Goal: Task Accomplishment & Management: Complete application form

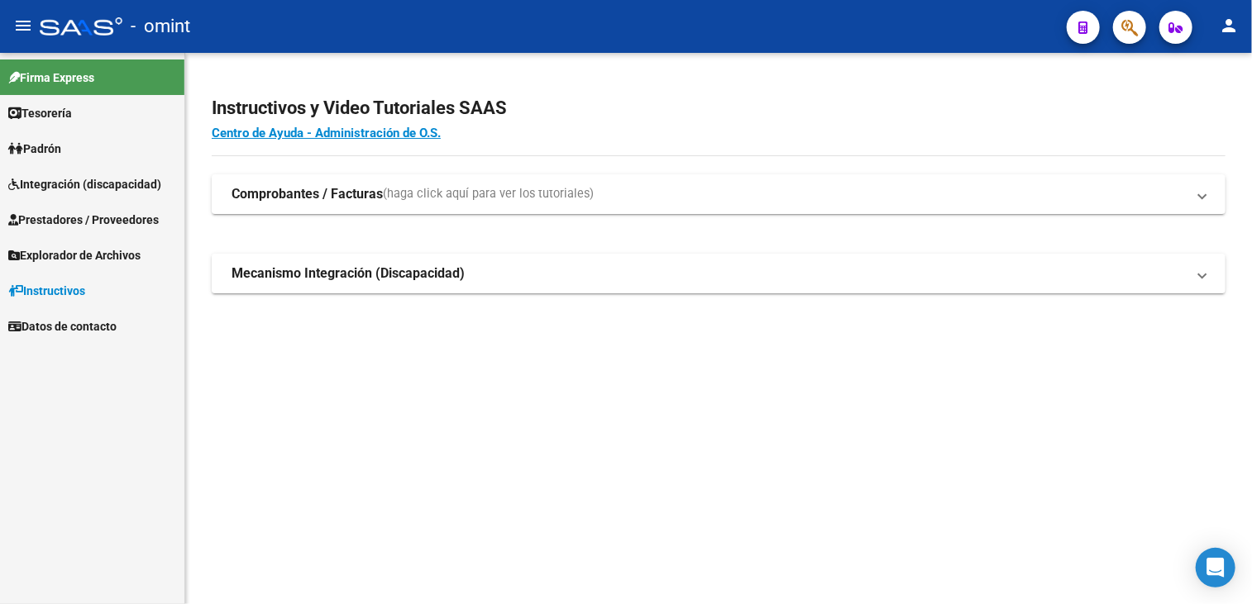
click at [69, 188] on span "Integración (discapacidad)" at bounding box center [84, 184] width 153 height 18
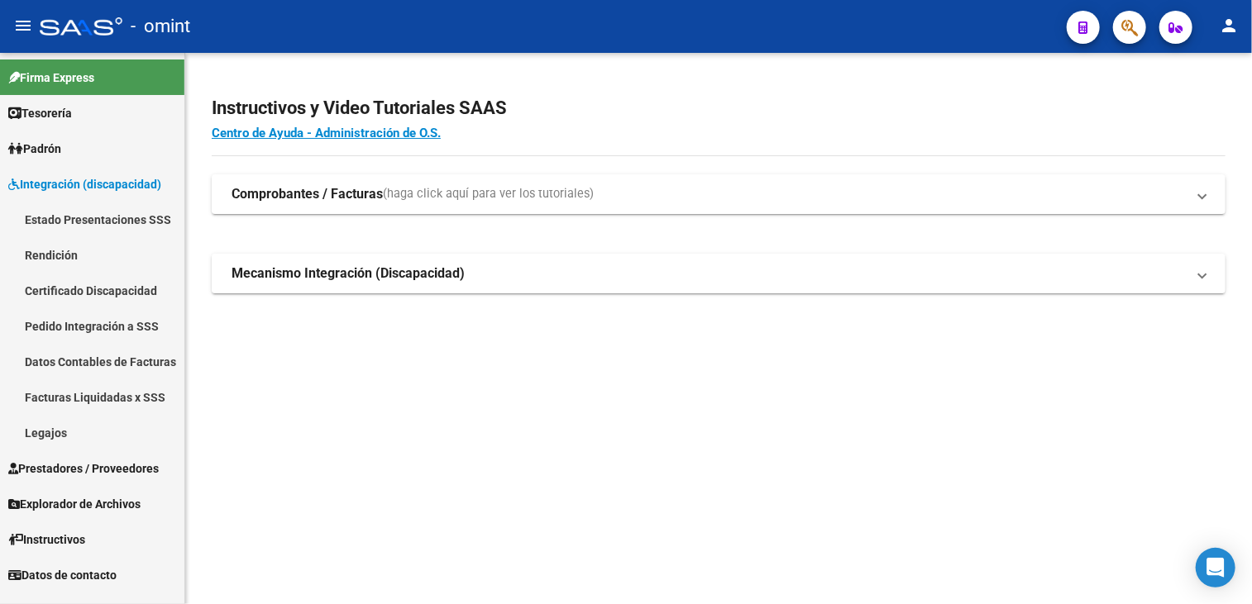
click at [54, 417] on link "Legajos" at bounding box center [92, 433] width 184 height 36
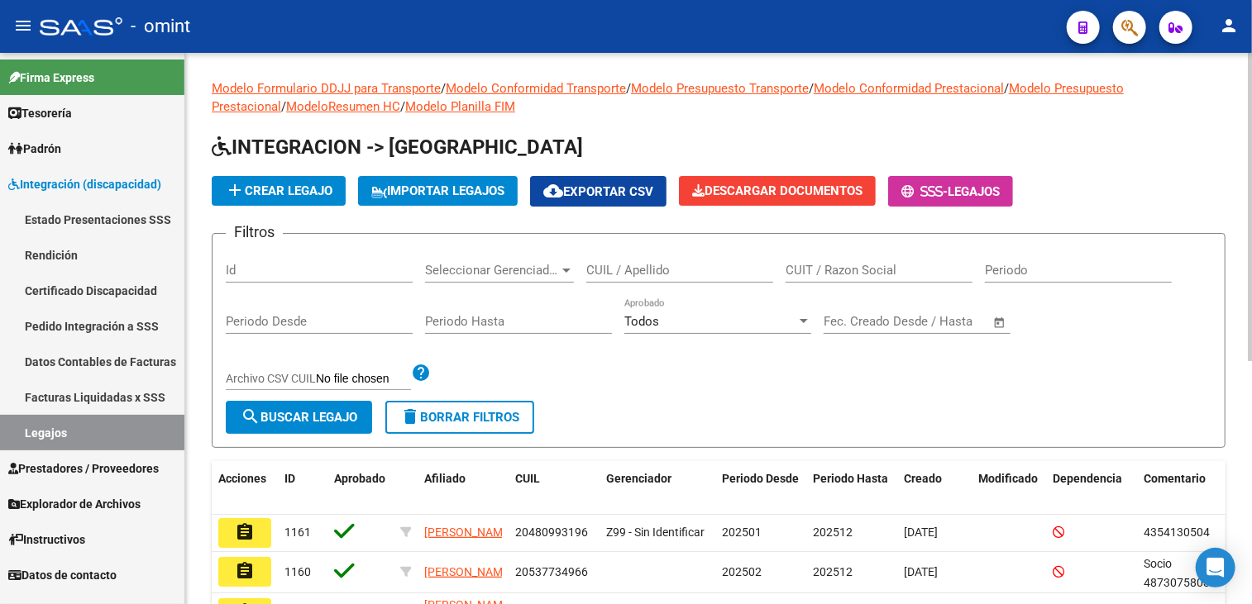
click at [700, 270] on input "CUIL / Apellido" at bounding box center [679, 270] width 187 height 15
paste input "MAIER"
type input "MAIER"
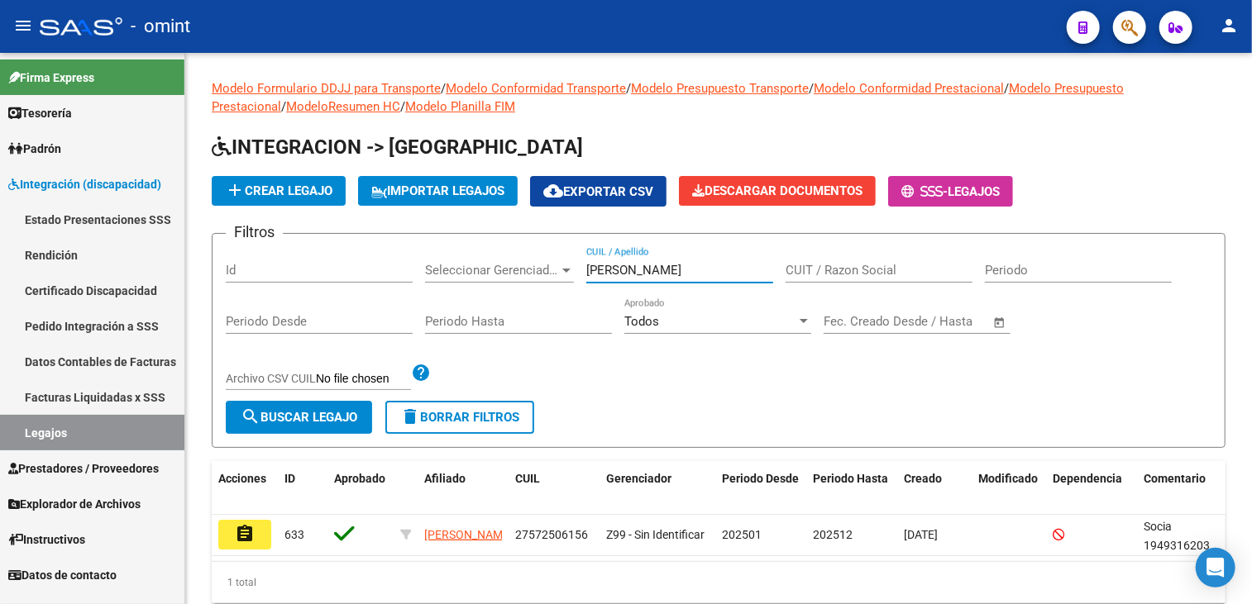
click at [251, 538] on mat-icon "assignment" at bounding box center [245, 534] width 20 height 20
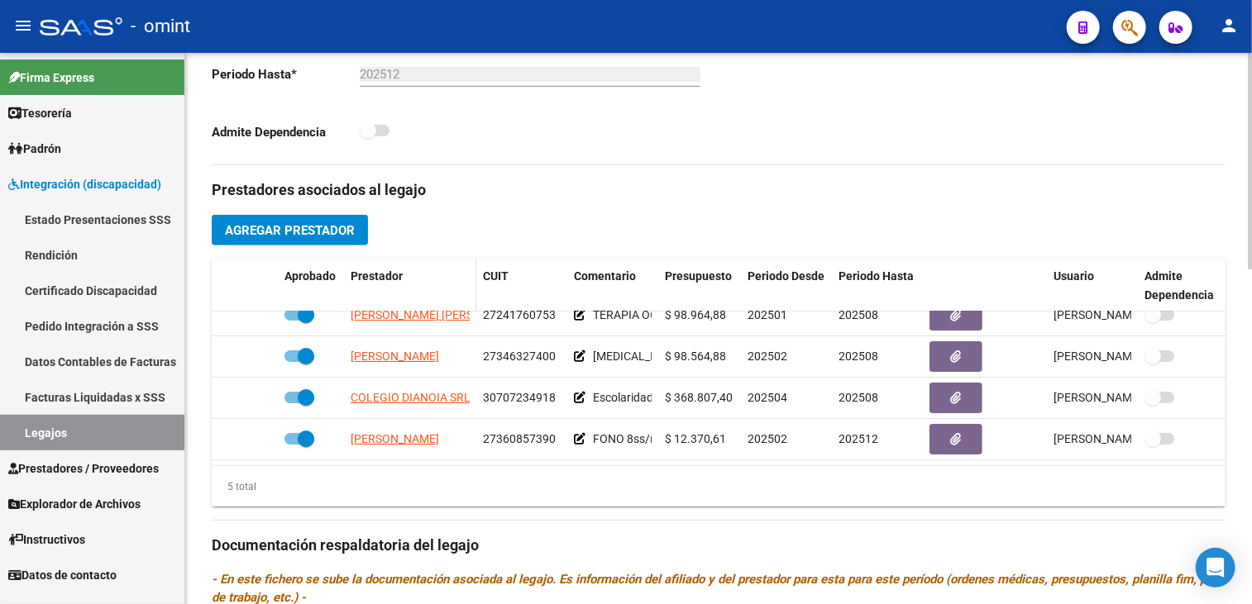
scroll to position [248, 0]
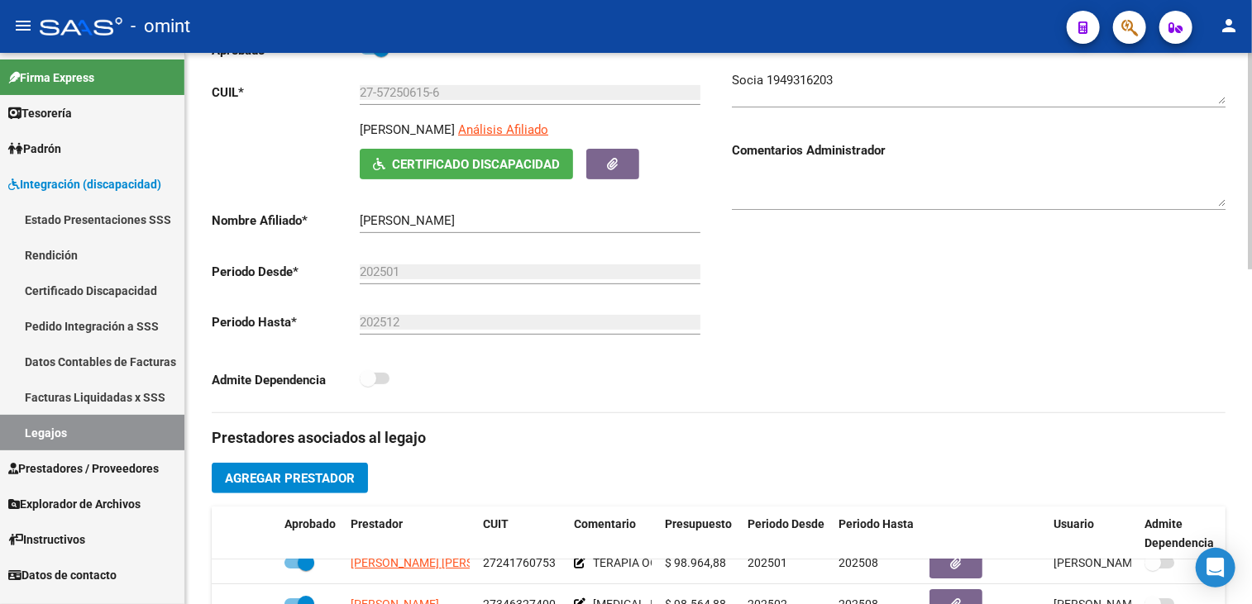
click at [794, 80] on textarea at bounding box center [979, 87] width 494 height 33
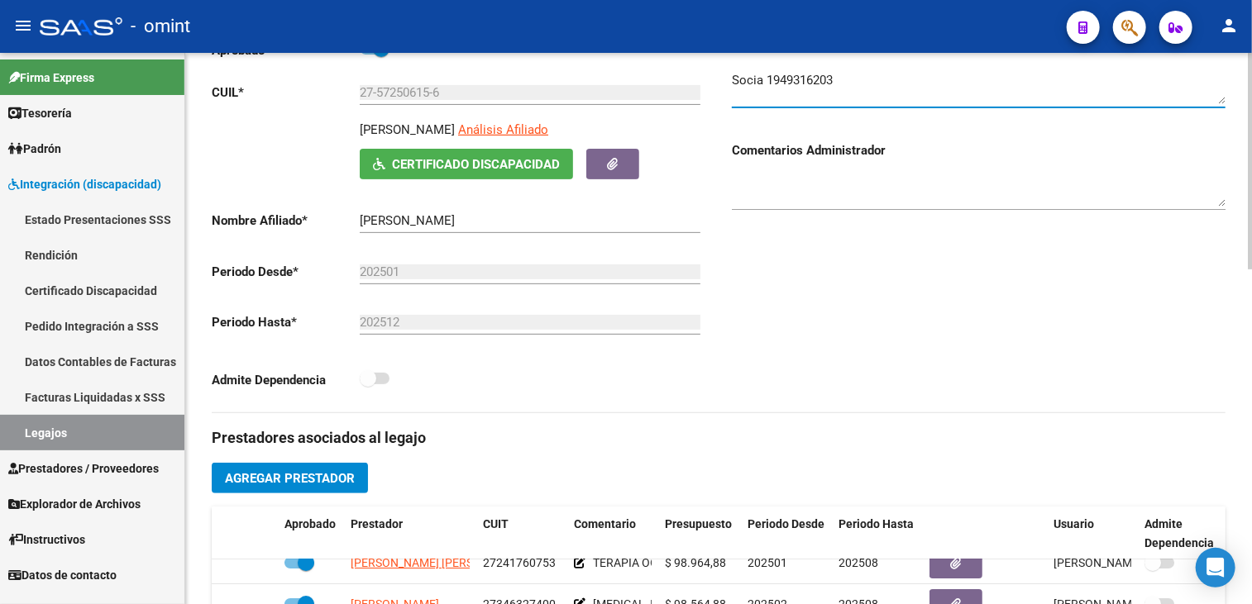
click at [794, 80] on textarea at bounding box center [979, 87] width 494 height 33
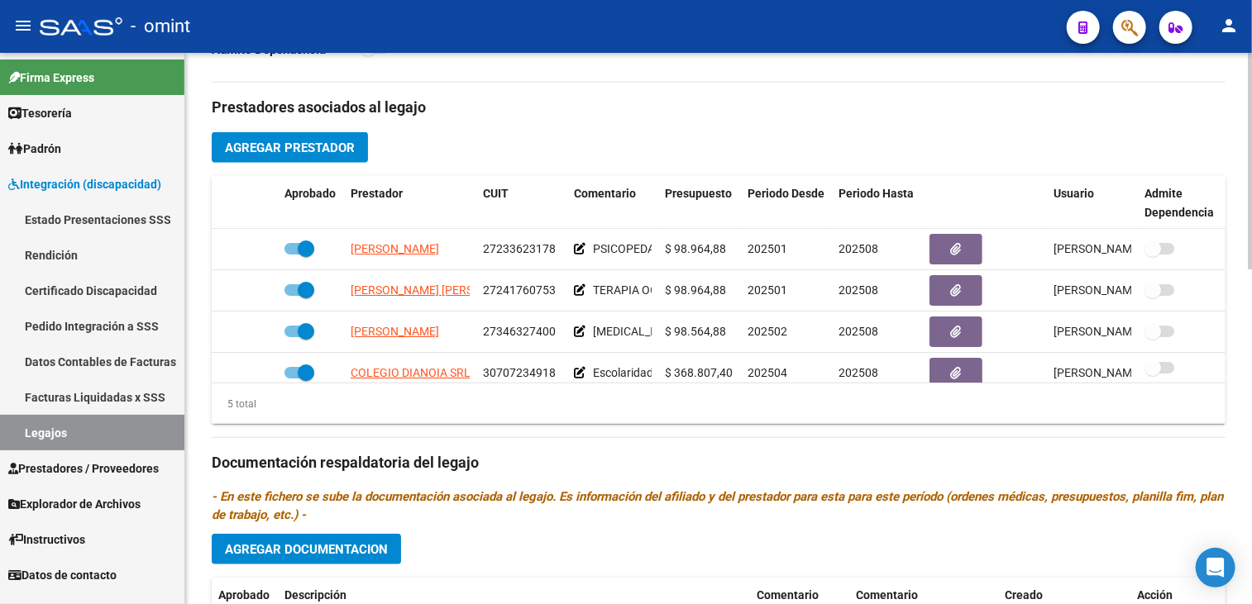
scroll to position [70, 0]
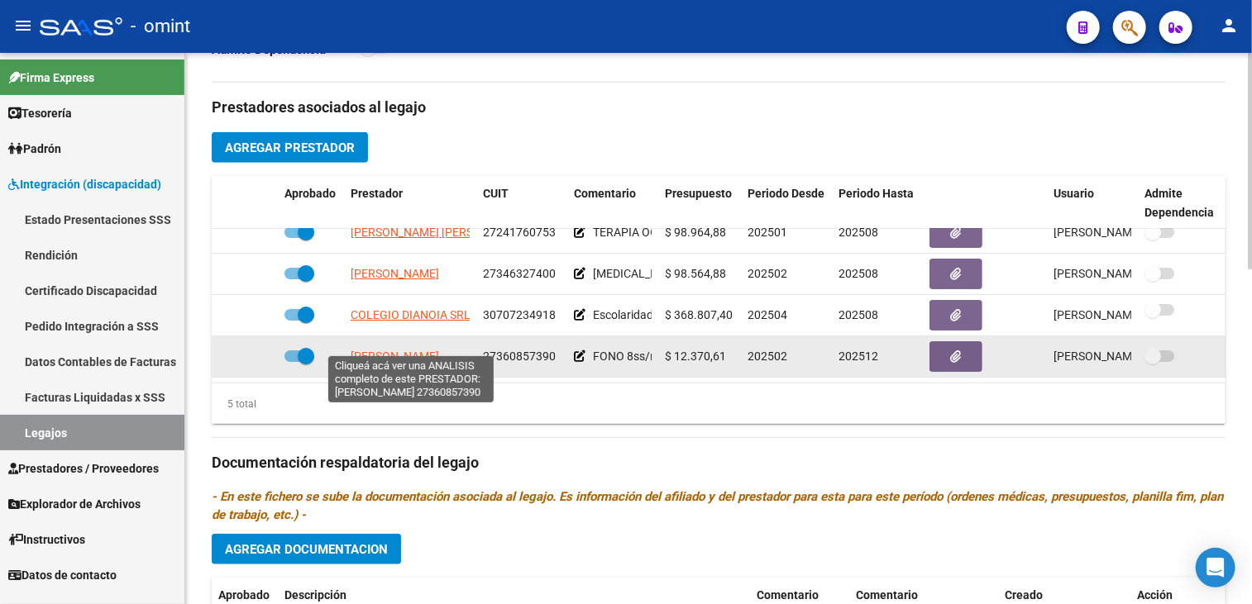
click at [370, 350] on span "[PERSON_NAME]" at bounding box center [394, 356] width 88 height 13
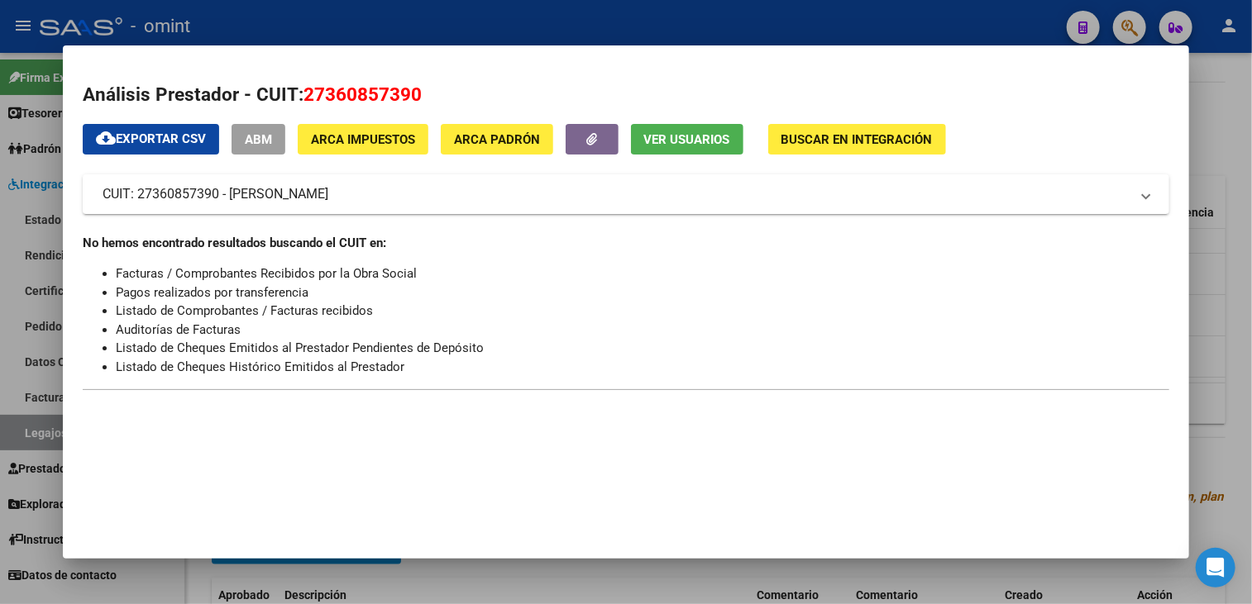
click at [385, 95] on span "27360857390" at bounding box center [362, 93] width 118 height 21
click at [384, 93] on span "27360857390" at bounding box center [362, 93] width 118 height 21
copy span "27360857390"
click at [570, 579] on div at bounding box center [626, 302] width 1252 height 604
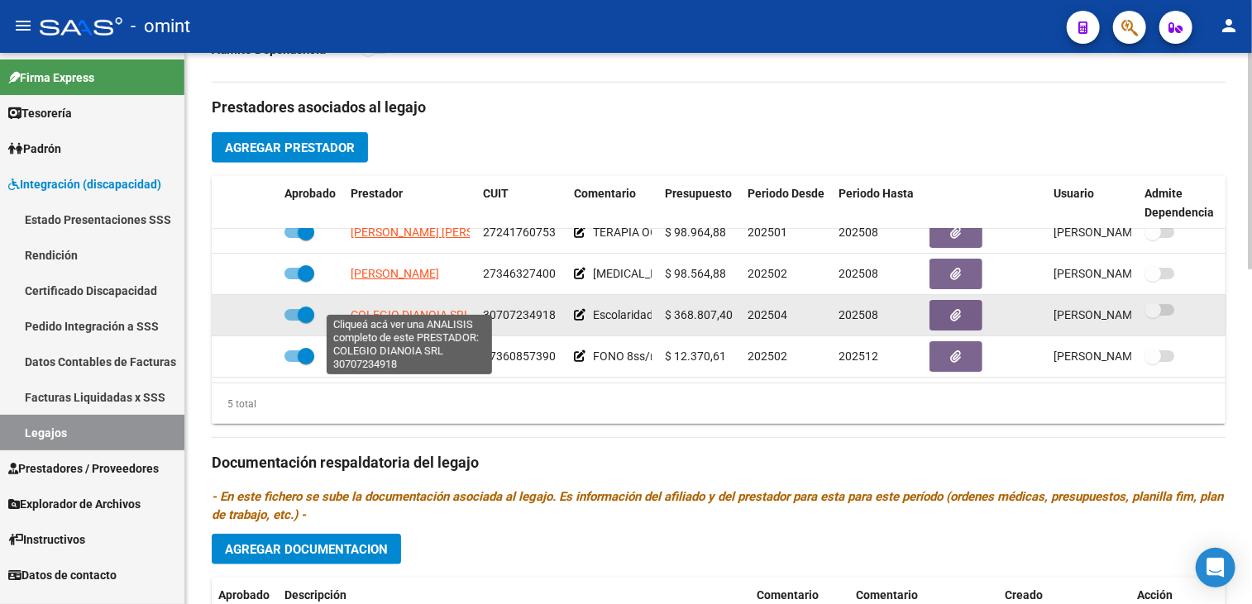
click at [442, 308] on span "COLEGIO DIANOIA SRL" at bounding box center [410, 314] width 120 height 13
type textarea "30707234918"
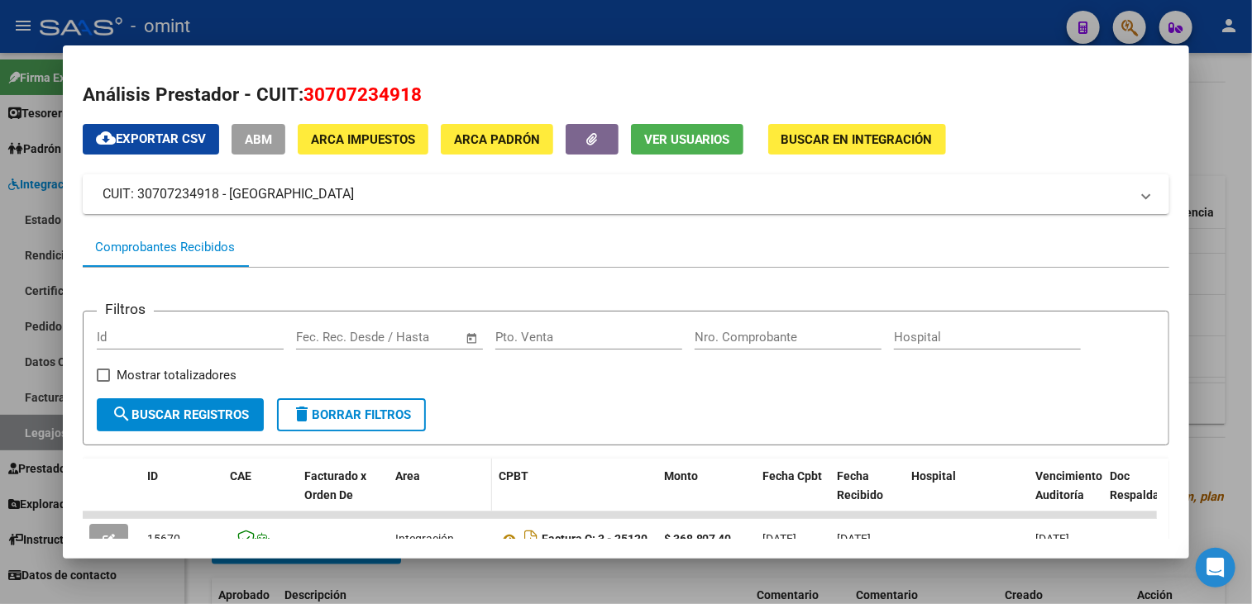
scroll to position [152, 0]
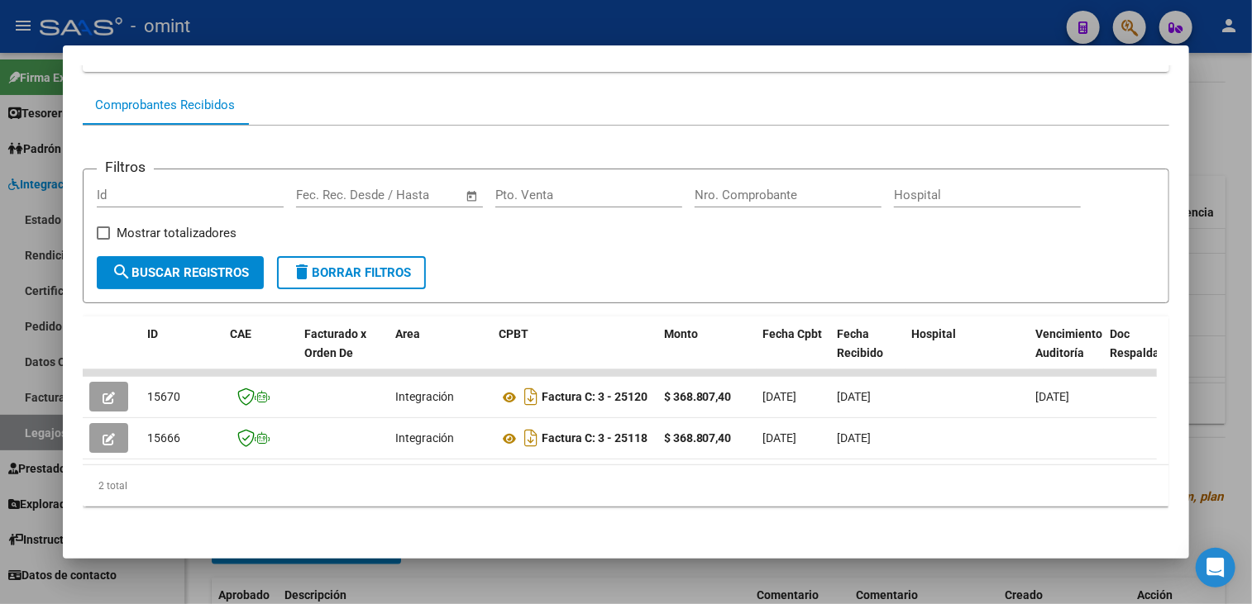
drag, startPoint x: 536, startPoint y: 470, endPoint x: 1144, endPoint y: 502, distance: 609.2
click at [1144, 502] on div "ID CAE Facturado x Orden De Area CPBT Monto Fecha Cpbt Fecha Recibido Hospital …" at bounding box center [626, 412] width 1087 height 191
click at [383, 495] on div "2 total" at bounding box center [626, 485] width 1087 height 41
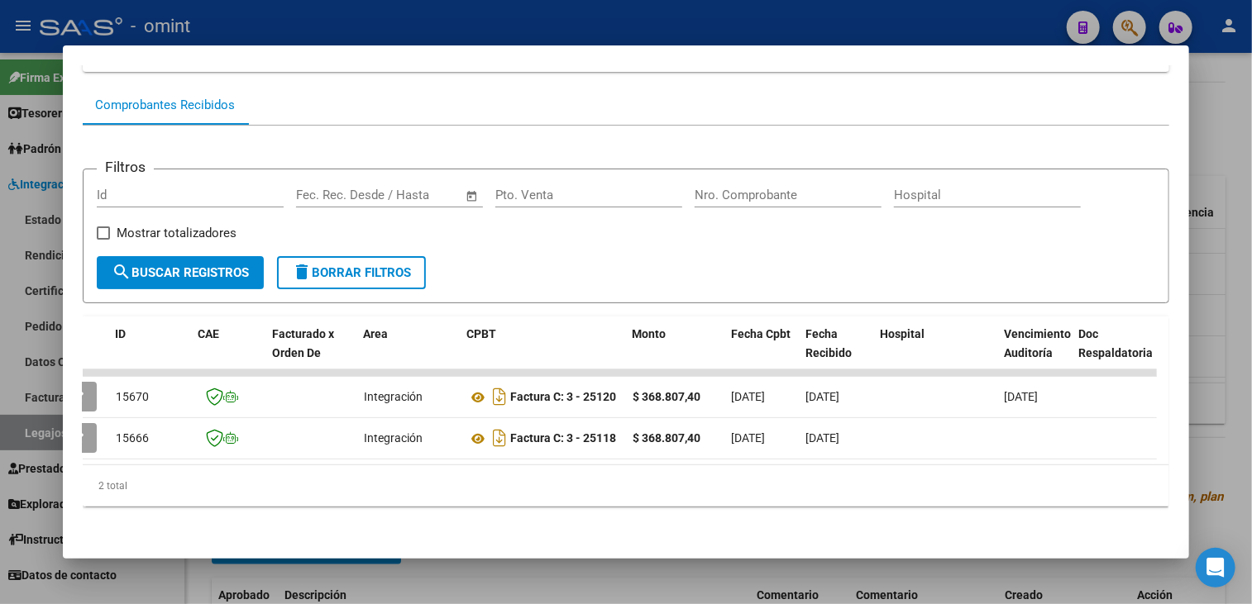
scroll to position [0, 0]
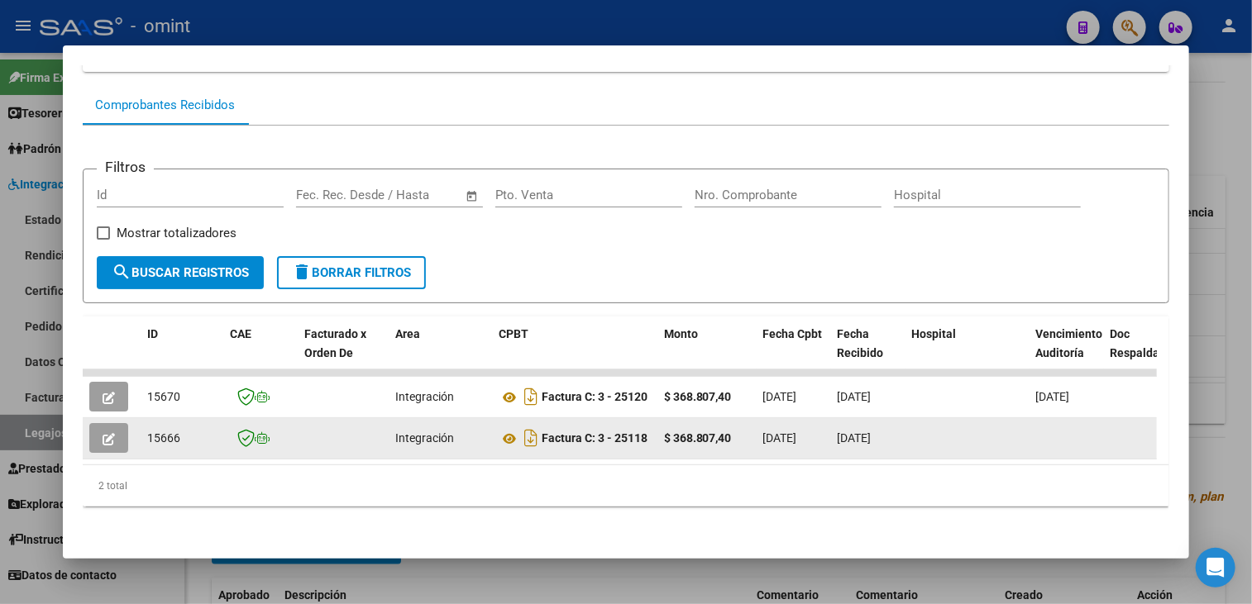
click at [113, 433] on icon "button" at bounding box center [109, 439] width 12 height 12
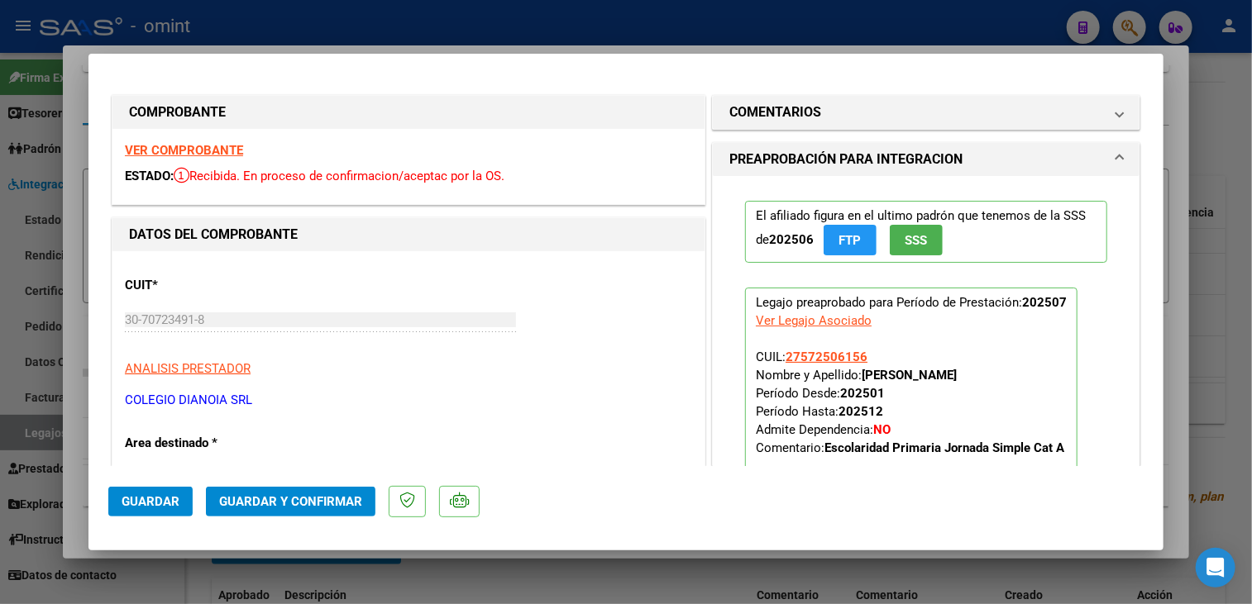
click at [205, 150] on strong "VER COMPROBANTE" at bounding box center [184, 150] width 118 height 15
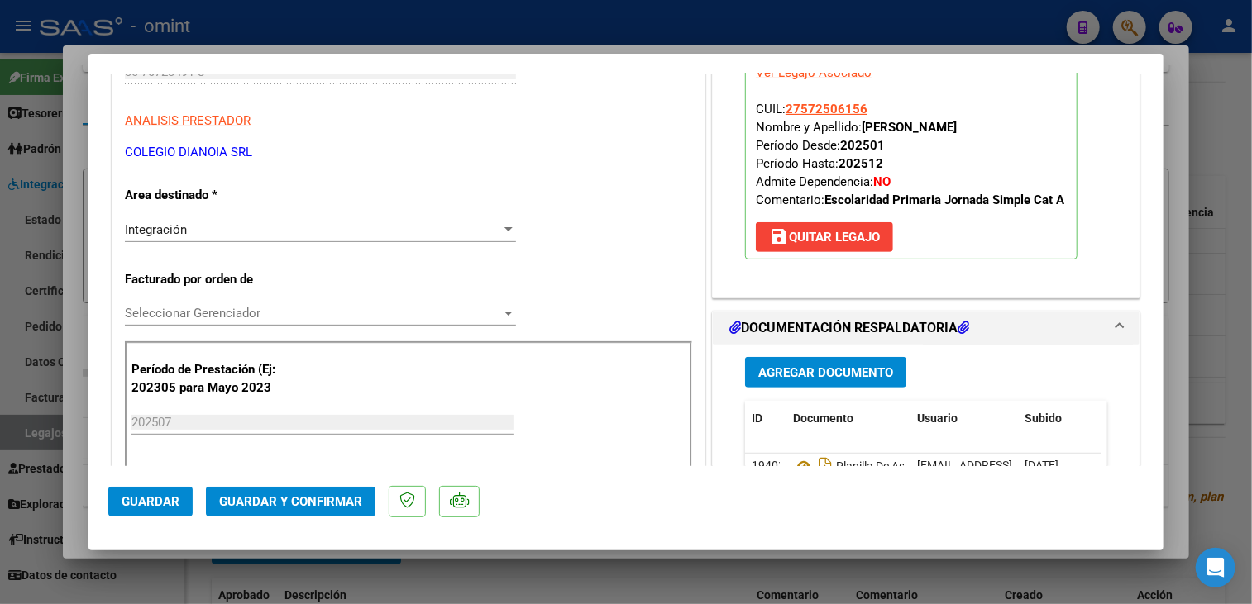
scroll to position [496, 0]
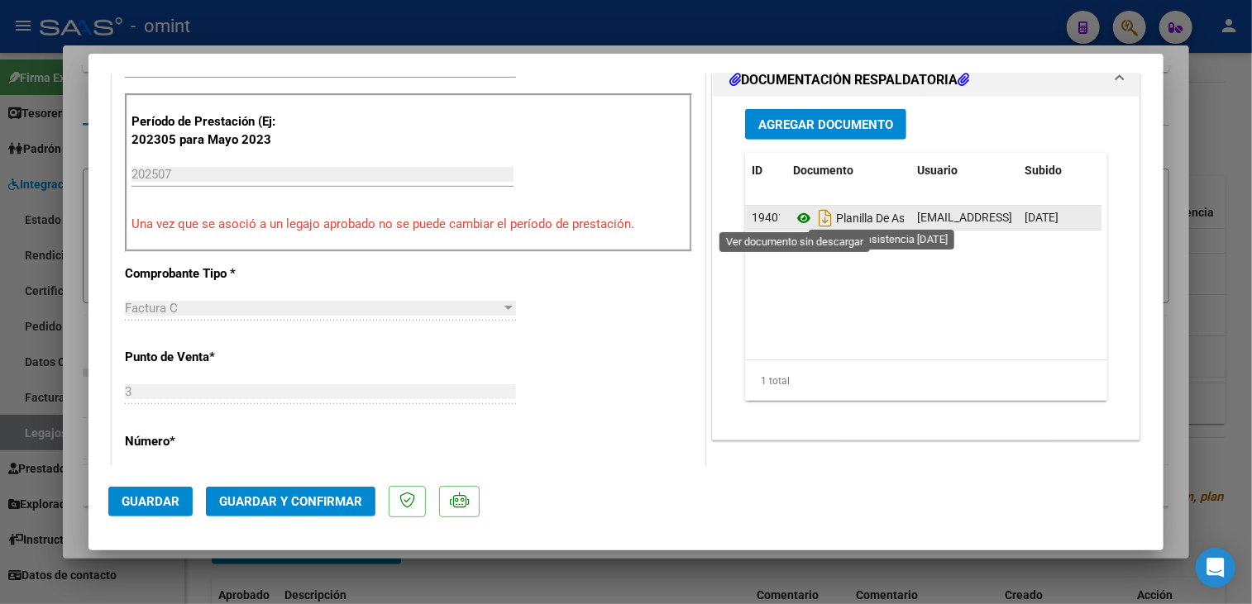
click at [794, 208] on icon at bounding box center [803, 218] width 21 height 20
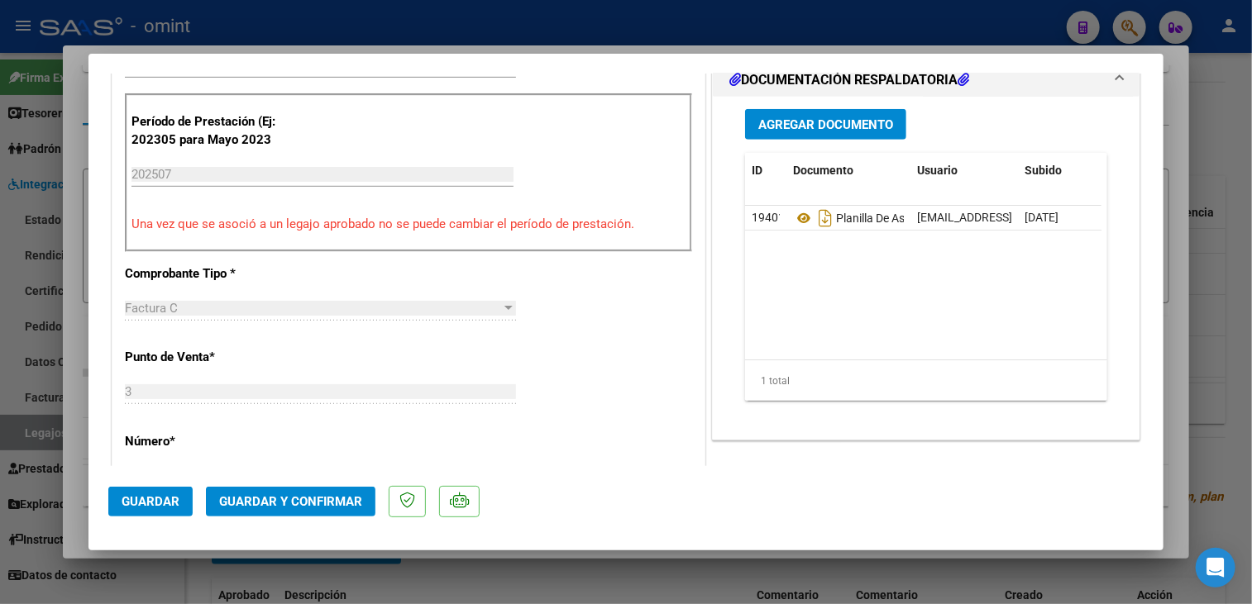
scroll to position [331, 0]
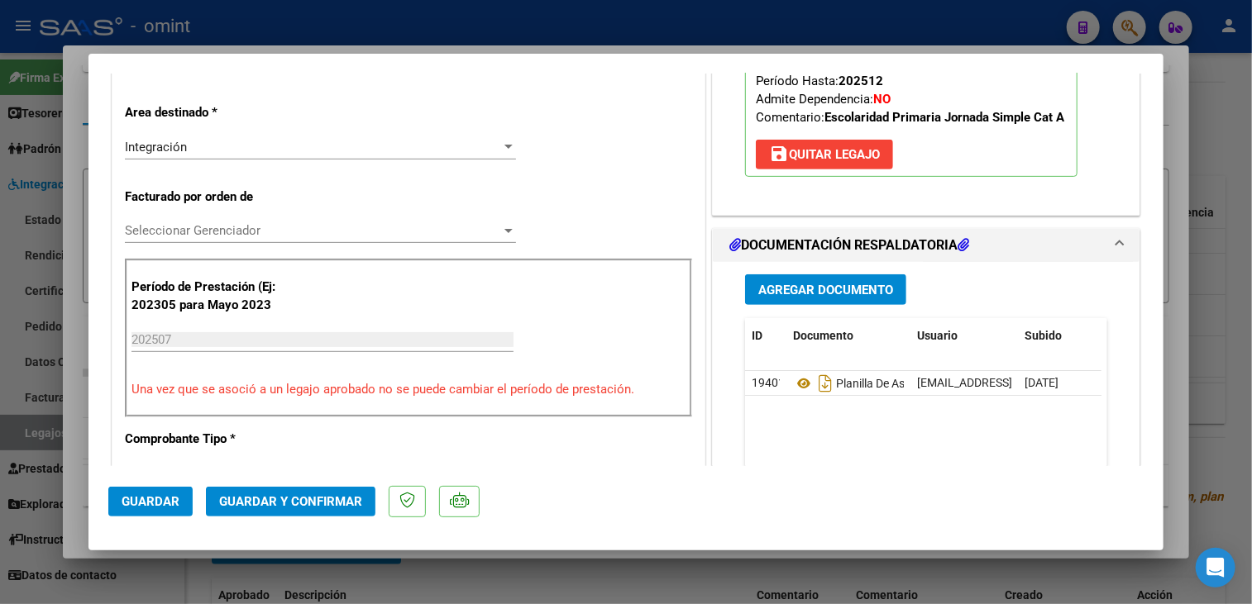
click at [291, 221] on div "Seleccionar Gerenciador Seleccionar Gerenciador" at bounding box center [320, 230] width 391 height 25
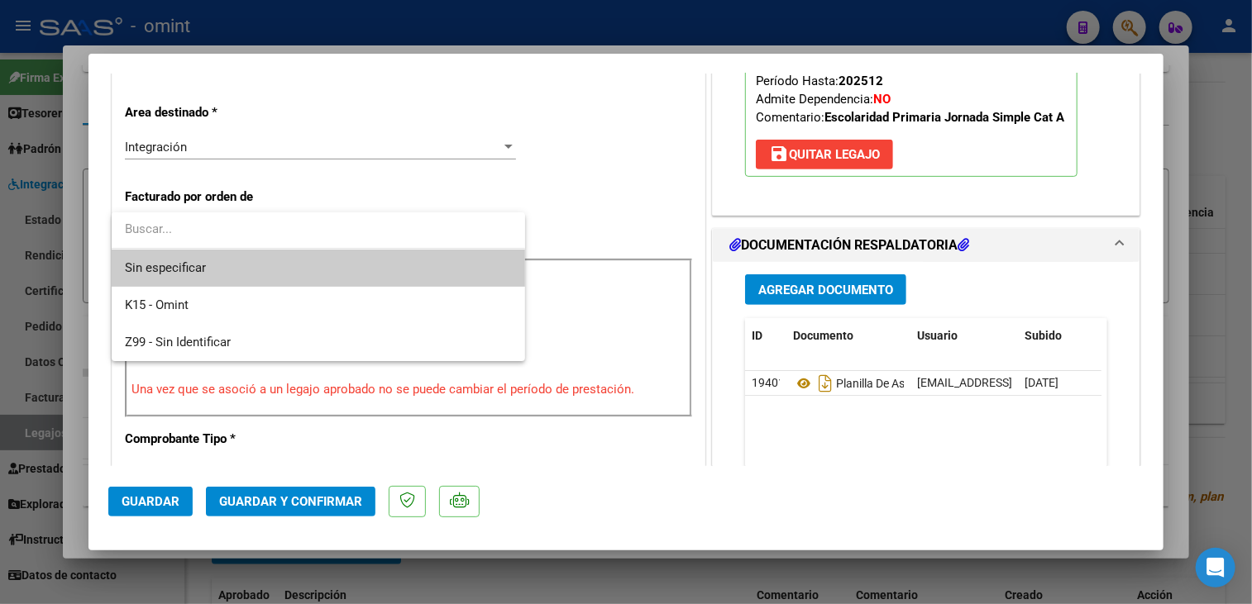
click at [268, 261] on span "Sin especificar" at bounding box center [318, 268] width 387 height 37
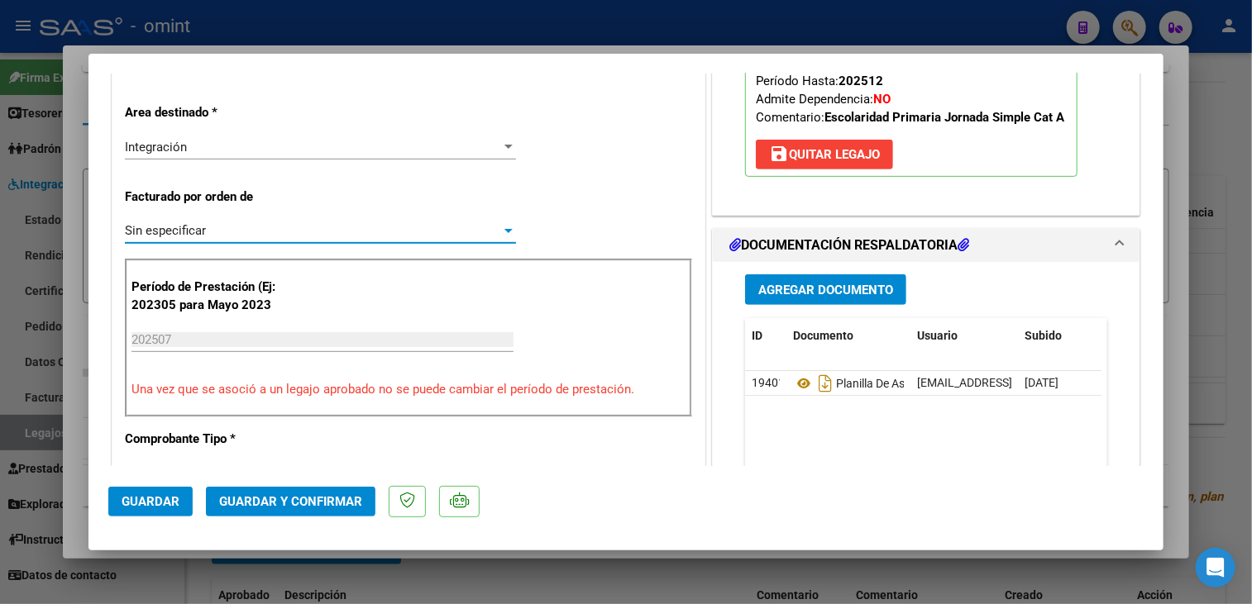
click at [288, 507] on span "Guardar y Confirmar" at bounding box center [290, 501] width 143 height 15
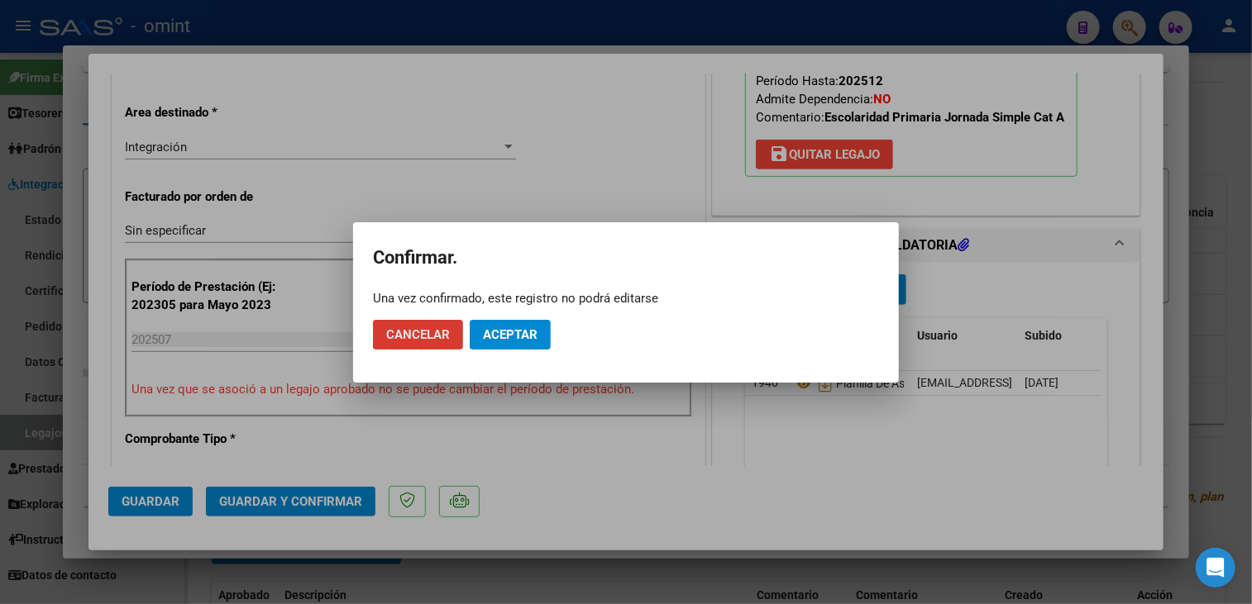
click at [513, 342] on button "Aceptar" at bounding box center [510, 335] width 81 height 30
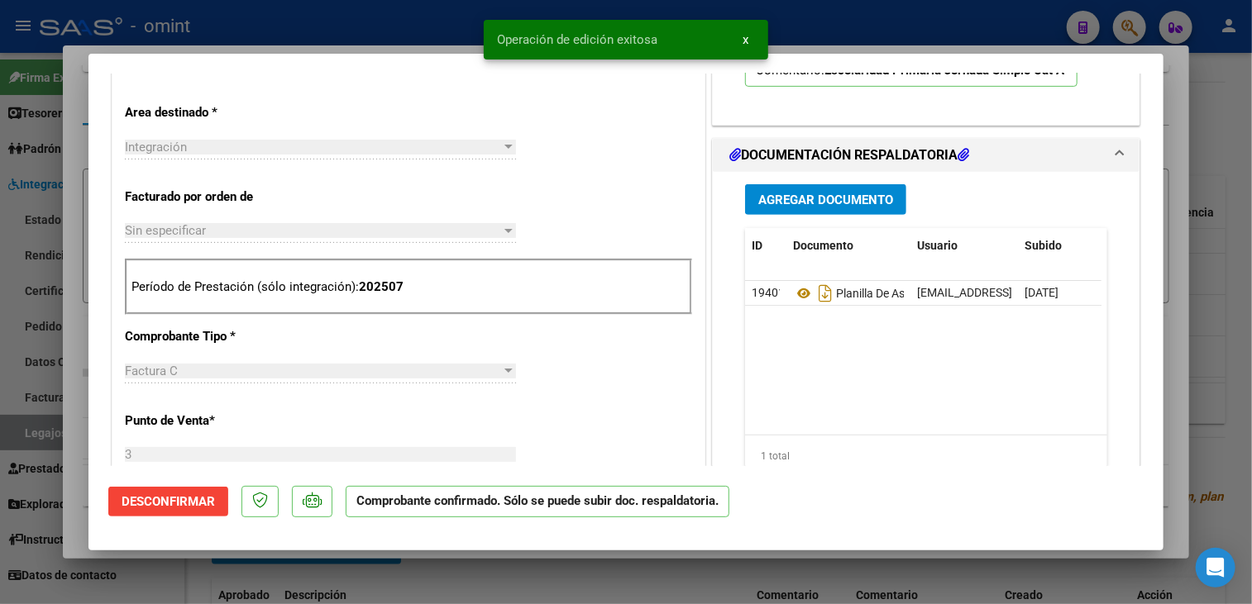
click at [73, 173] on div at bounding box center [626, 302] width 1252 height 604
type input "$ 0,00"
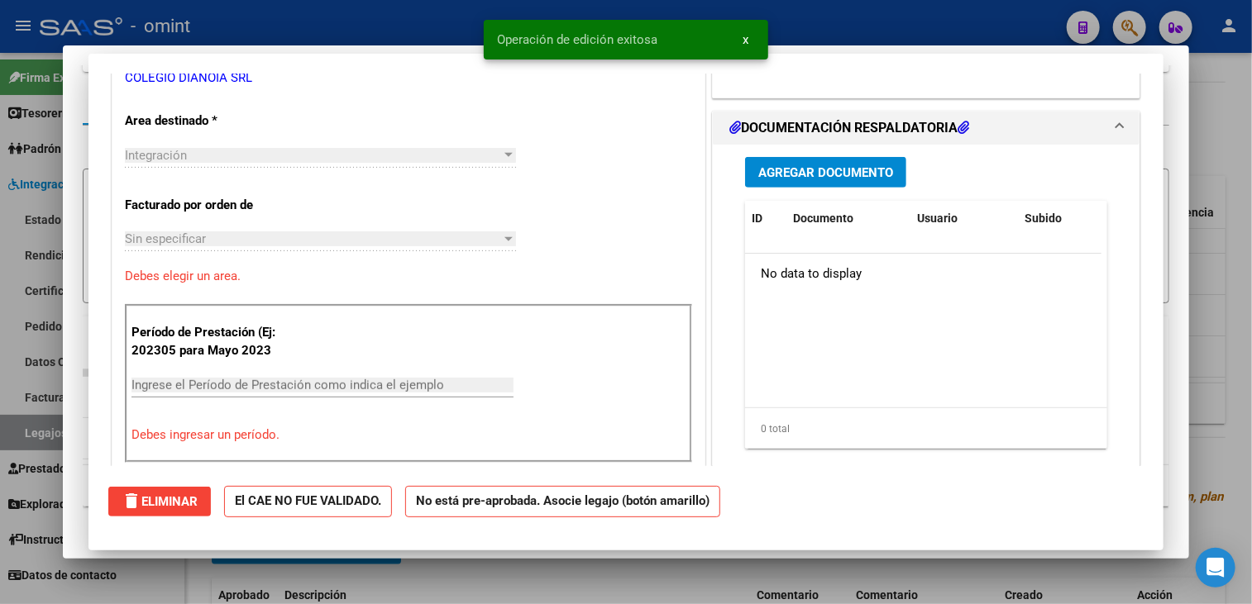
scroll to position [0, 0]
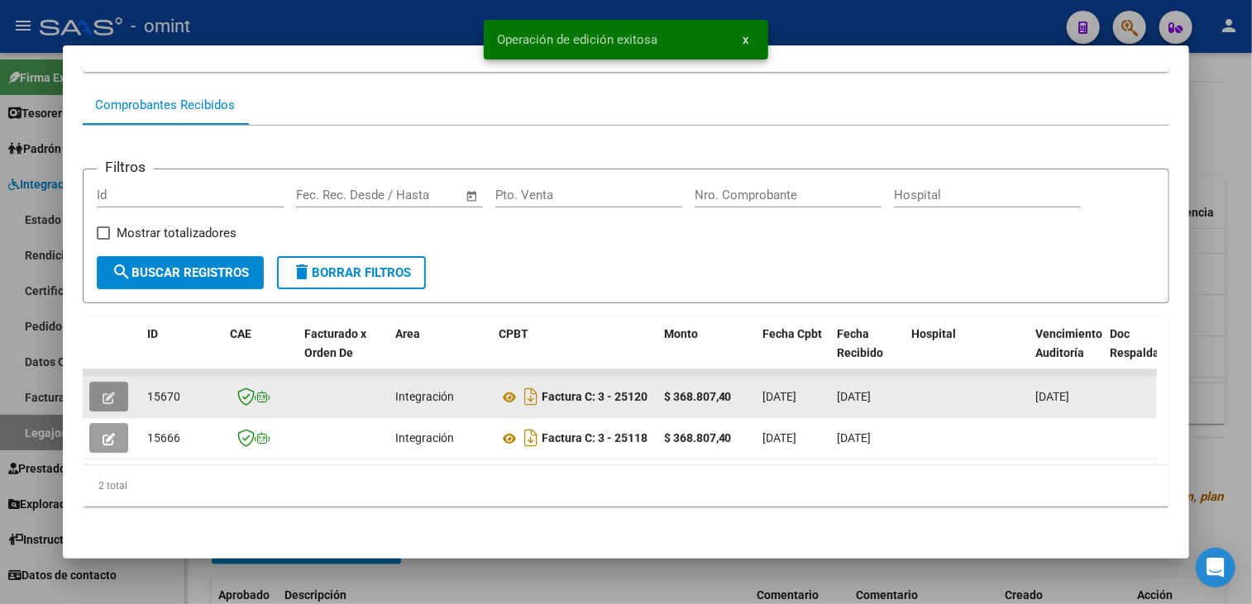
click at [116, 382] on button "button" at bounding box center [108, 397] width 39 height 30
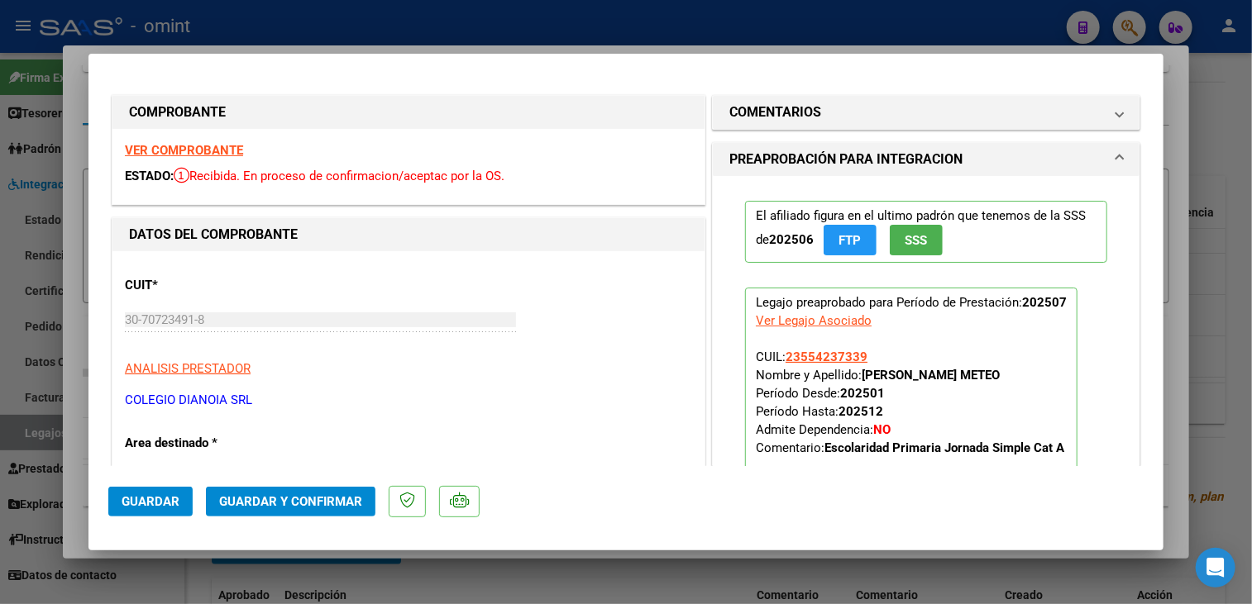
click at [180, 152] on strong "VER COMPROBANTE" at bounding box center [184, 150] width 118 height 15
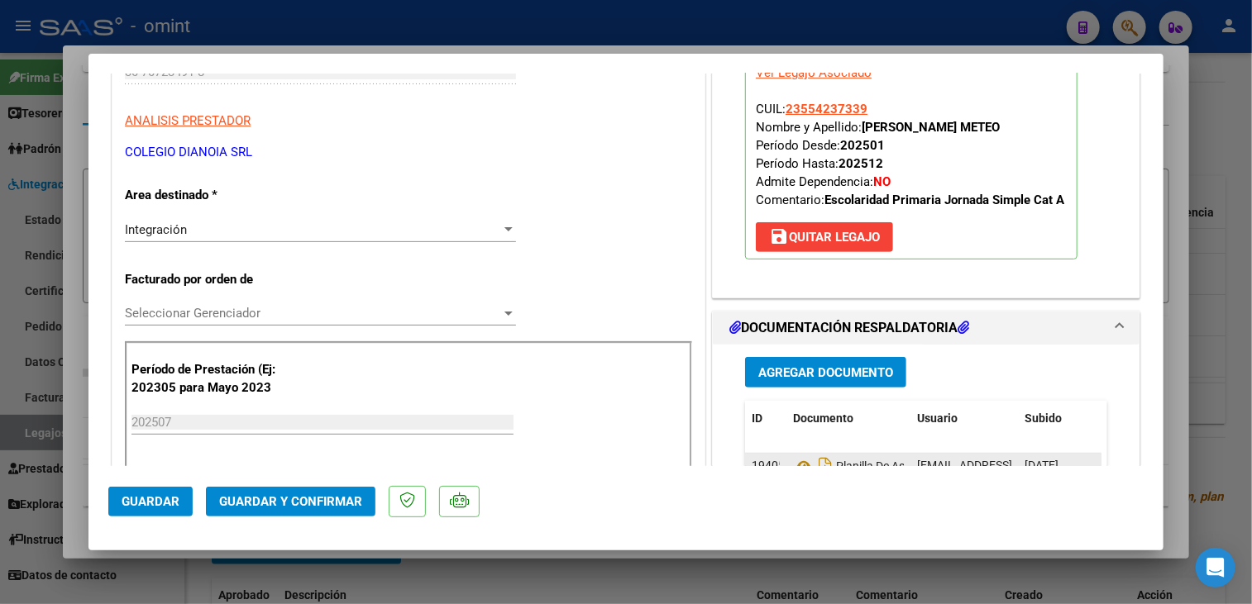
scroll to position [331, 0]
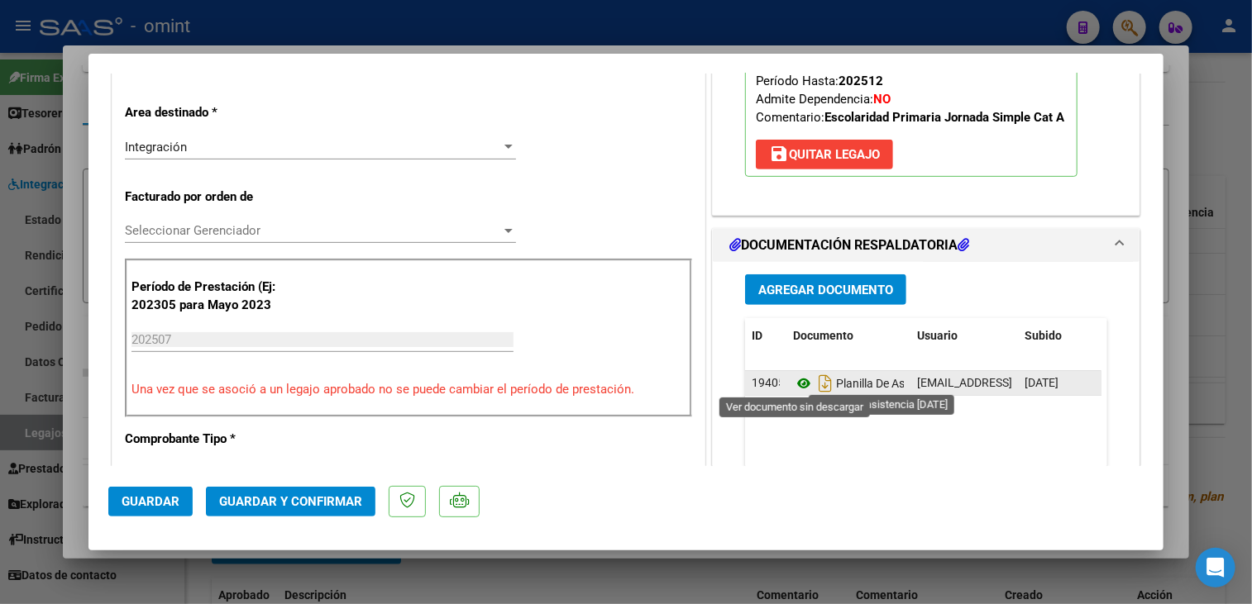
click at [794, 379] on icon at bounding box center [803, 384] width 21 height 20
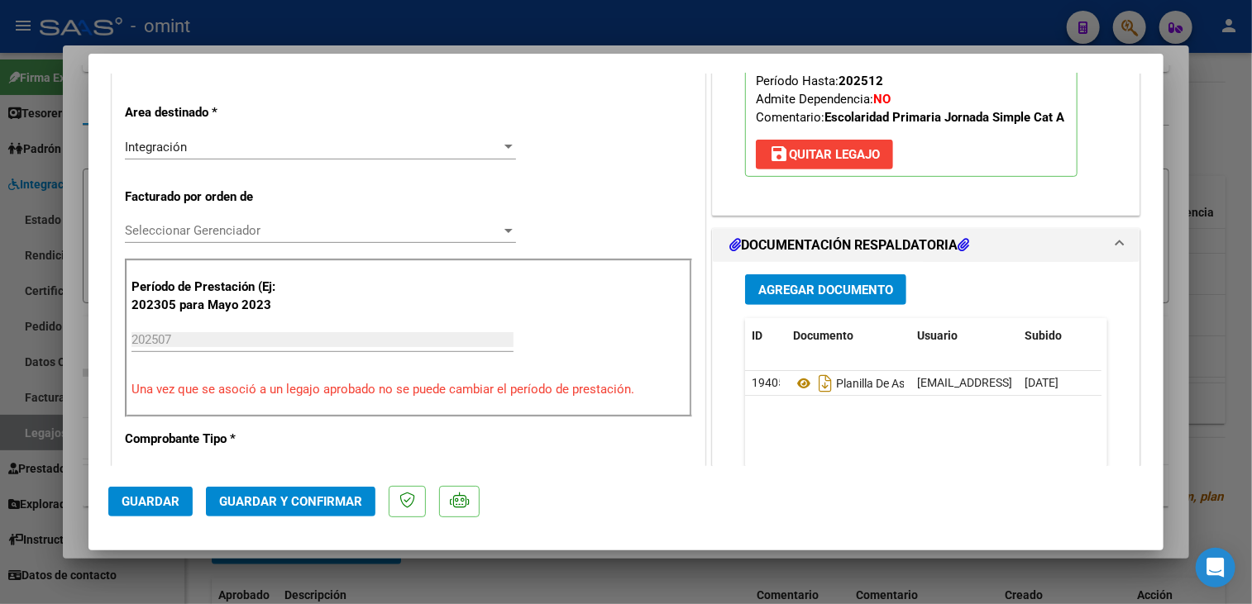
click at [256, 223] on span "Seleccionar Gerenciador" at bounding box center [313, 230] width 376 height 15
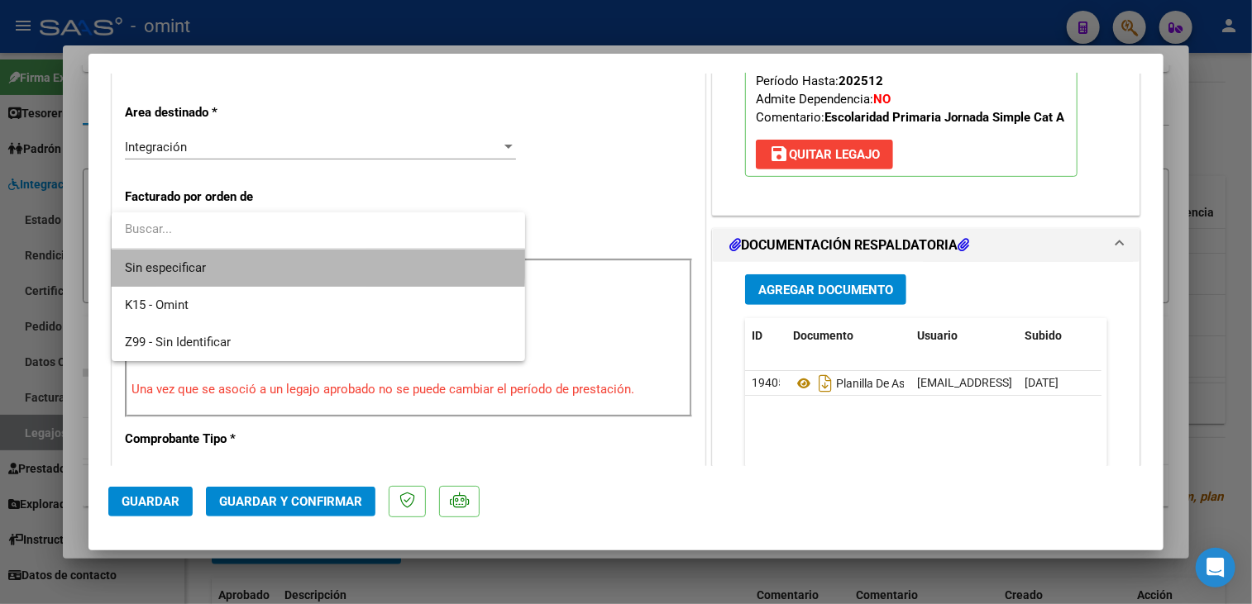
click at [236, 258] on span "Sin especificar" at bounding box center [318, 268] width 387 height 37
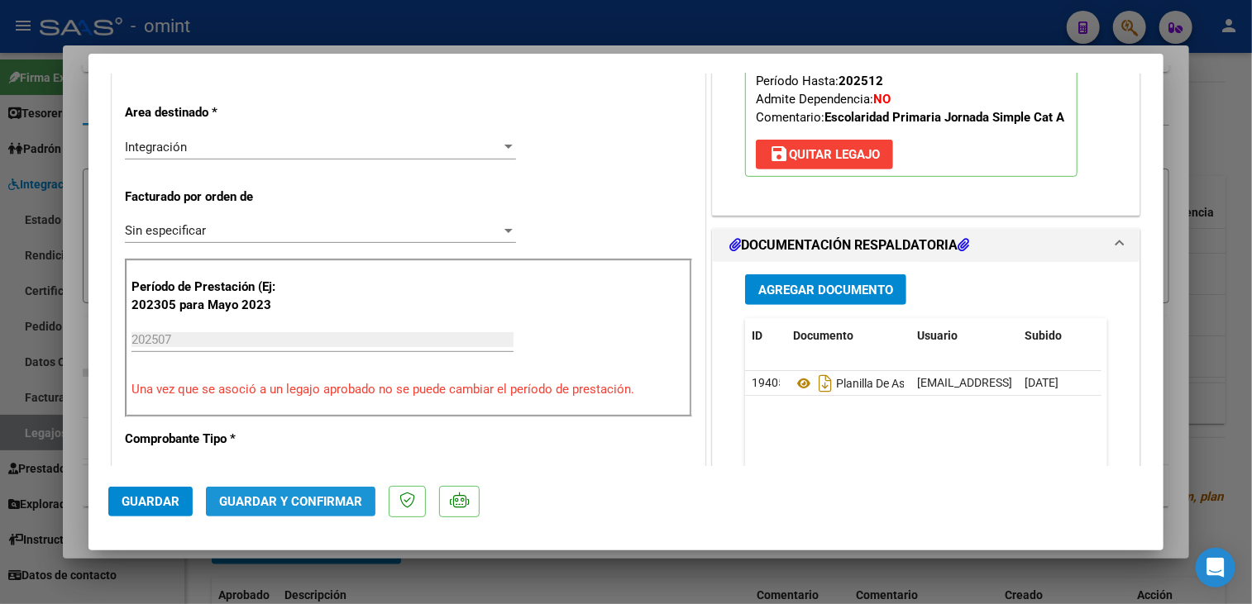
click at [254, 501] on span "Guardar y Confirmar" at bounding box center [290, 501] width 143 height 15
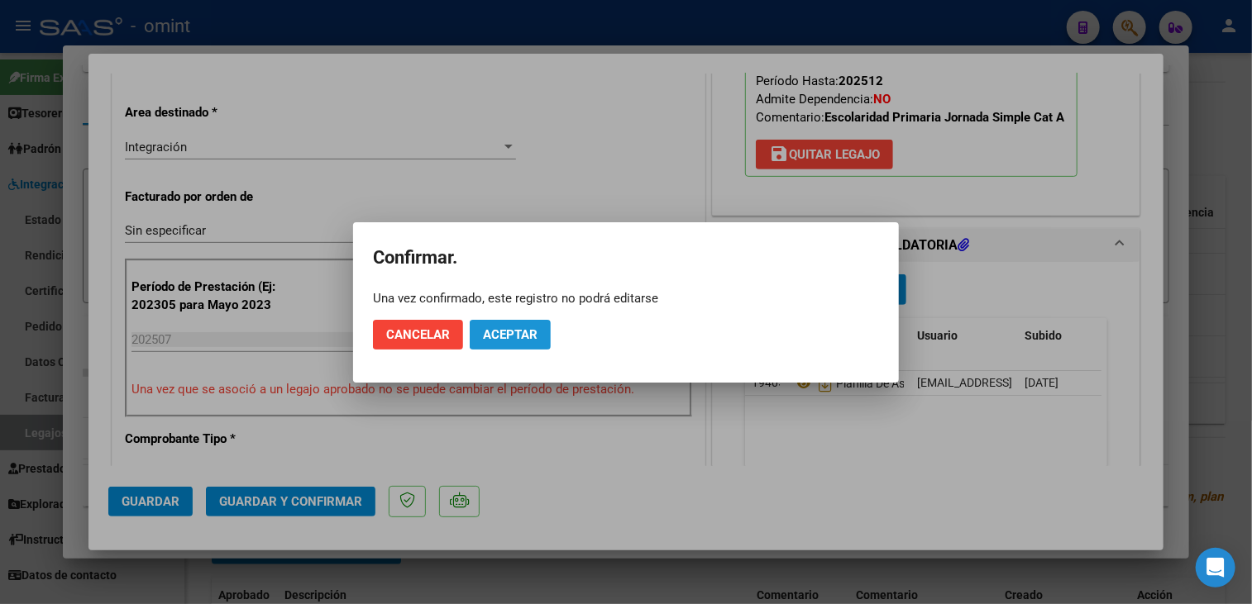
click at [517, 333] on span "Aceptar" at bounding box center [510, 334] width 55 height 15
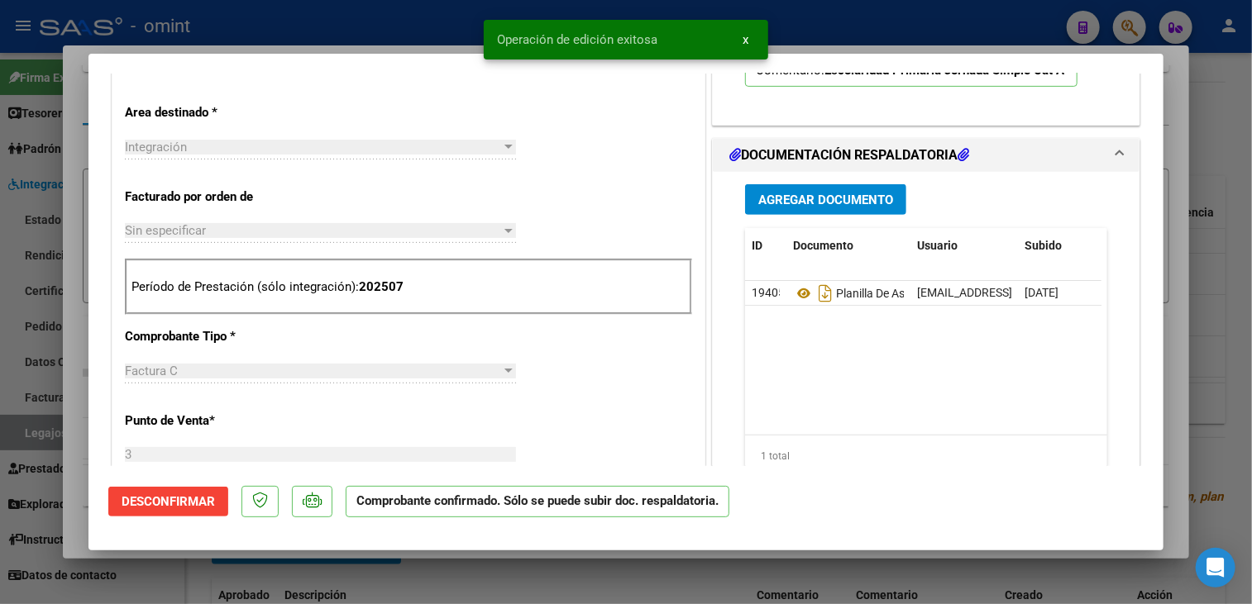
click at [459, 569] on div at bounding box center [626, 302] width 1252 height 604
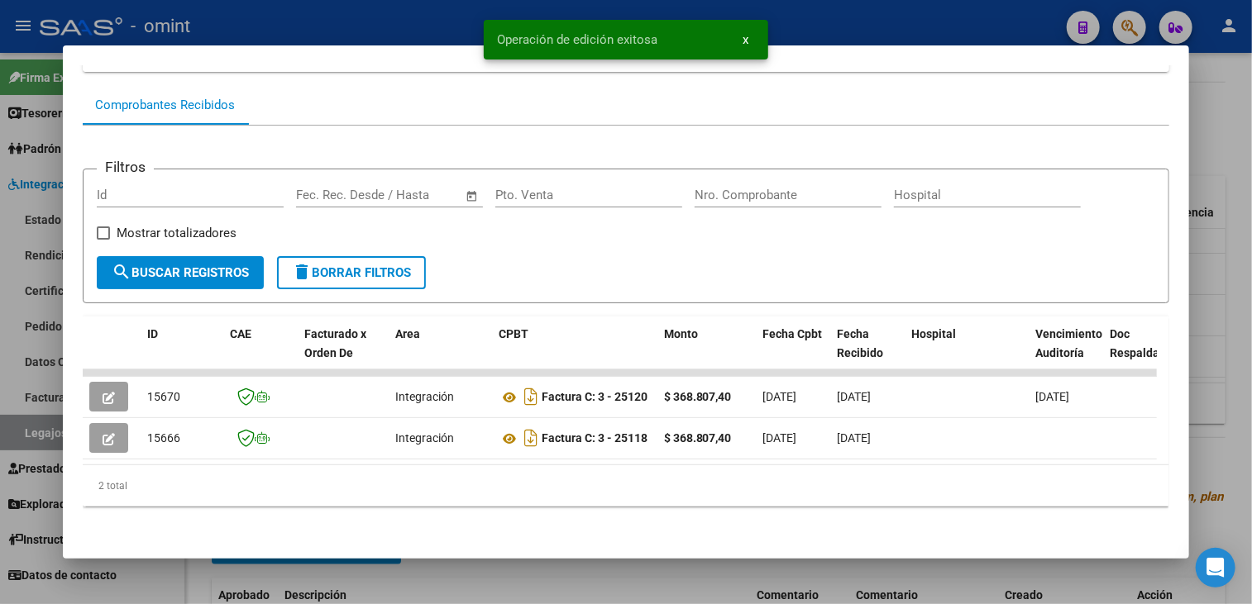
scroll to position [0, 0]
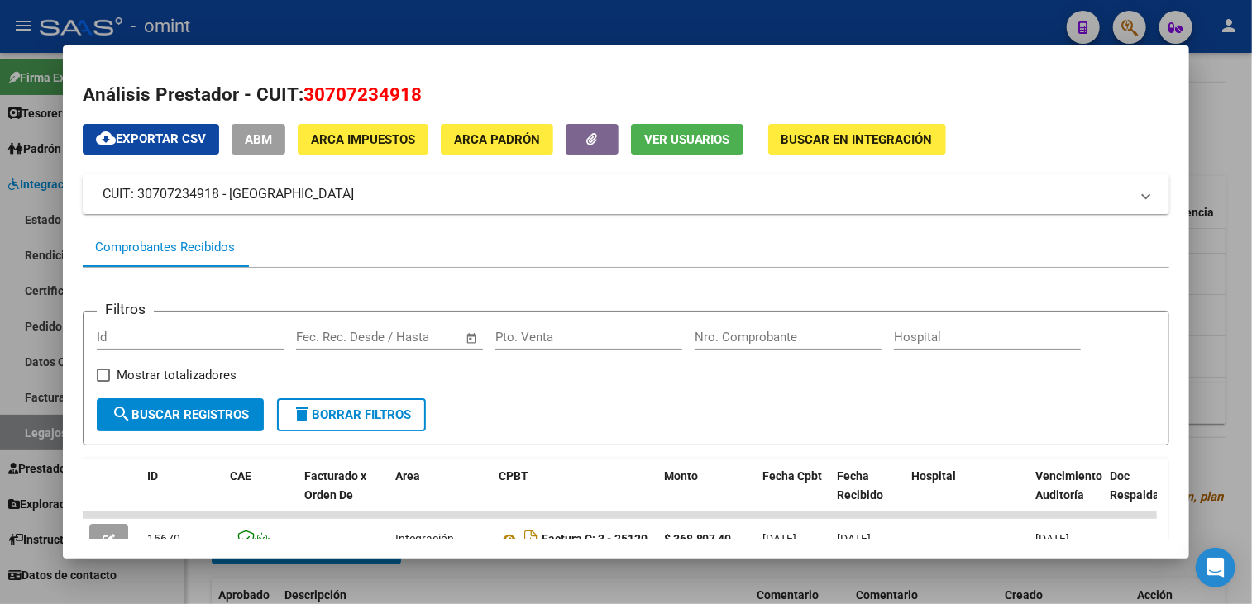
click at [356, 93] on span "30707234918" at bounding box center [362, 93] width 118 height 21
copy span "30707234918"
click at [561, 588] on div at bounding box center [626, 302] width 1252 height 604
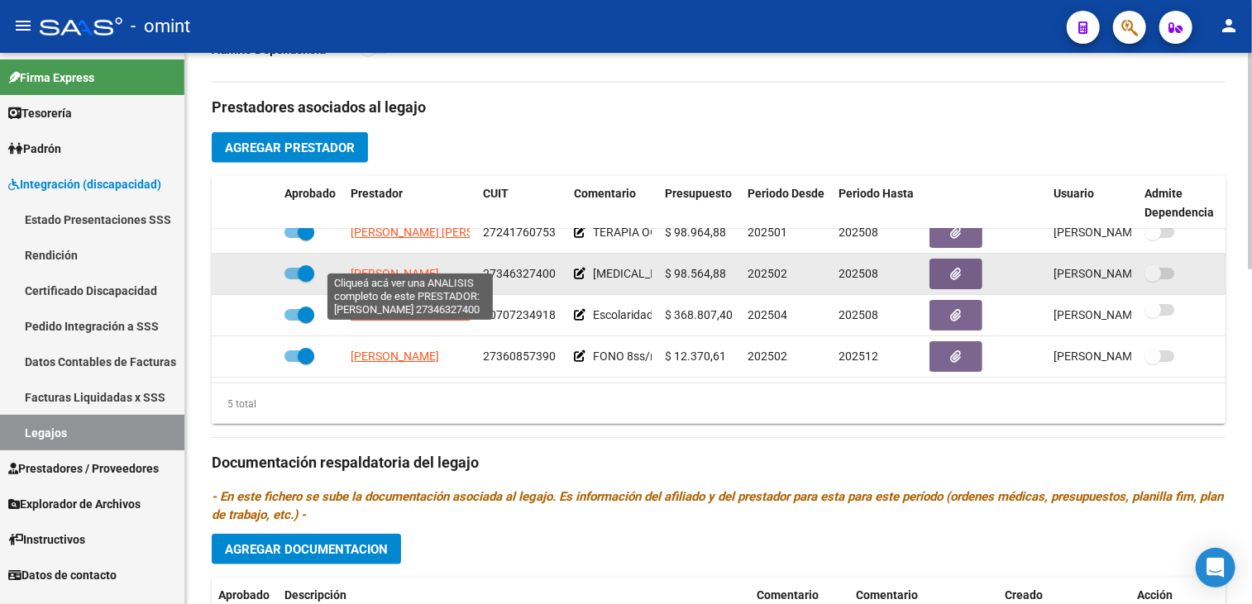
click at [439, 267] on span "[PERSON_NAME]" at bounding box center [394, 273] width 88 height 13
type textarea "27346327400"
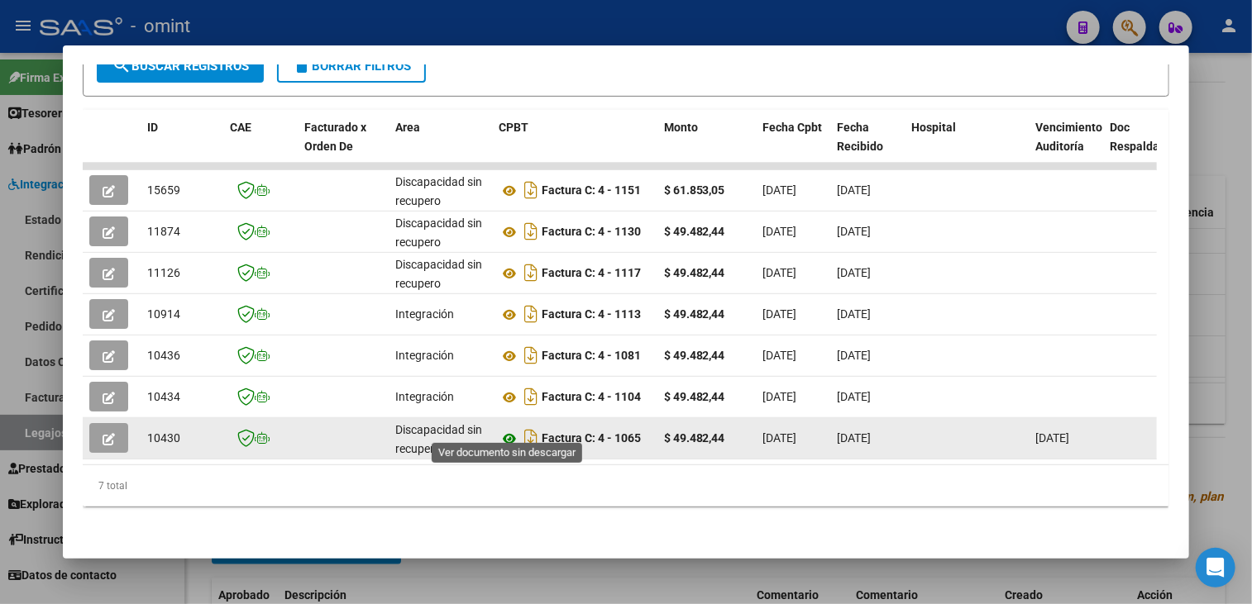
click at [506, 429] on icon at bounding box center [508, 439] width 21 height 20
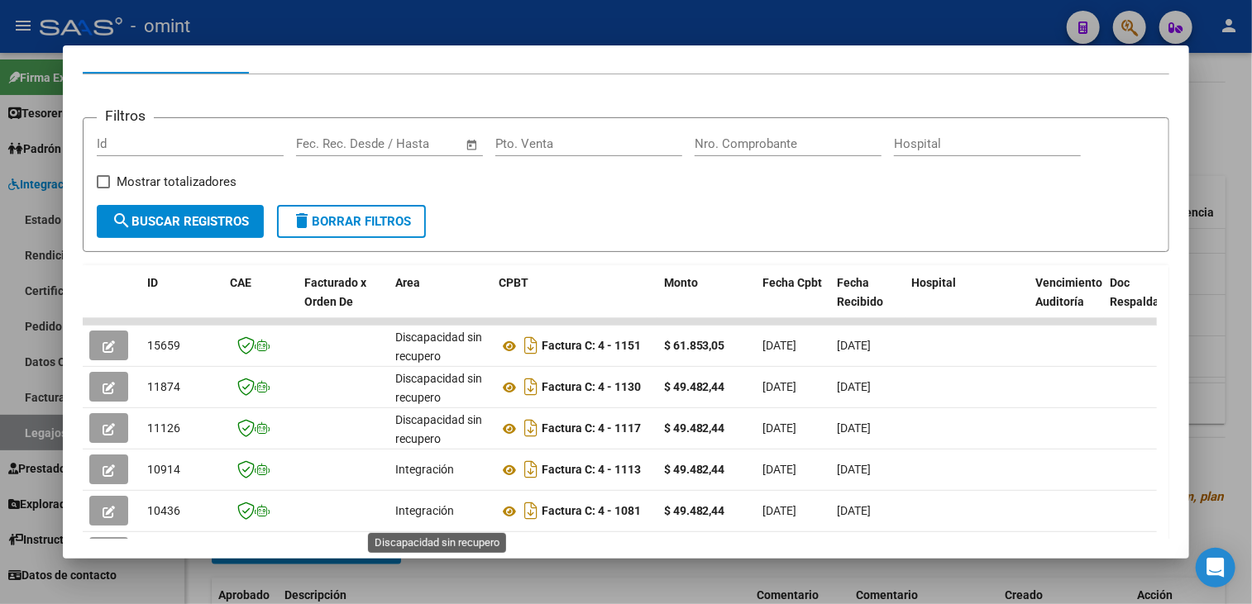
scroll to position [276, 0]
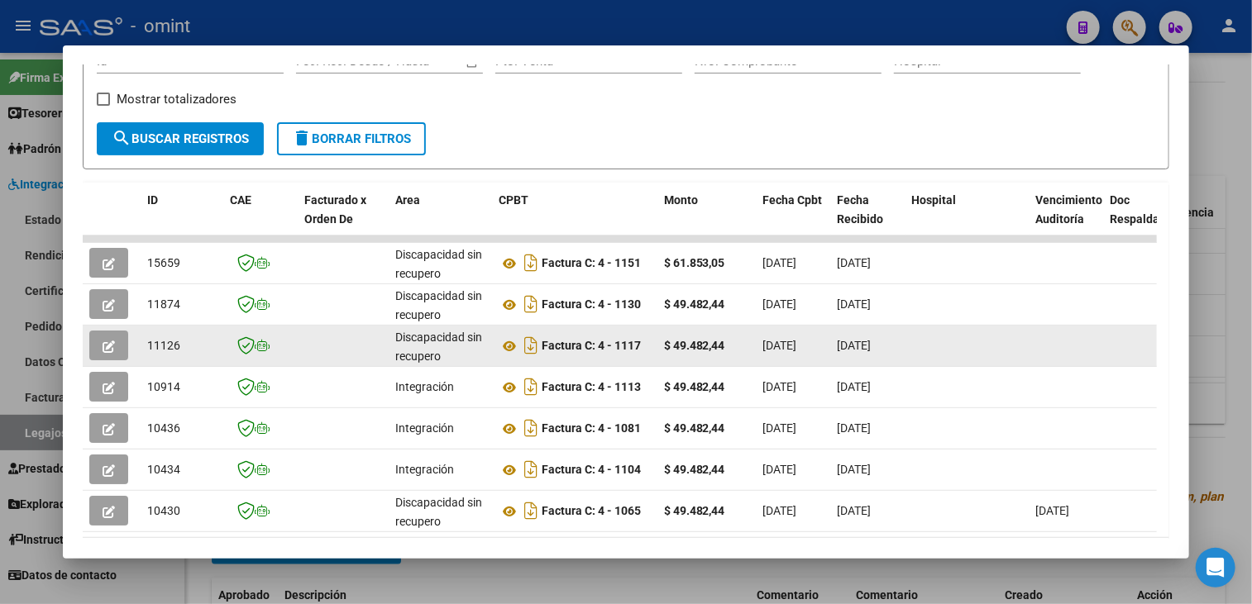
click at [99, 341] on button "button" at bounding box center [108, 346] width 39 height 30
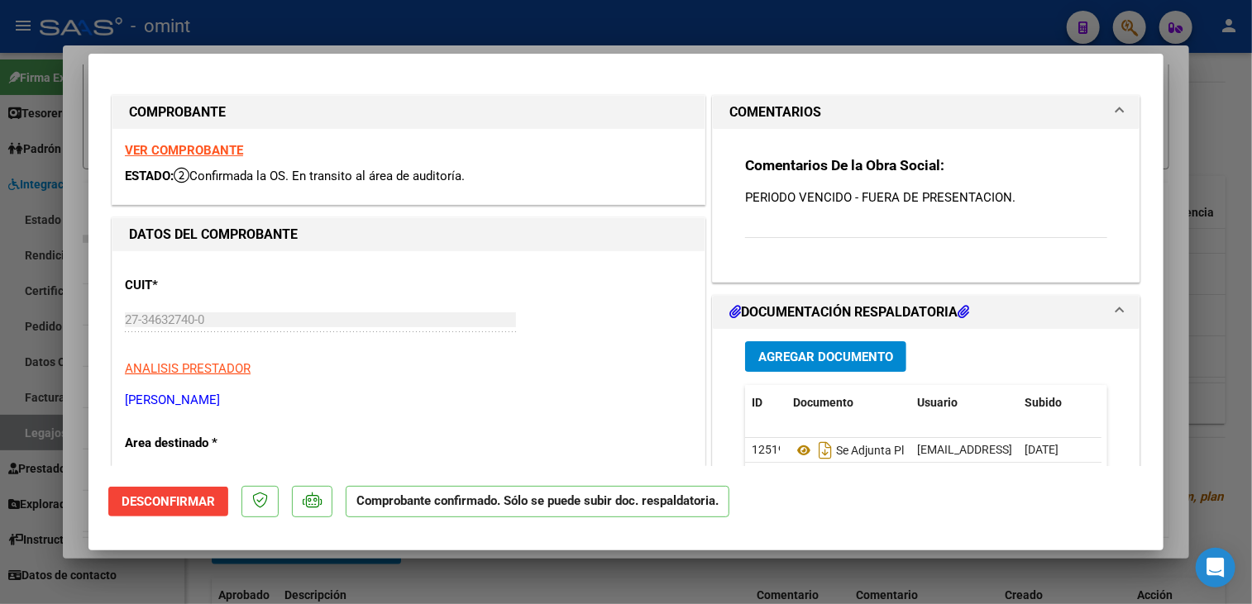
click at [291, 574] on div at bounding box center [626, 302] width 1252 height 604
type input "$ 0,00"
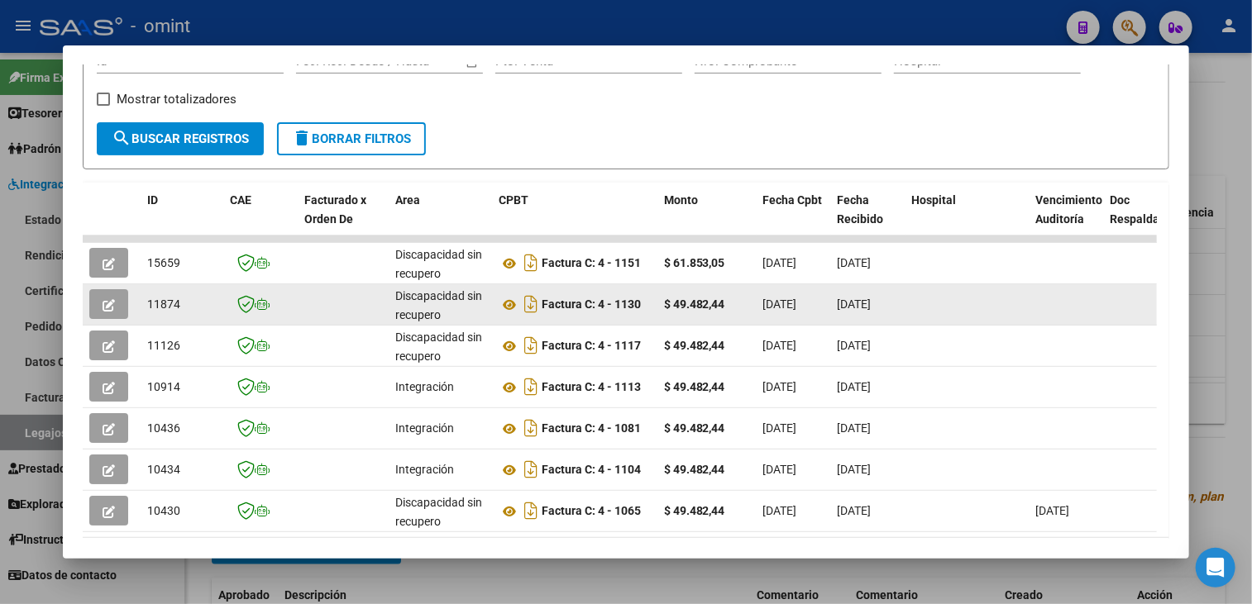
click at [103, 303] on icon "button" at bounding box center [109, 305] width 12 height 12
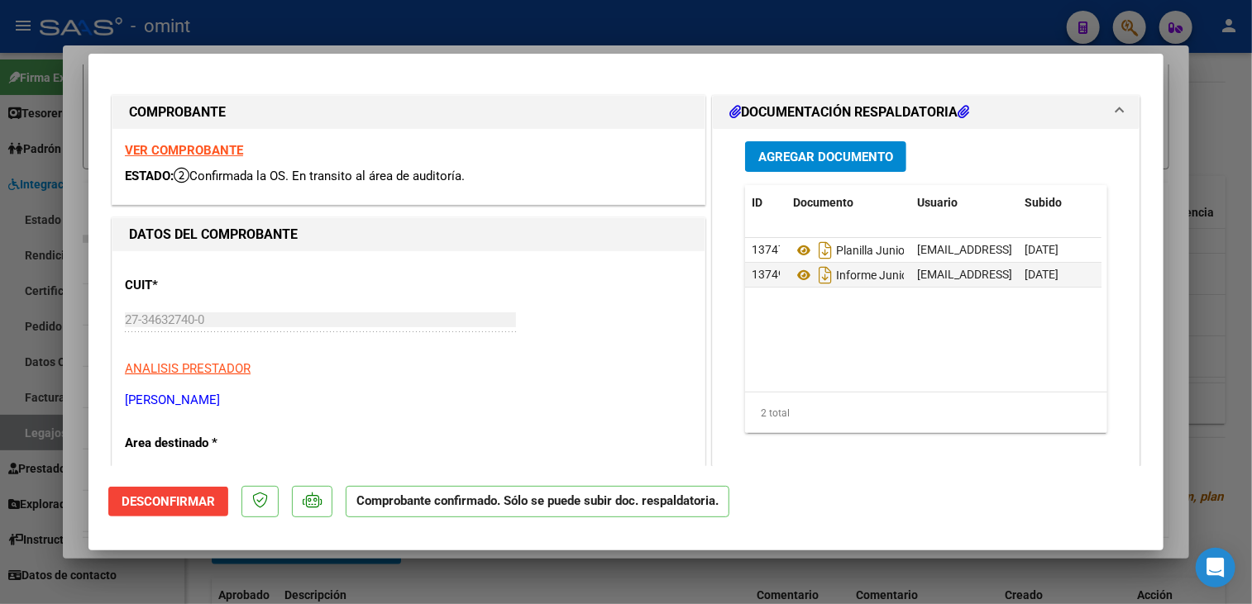
click at [427, 587] on div at bounding box center [626, 302] width 1252 height 604
type input "$ 0,00"
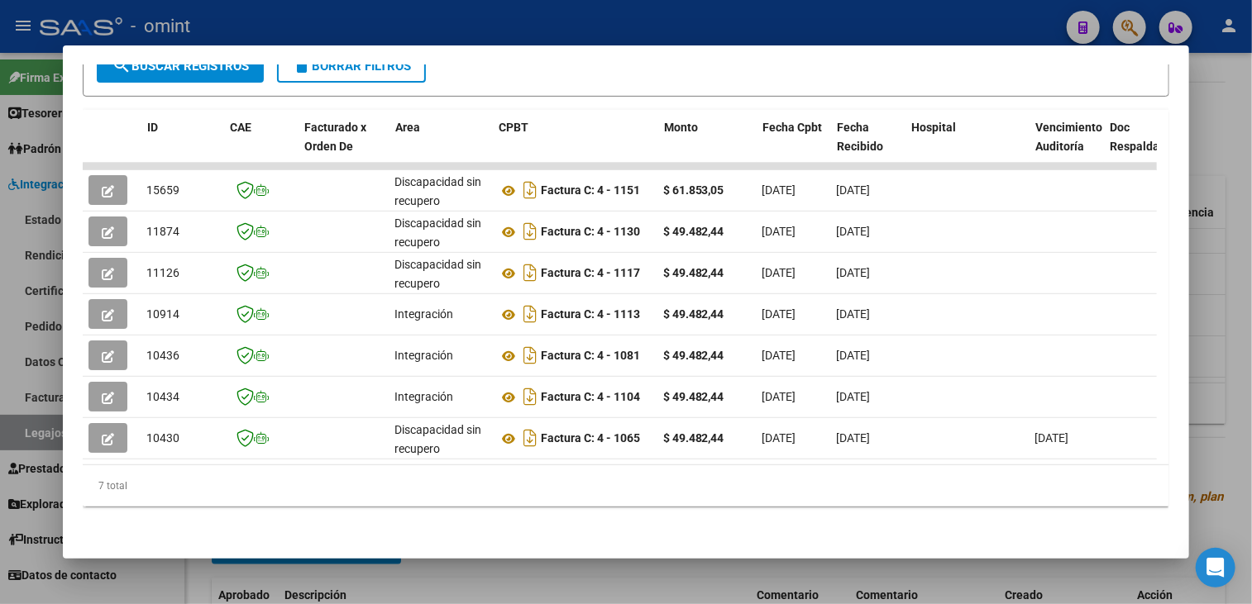
scroll to position [0, 0]
drag, startPoint x: 929, startPoint y: 465, endPoint x: 131, endPoint y: 479, distance: 798.6
click at [131, 479] on div "7 total" at bounding box center [626, 485] width 1087 height 41
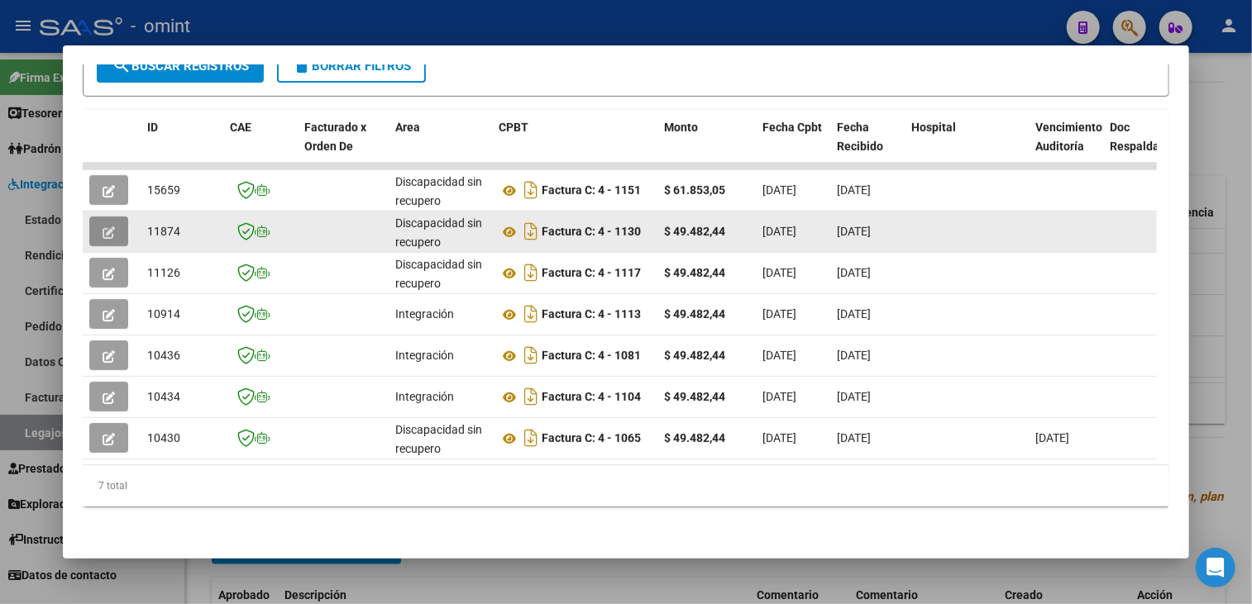
click at [99, 221] on button "button" at bounding box center [108, 232] width 39 height 30
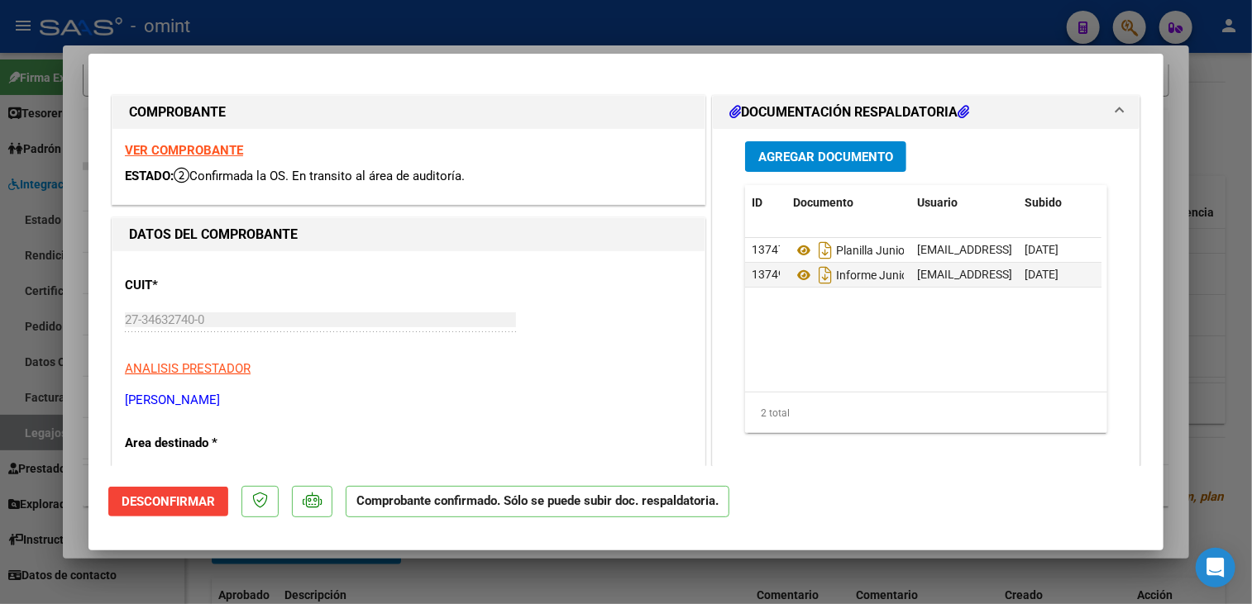
click at [194, 150] on strong "VER COMPROBANTE" at bounding box center [184, 150] width 118 height 15
click at [364, 569] on div at bounding box center [626, 302] width 1252 height 604
type input "$ 0,00"
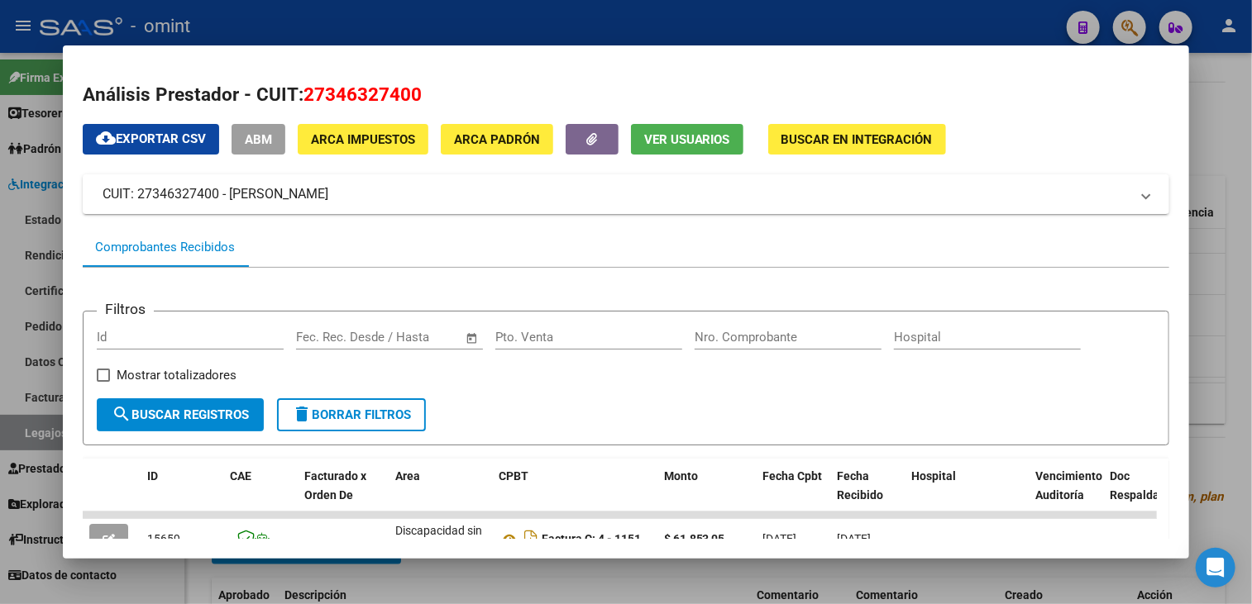
click at [360, 92] on span "27346327400" at bounding box center [362, 93] width 118 height 21
copy span "27346327400"
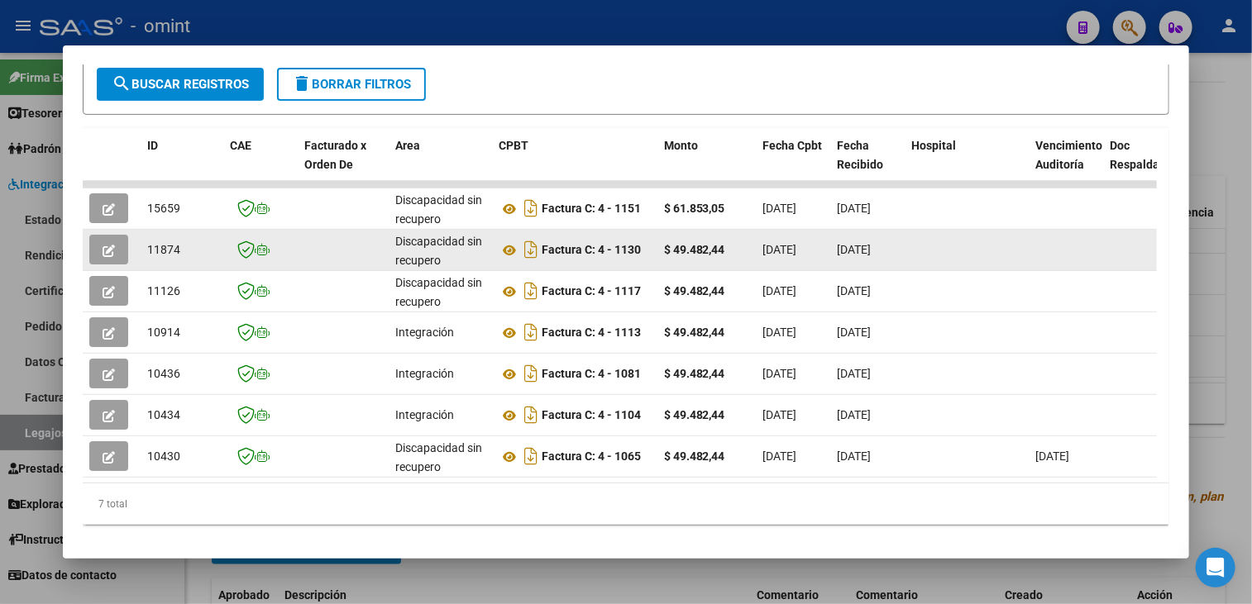
click at [155, 243] on span "11874" at bounding box center [163, 249] width 33 height 13
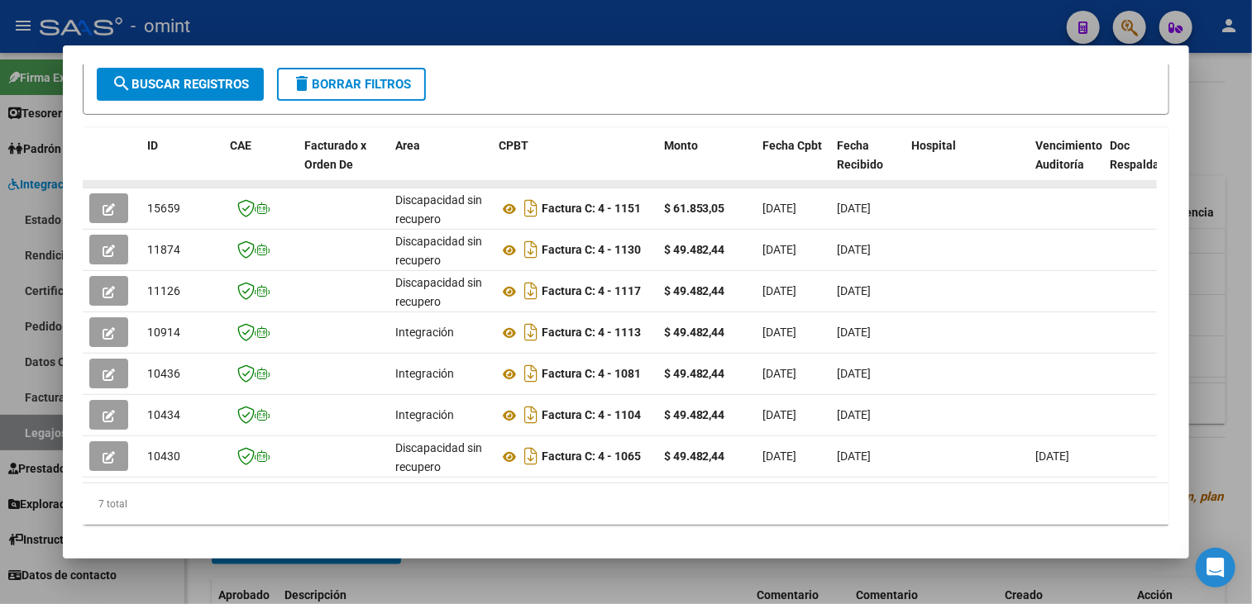
copy span "11874"
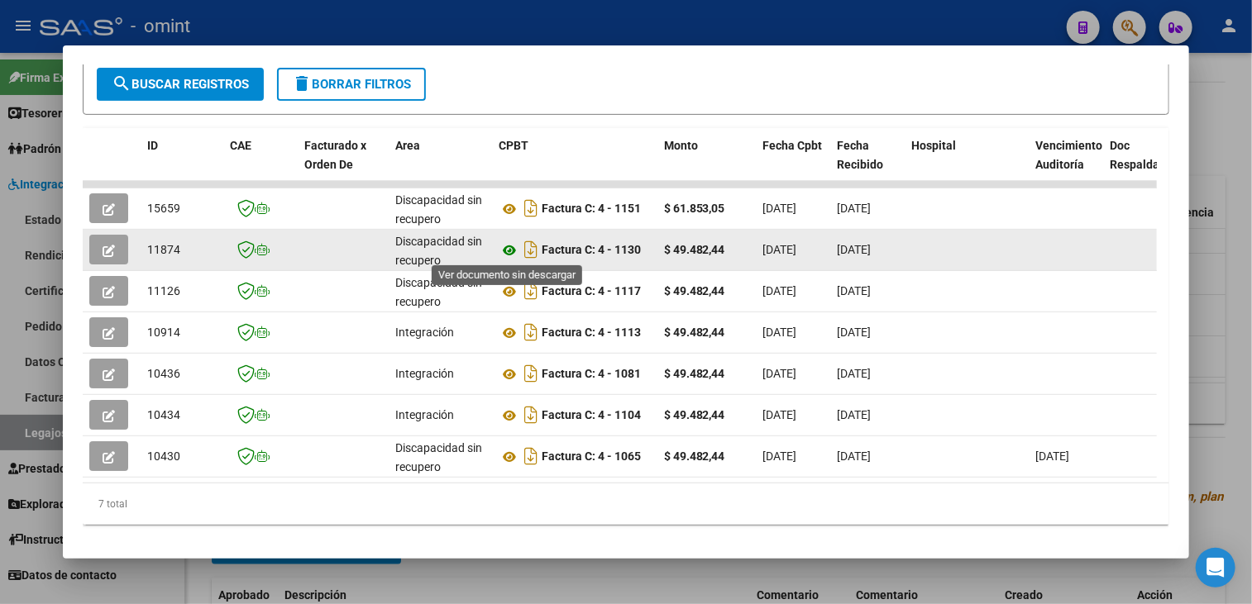
click at [509, 247] on icon at bounding box center [508, 251] width 21 height 20
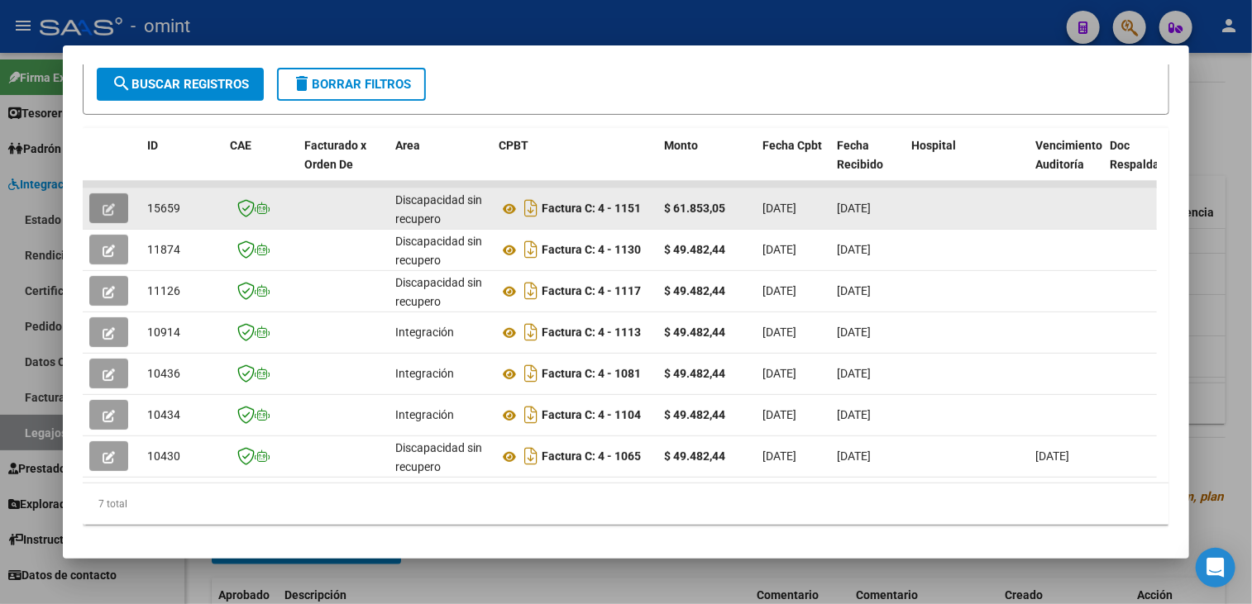
click at [116, 205] on button "button" at bounding box center [108, 208] width 39 height 30
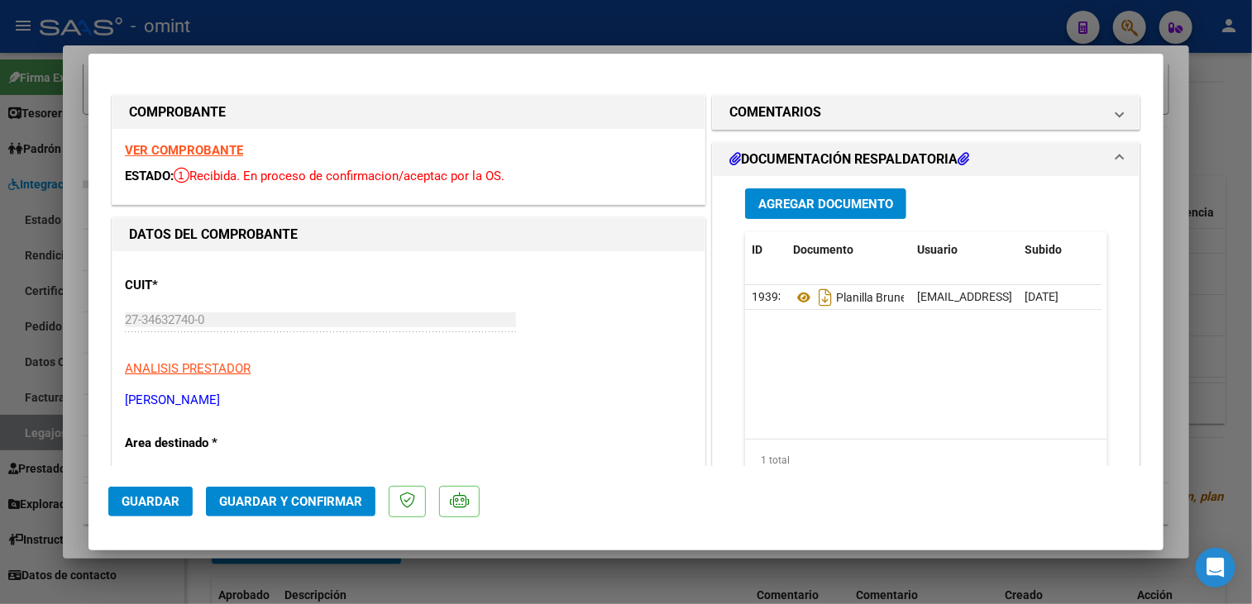
click at [229, 145] on strong "VER COMPROBANTE" at bounding box center [184, 150] width 118 height 15
click at [423, 592] on div at bounding box center [626, 302] width 1252 height 604
type input "$ 0,00"
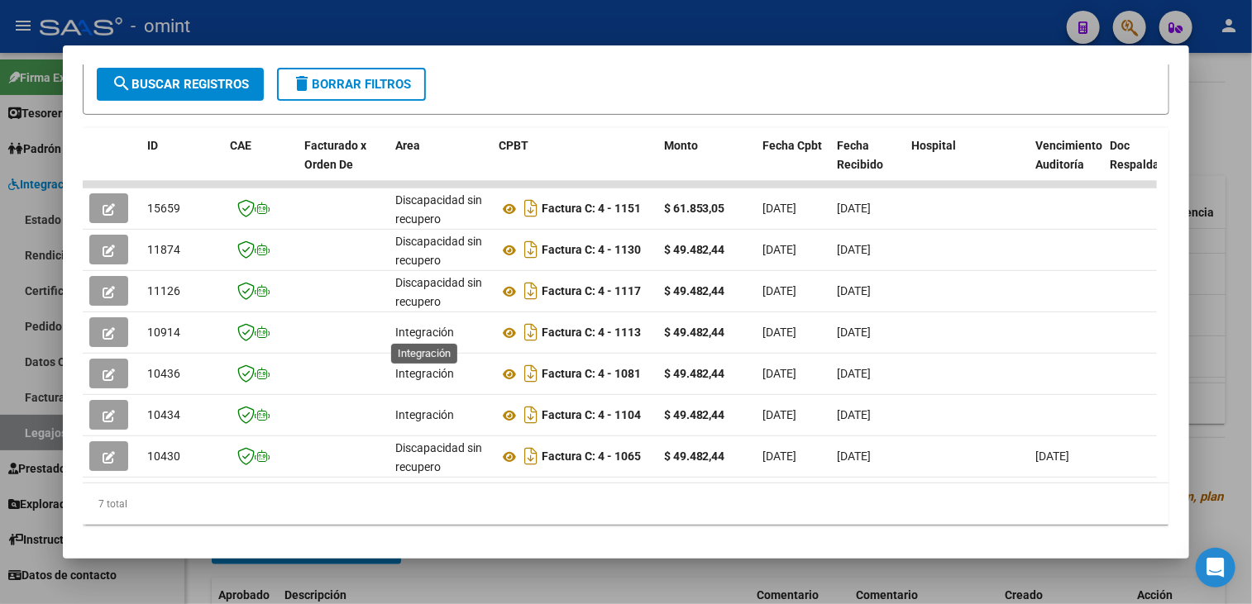
scroll to position [83, 0]
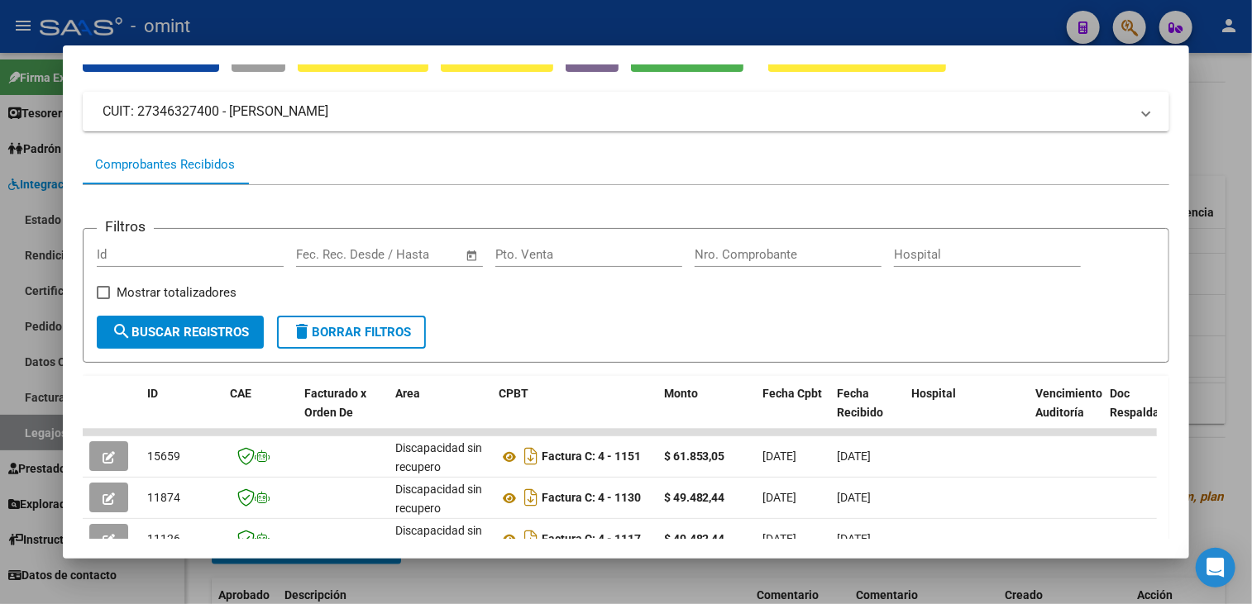
click at [441, 576] on div at bounding box center [626, 302] width 1252 height 604
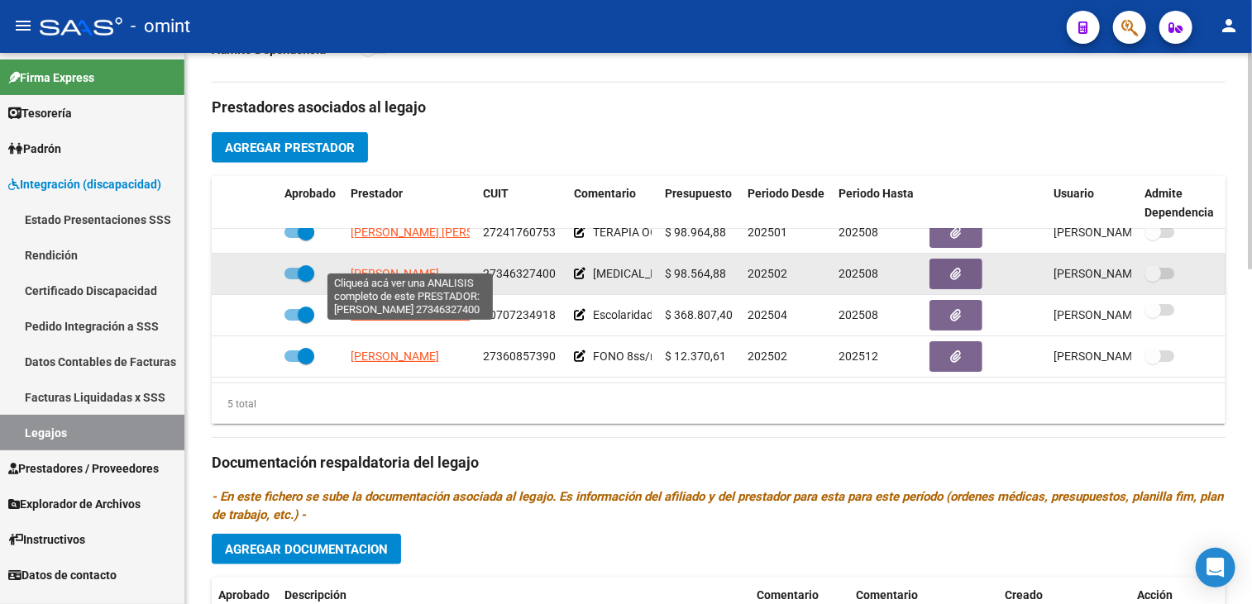
click at [429, 267] on span "[PERSON_NAME]" at bounding box center [394, 273] width 88 height 13
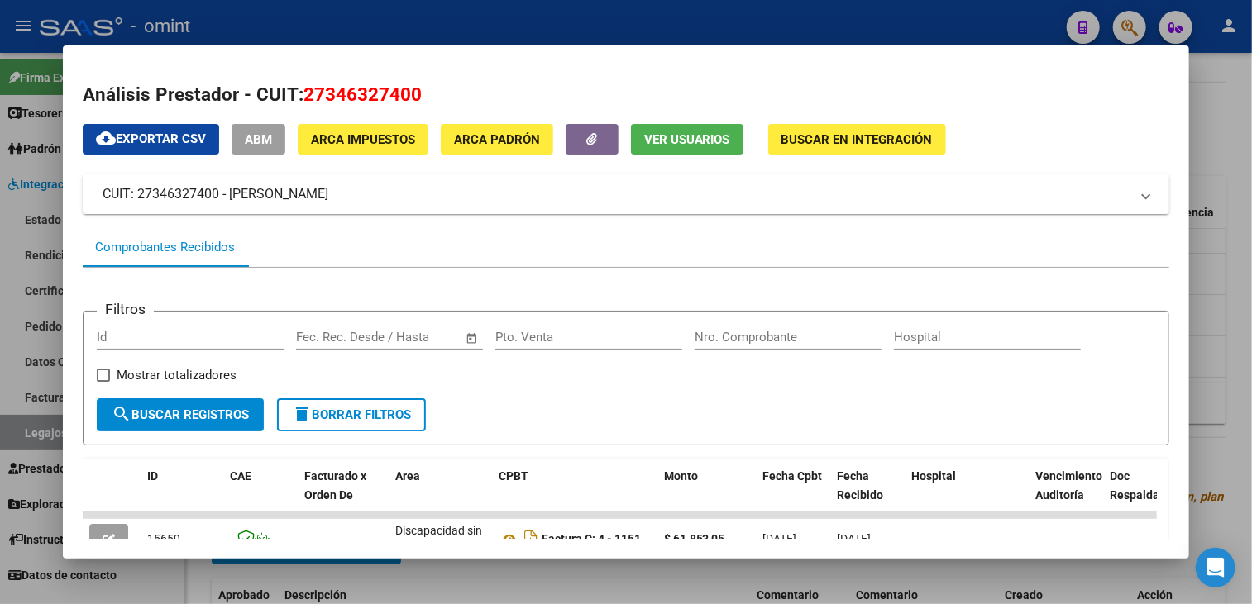
scroll to position [248, 0]
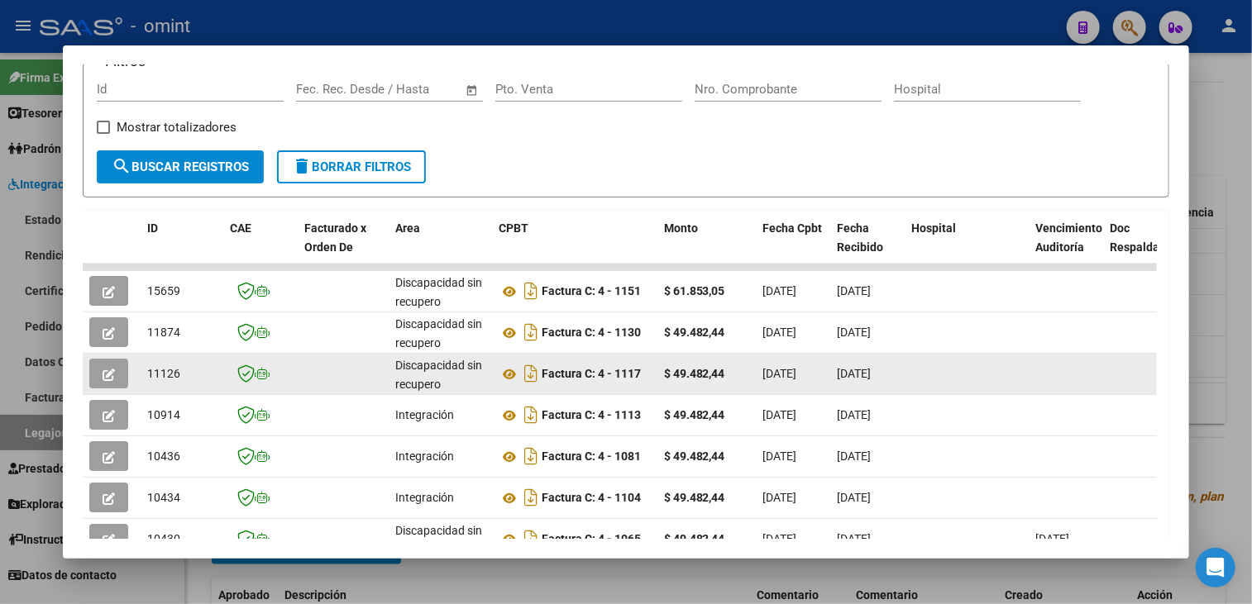
click at [107, 379] on icon "button" at bounding box center [109, 375] width 12 height 12
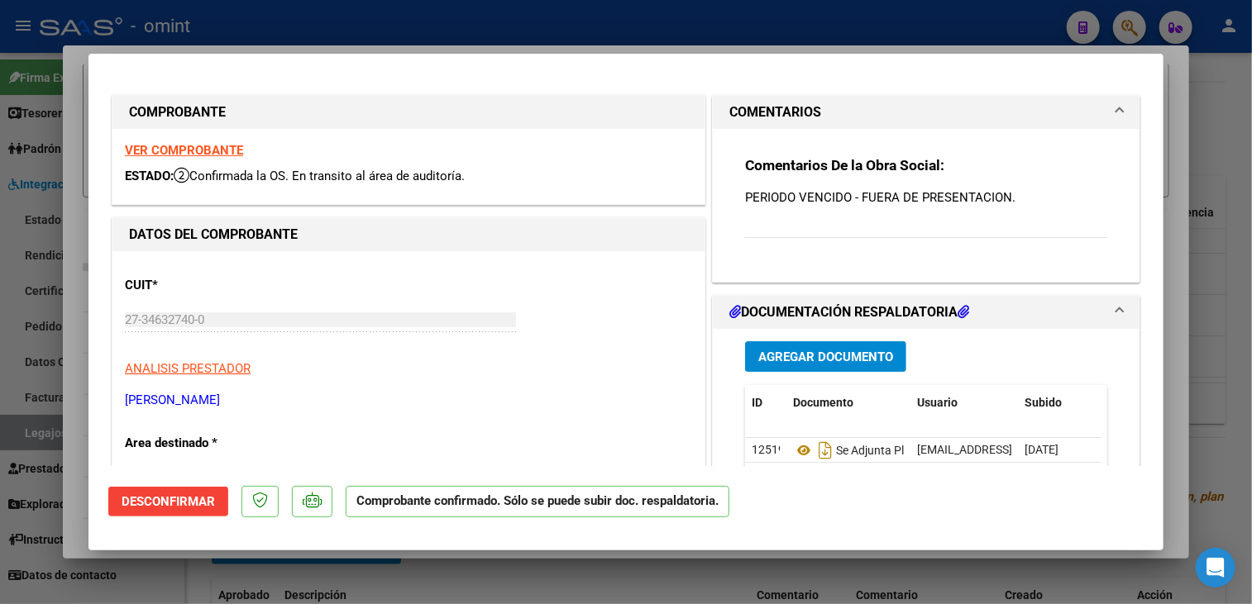
click at [432, 564] on div at bounding box center [626, 302] width 1252 height 604
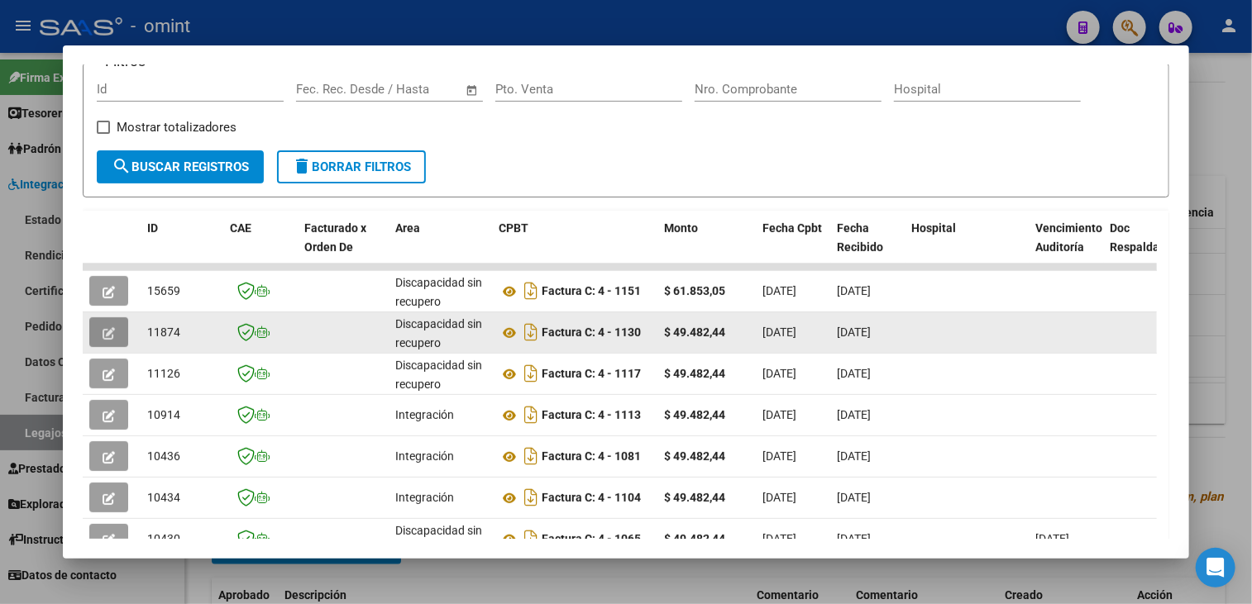
click at [97, 336] on button "button" at bounding box center [108, 332] width 39 height 30
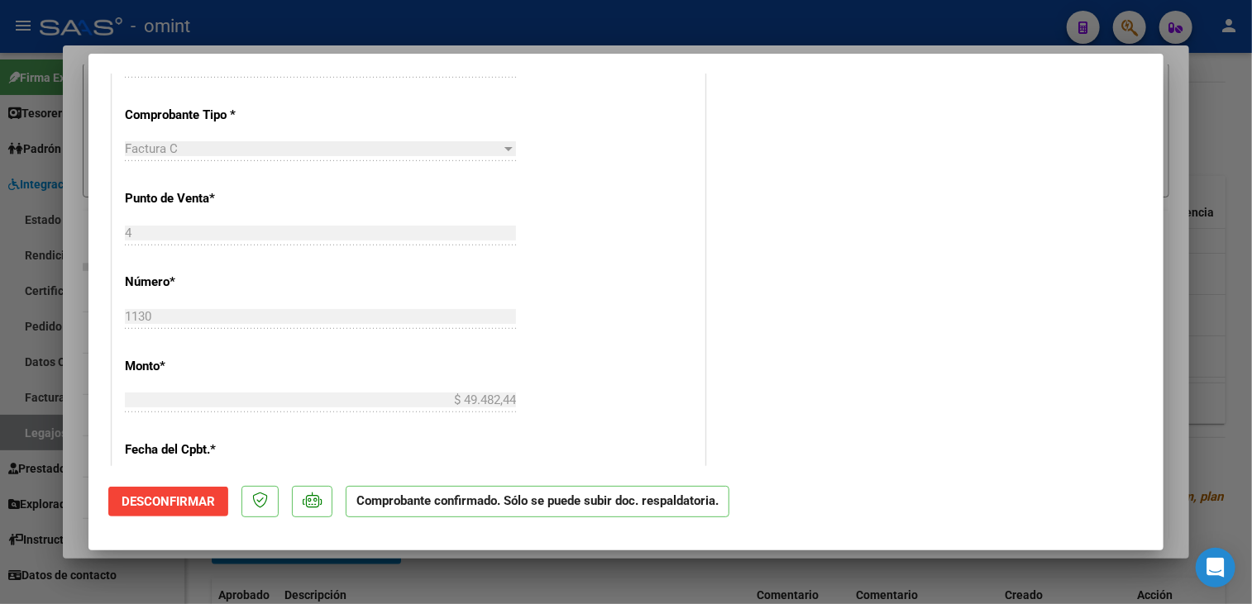
scroll to position [661, 0]
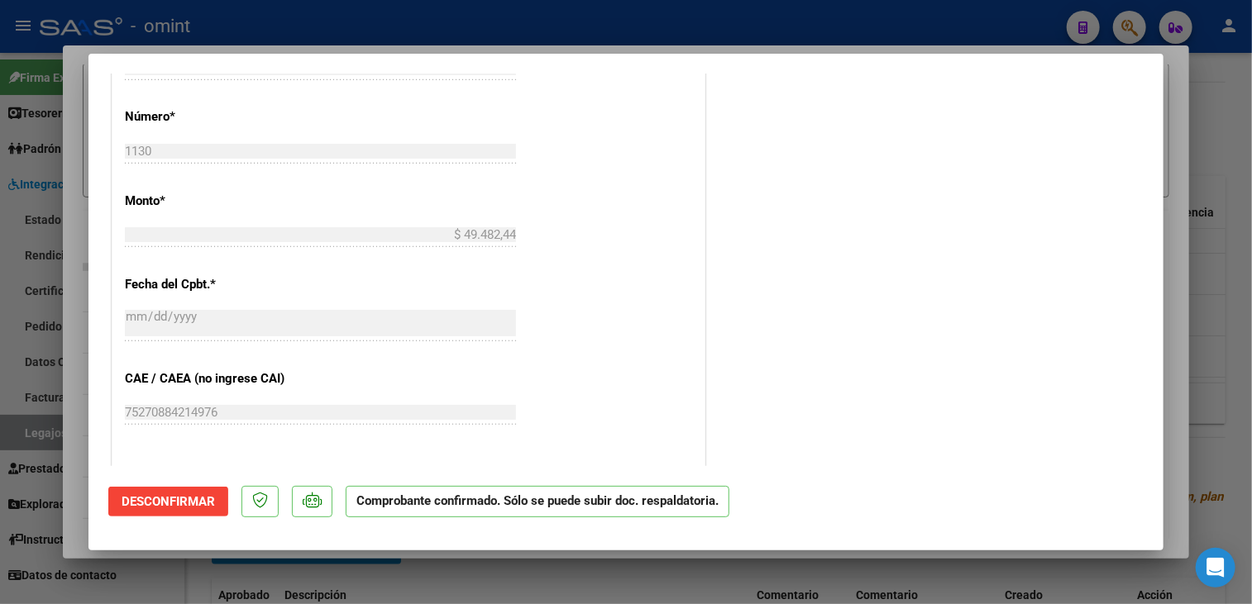
click at [258, 563] on div at bounding box center [626, 302] width 1252 height 604
type input "$ 0,00"
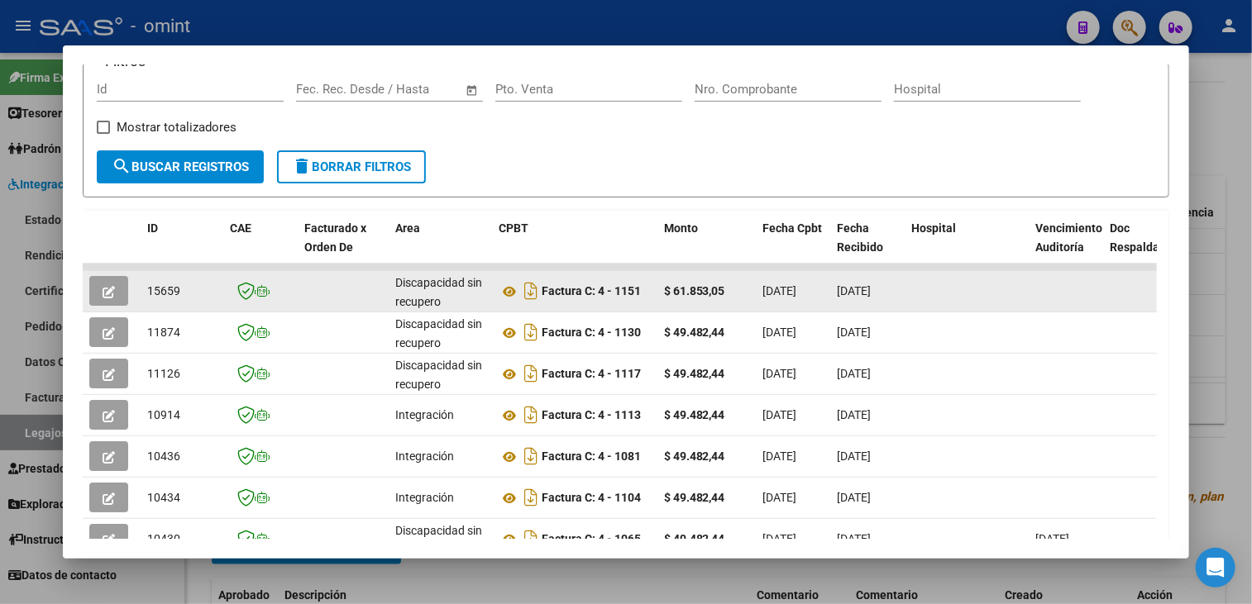
click at [112, 301] on button "button" at bounding box center [108, 291] width 39 height 30
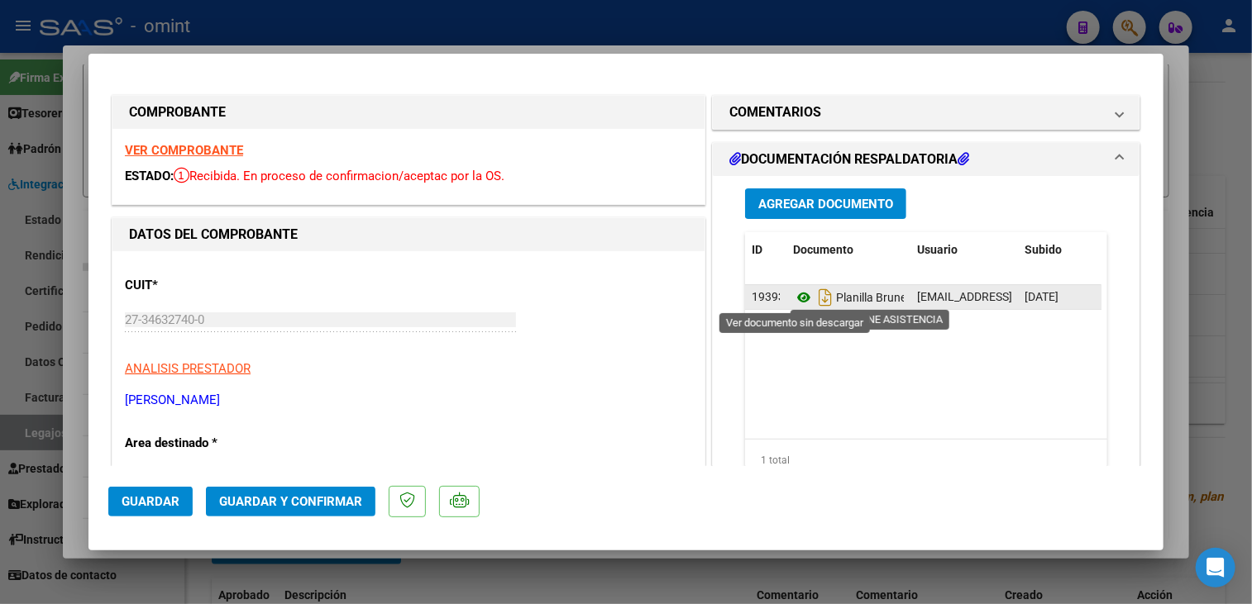
click at [794, 298] on icon at bounding box center [803, 298] width 21 height 20
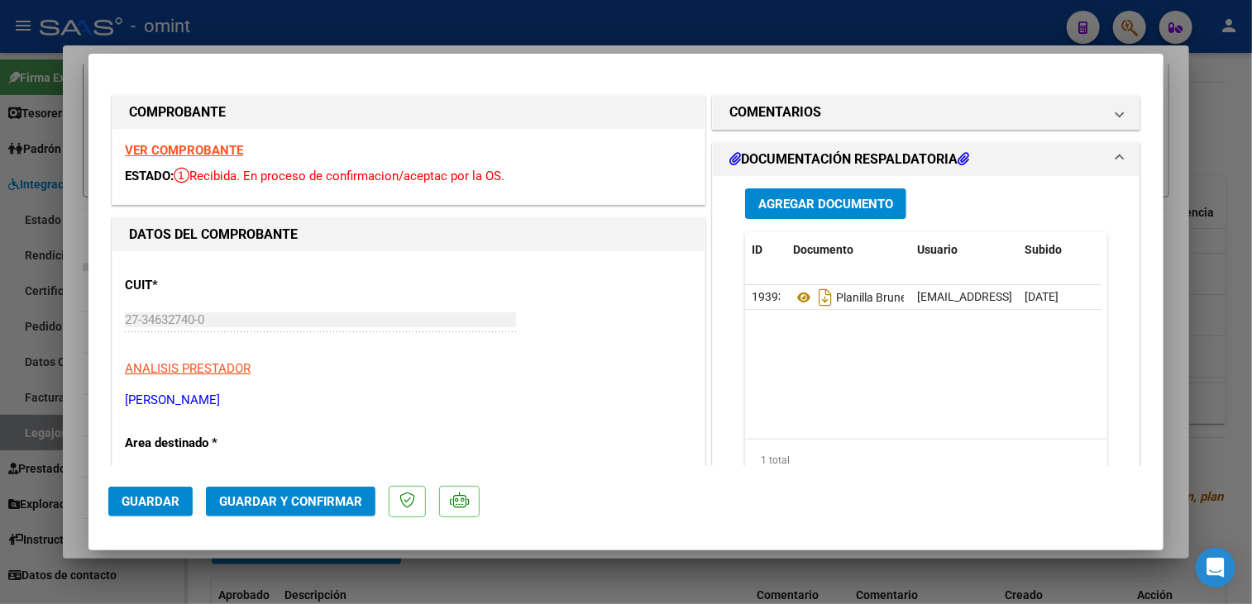
click at [221, 149] on strong "VER COMPROBANTE" at bounding box center [184, 150] width 118 height 15
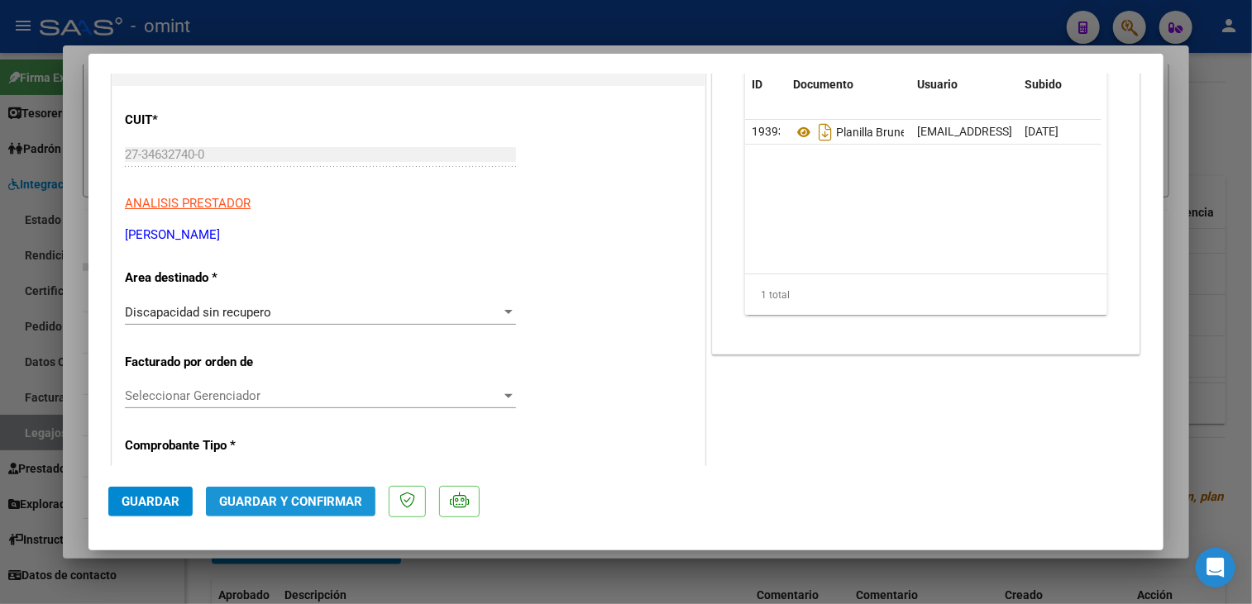
click at [318, 506] on span "Guardar y Confirmar" at bounding box center [290, 501] width 143 height 15
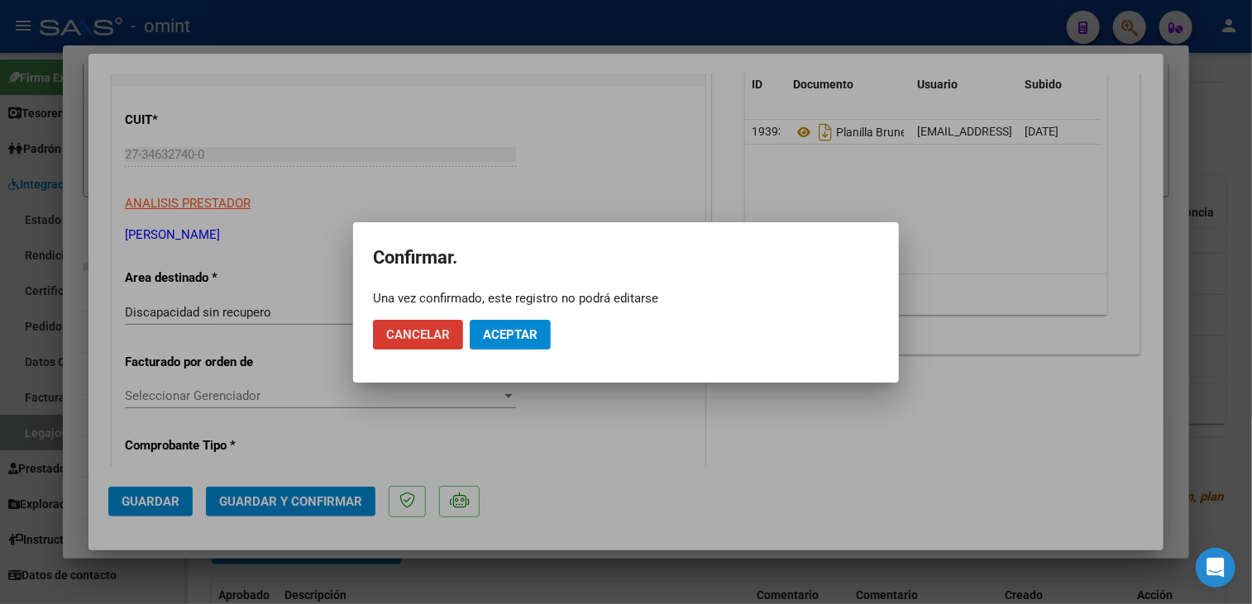
click at [513, 327] on span "Aceptar" at bounding box center [510, 334] width 55 height 15
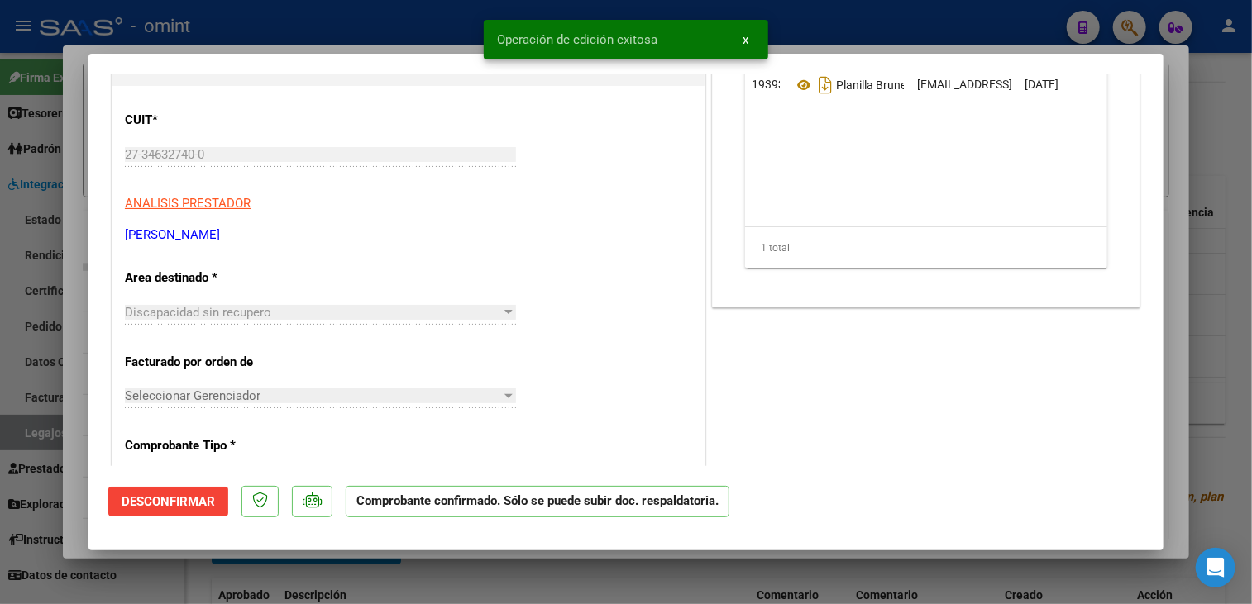
click at [477, 575] on div at bounding box center [626, 302] width 1252 height 604
type input "$ 0,00"
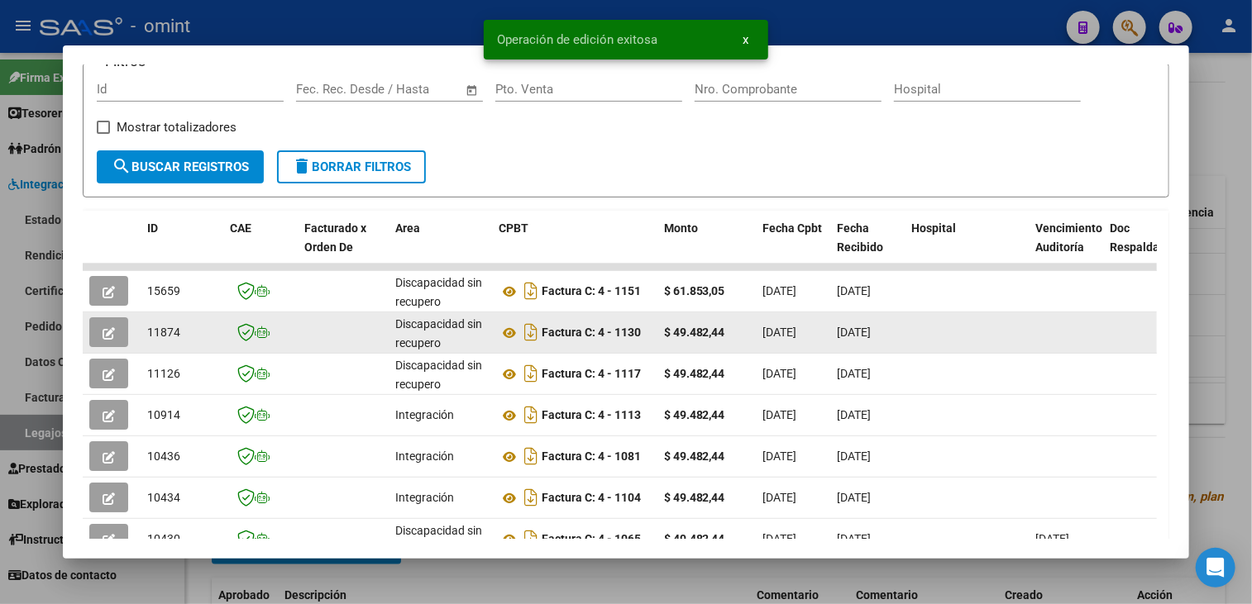
click at [111, 336] on icon "button" at bounding box center [109, 333] width 12 height 12
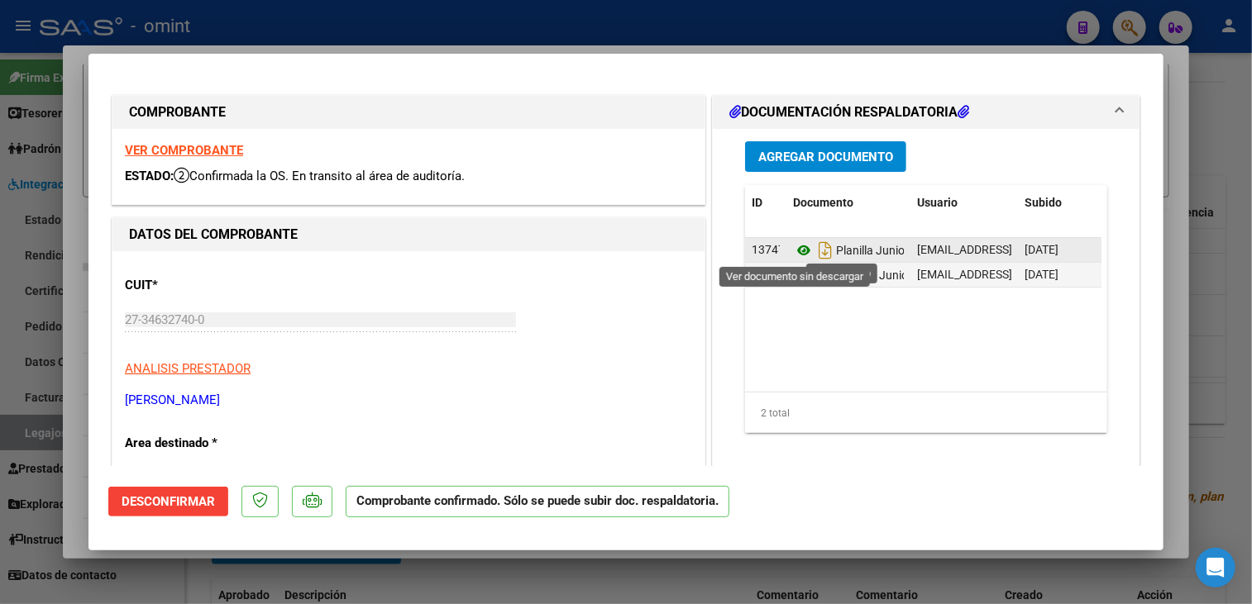
click at [800, 250] on icon at bounding box center [803, 251] width 21 height 20
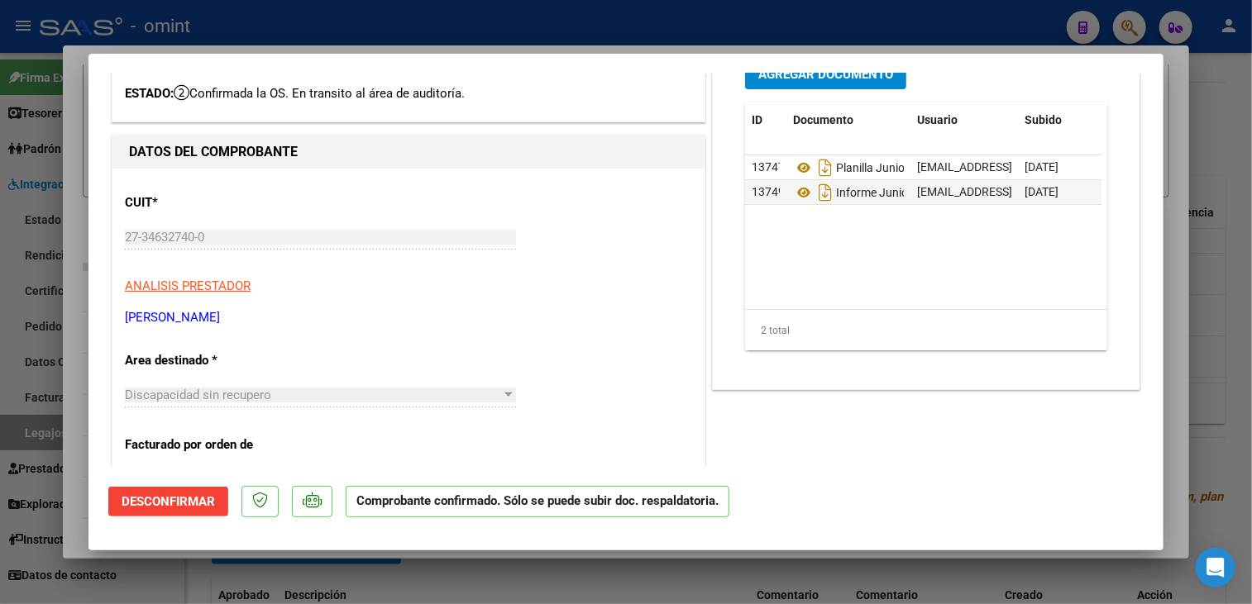
scroll to position [0, 0]
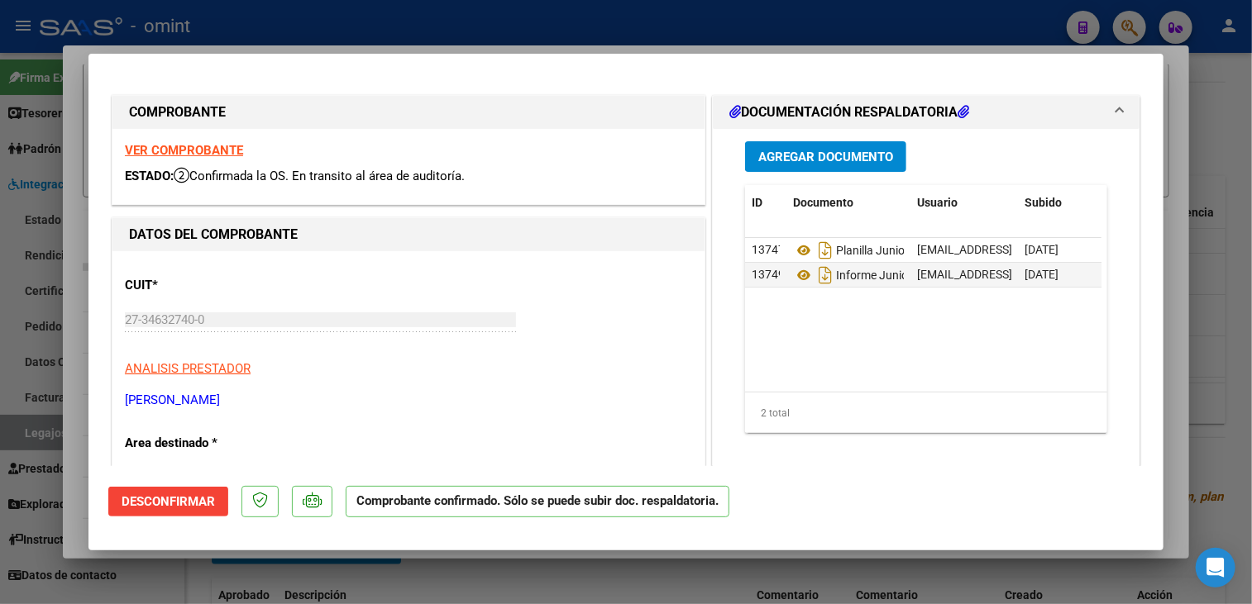
click at [85, 161] on div at bounding box center [626, 302] width 1252 height 604
type input "$ 0,00"
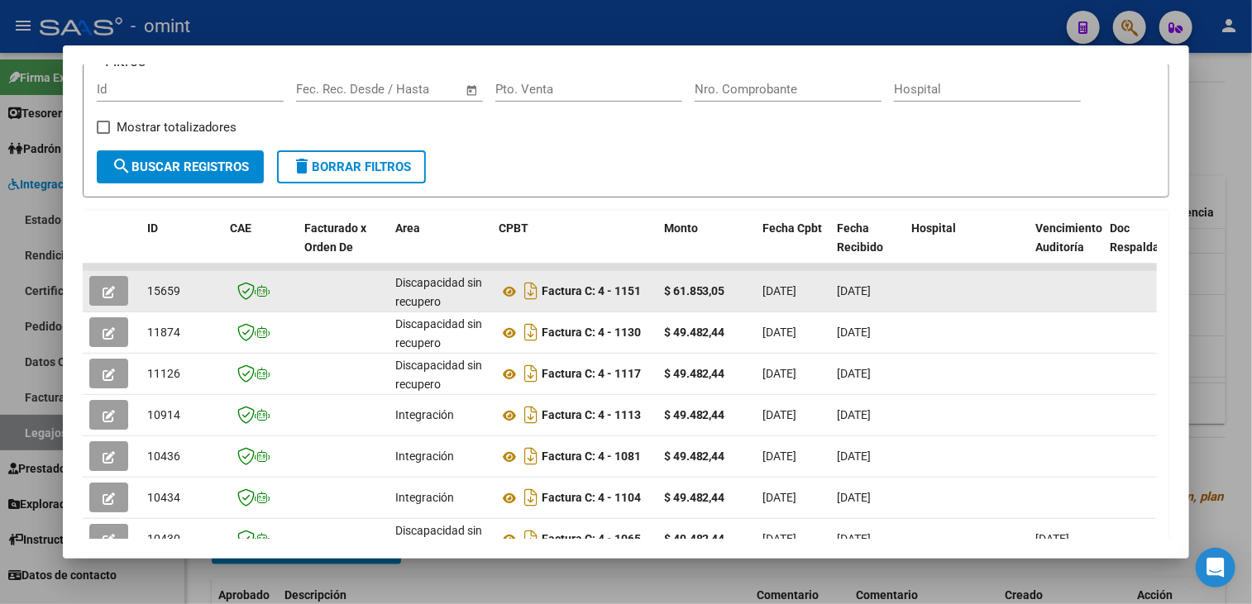
click at [112, 286] on icon "button" at bounding box center [109, 292] width 12 height 12
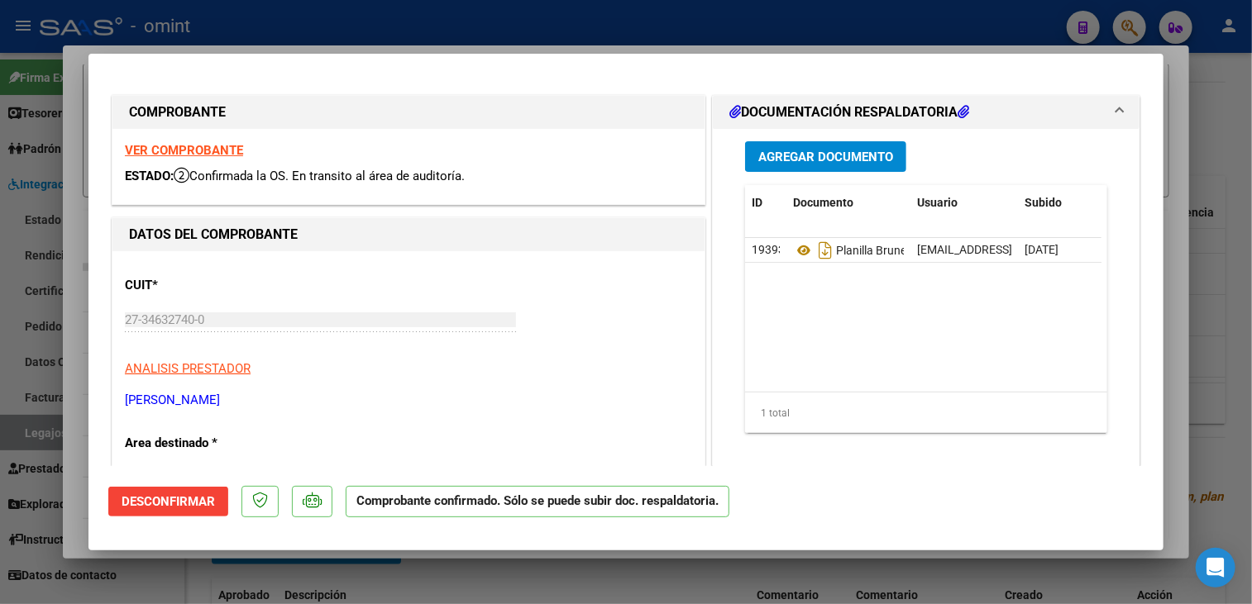
click at [63, 262] on div at bounding box center [626, 302] width 1252 height 604
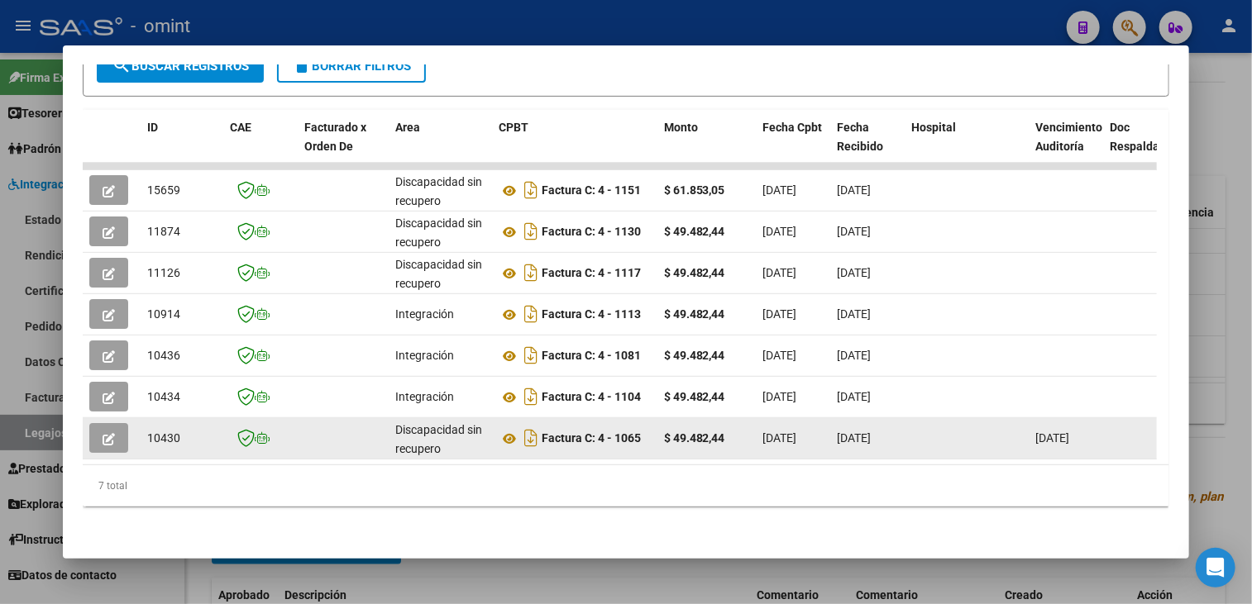
scroll to position [276, 0]
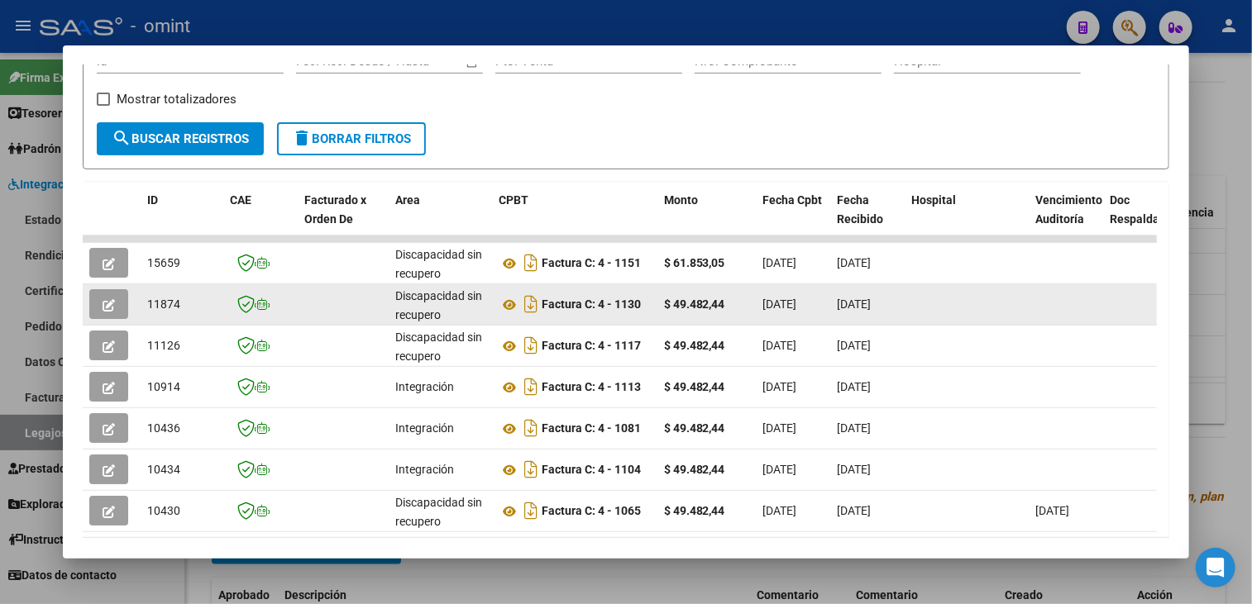
click at [115, 303] on button "button" at bounding box center [108, 304] width 39 height 30
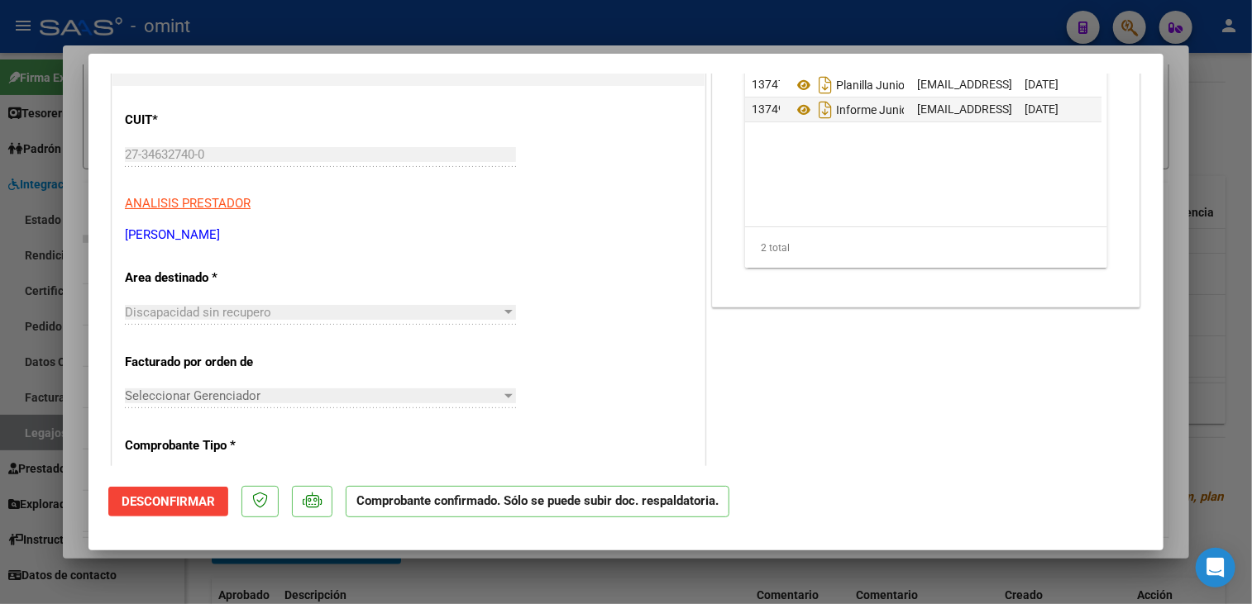
scroll to position [0, 0]
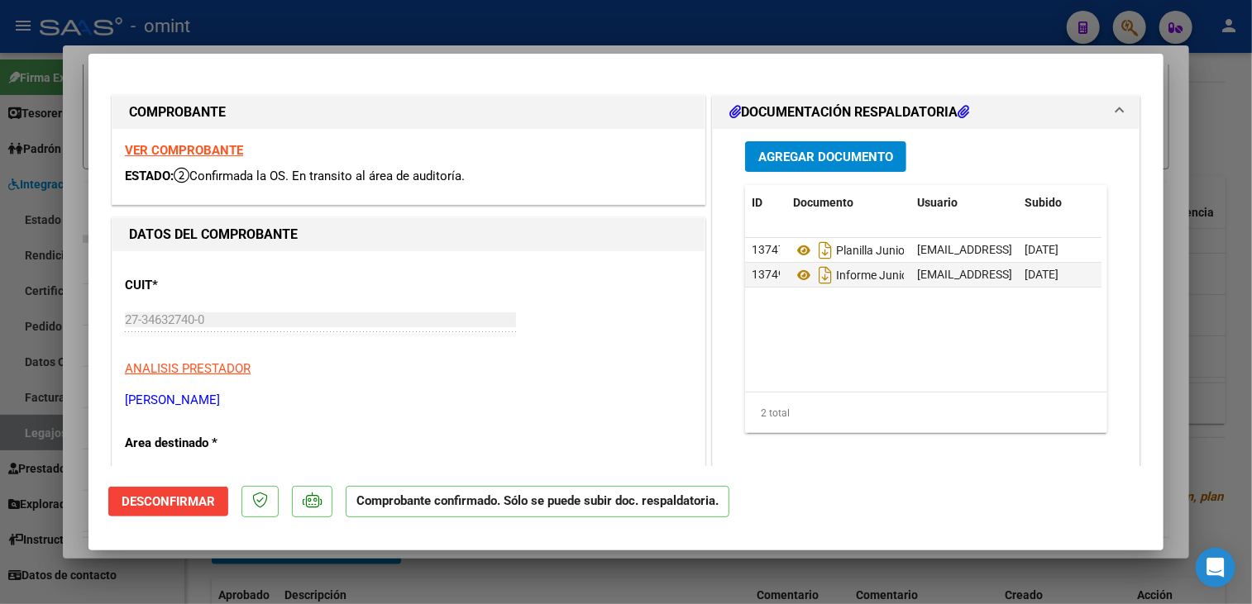
click at [387, 585] on div at bounding box center [626, 302] width 1252 height 604
type input "$ 0,00"
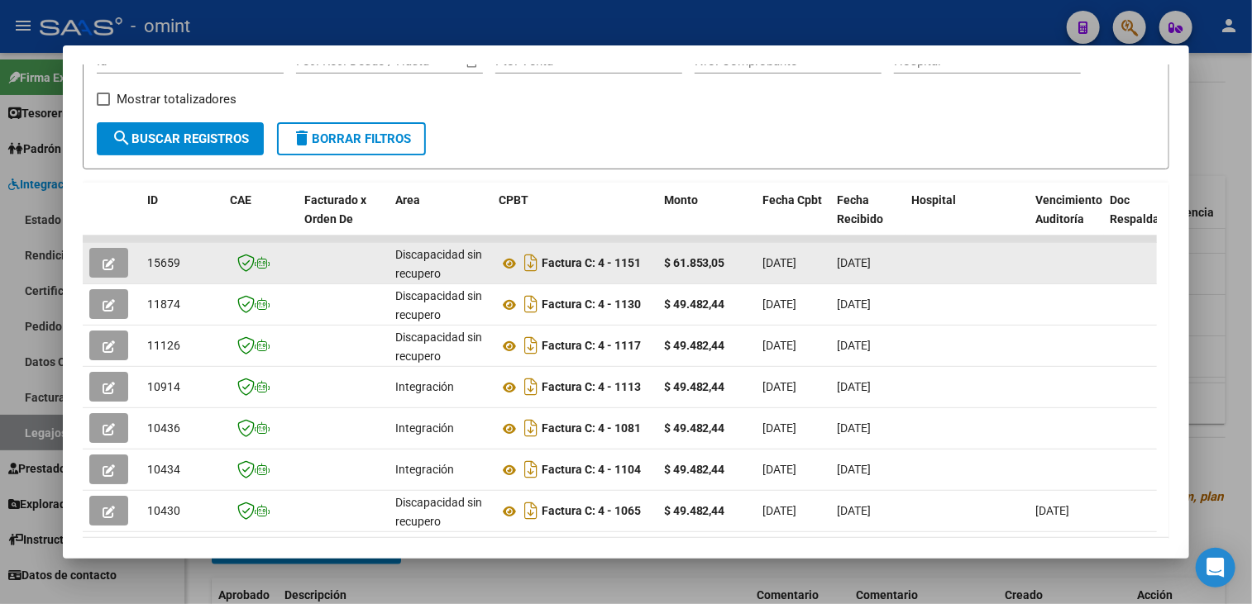
click at [105, 258] on icon "button" at bounding box center [109, 264] width 12 height 12
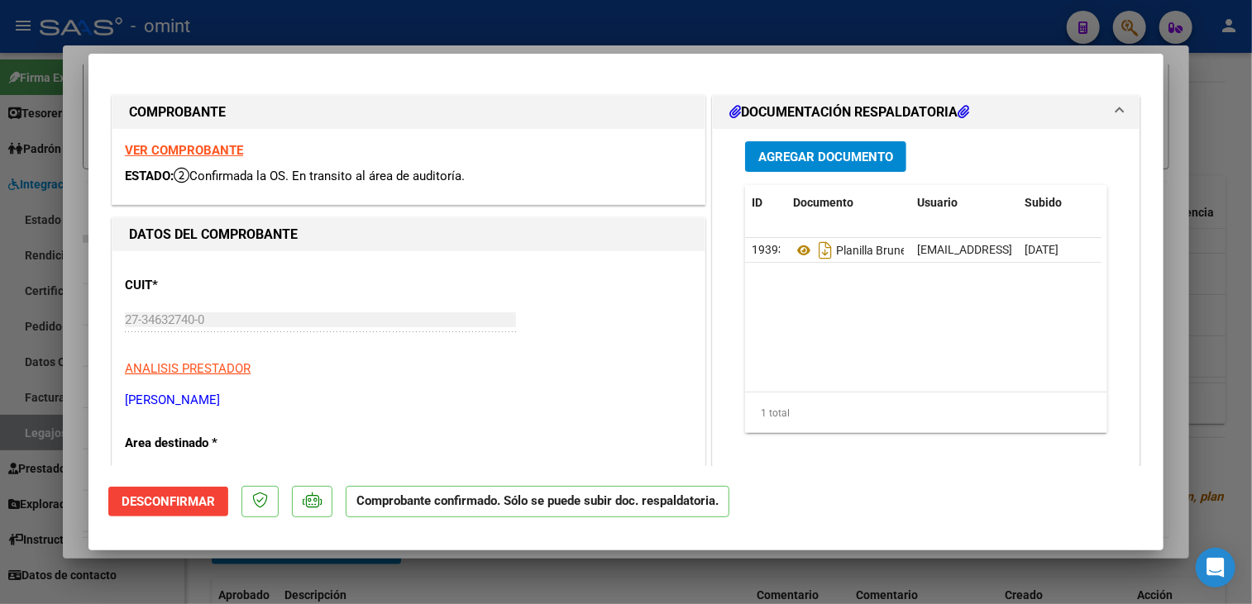
click at [295, 565] on div at bounding box center [626, 302] width 1252 height 604
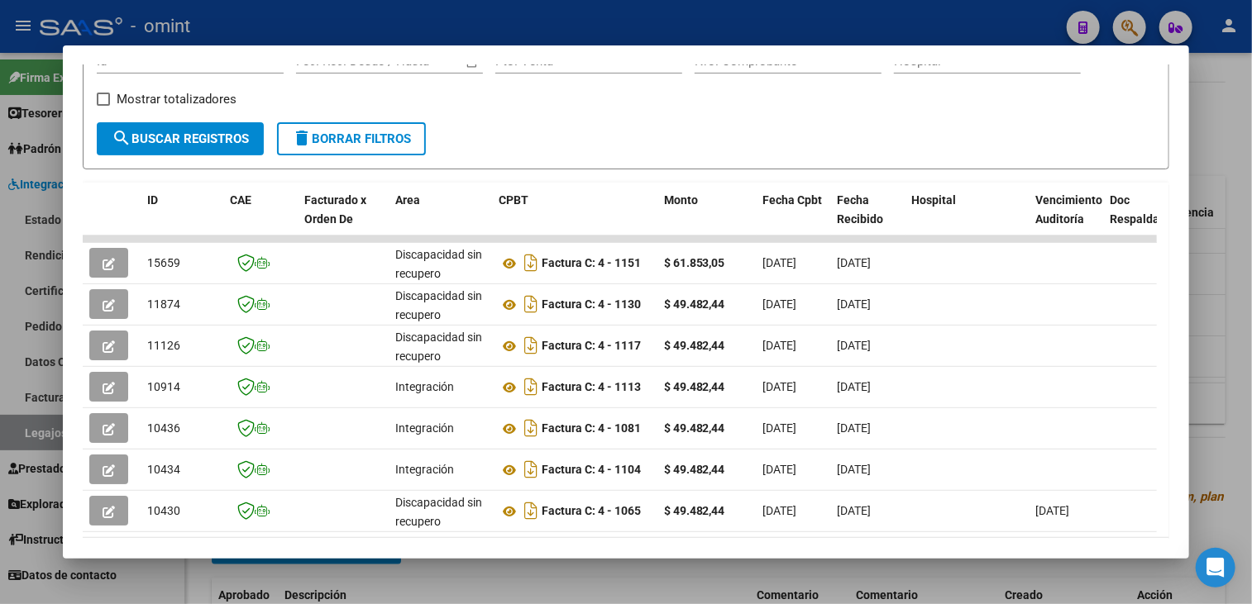
click at [466, 571] on div at bounding box center [626, 302] width 1252 height 604
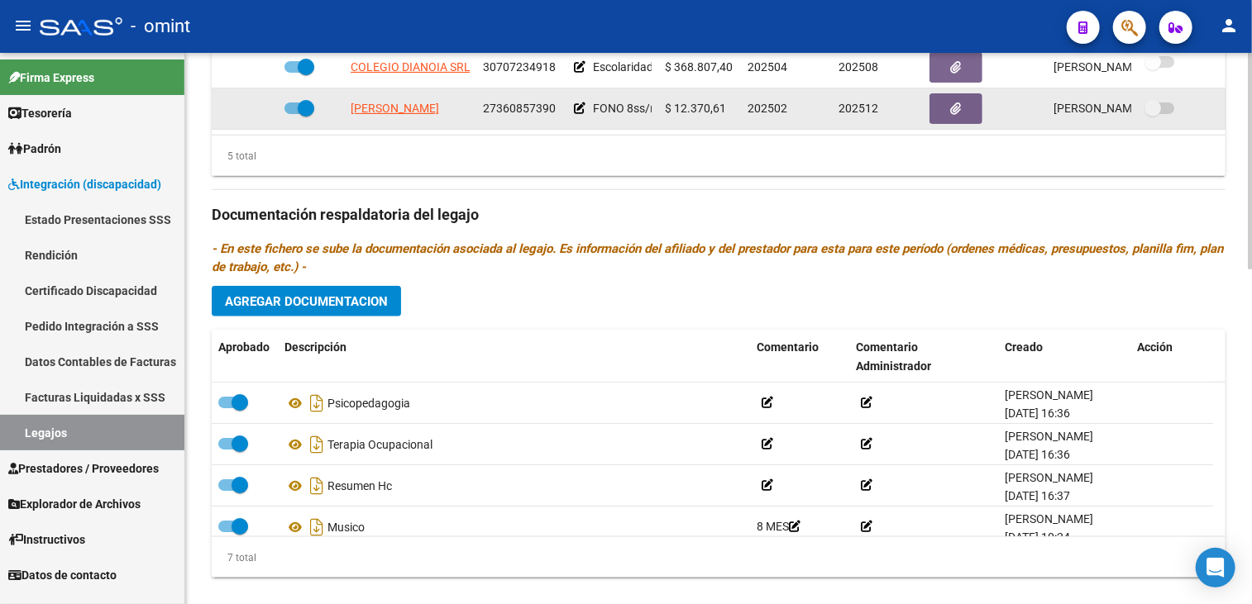
scroll to position [579, 0]
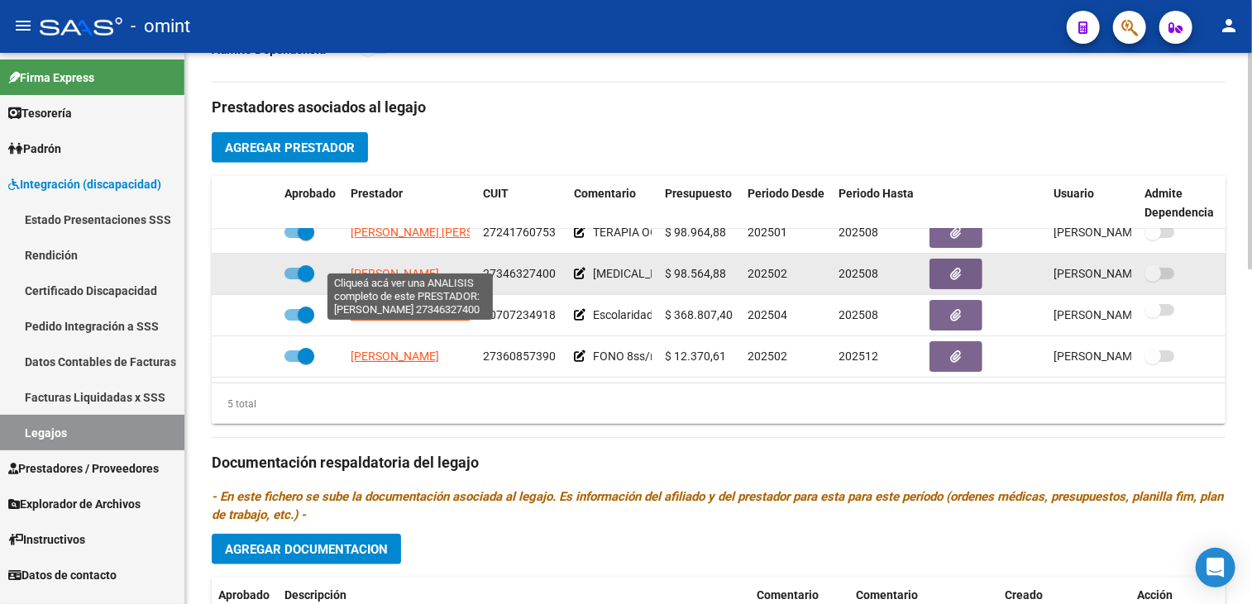
click at [402, 267] on span "[PERSON_NAME]" at bounding box center [394, 273] width 88 height 13
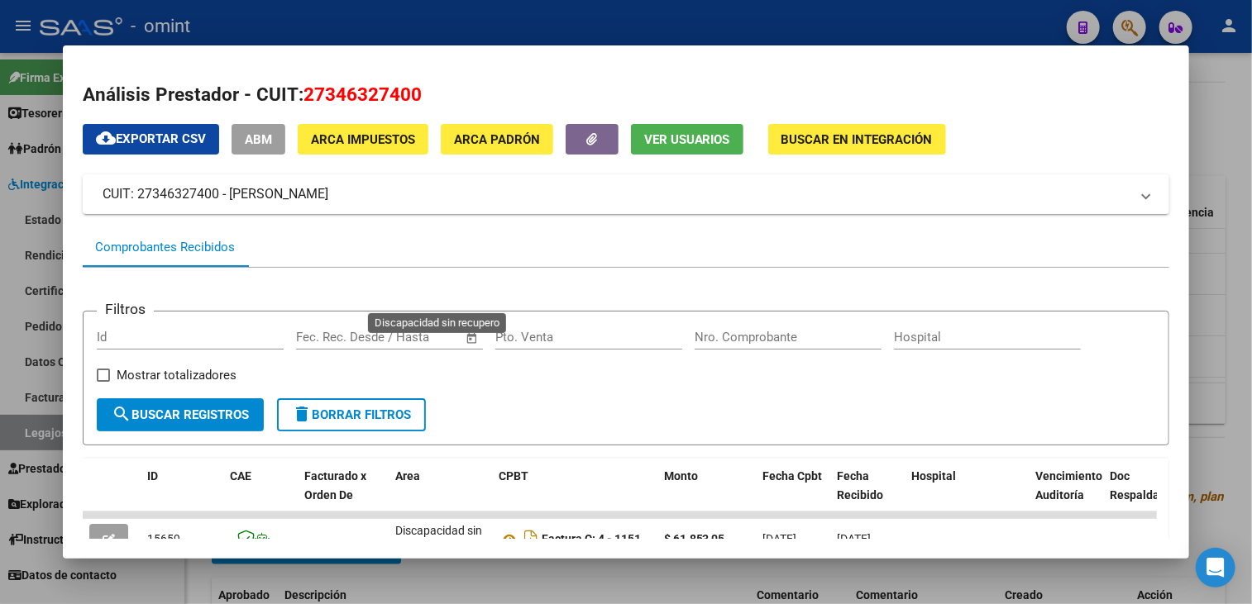
scroll to position [248, 0]
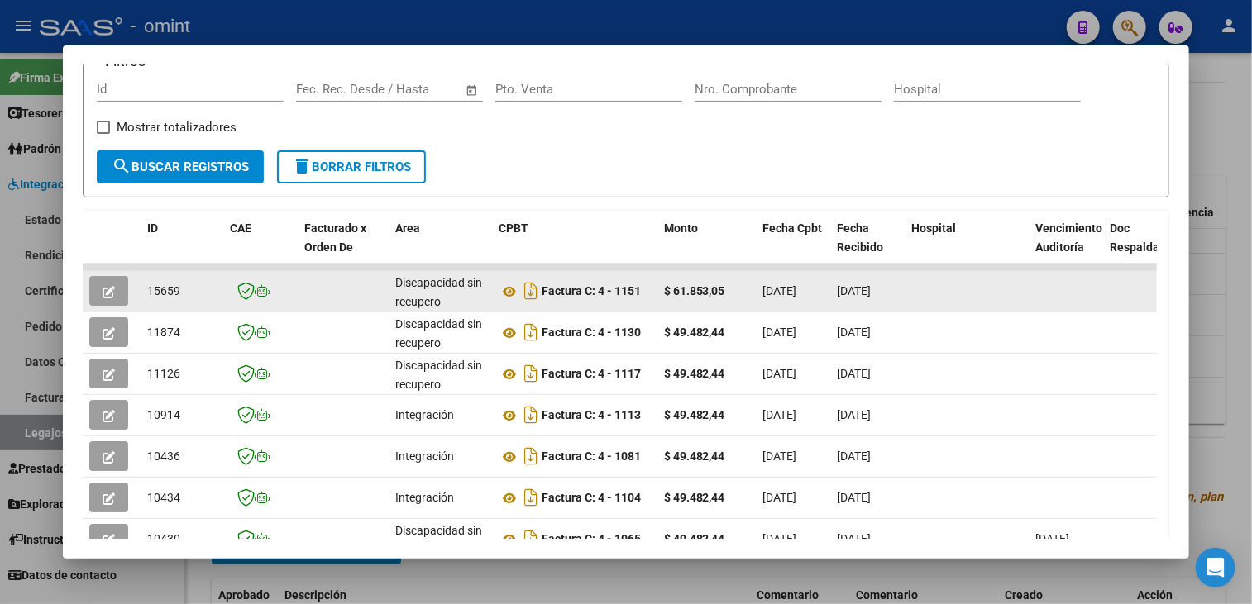
click at [98, 295] on button "button" at bounding box center [108, 291] width 39 height 30
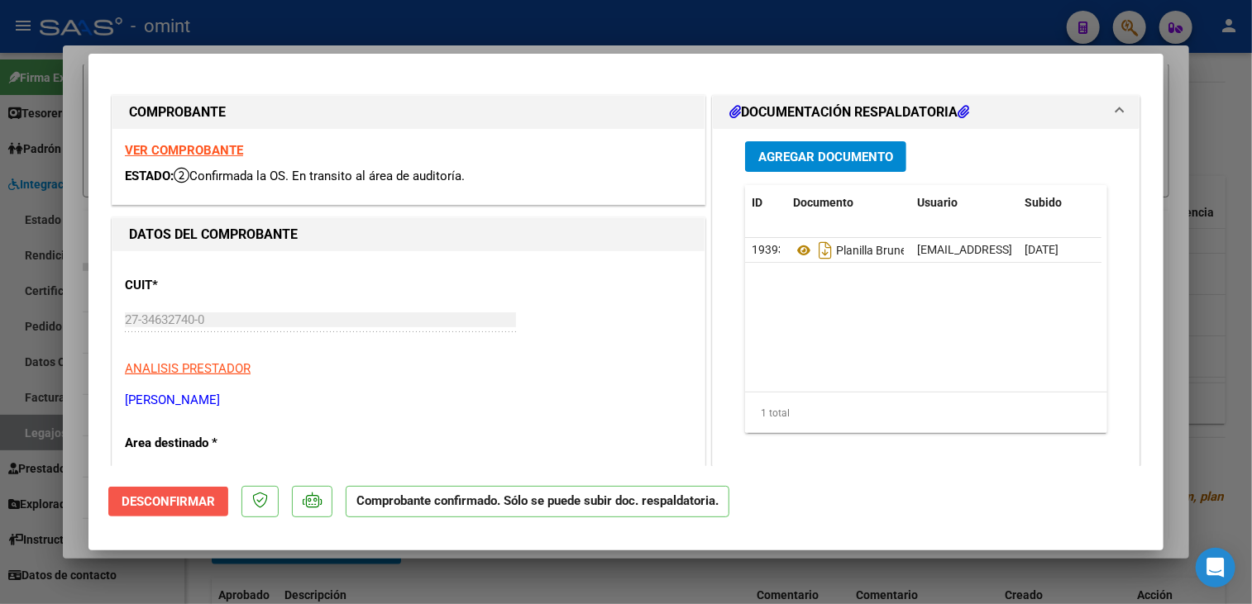
click at [182, 506] on span "Desconfirmar" at bounding box center [168, 501] width 93 height 15
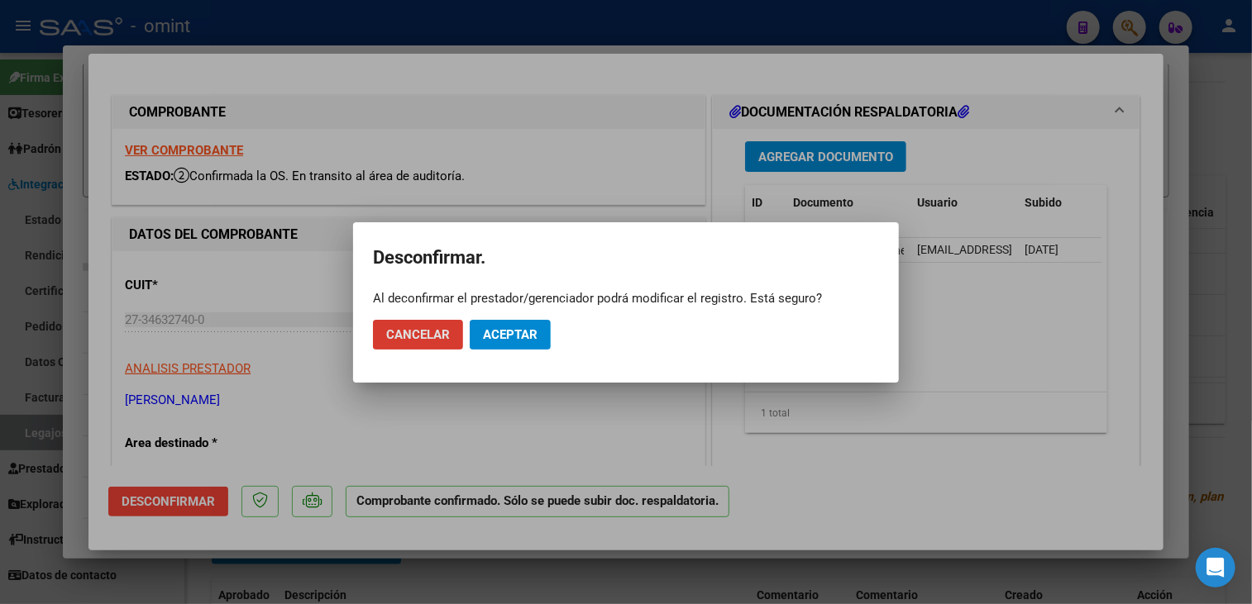
click at [536, 350] on mat-dialog-actions "Cancelar Aceptar" at bounding box center [626, 335] width 506 height 56
click at [535, 337] on span "Aceptar" at bounding box center [510, 334] width 55 height 15
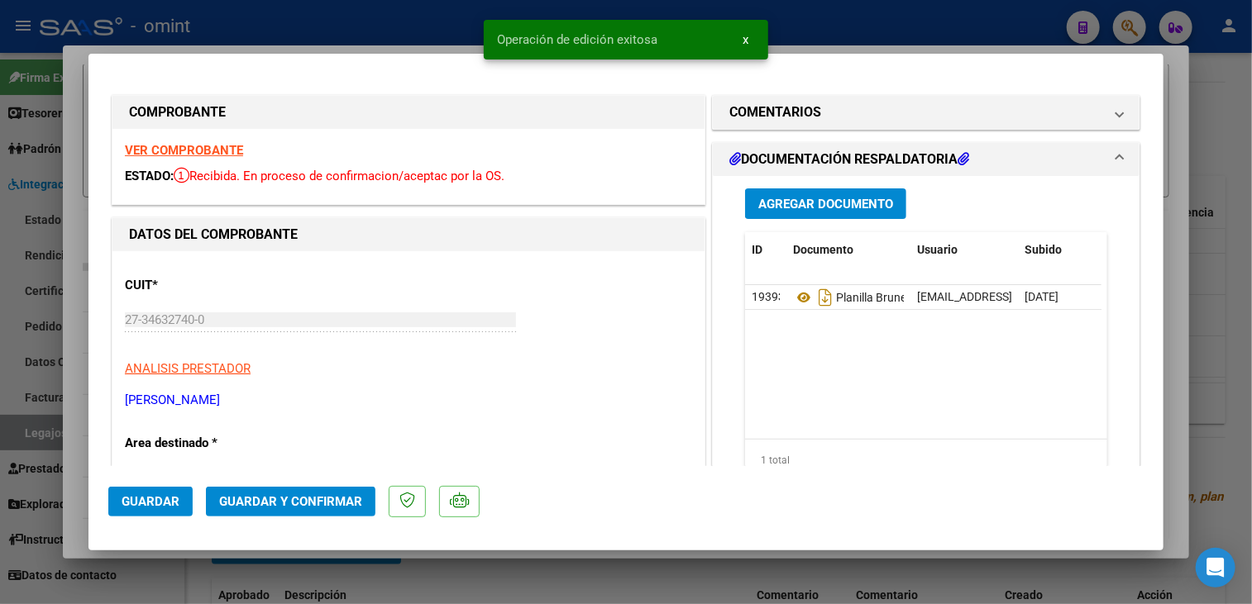
scroll to position [165, 0]
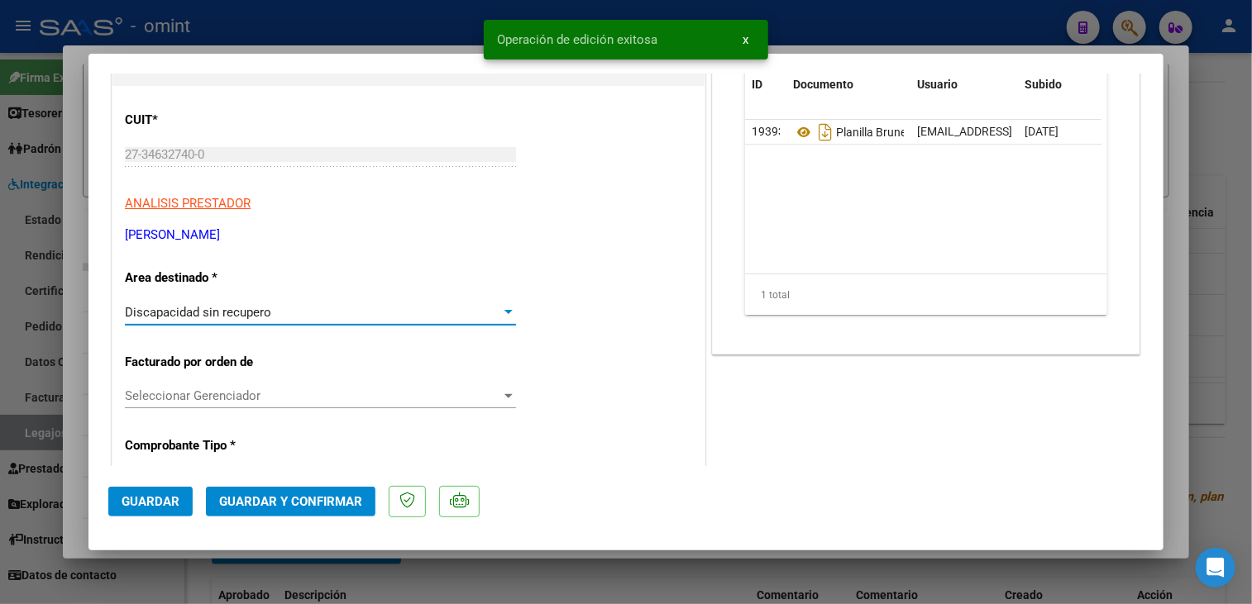
click at [504, 313] on div at bounding box center [508, 312] width 8 height 4
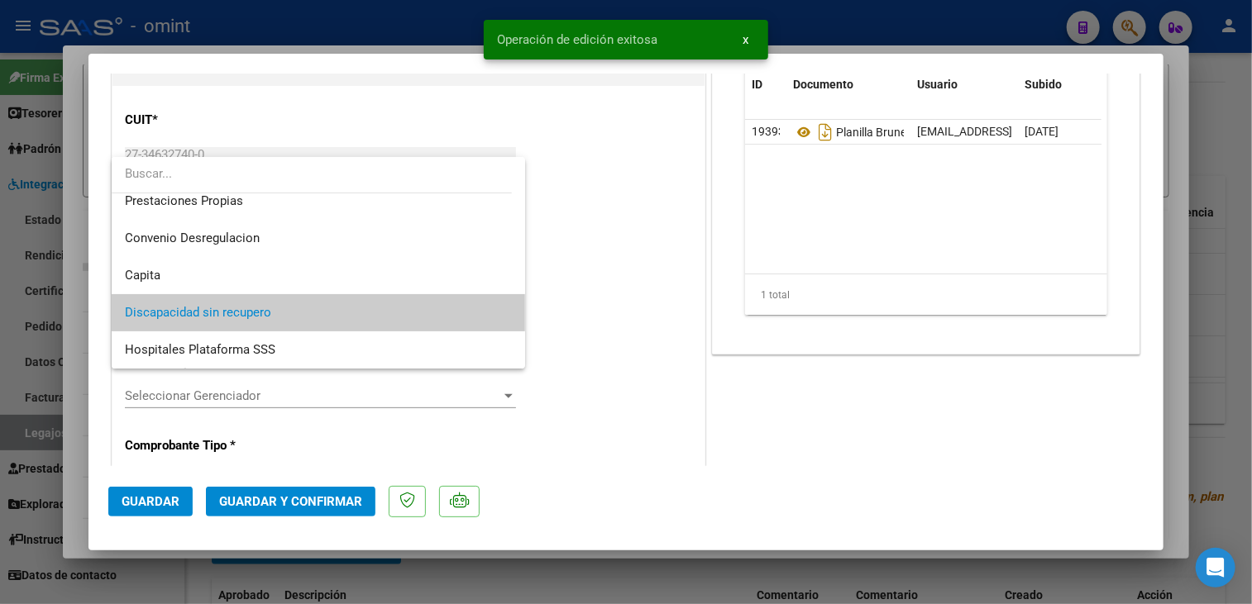
scroll to position [0, 0]
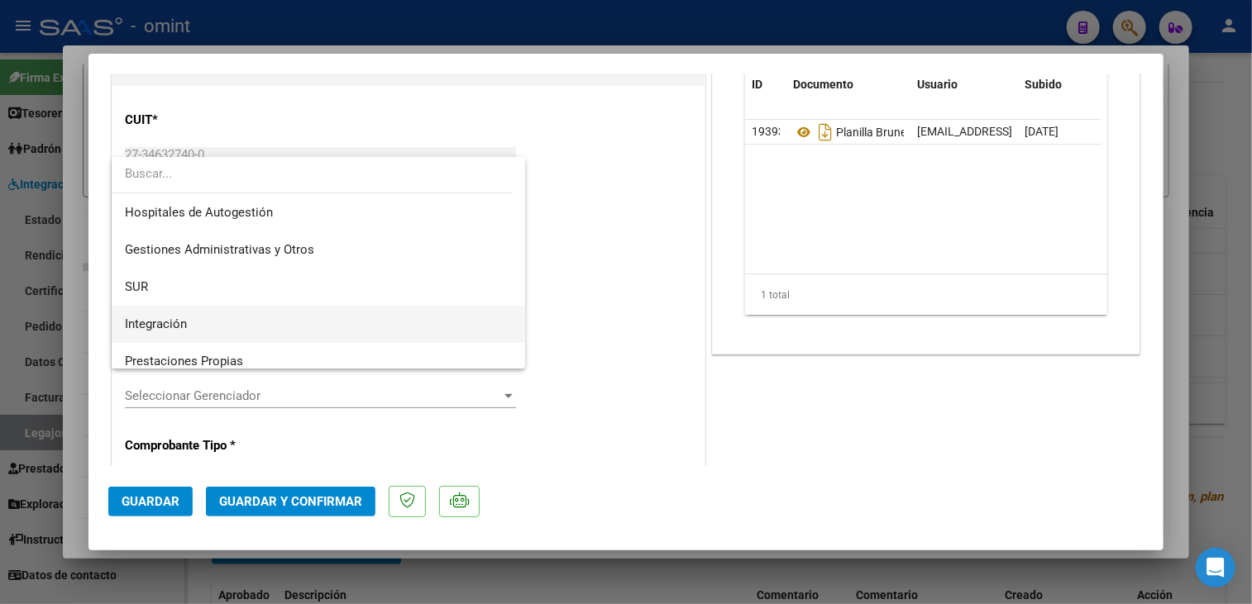
click at [250, 324] on span "Integración" at bounding box center [318, 324] width 387 height 37
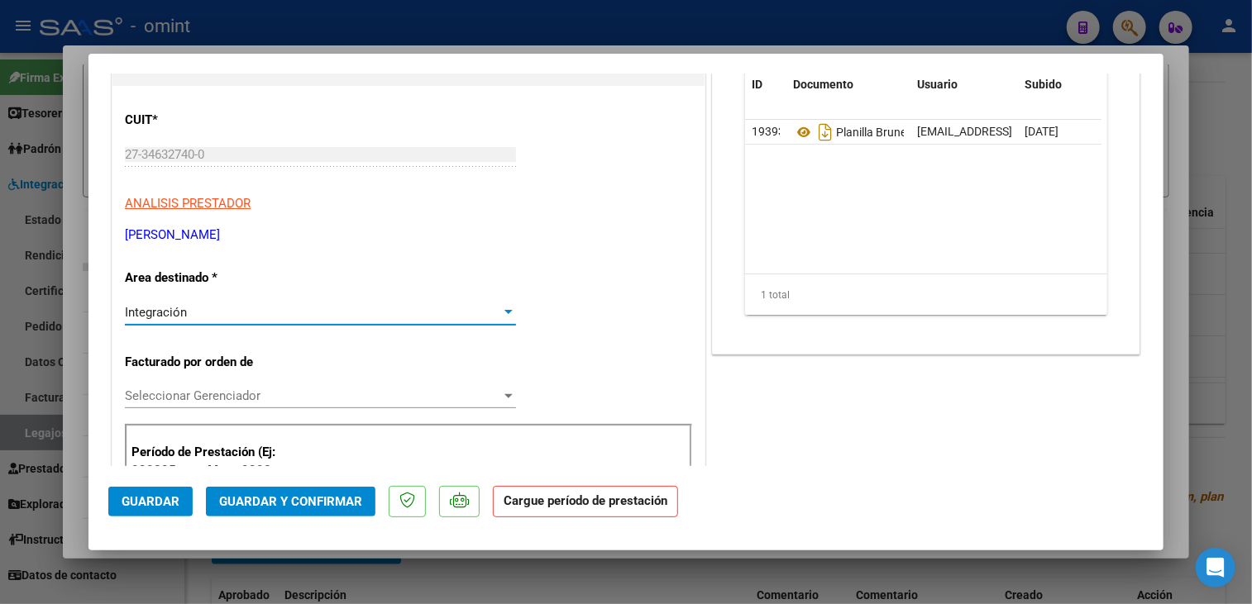
click at [291, 397] on span "Seleccionar Gerenciador" at bounding box center [313, 396] width 376 height 15
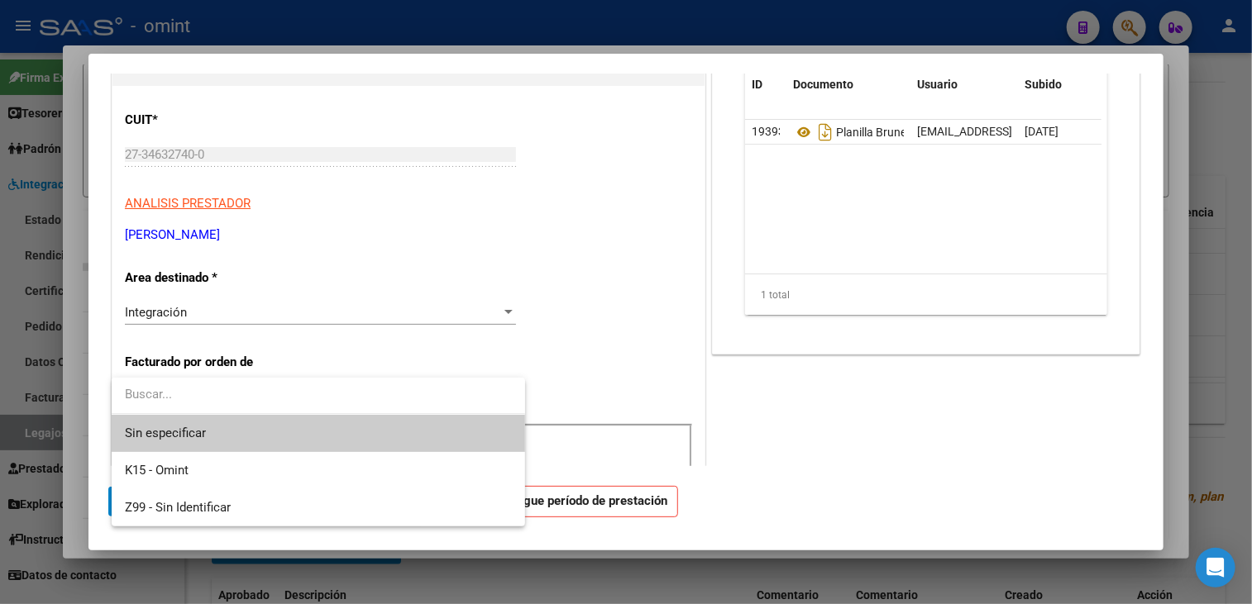
click at [268, 431] on span "Sin especificar" at bounding box center [318, 433] width 387 height 37
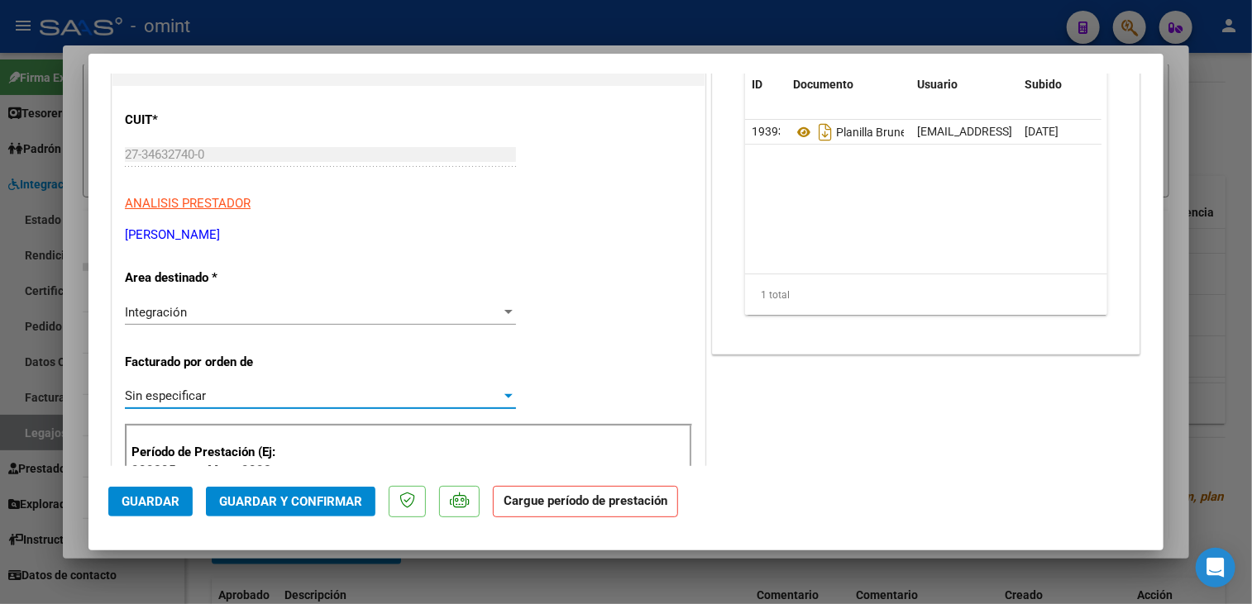
click at [291, 497] on span "Guardar y Confirmar" at bounding box center [290, 501] width 143 height 15
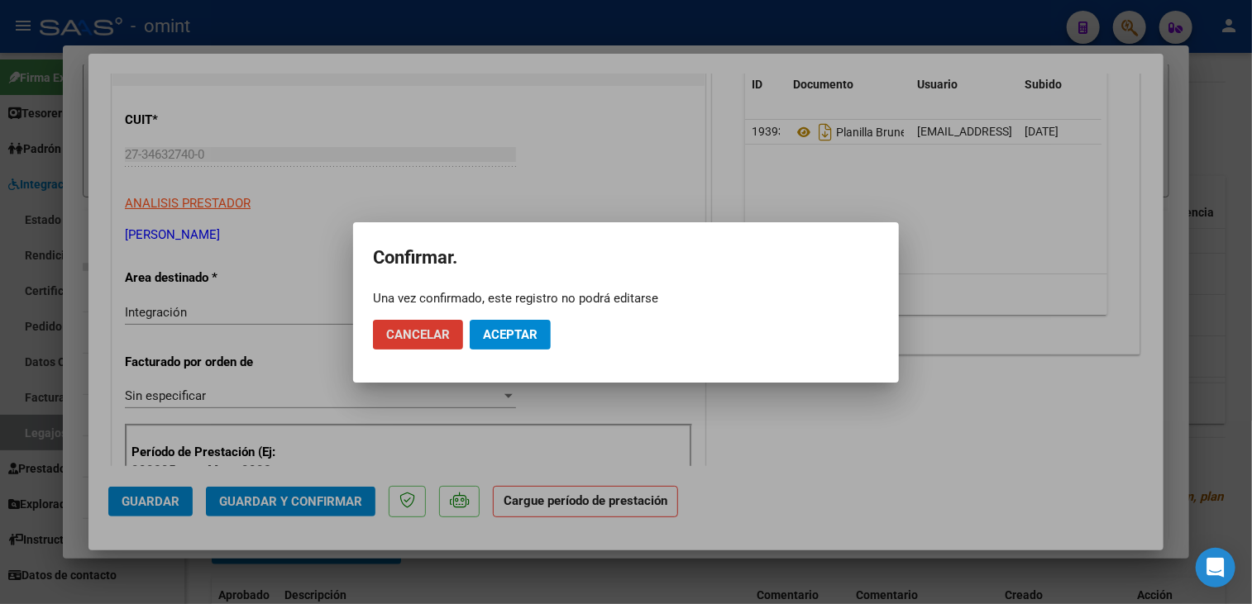
click at [531, 326] on button "Aceptar" at bounding box center [510, 335] width 81 height 30
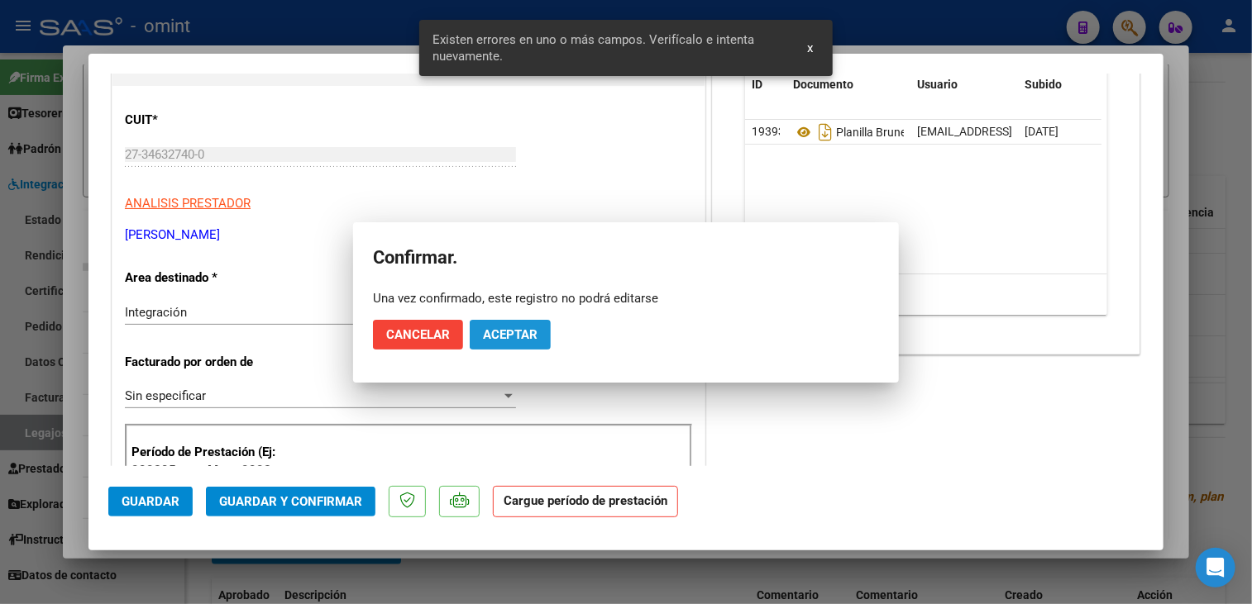
scroll to position [382, 0]
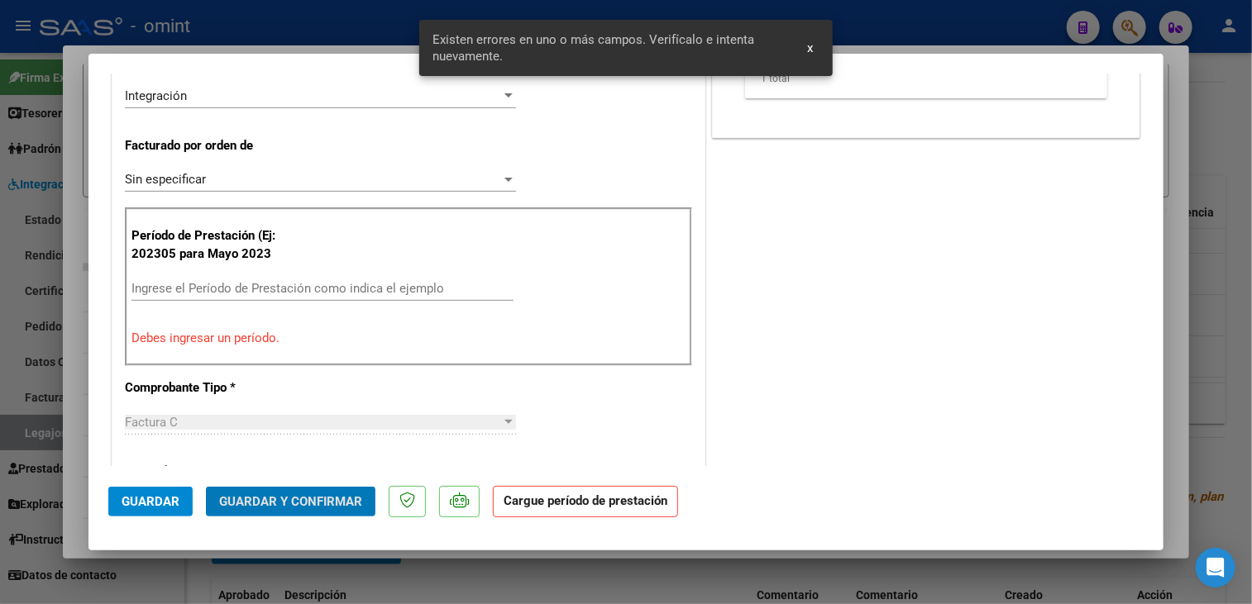
click at [472, 560] on div at bounding box center [626, 302] width 1252 height 604
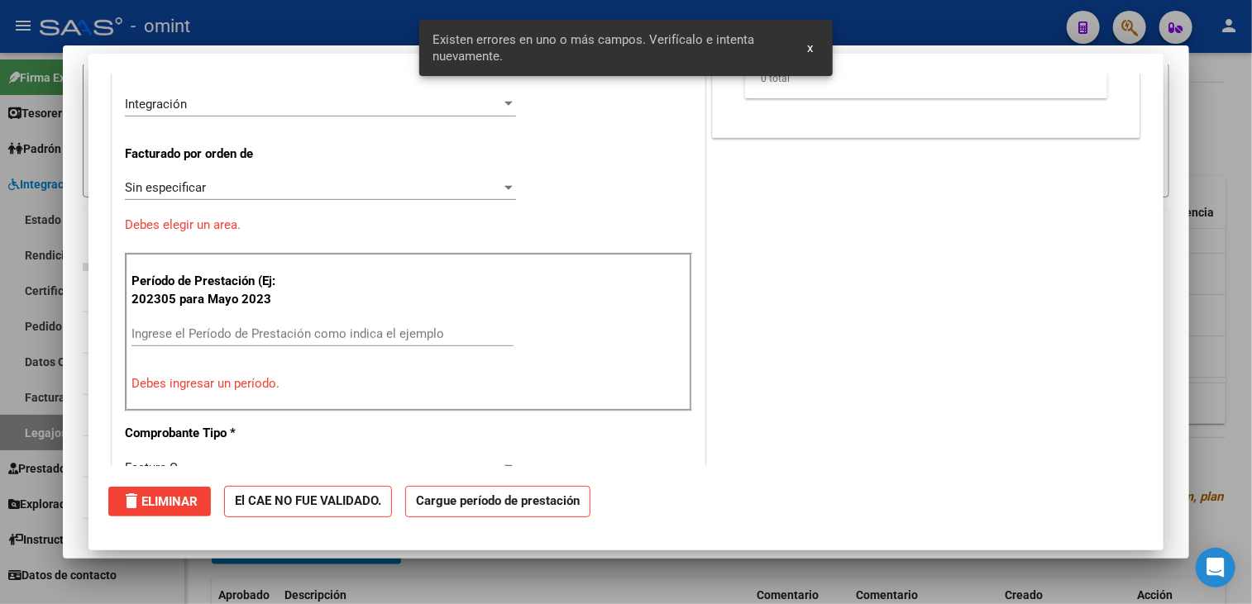
scroll to position [0, 0]
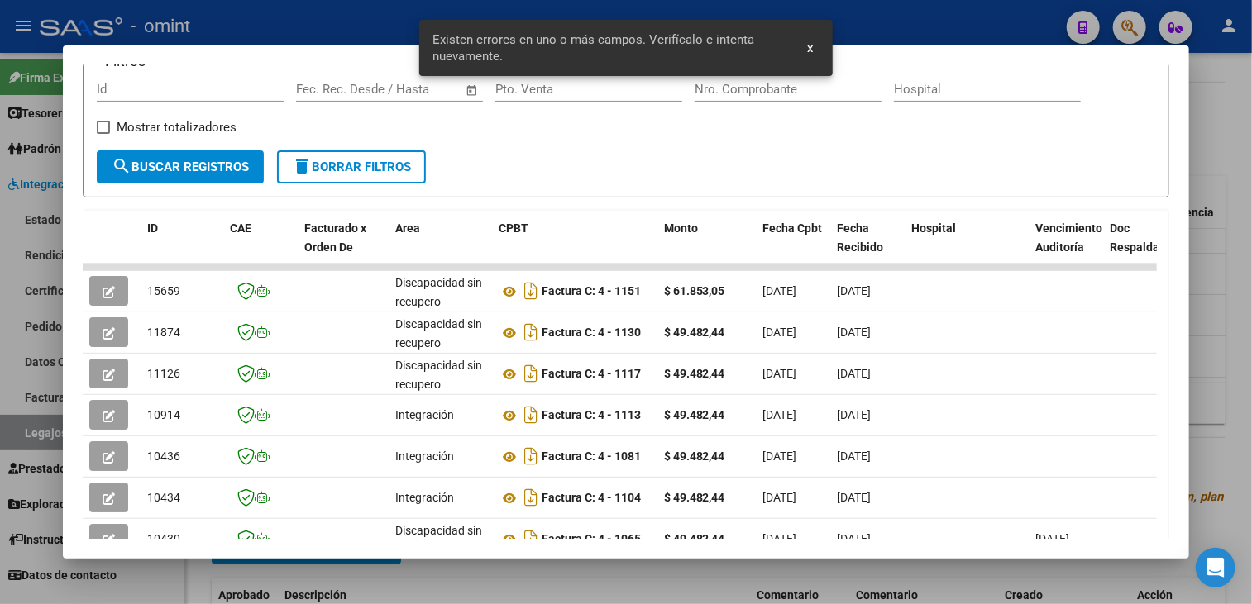
click at [413, 570] on div at bounding box center [626, 302] width 1252 height 604
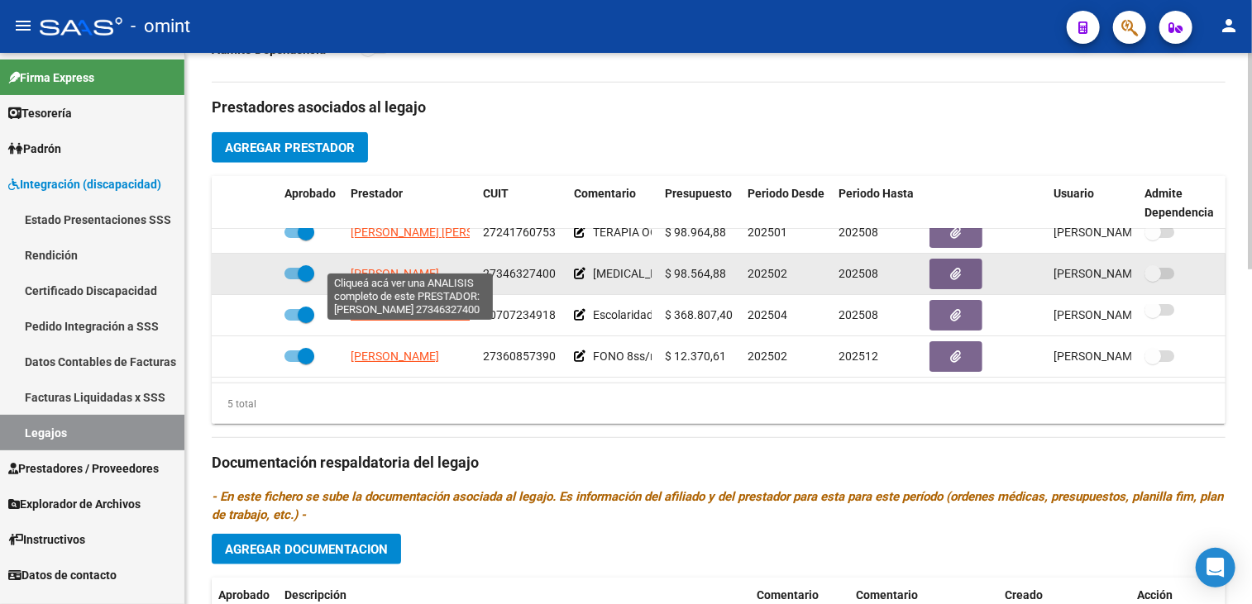
click at [428, 267] on span "[PERSON_NAME]" at bounding box center [394, 273] width 88 height 13
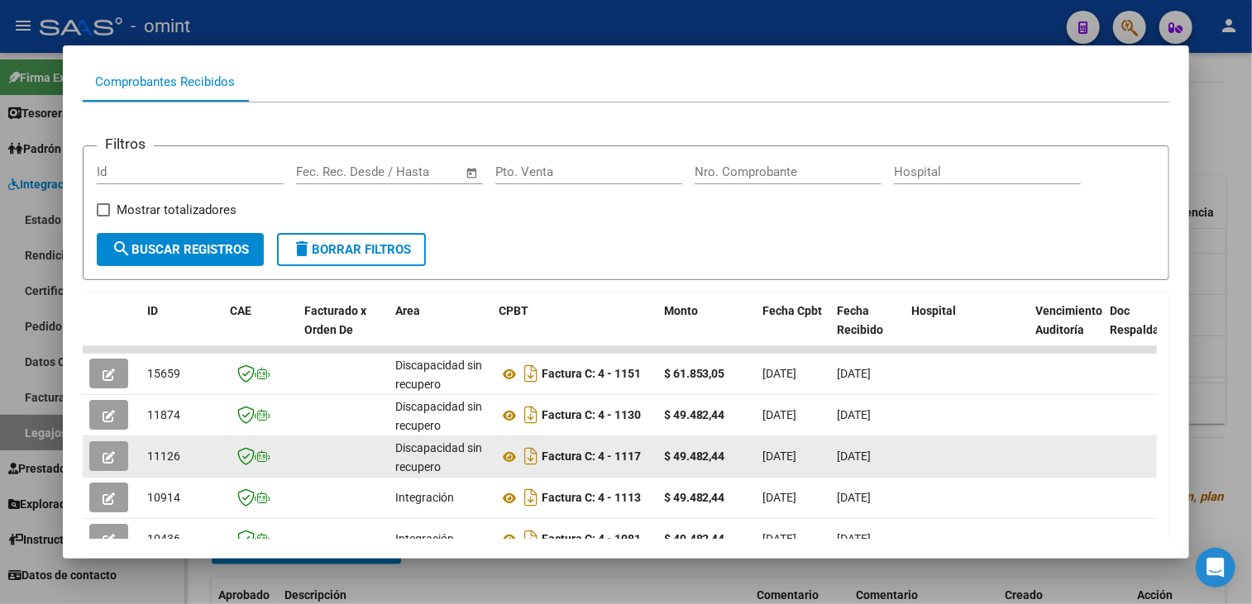
scroll to position [2, 0]
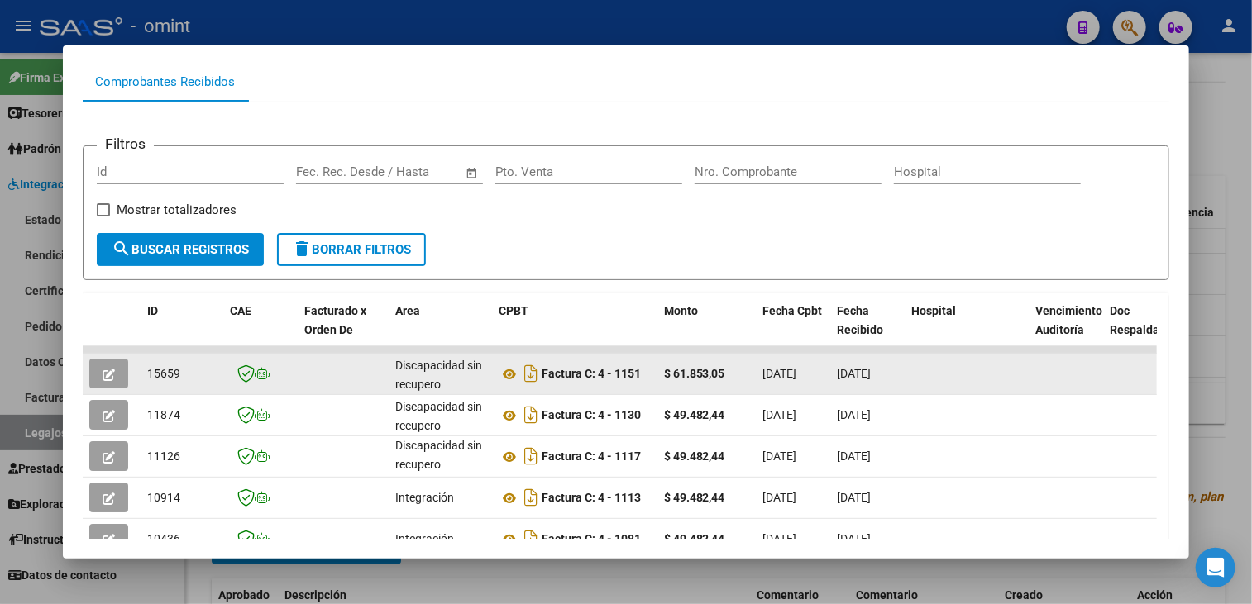
click at [113, 376] on icon "button" at bounding box center [109, 375] width 12 height 12
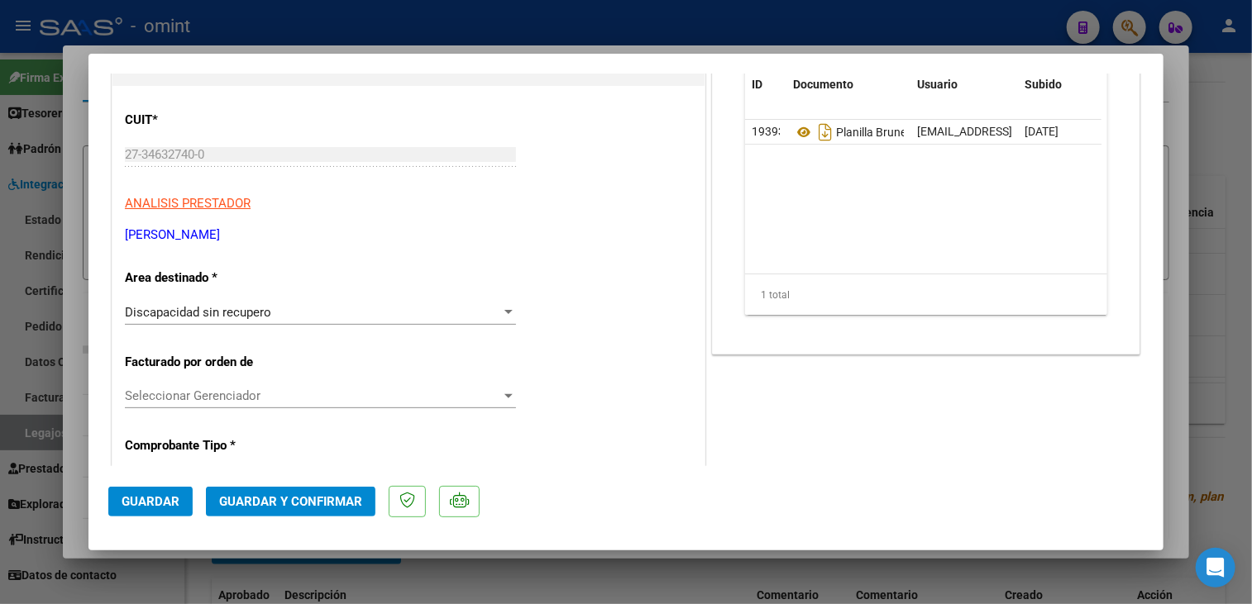
scroll to position [248, 0]
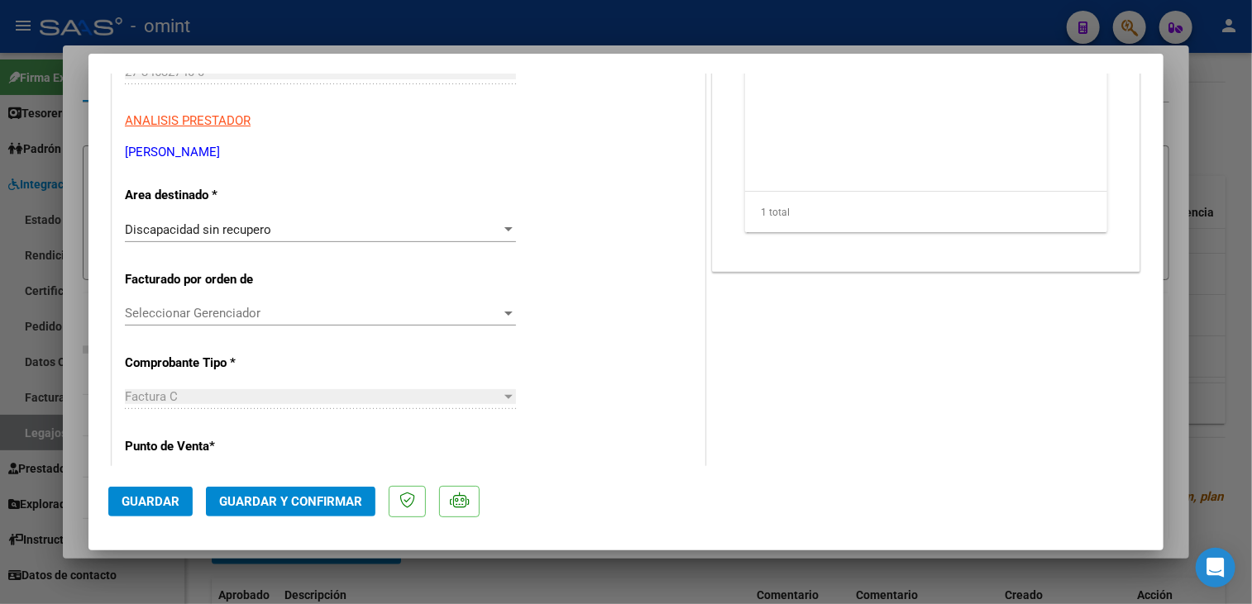
click at [486, 222] on div "Discapacidad sin recupero" at bounding box center [313, 229] width 376 height 15
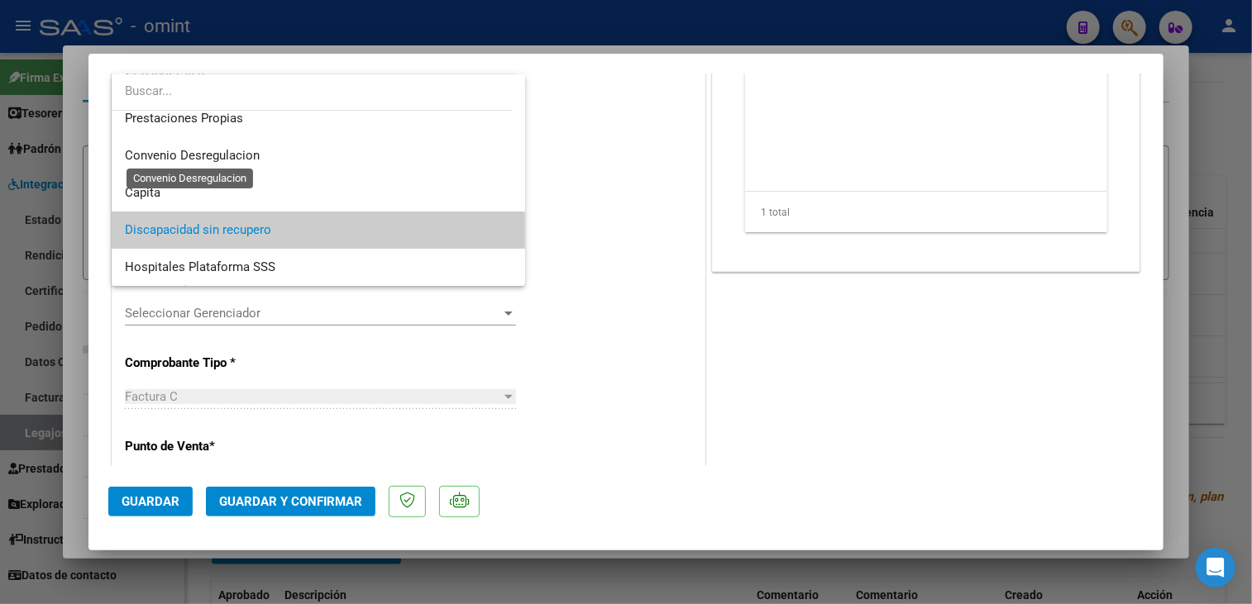
scroll to position [0, 0]
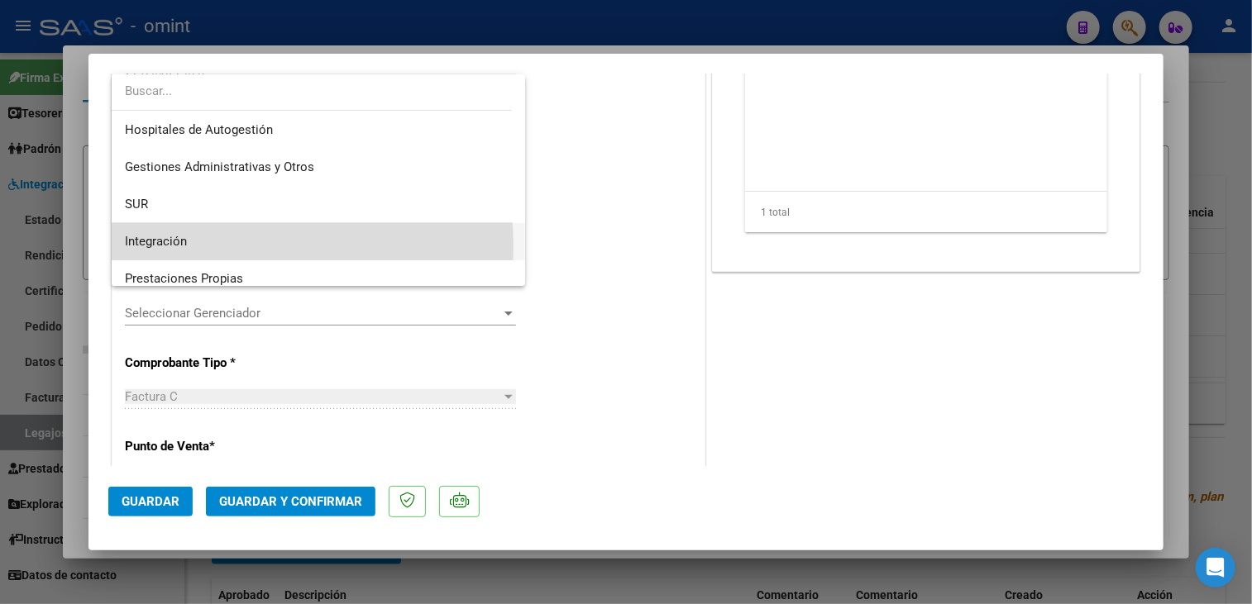
click at [208, 247] on span "Integración" at bounding box center [318, 241] width 387 height 37
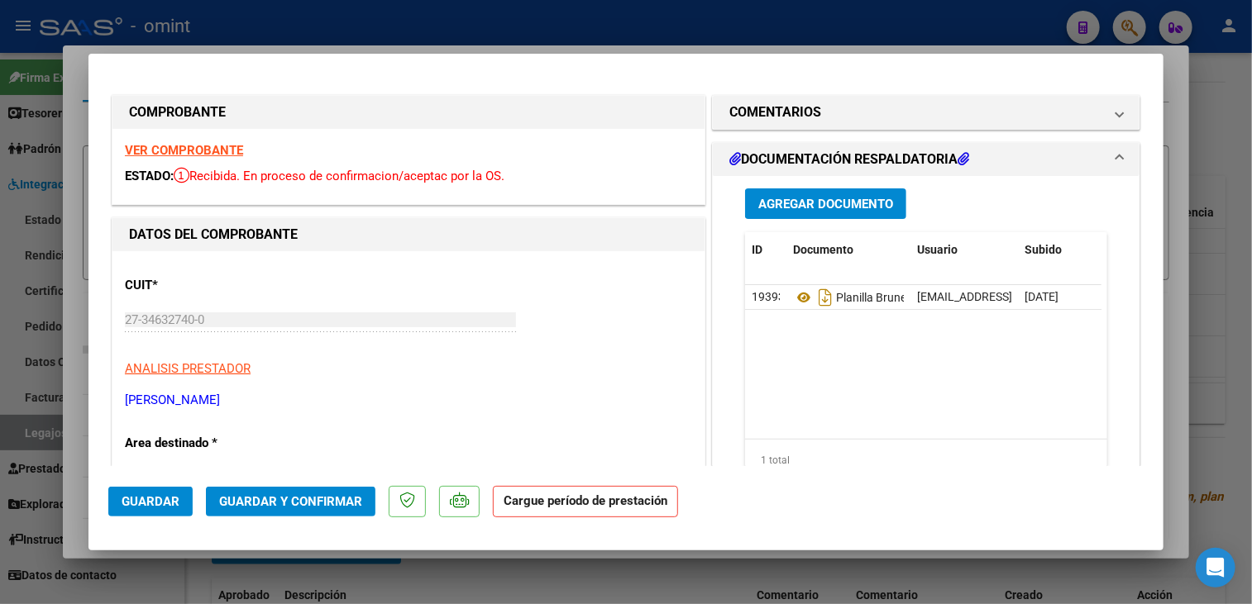
click at [225, 150] on strong "VER COMPROBANTE" at bounding box center [184, 150] width 118 height 15
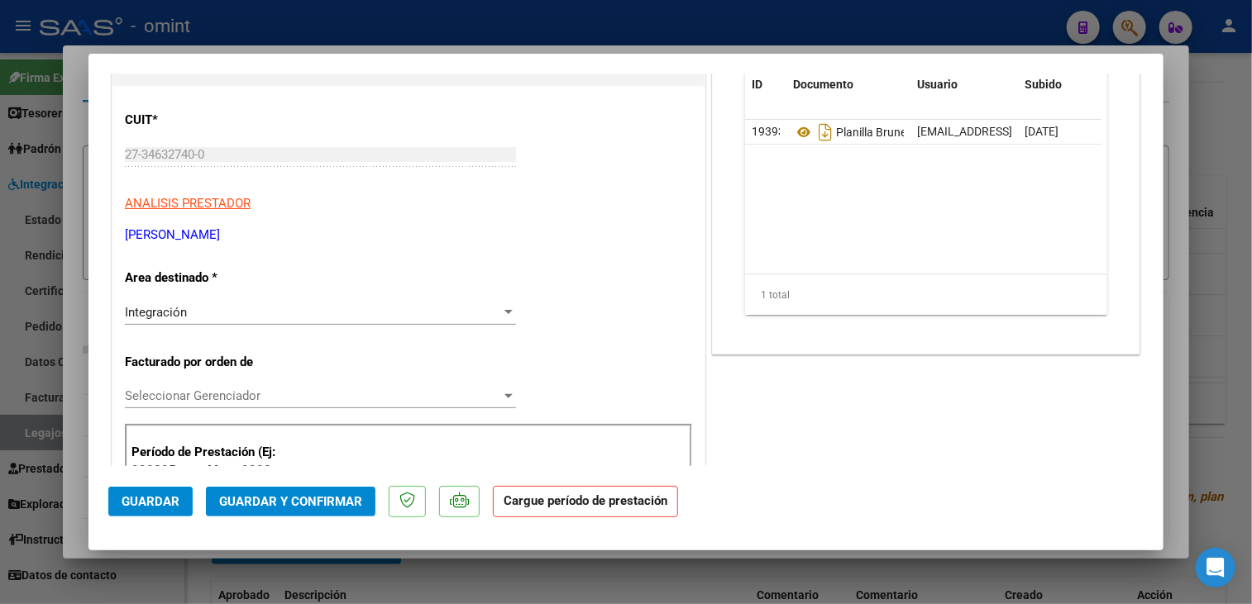
scroll to position [248, 0]
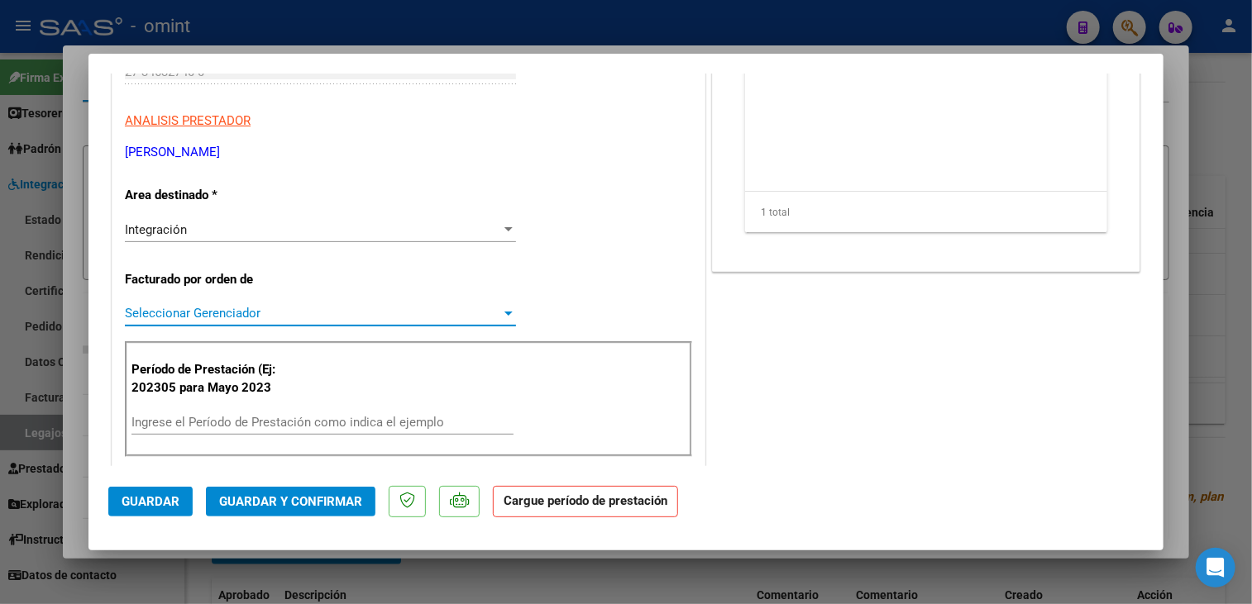
click at [308, 310] on span "Seleccionar Gerenciador" at bounding box center [313, 313] width 376 height 15
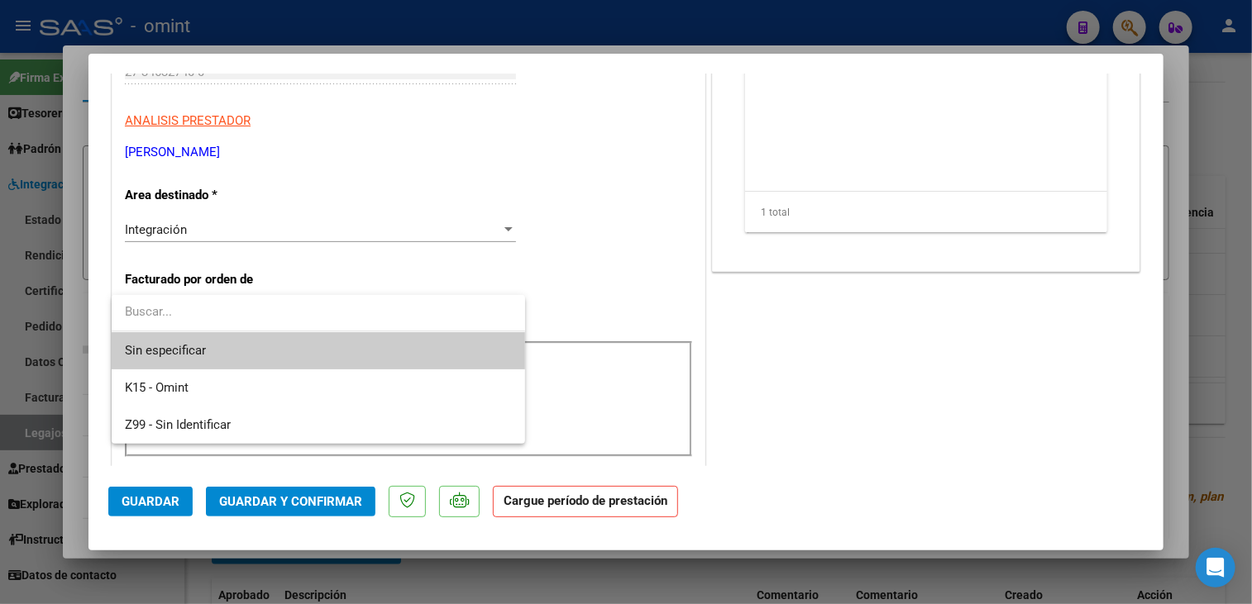
click at [221, 356] on span "Sin especificar" at bounding box center [318, 350] width 387 height 37
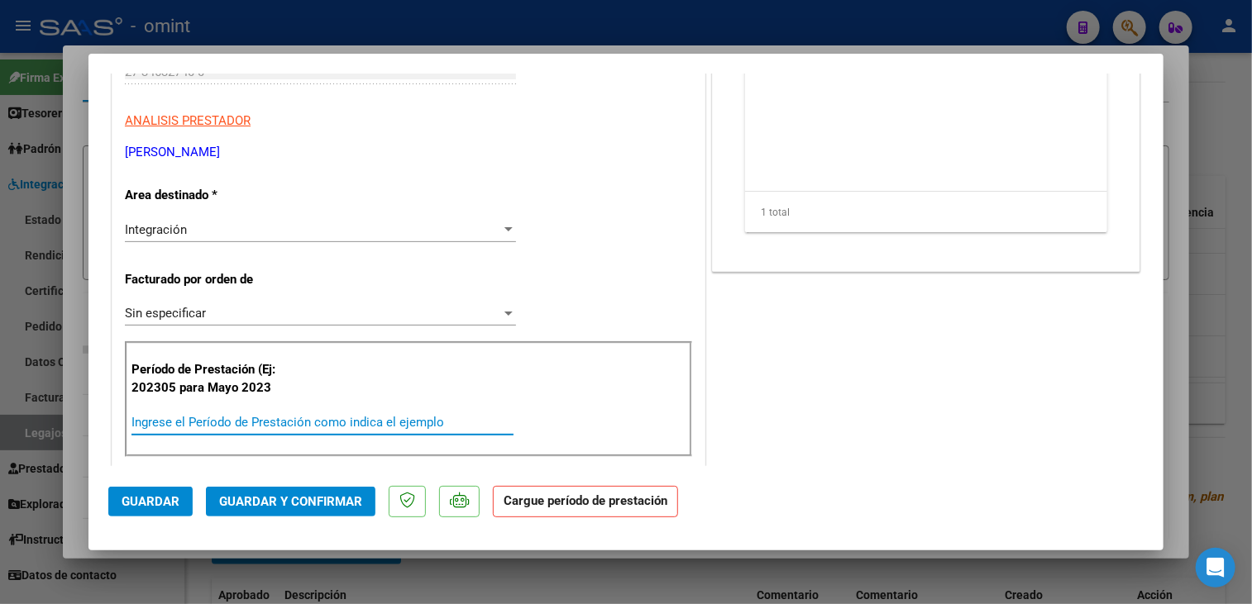
click at [278, 420] on input "Ingrese el Período de Prestación como indica el ejemplo" at bounding box center [322, 422] width 382 height 15
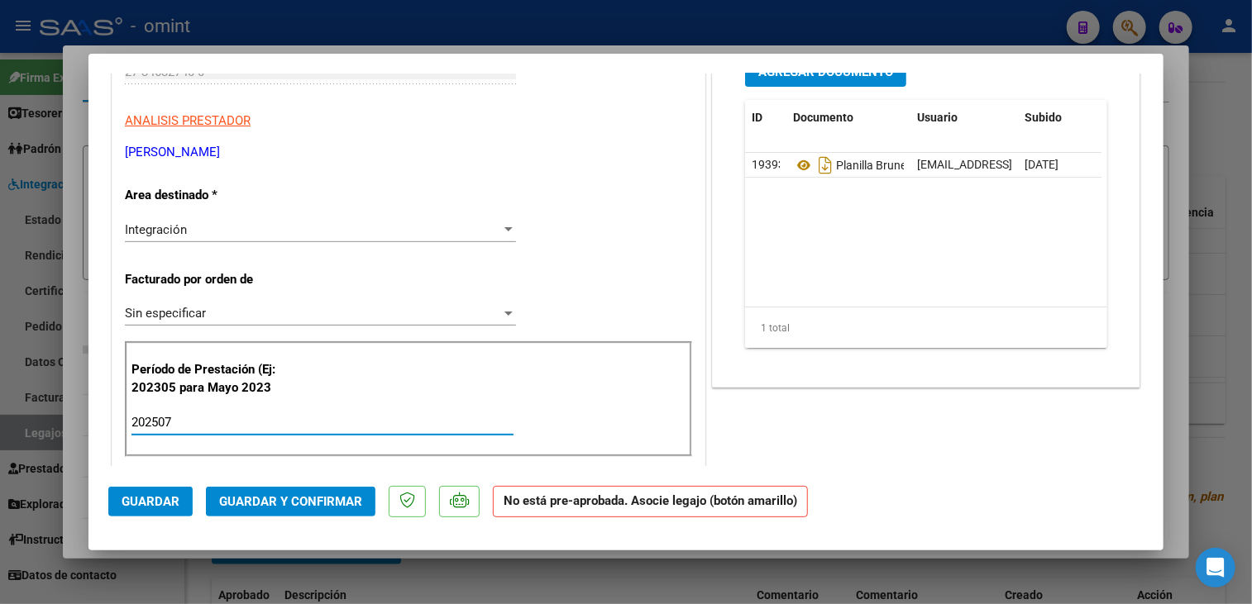
type input "202507"
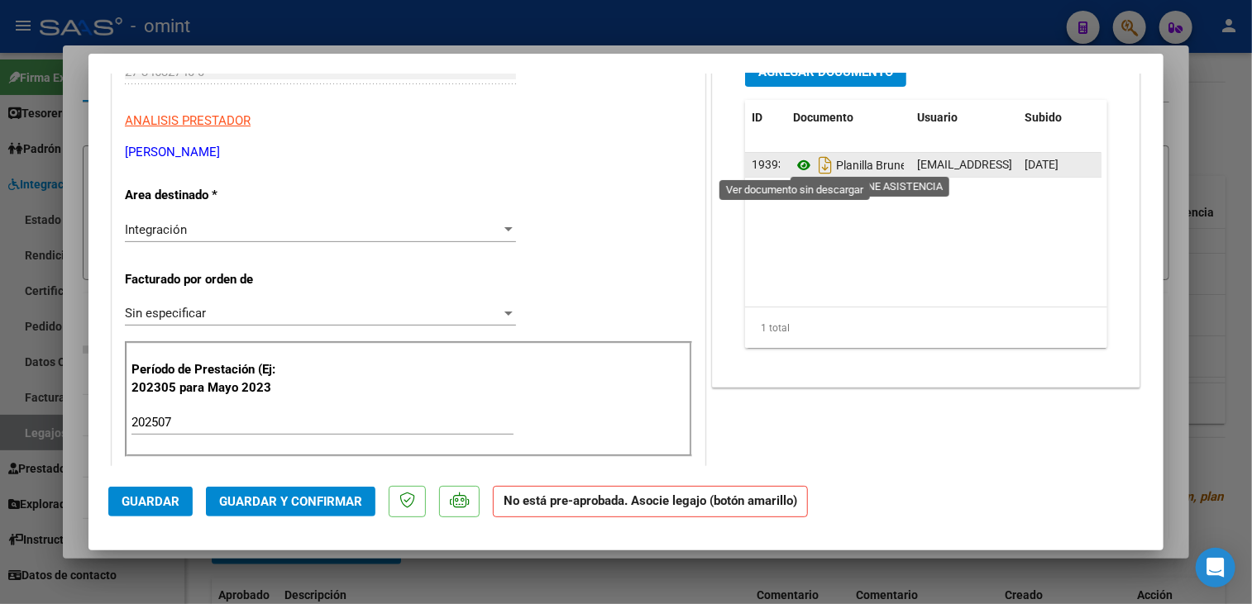
click at [793, 162] on icon at bounding box center [803, 165] width 21 height 20
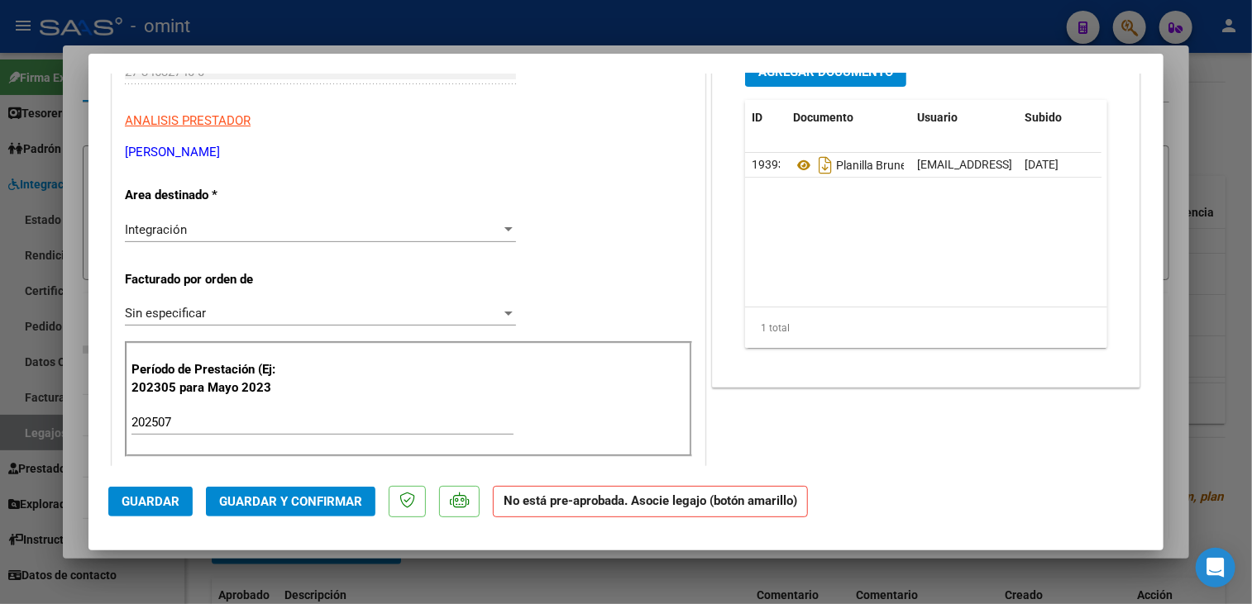
scroll to position [331, 0]
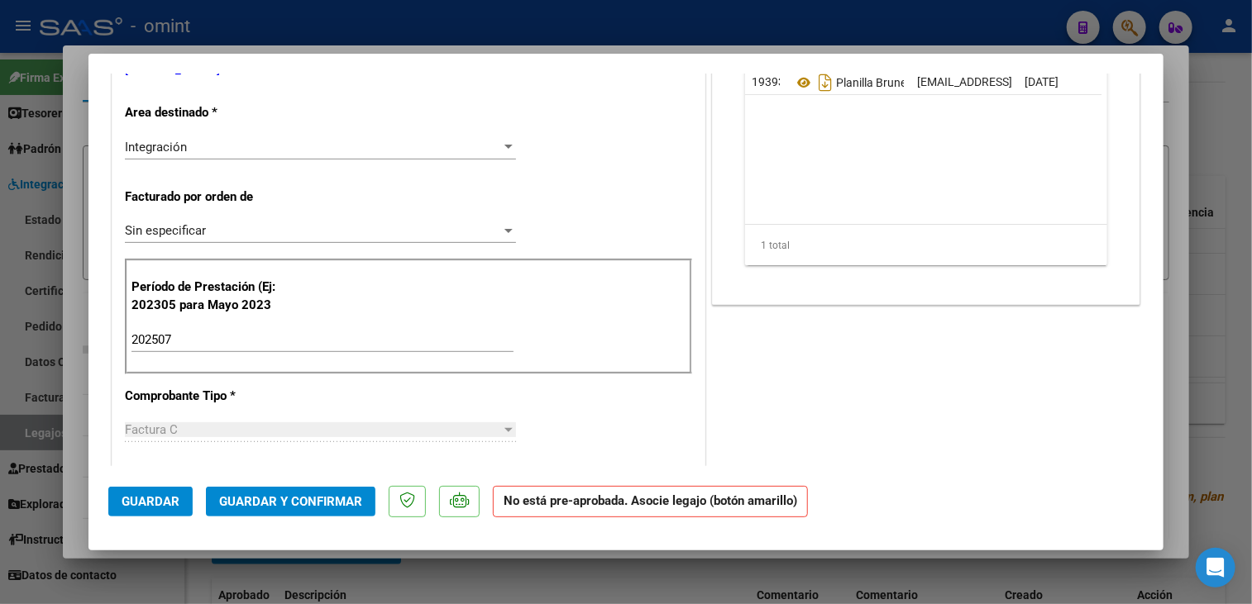
click at [320, 508] on span "Guardar y Confirmar" at bounding box center [290, 501] width 143 height 15
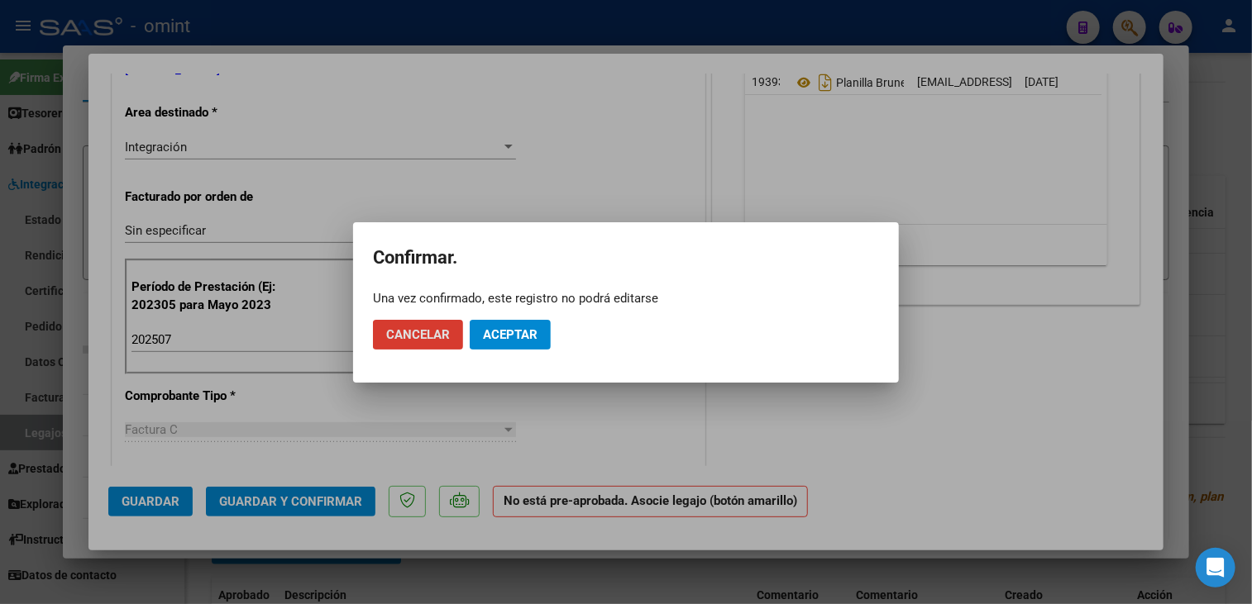
click at [485, 340] on span "Aceptar" at bounding box center [510, 334] width 55 height 15
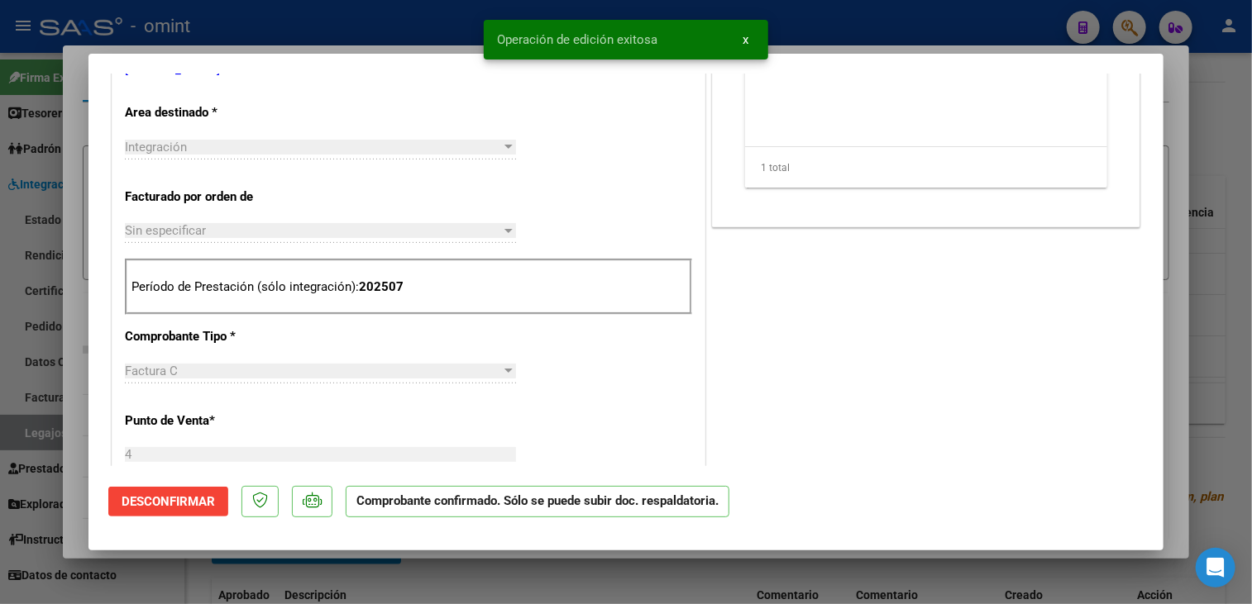
click at [493, 580] on div at bounding box center [626, 302] width 1252 height 604
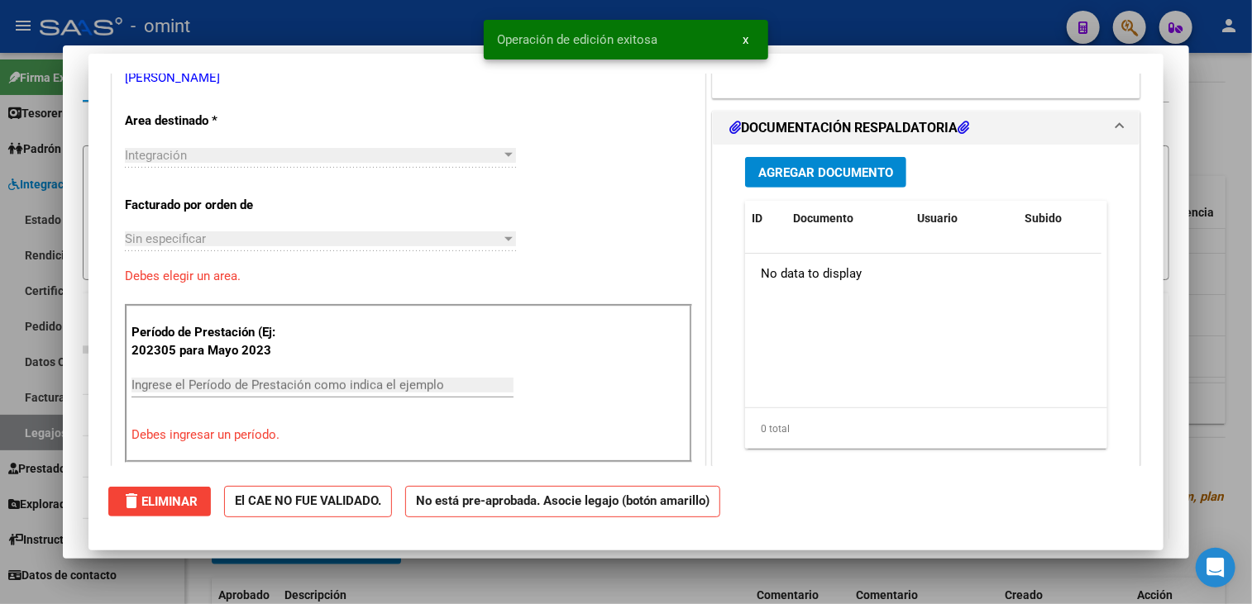
scroll to position [0, 0]
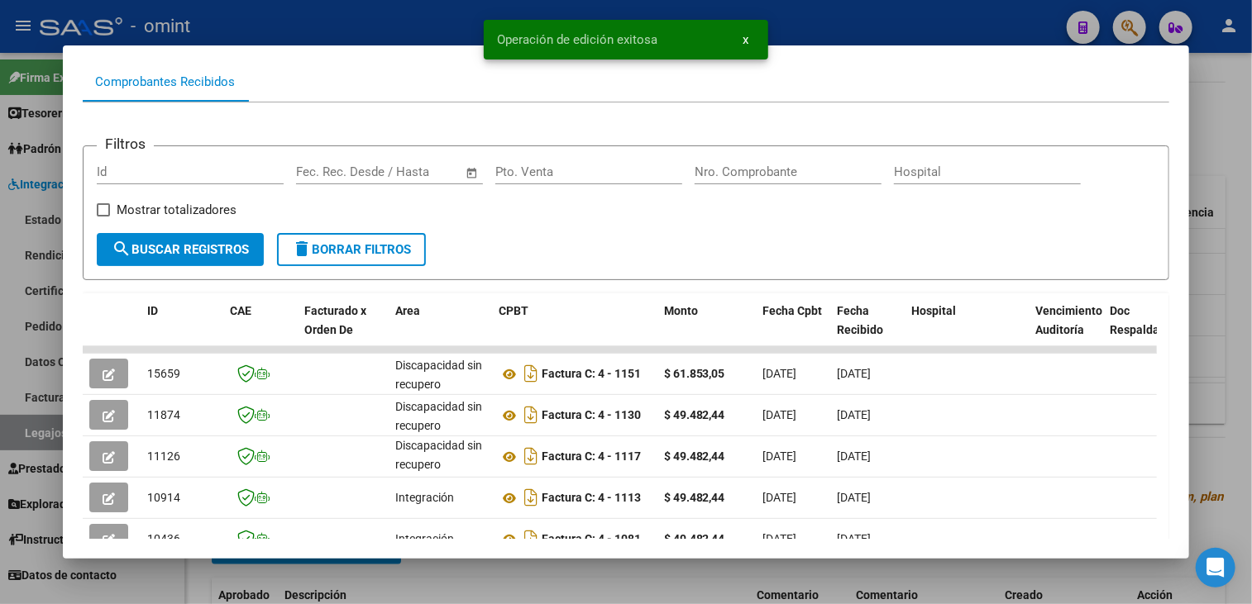
click at [403, 589] on div at bounding box center [626, 302] width 1252 height 604
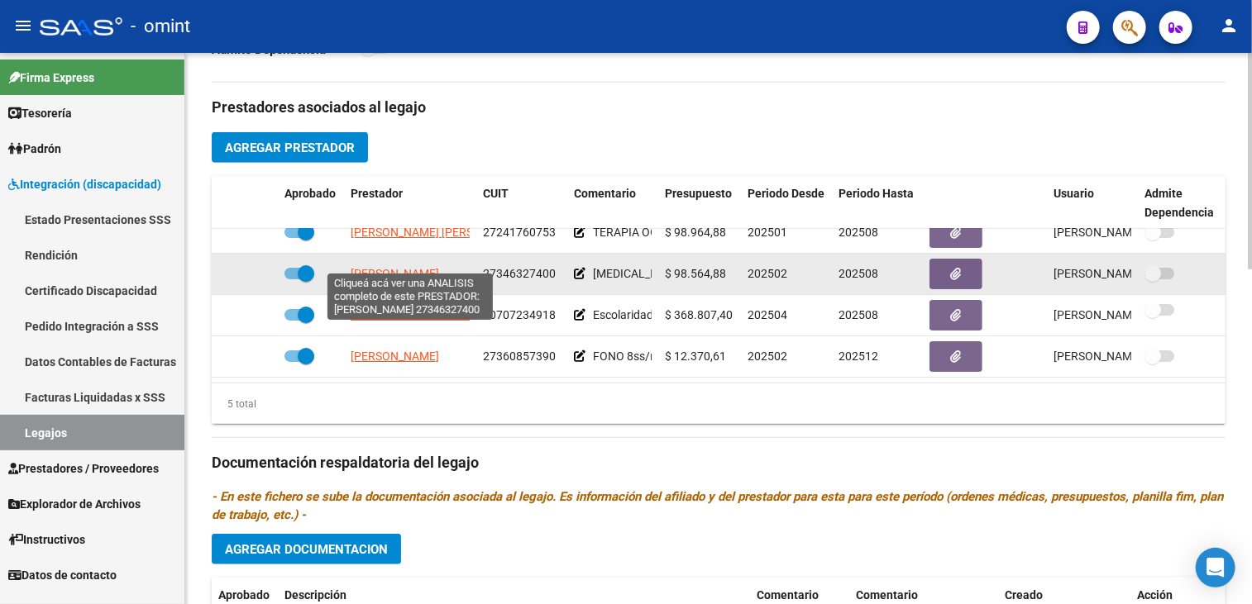
click at [400, 267] on span "[PERSON_NAME]" at bounding box center [394, 273] width 88 height 13
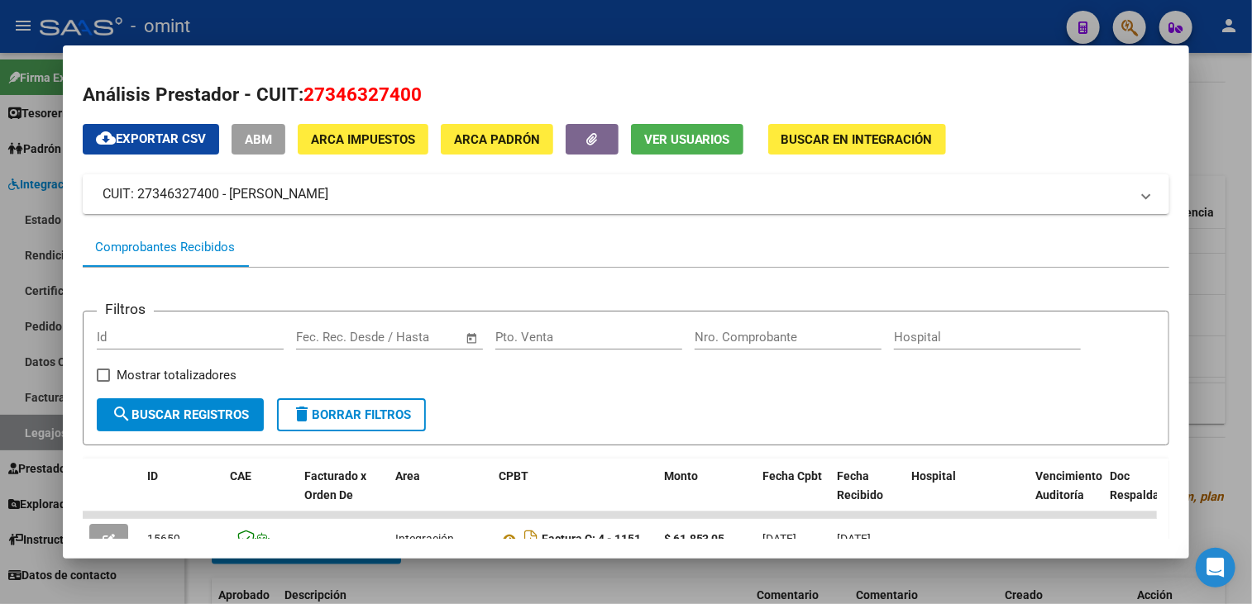
scroll to position [165, 0]
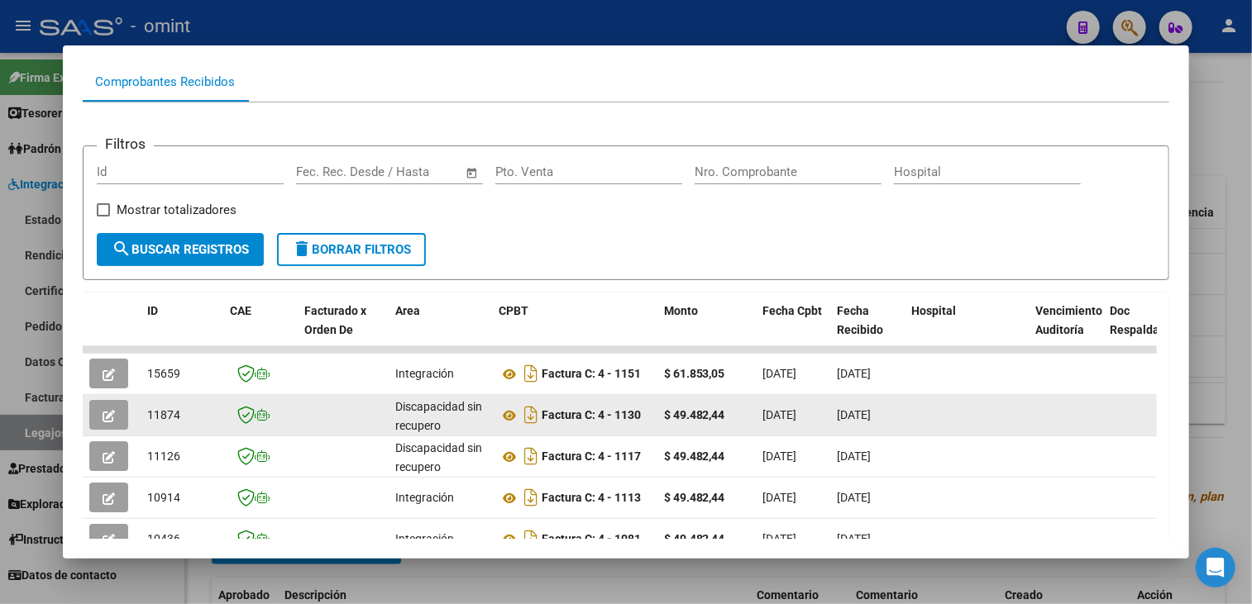
click at [106, 410] on icon "button" at bounding box center [109, 416] width 12 height 12
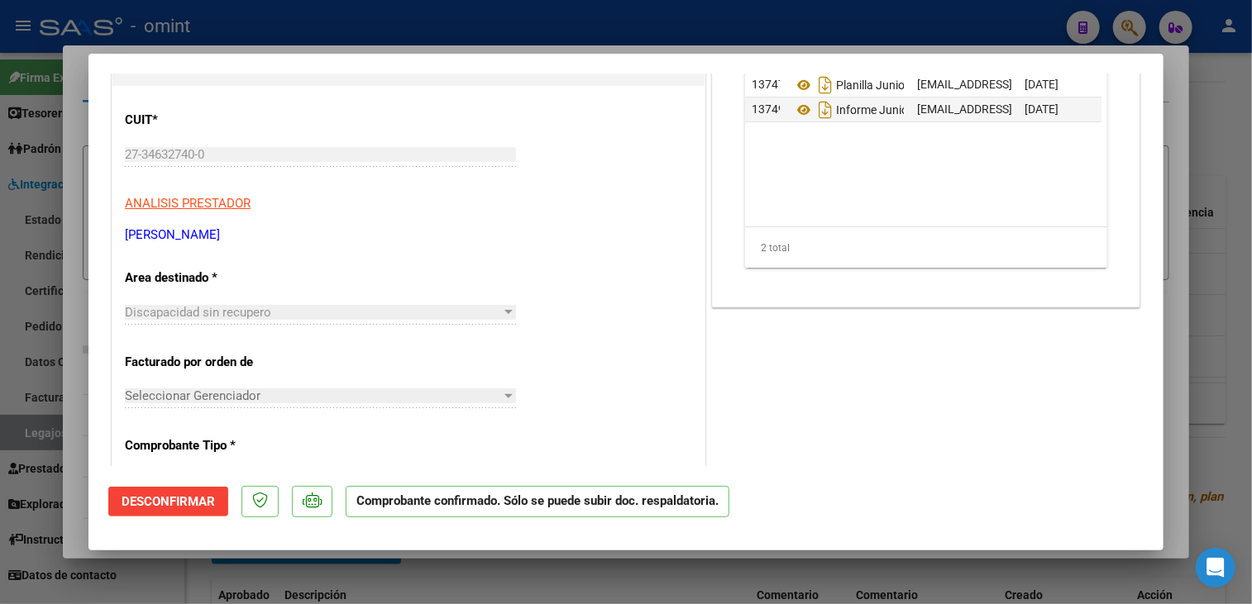
scroll to position [0, 0]
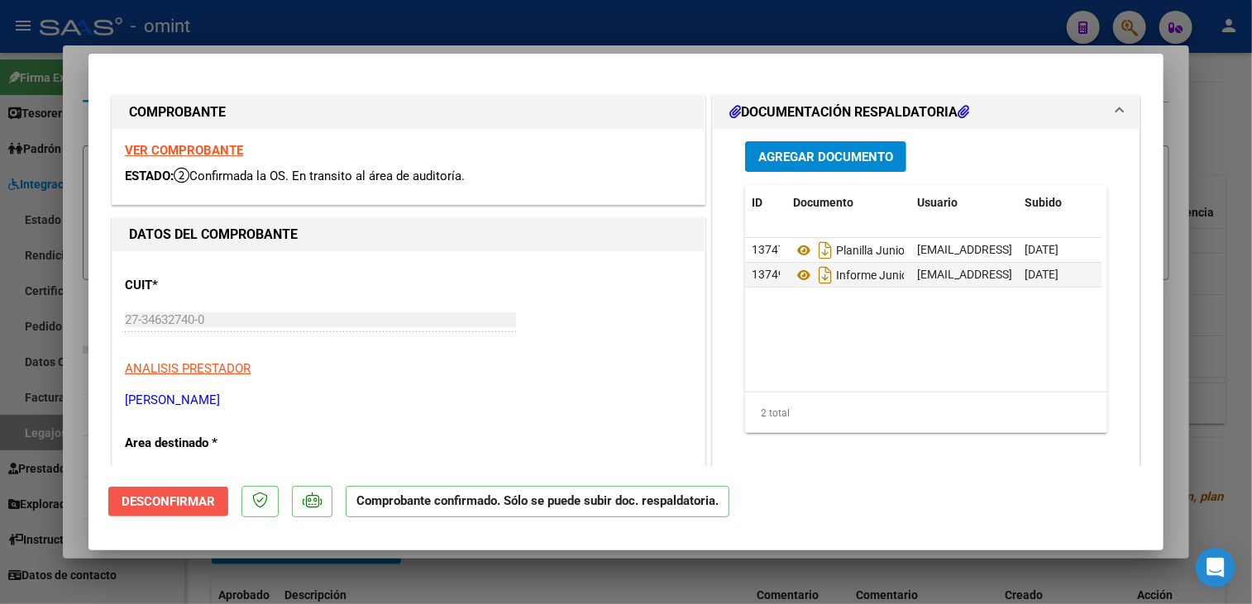
click at [176, 495] on span "Desconfirmar" at bounding box center [168, 501] width 93 height 15
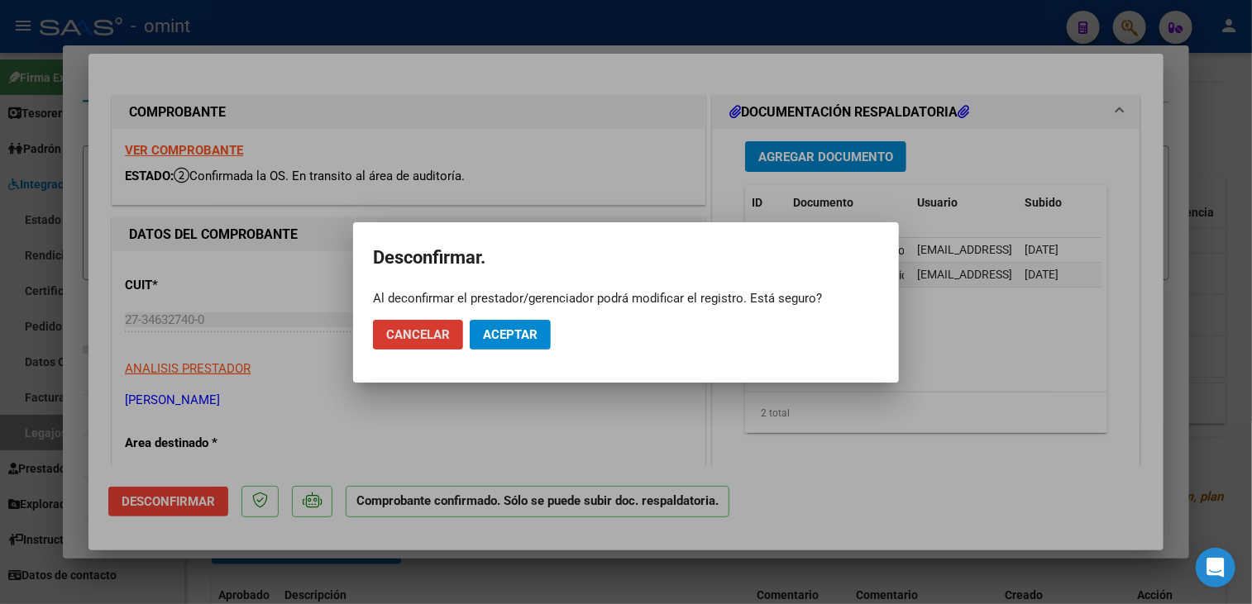
click at [529, 335] on span "Aceptar" at bounding box center [510, 334] width 55 height 15
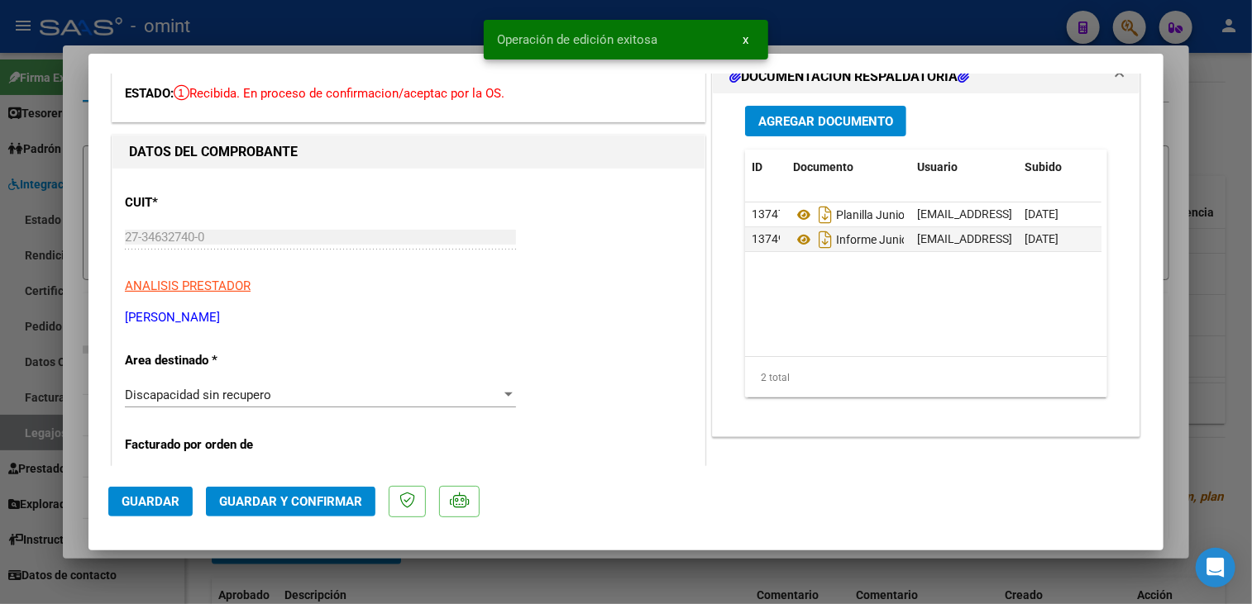
scroll to position [165, 0]
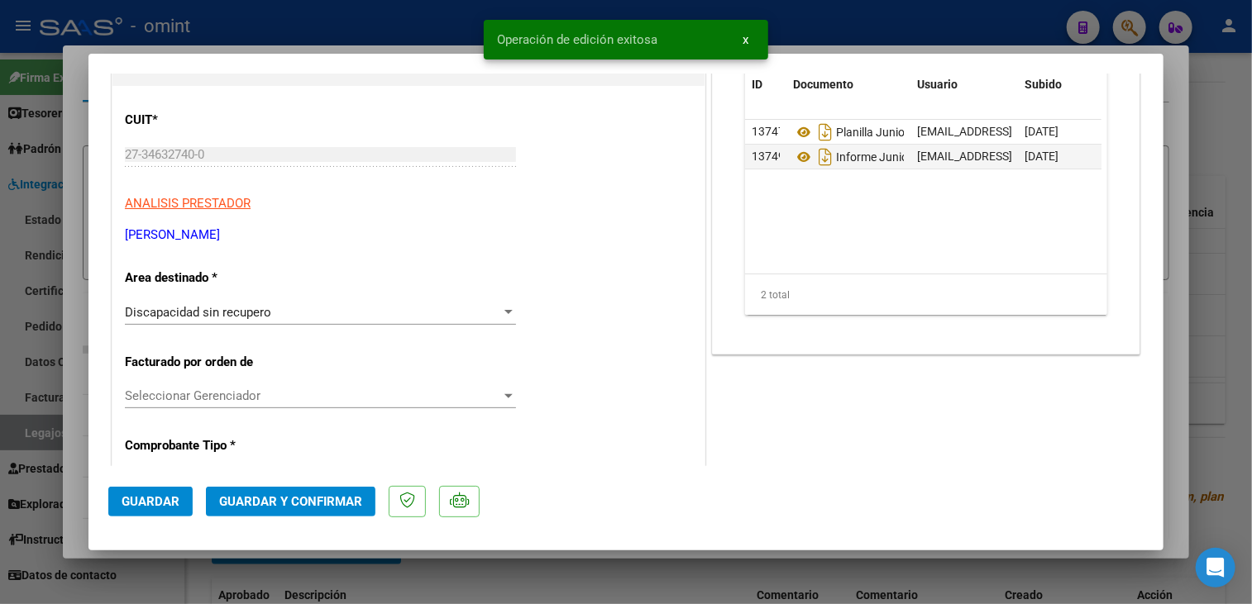
click at [273, 312] on div "Discapacidad sin recupero" at bounding box center [313, 312] width 376 height 15
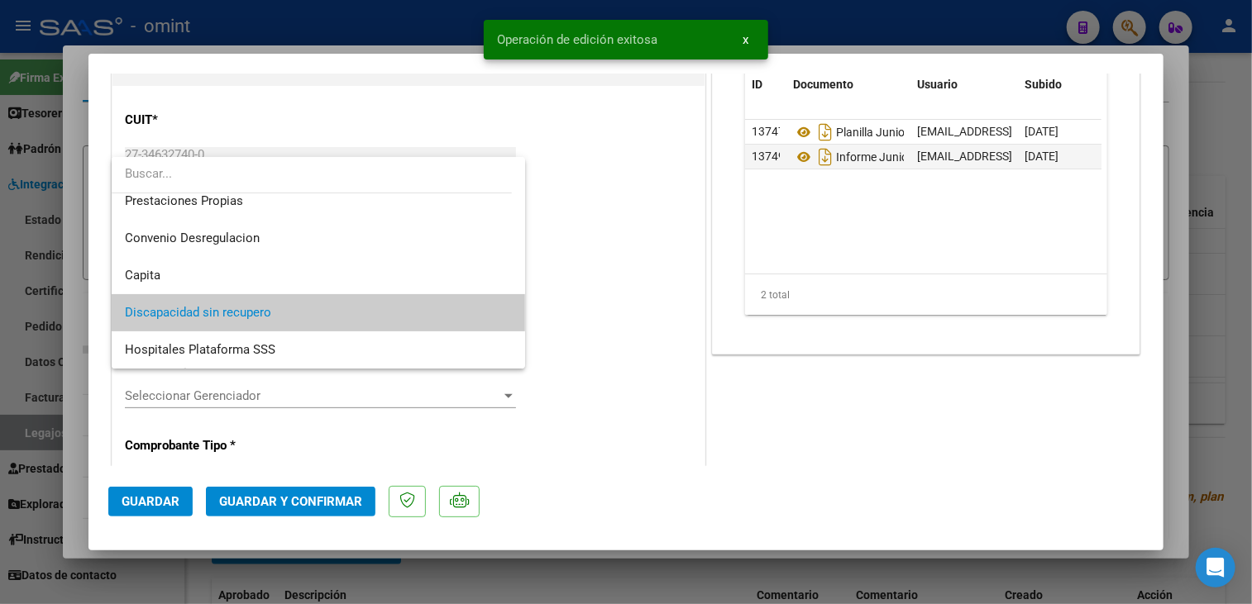
scroll to position [0, 0]
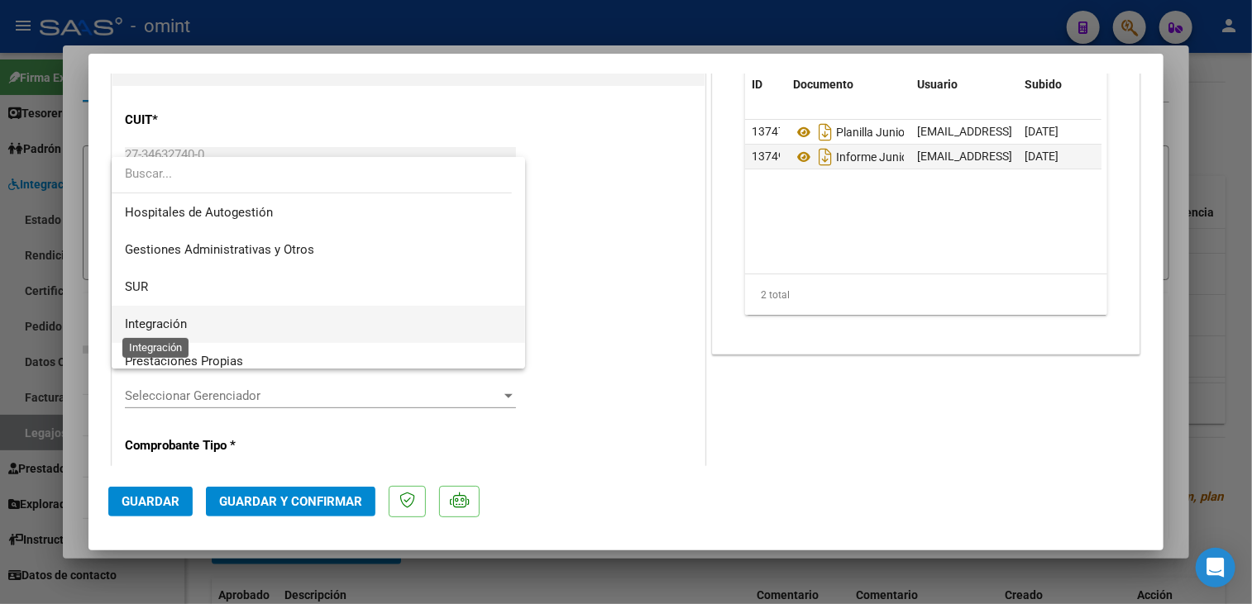
click at [168, 317] on span "Integración" at bounding box center [156, 324] width 62 height 15
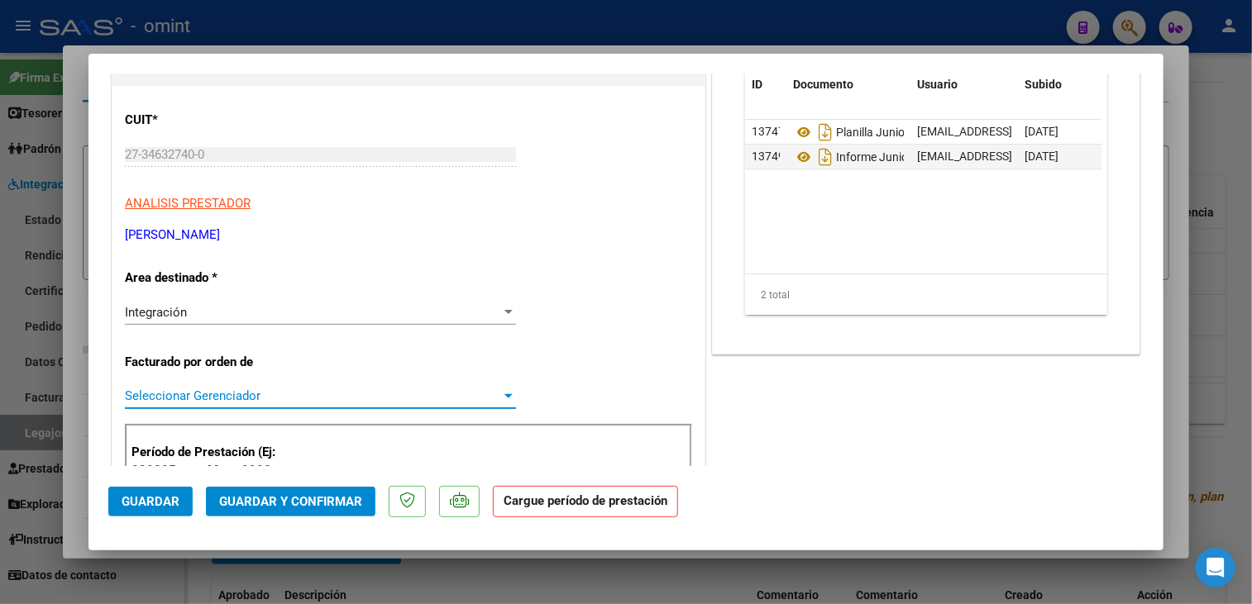
click at [243, 395] on span "Seleccionar Gerenciador" at bounding box center [313, 396] width 376 height 15
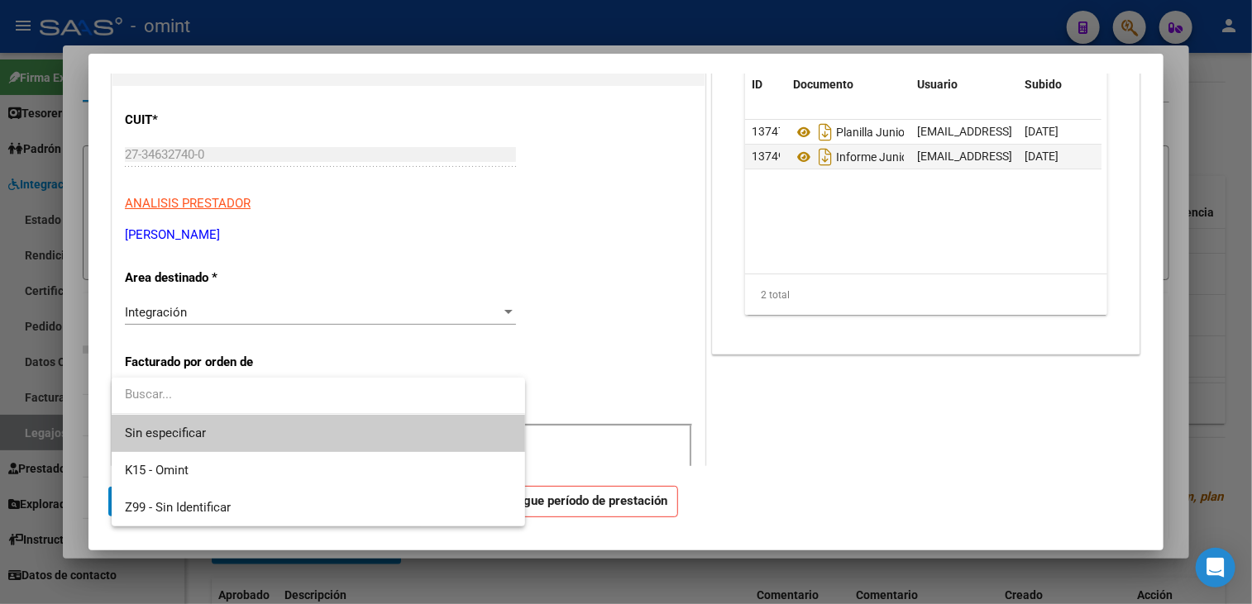
click at [224, 432] on span "Sin especificar" at bounding box center [318, 433] width 387 height 37
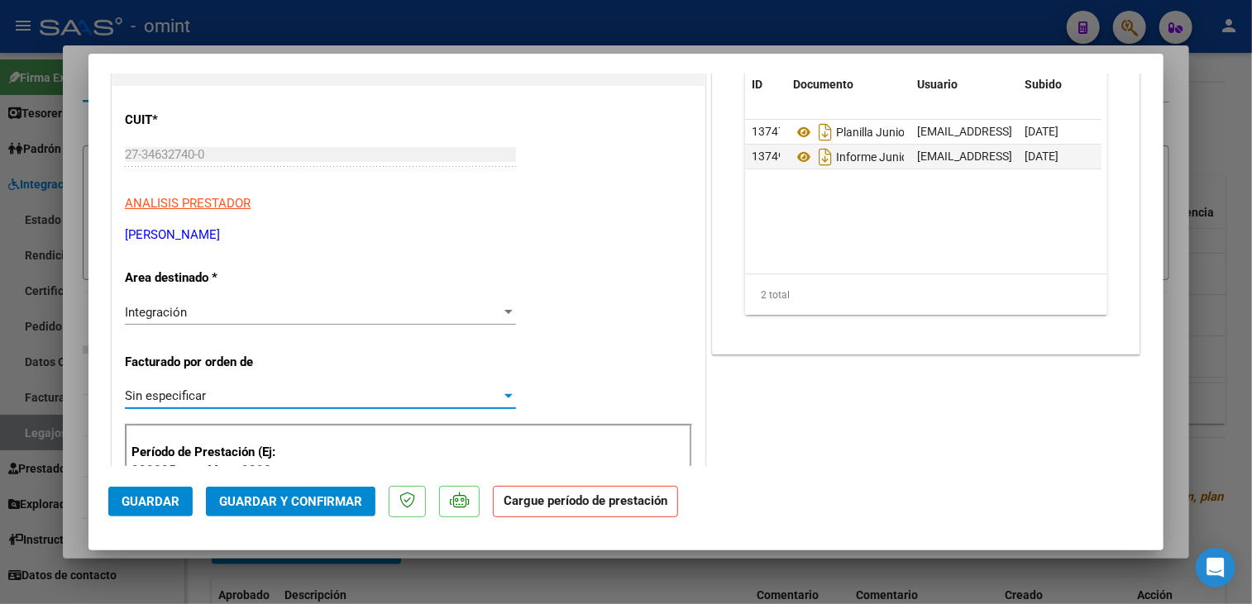
scroll to position [248, 0]
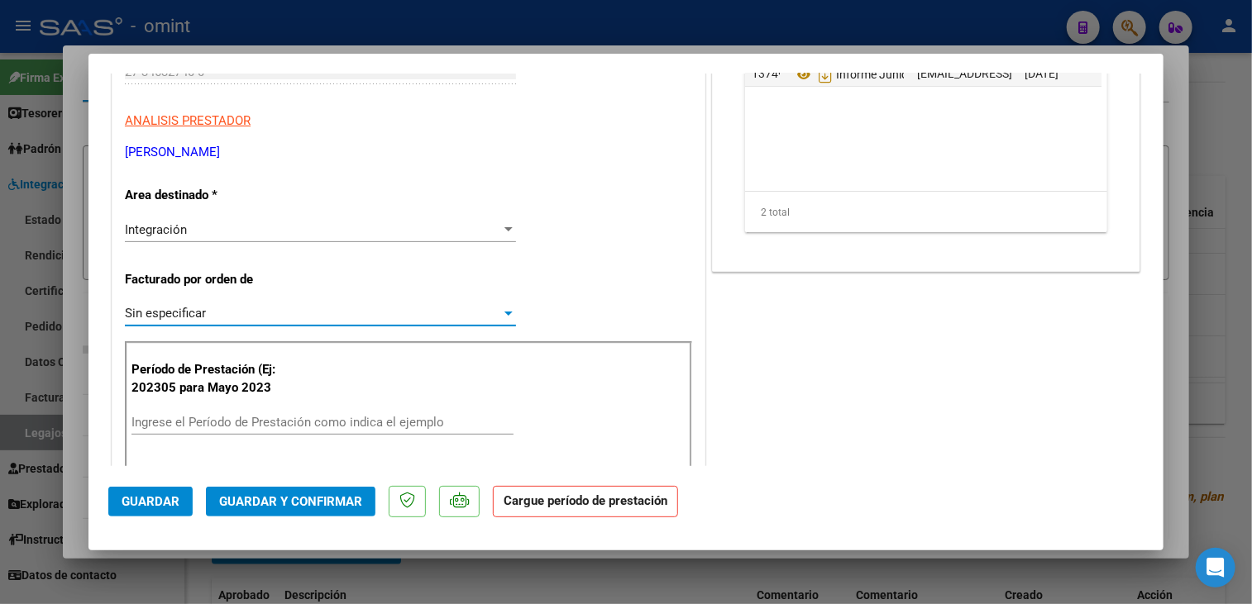
click at [357, 426] on input "Ingrese el Período de Prestación como indica el ejemplo" at bounding box center [322, 422] width 382 height 15
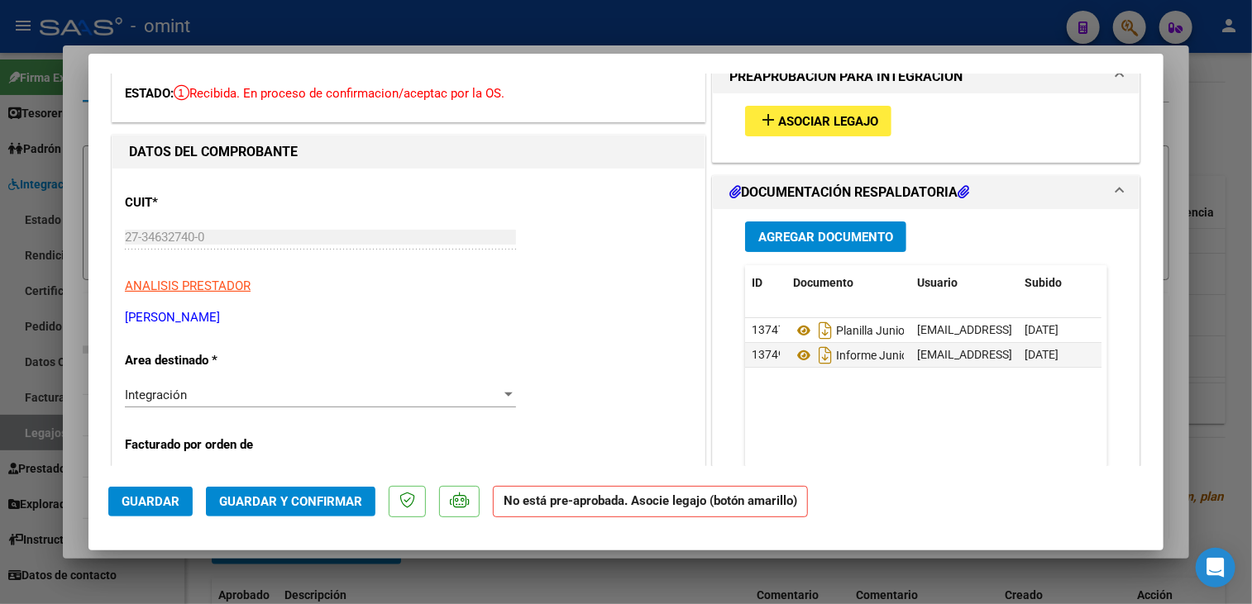
scroll to position [0, 0]
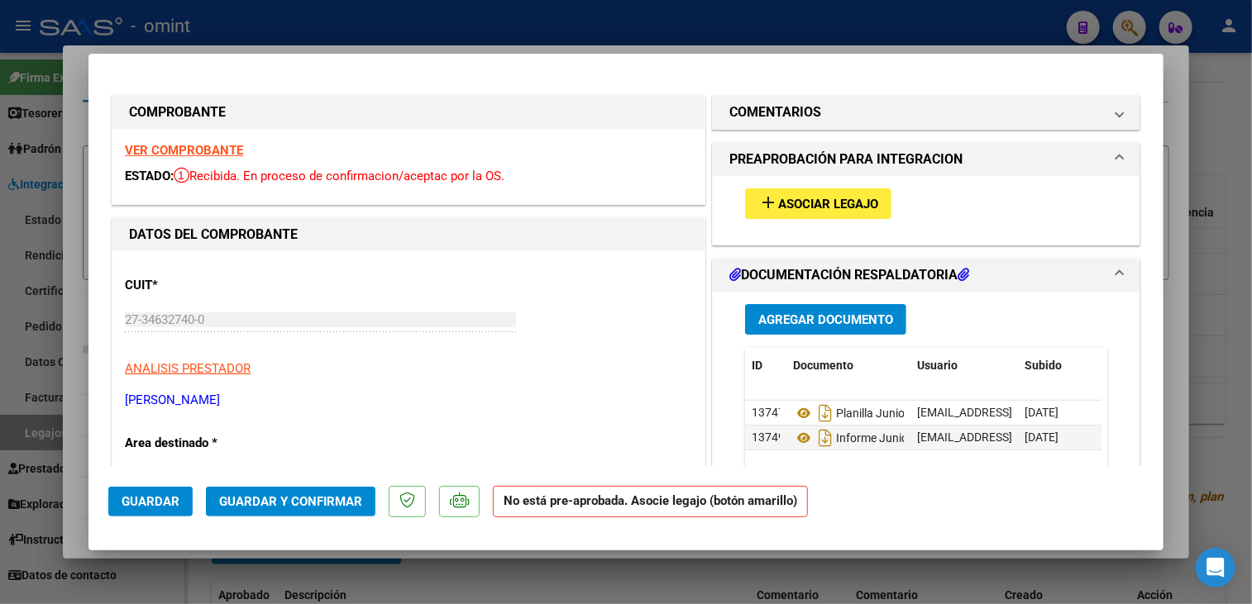
type input "202506"
click at [204, 147] on strong "VER COMPROBANTE" at bounding box center [184, 150] width 118 height 15
drag, startPoint x: 478, startPoint y: 83, endPoint x: 503, endPoint y: 141, distance: 63.0
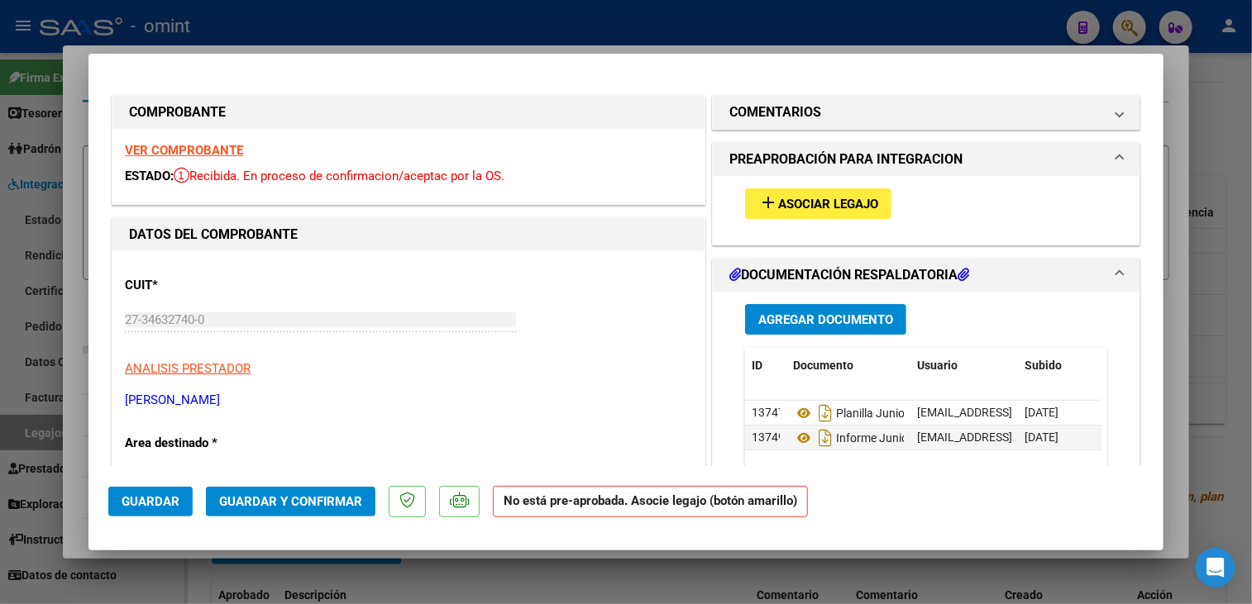
click at [318, 498] on span "Guardar y Confirmar" at bounding box center [290, 501] width 143 height 15
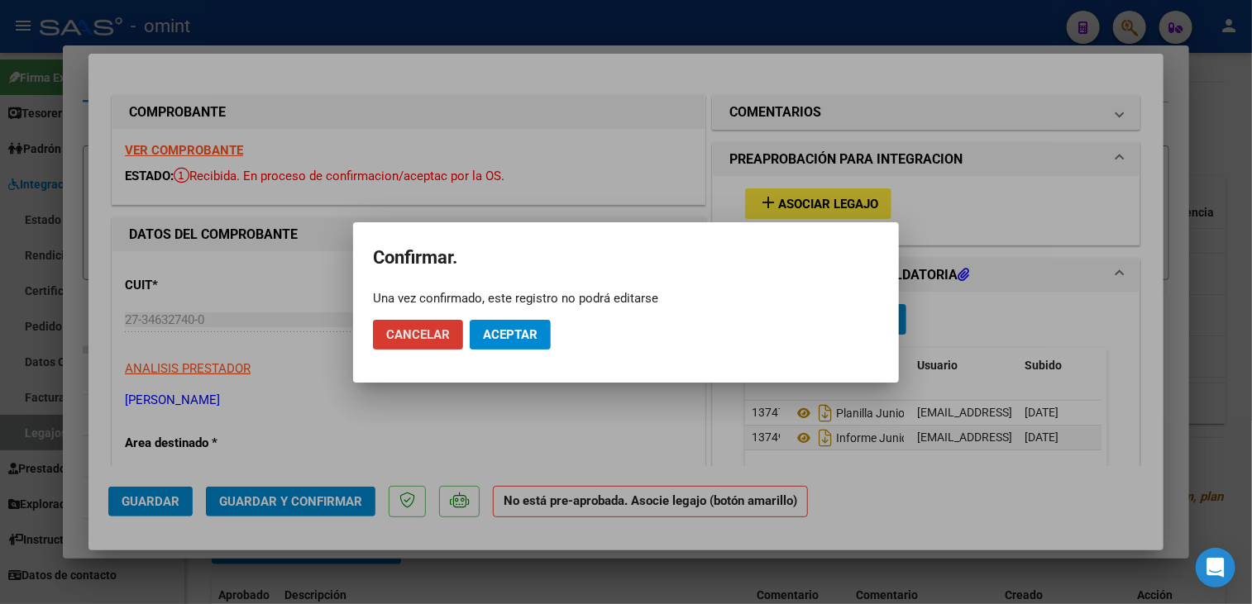
click at [528, 331] on span "Aceptar" at bounding box center [510, 334] width 55 height 15
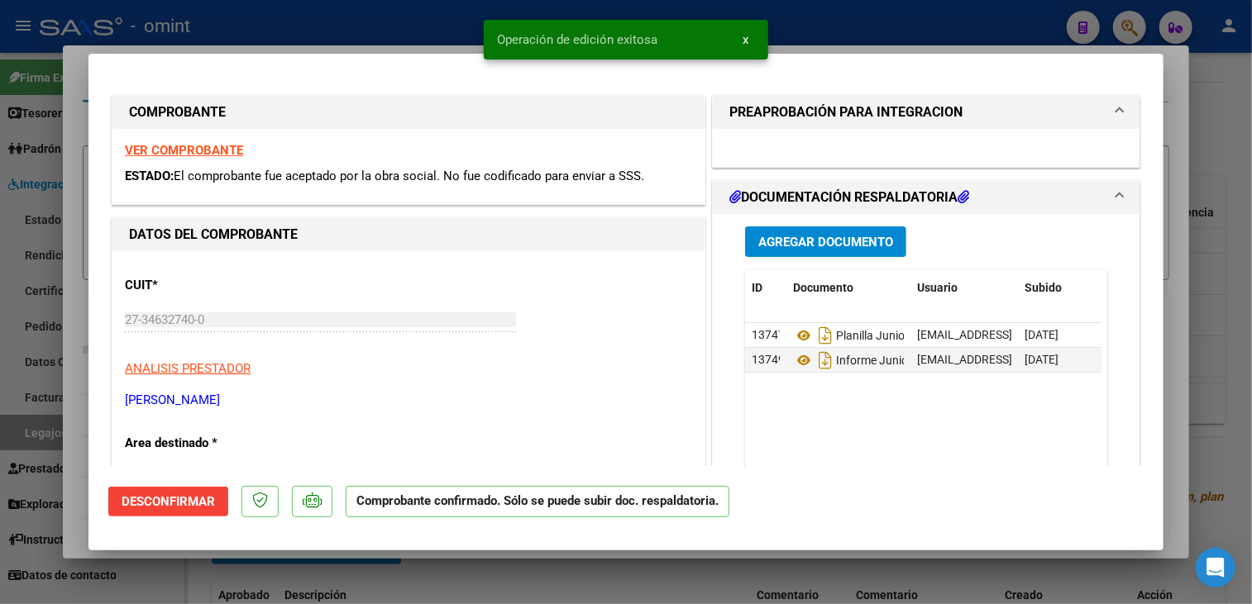
click at [487, 584] on div at bounding box center [626, 302] width 1252 height 604
type input "$ 0,00"
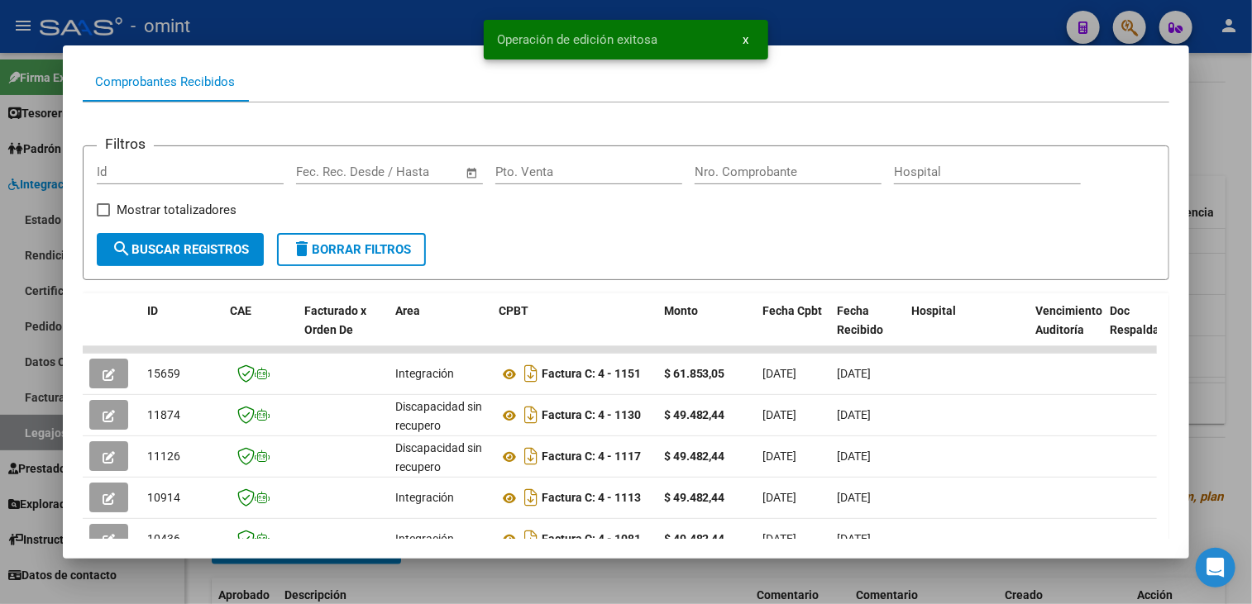
click at [612, 585] on div at bounding box center [626, 302] width 1252 height 604
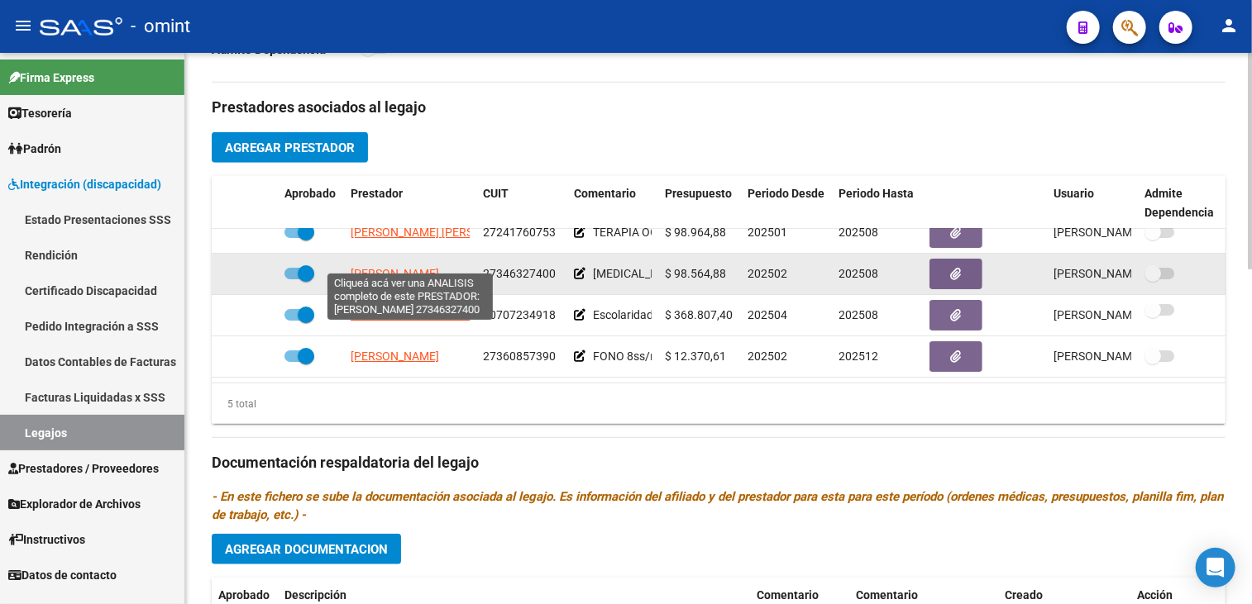
click at [394, 267] on span "[PERSON_NAME]" at bounding box center [394, 273] width 88 height 13
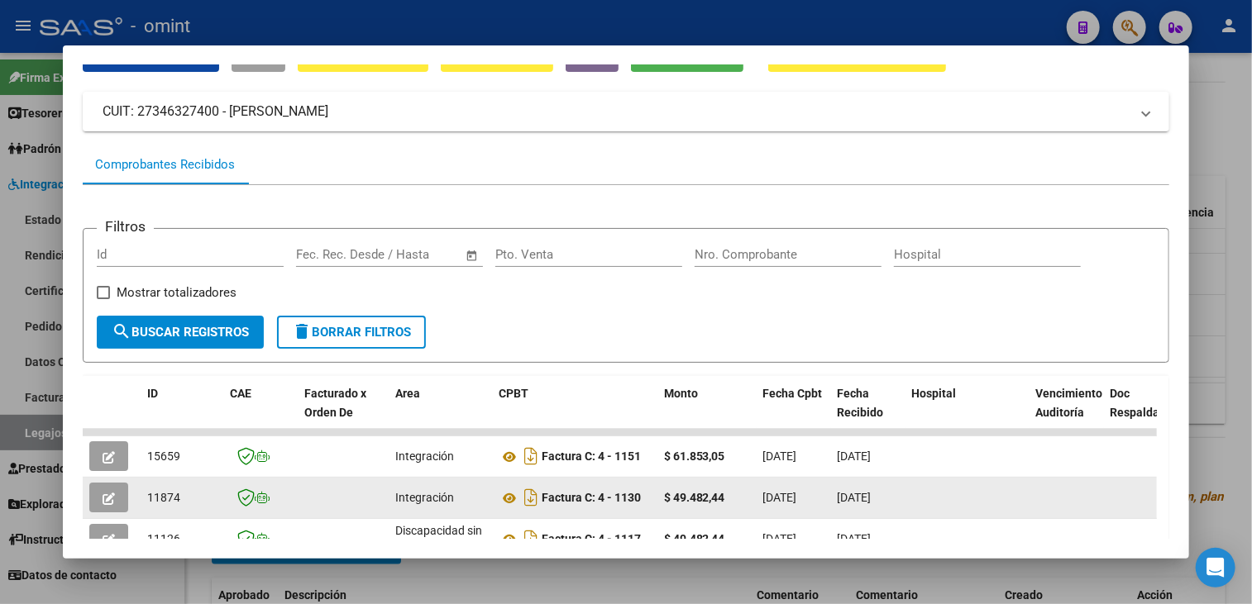
scroll to position [248, 0]
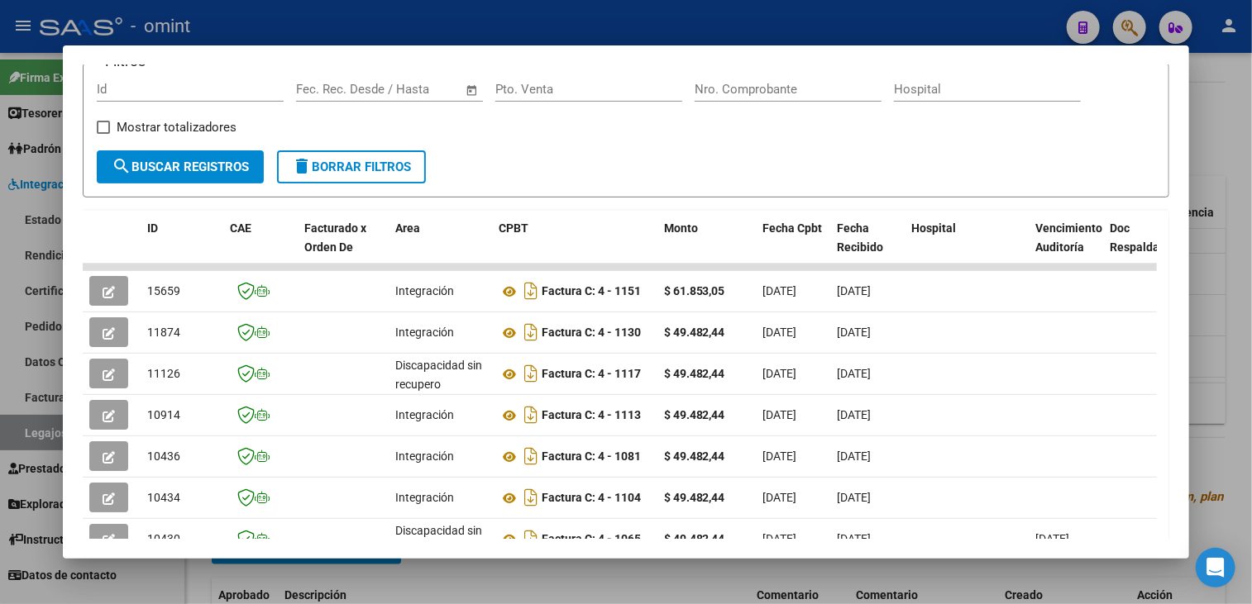
click at [572, 559] on div at bounding box center [626, 302] width 1252 height 604
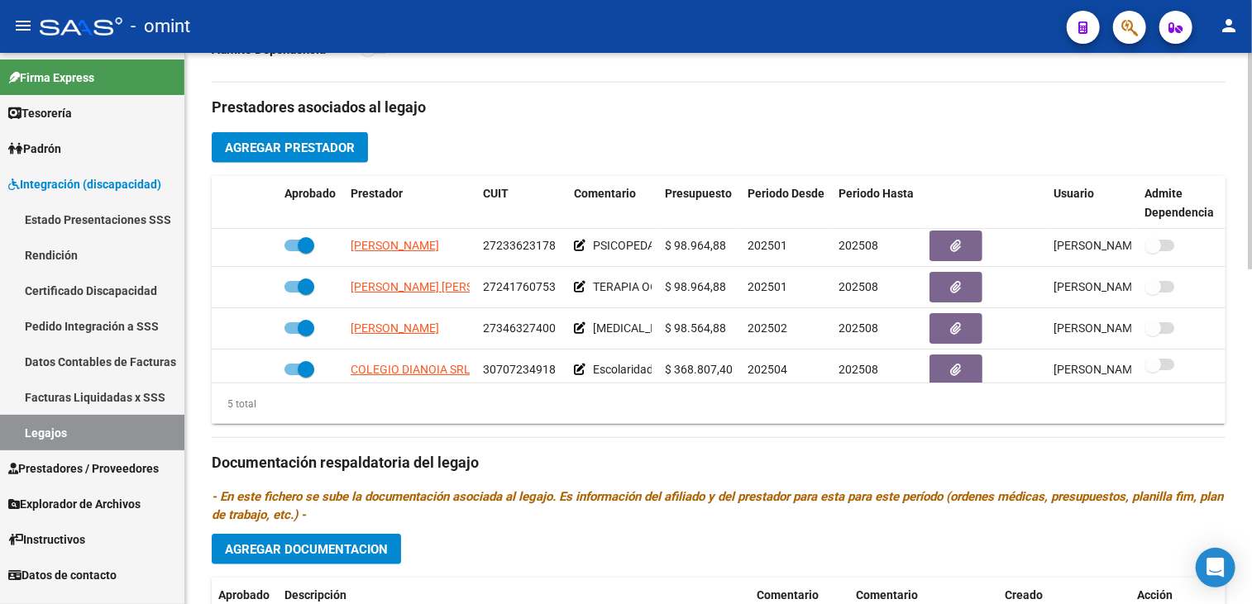
scroll to position [0, 0]
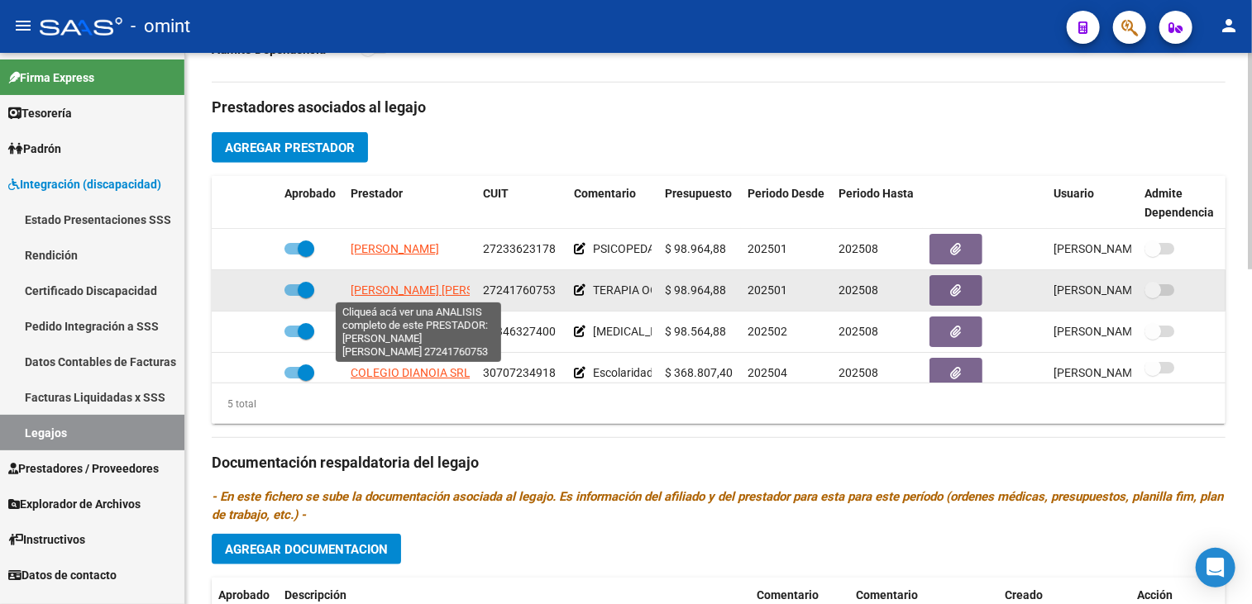
click at [446, 287] on span "[PERSON_NAME] [PERSON_NAME]" at bounding box center [439, 290] width 179 height 13
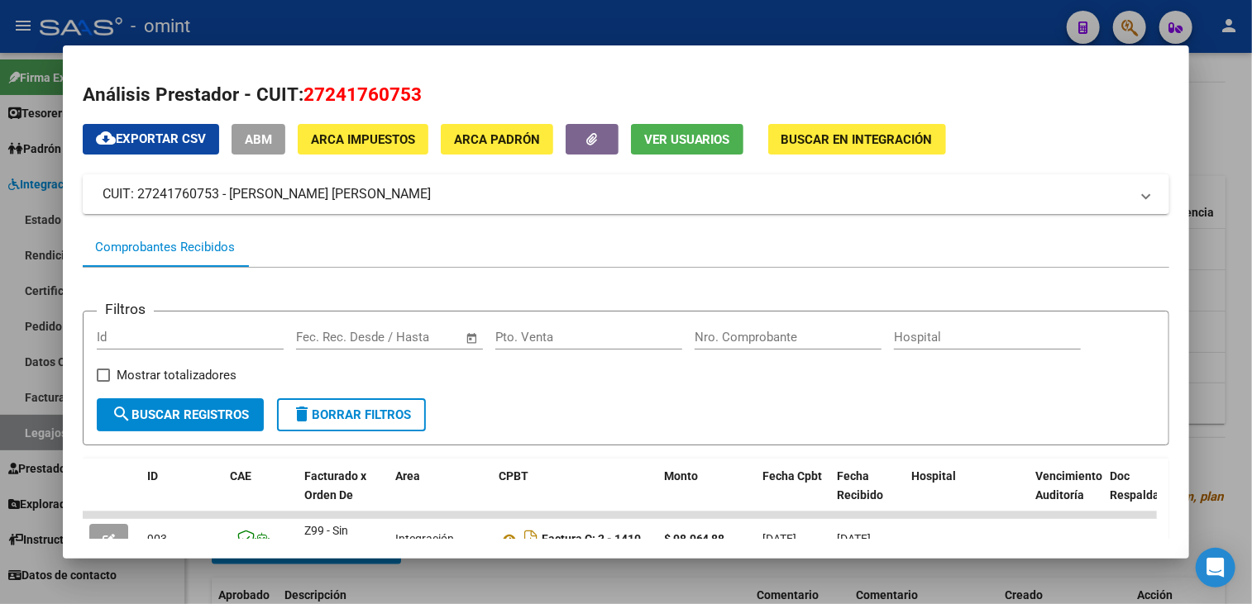
click at [361, 77] on mat-dialog-content "Análisis Prestador - CUIT: 27241760753 cloud_download Exportar CSV ABM ARCA Imp…" at bounding box center [626, 302] width 1127 height 474
click at [357, 88] on span "27241760753" at bounding box center [362, 93] width 118 height 21
copy span "27241760753"
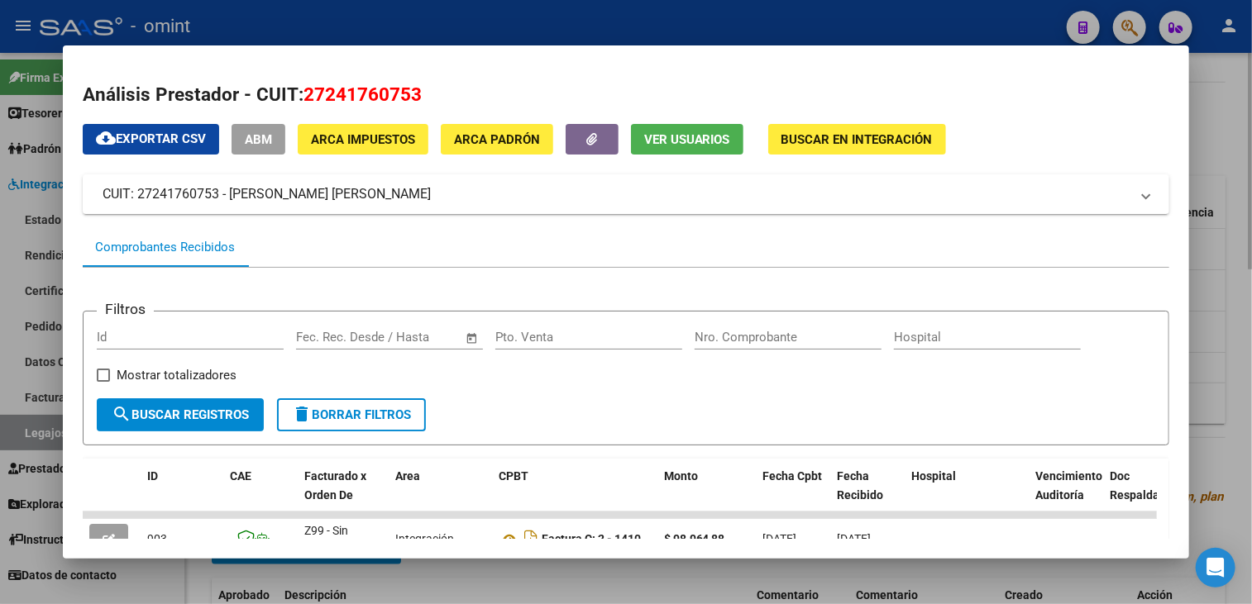
click at [503, 572] on div at bounding box center [626, 302] width 1252 height 604
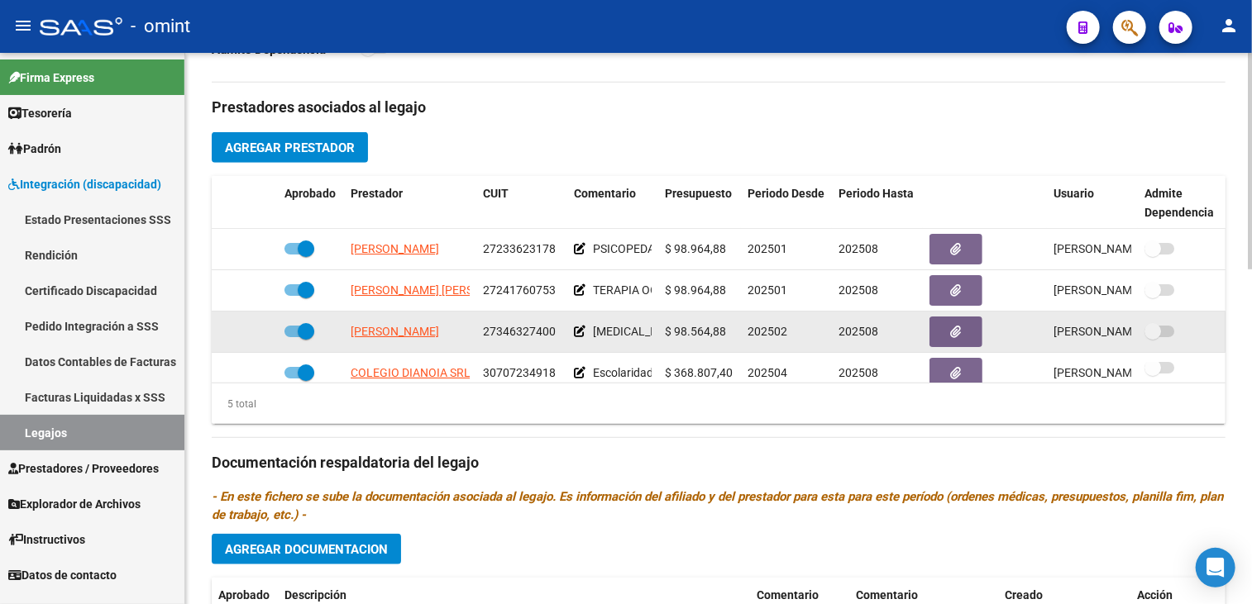
click at [533, 325] on span "27346327400" at bounding box center [519, 331] width 73 height 13
copy span "27346327400"
click at [407, 330] on span "[PERSON_NAME]" at bounding box center [394, 331] width 88 height 13
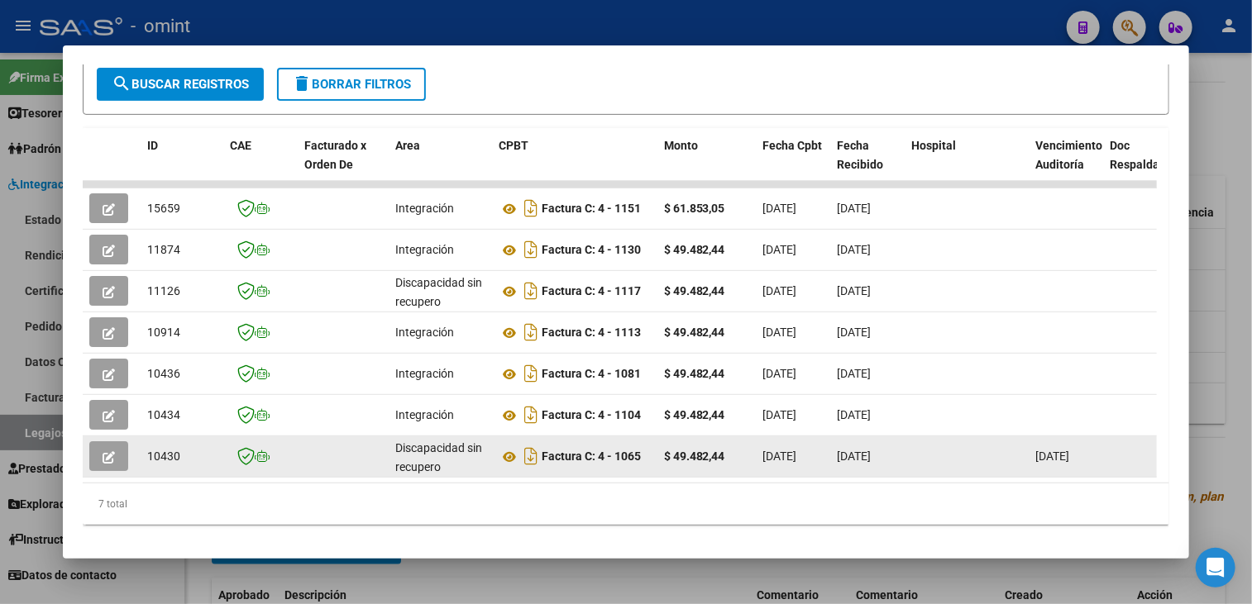
scroll to position [248, 0]
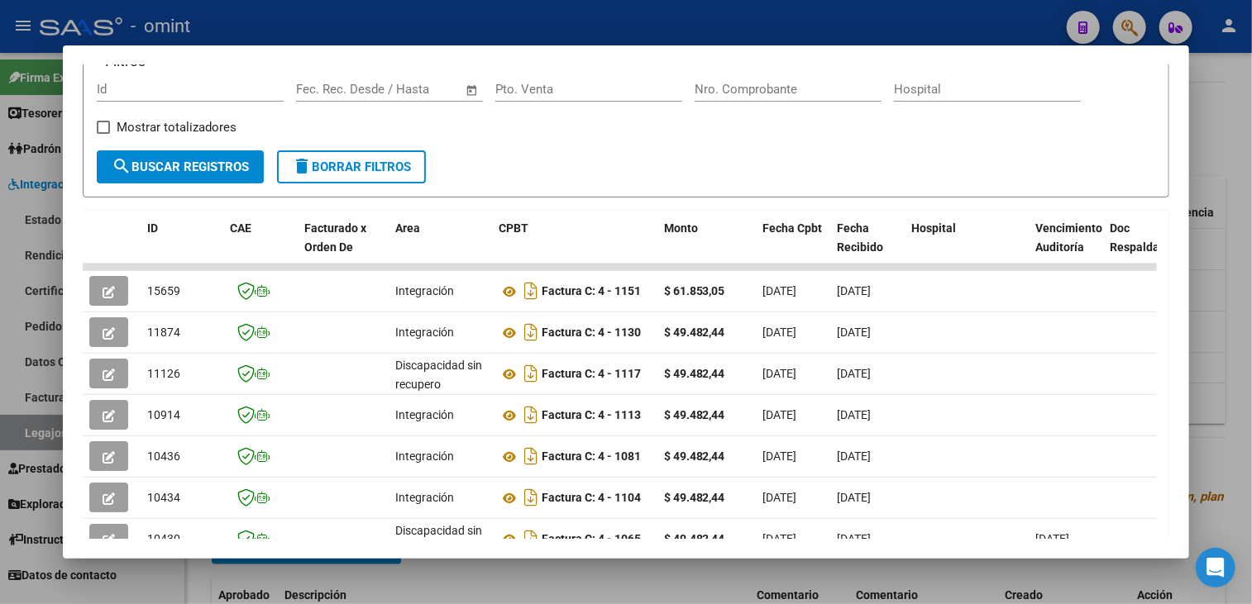
click at [412, 583] on div at bounding box center [626, 302] width 1252 height 604
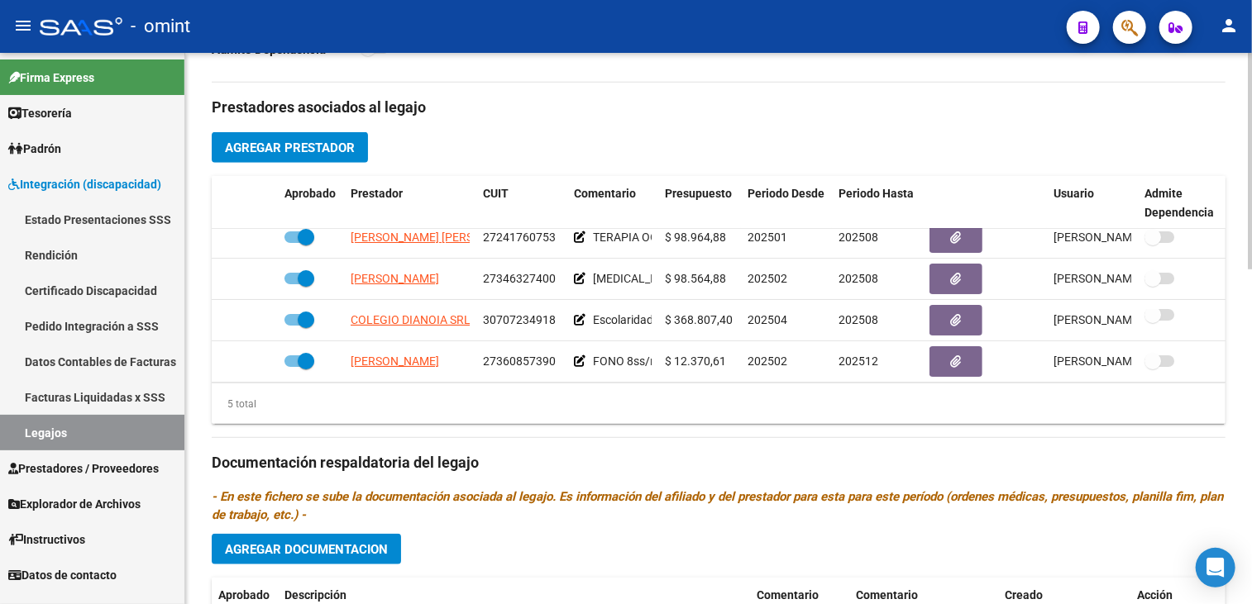
scroll to position [70, 0]
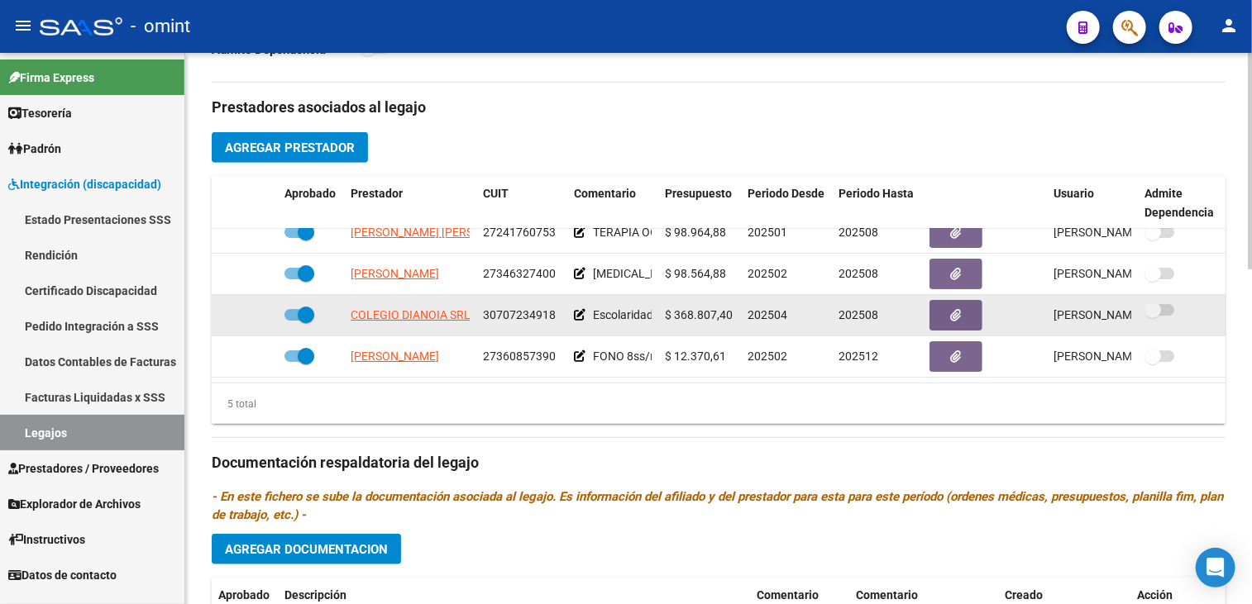
click at [528, 308] on span "30707234918" at bounding box center [519, 314] width 73 height 13
copy span "30707234918"
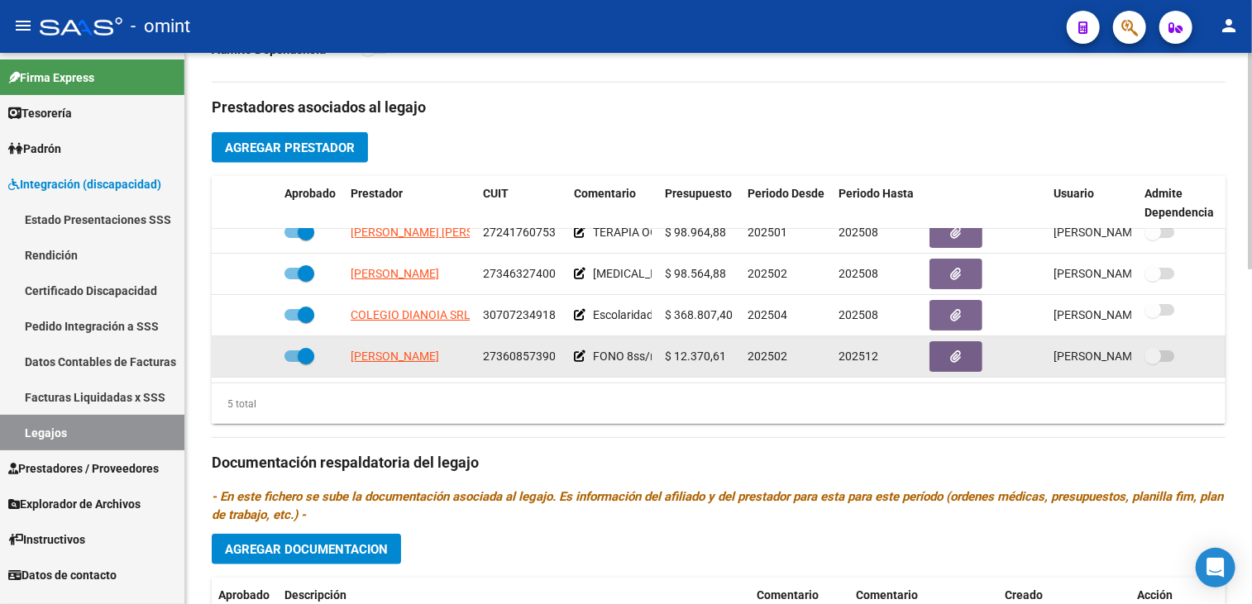
click at [520, 350] on span "27360857390" at bounding box center [519, 356] width 73 height 13
copy span "27360857390"
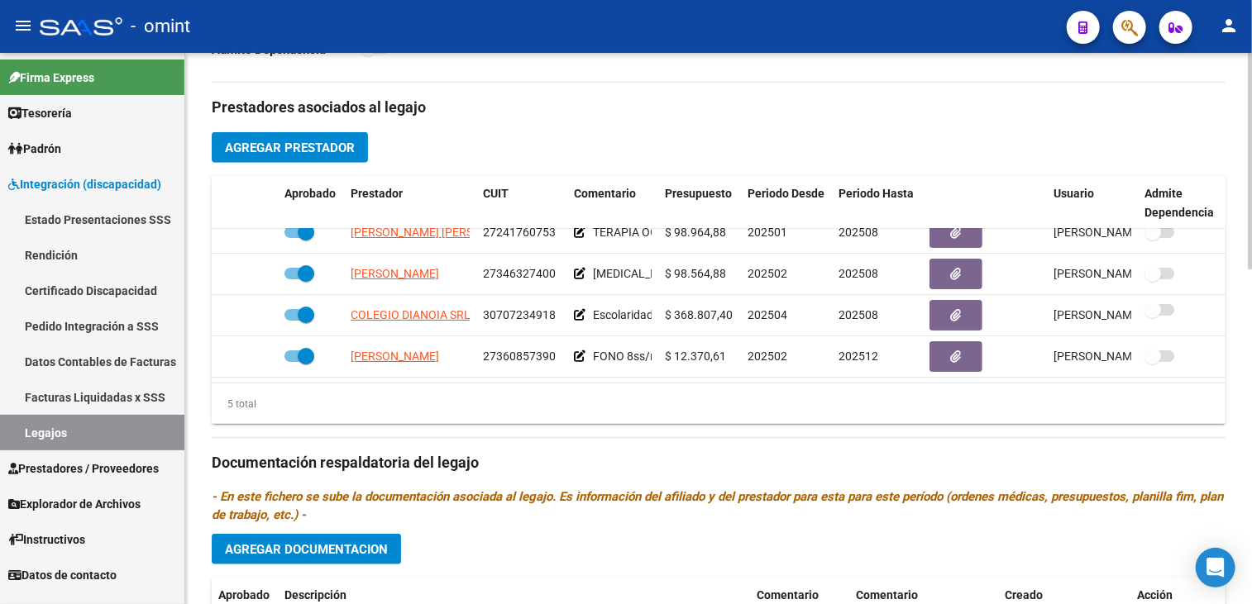
scroll to position [0, 0]
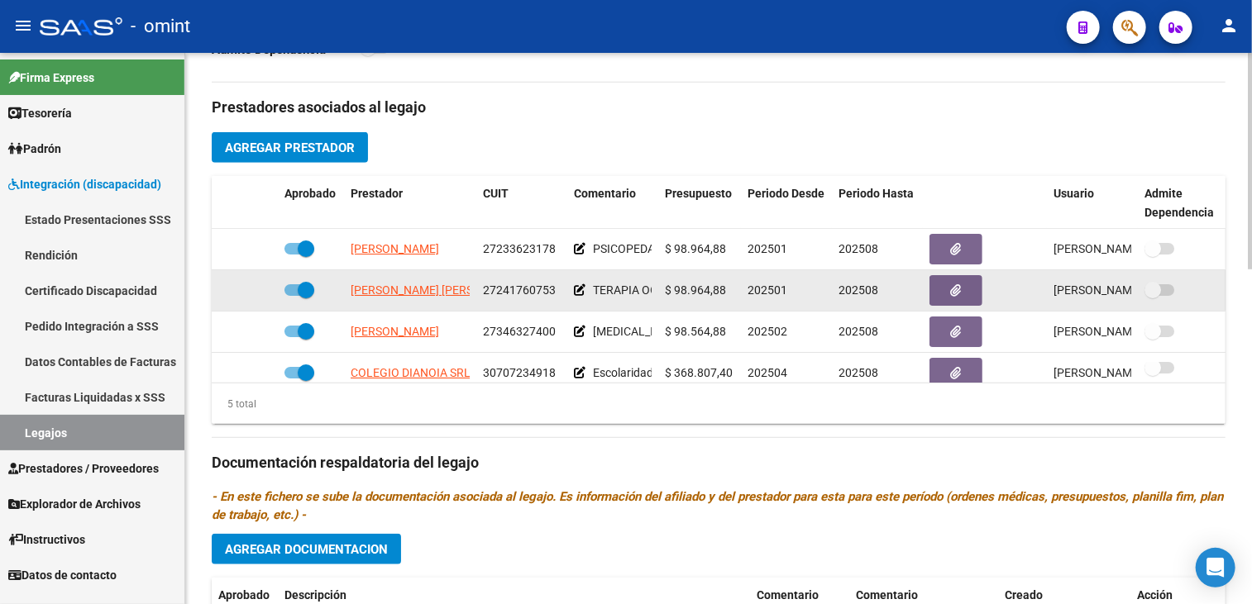
click at [499, 288] on span "27241760753" at bounding box center [519, 290] width 73 height 13
copy span "27241760753"
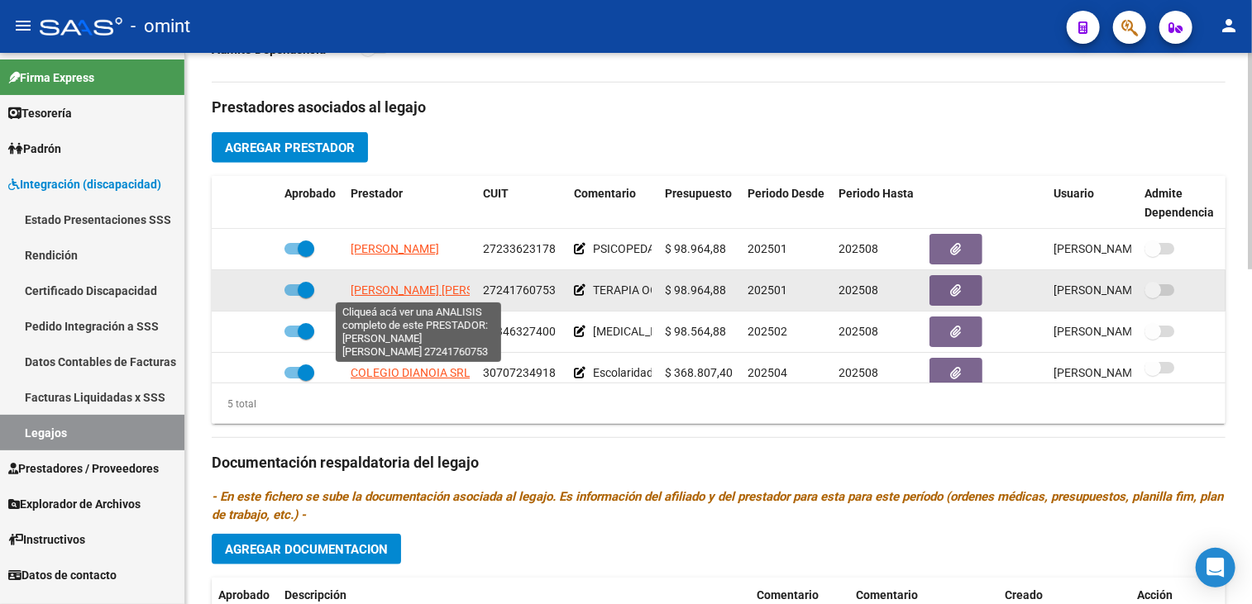
click at [400, 290] on span "[PERSON_NAME] [PERSON_NAME]" at bounding box center [439, 290] width 179 height 13
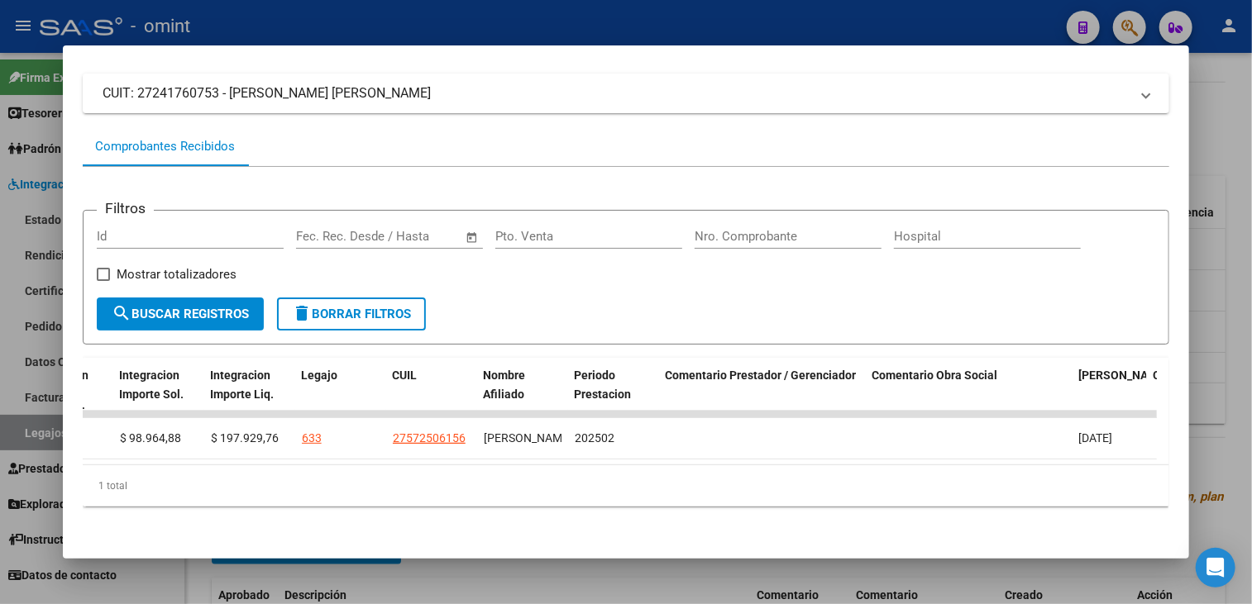
scroll to position [0, 2440]
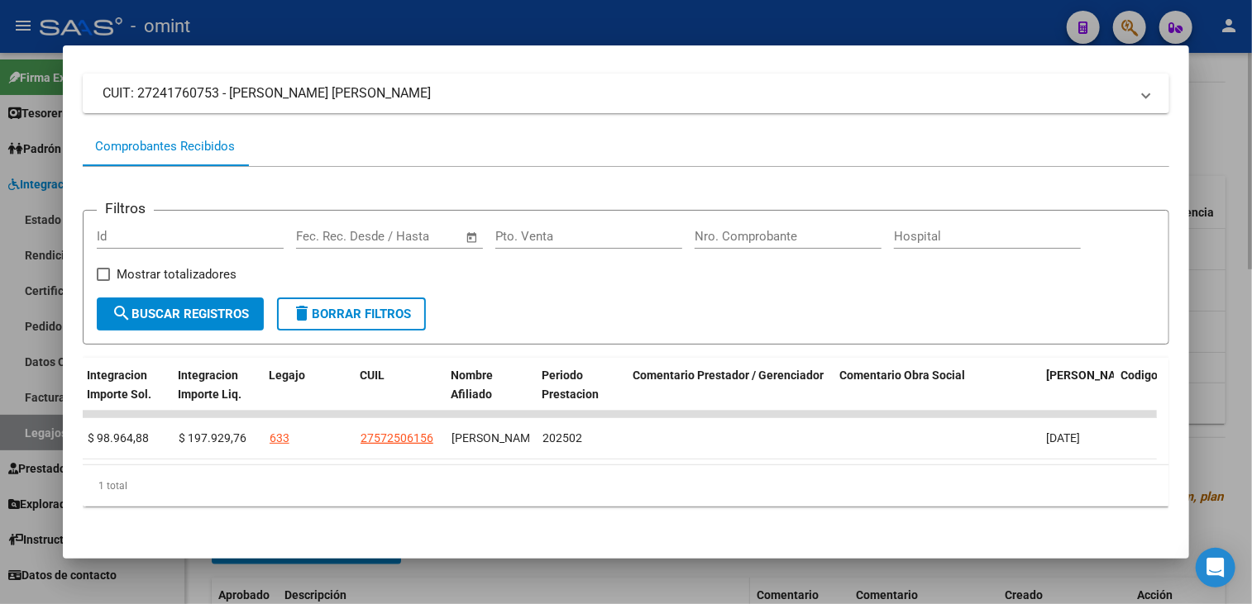
click at [715, 581] on div at bounding box center [626, 302] width 1252 height 604
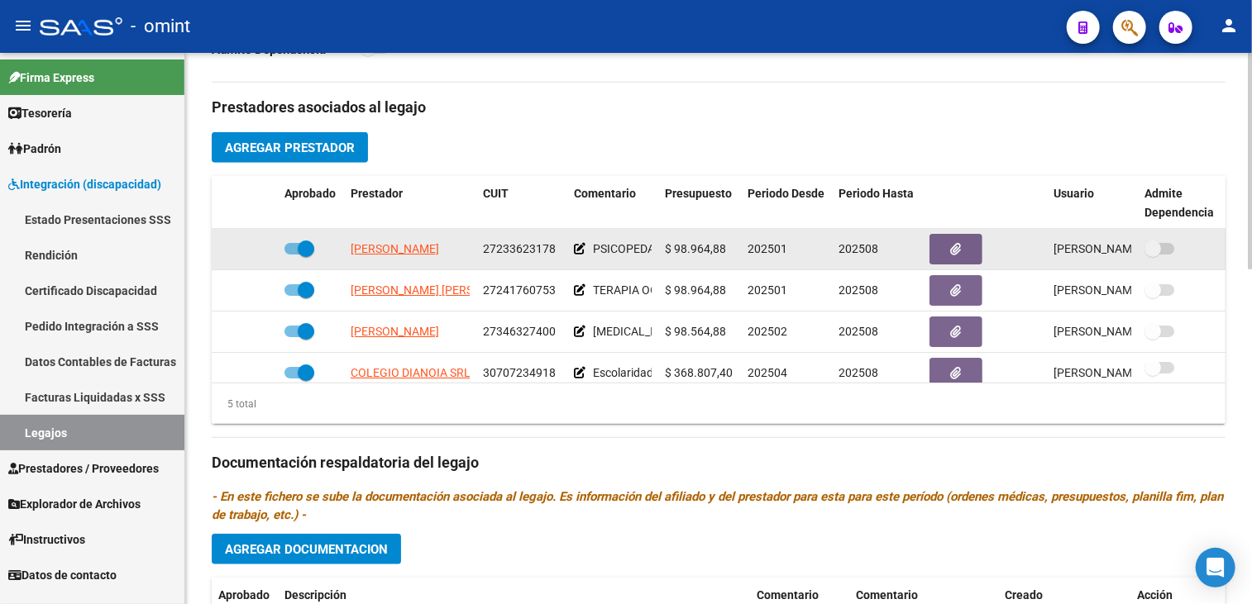
click at [493, 240] on div "27233623178" at bounding box center [522, 249] width 78 height 19
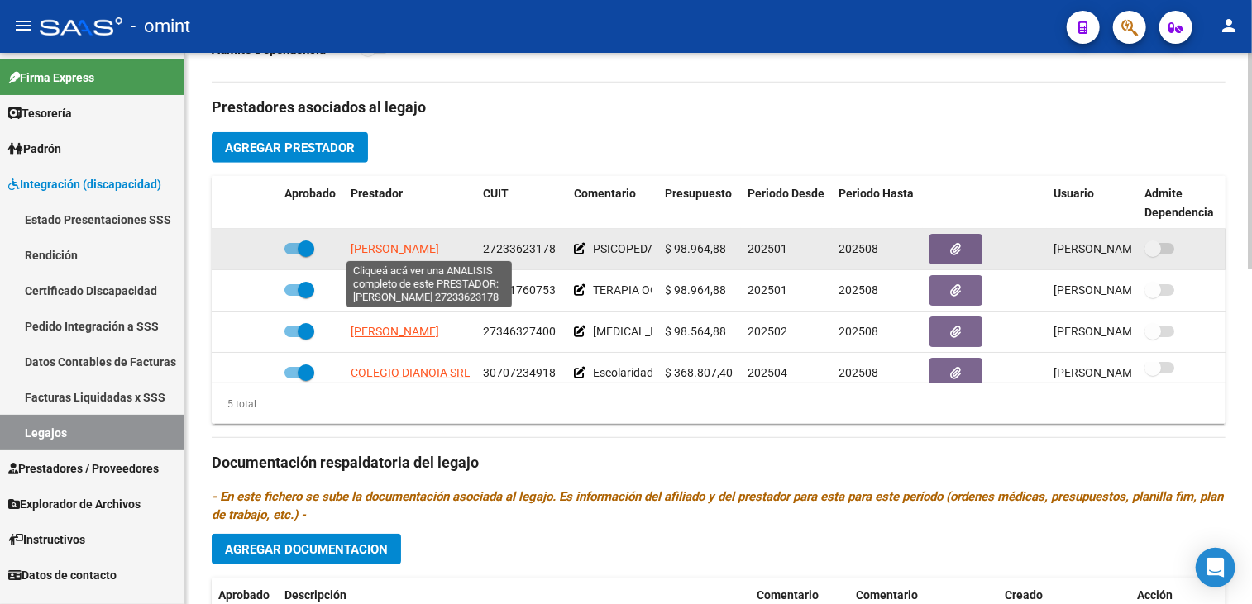
click at [390, 247] on span "ANTOGNINI VANINA MARIANA" at bounding box center [394, 248] width 88 height 13
type textarea "27233623178"
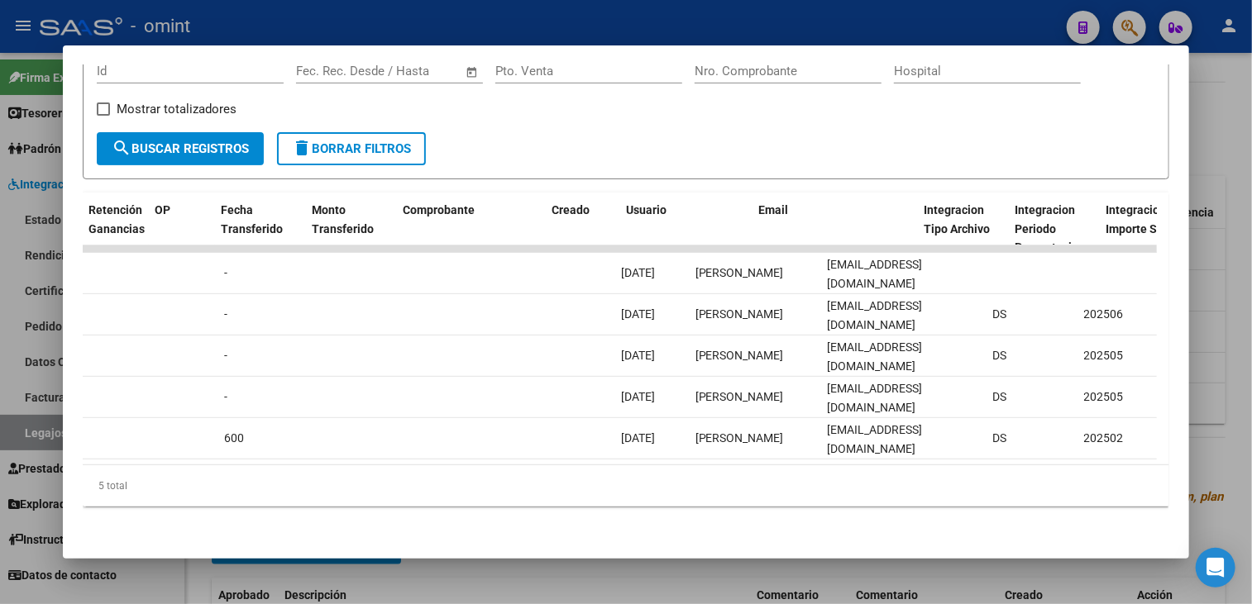
scroll to position [0, 0]
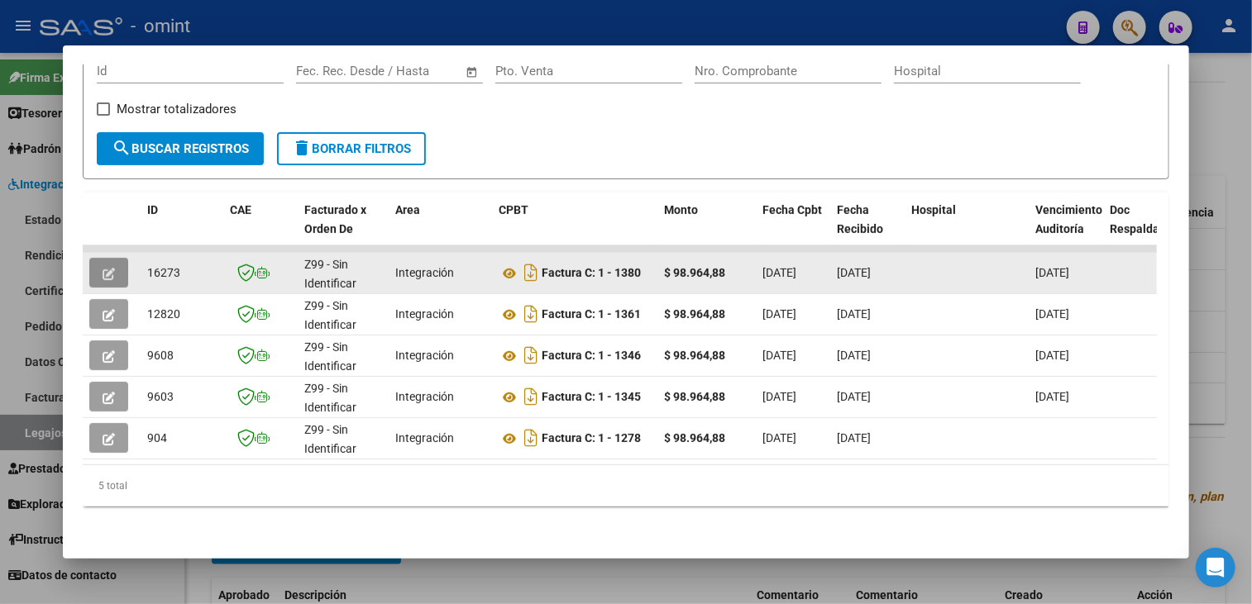
click at [107, 270] on button "button" at bounding box center [108, 273] width 39 height 30
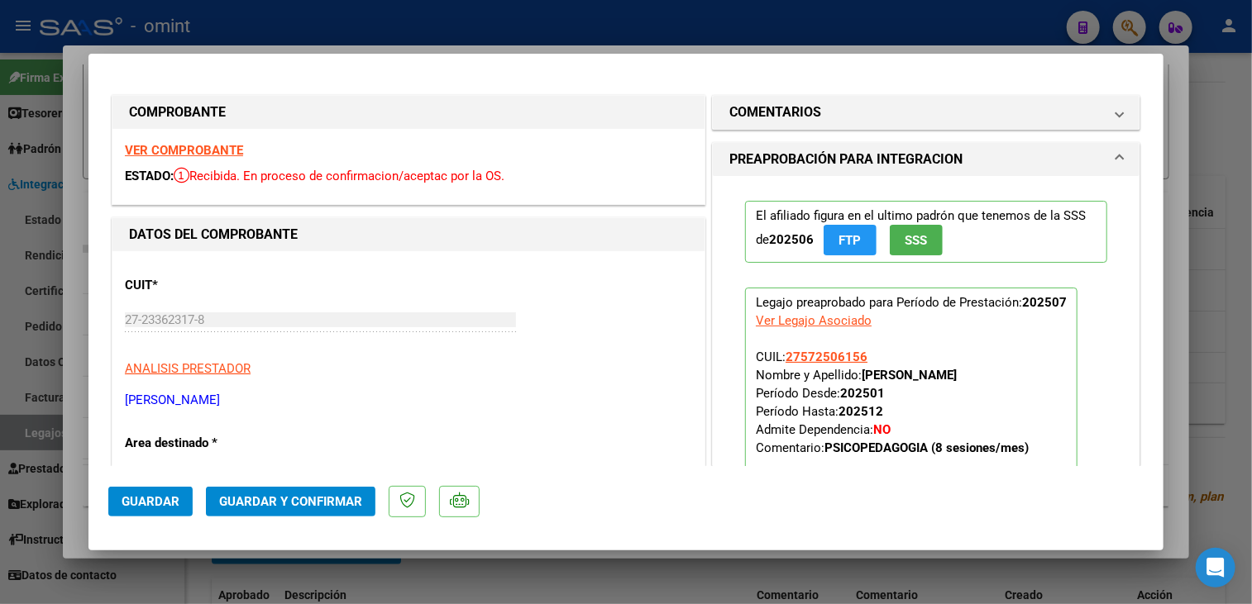
click at [192, 150] on strong "VER COMPROBANTE" at bounding box center [184, 150] width 118 height 15
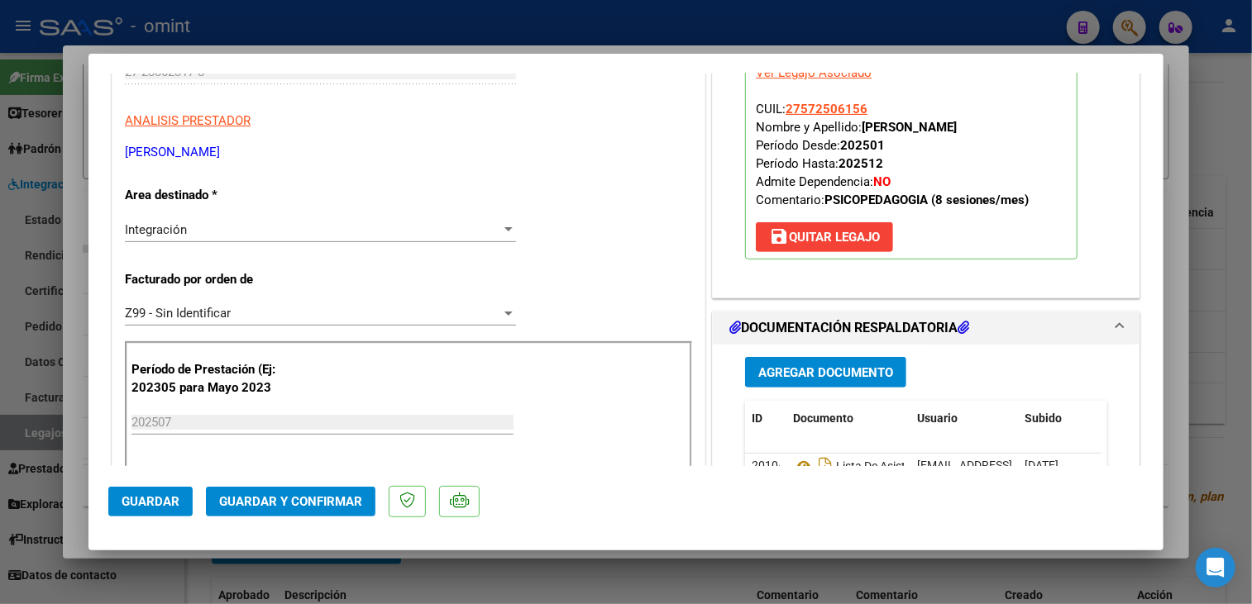
scroll to position [413, 0]
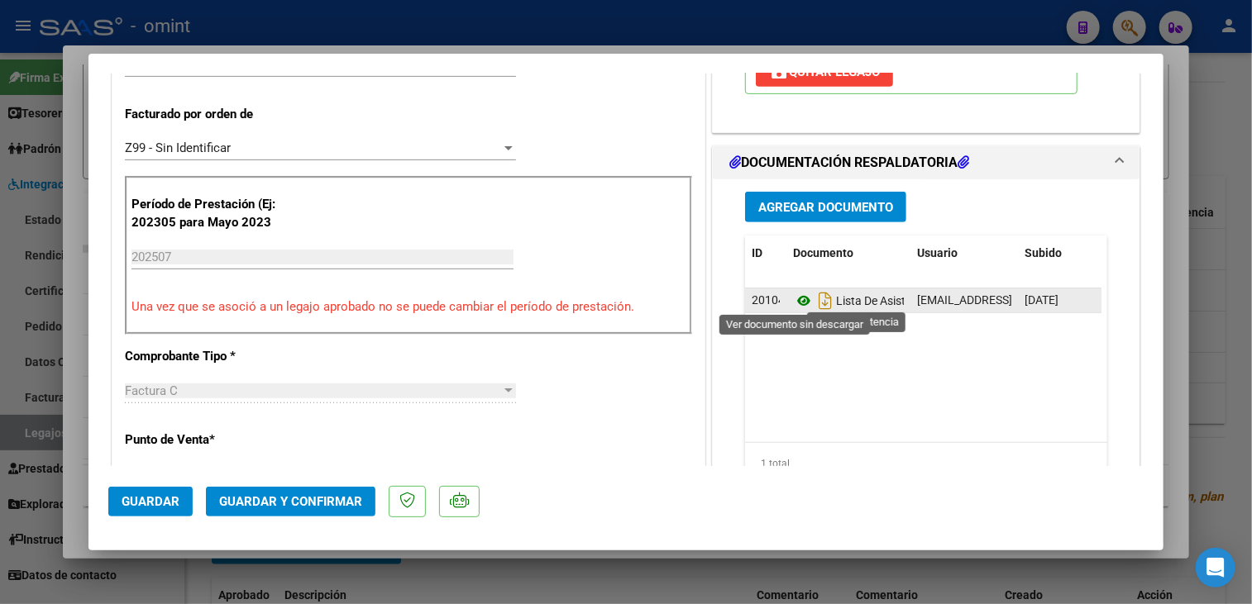
click at [798, 301] on icon at bounding box center [803, 301] width 21 height 20
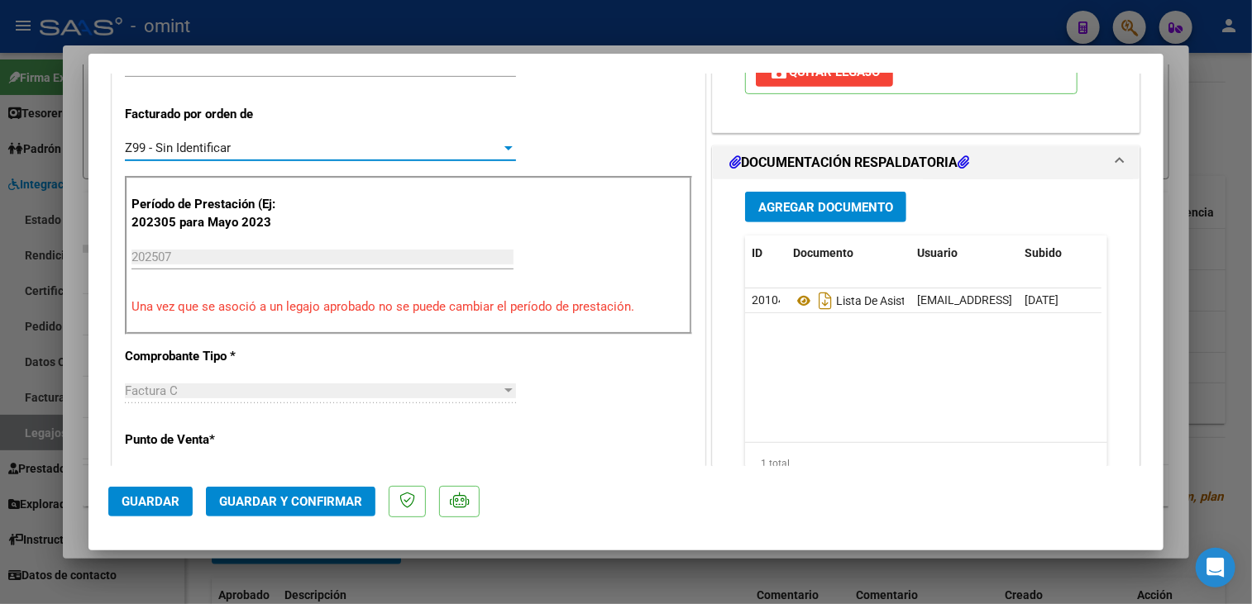
click at [325, 154] on div "Z99 - Sin Identificar" at bounding box center [313, 148] width 376 height 15
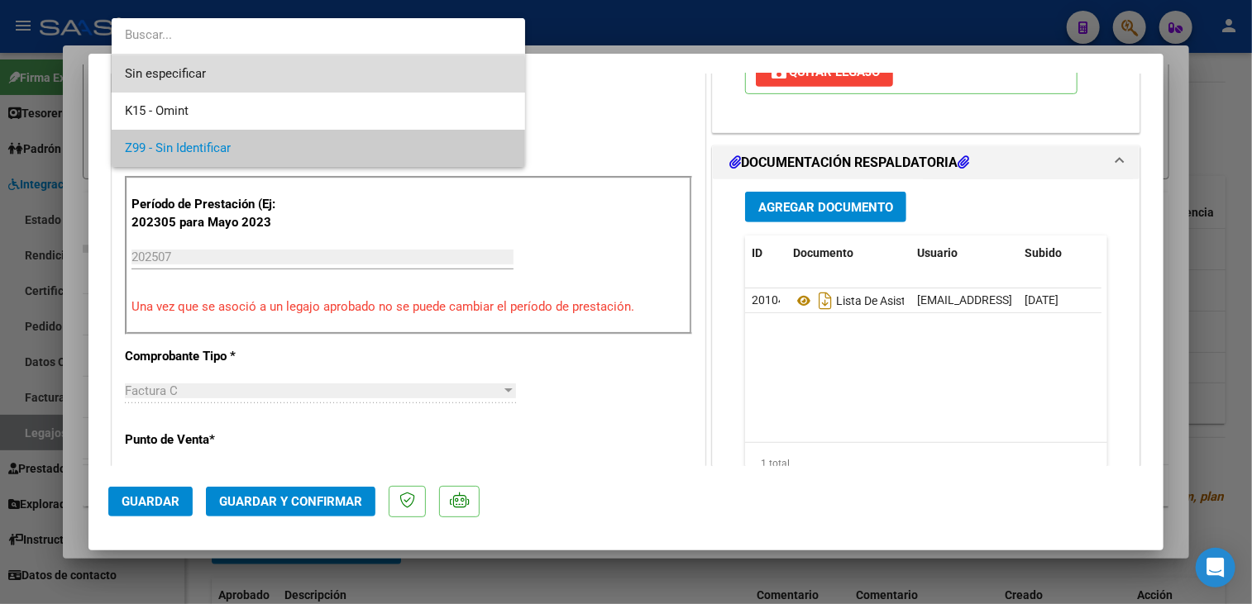
click at [270, 77] on span "Sin especificar" at bounding box center [318, 73] width 387 height 37
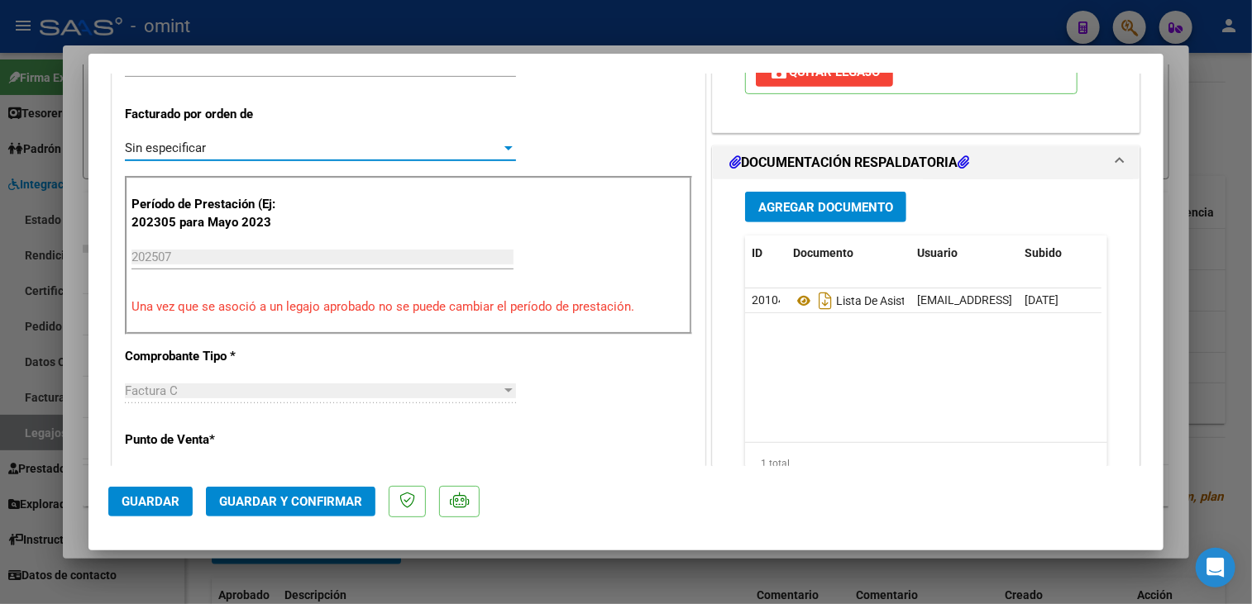
click at [301, 503] on span "Guardar y Confirmar" at bounding box center [290, 501] width 143 height 15
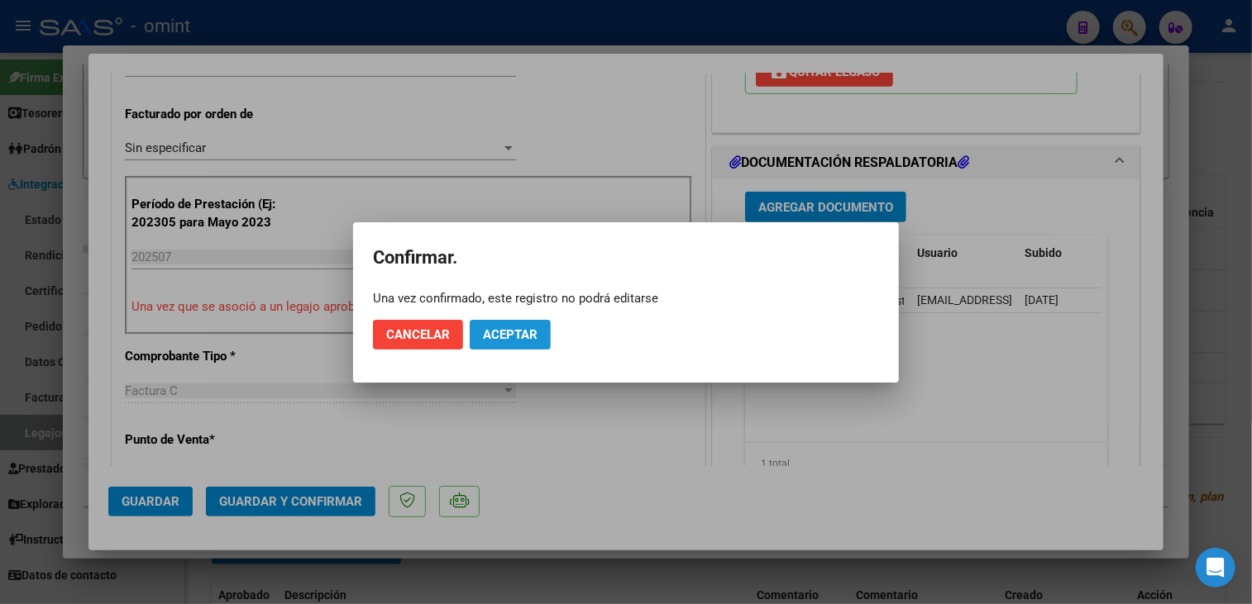
click at [530, 332] on span "Aceptar" at bounding box center [510, 334] width 55 height 15
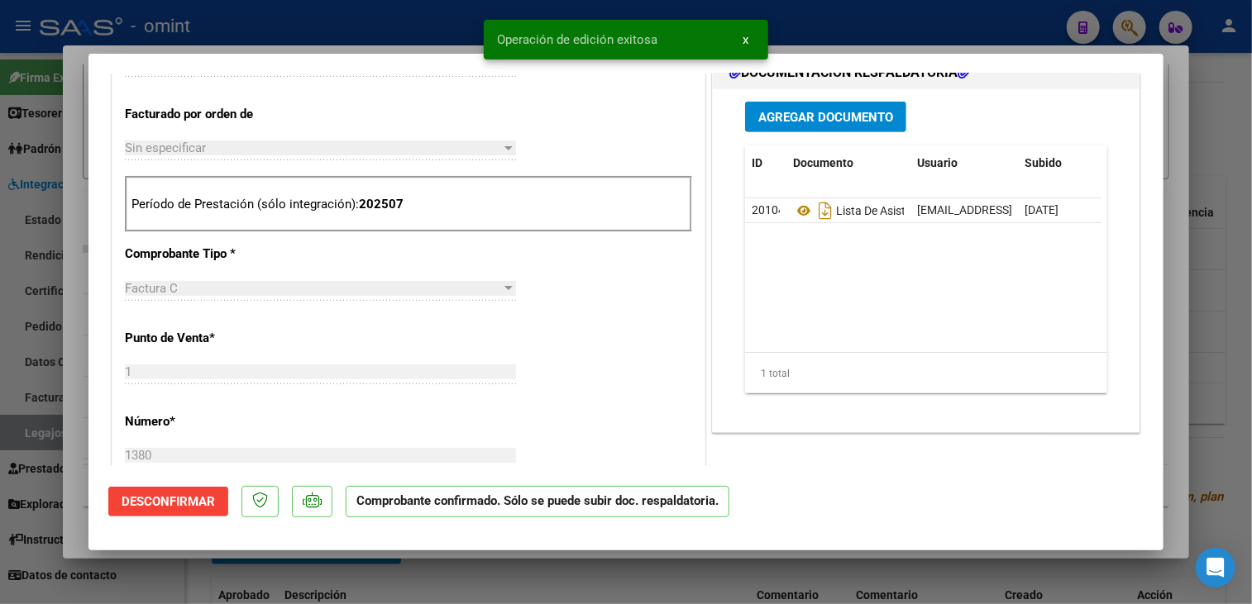
drag, startPoint x: 559, startPoint y: 548, endPoint x: 559, endPoint y: 579, distance: 31.4
click at [559, 560] on div "Análisis Prestador - CUIT: 27233623178 cloud_download Exportar CSV ABM ARCA Imp…" at bounding box center [626, 302] width 1252 height 604
click at [563, 584] on div at bounding box center [626, 302] width 1252 height 604
type input "$ 0,00"
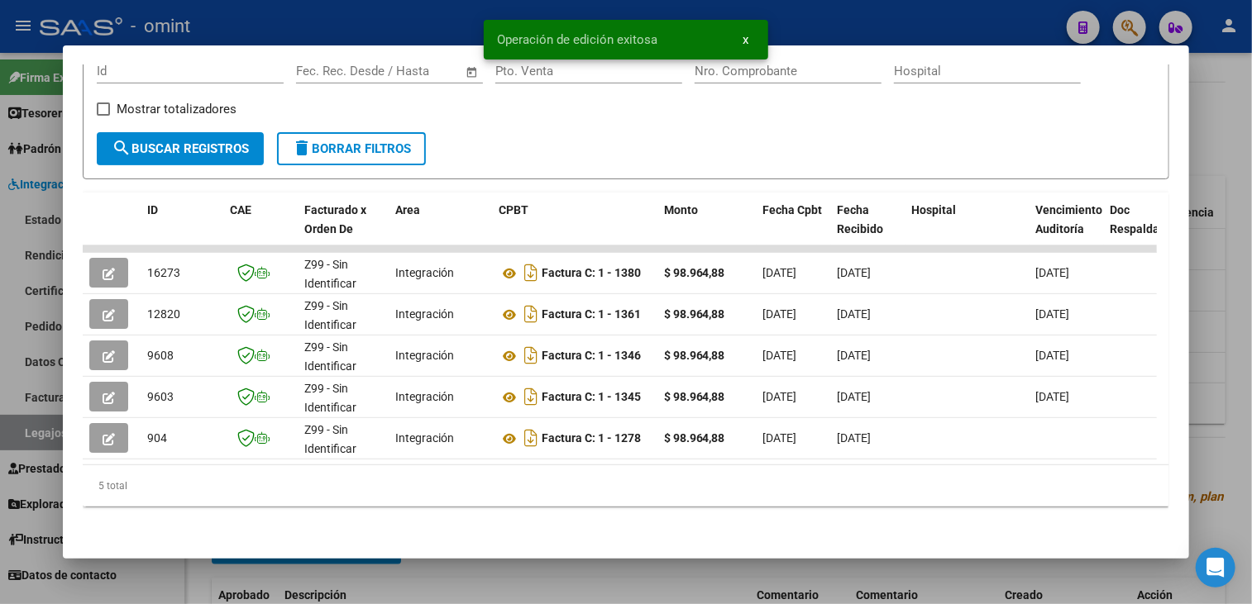
click at [515, 561] on div at bounding box center [626, 302] width 1252 height 604
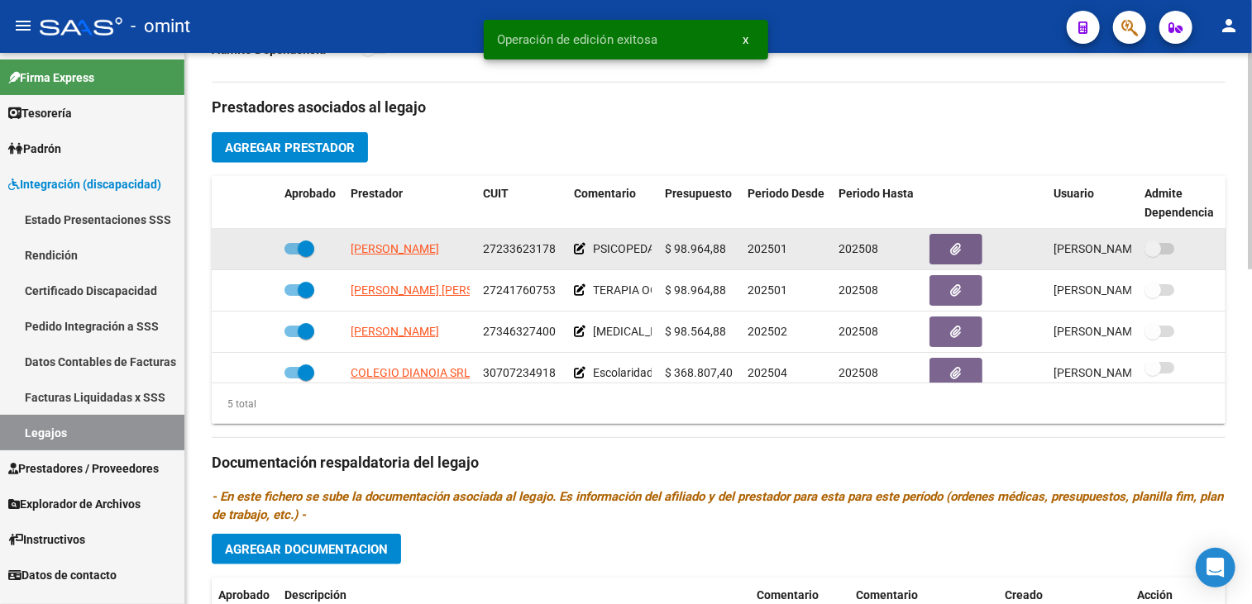
click at [397, 247] on span "ANTOGNINI VANINA MARIANA" at bounding box center [394, 248] width 88 height 13
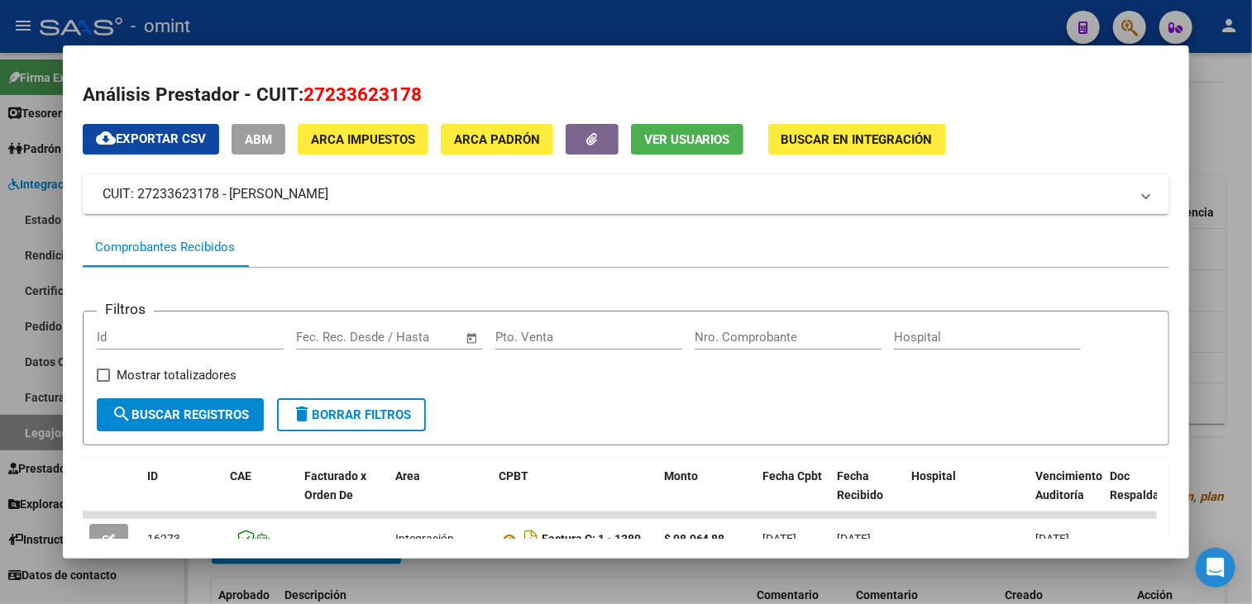
scroll to position [165, 0]
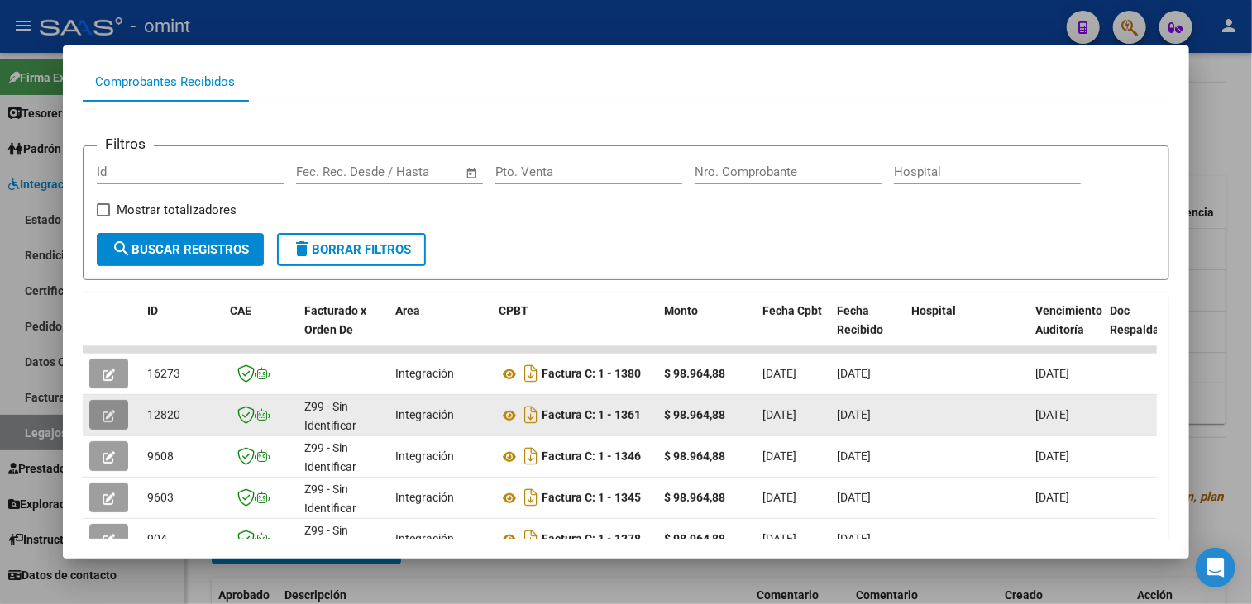
click at [112, 411] on icon "button" at bounding box center [109, 416] width 12 height 12
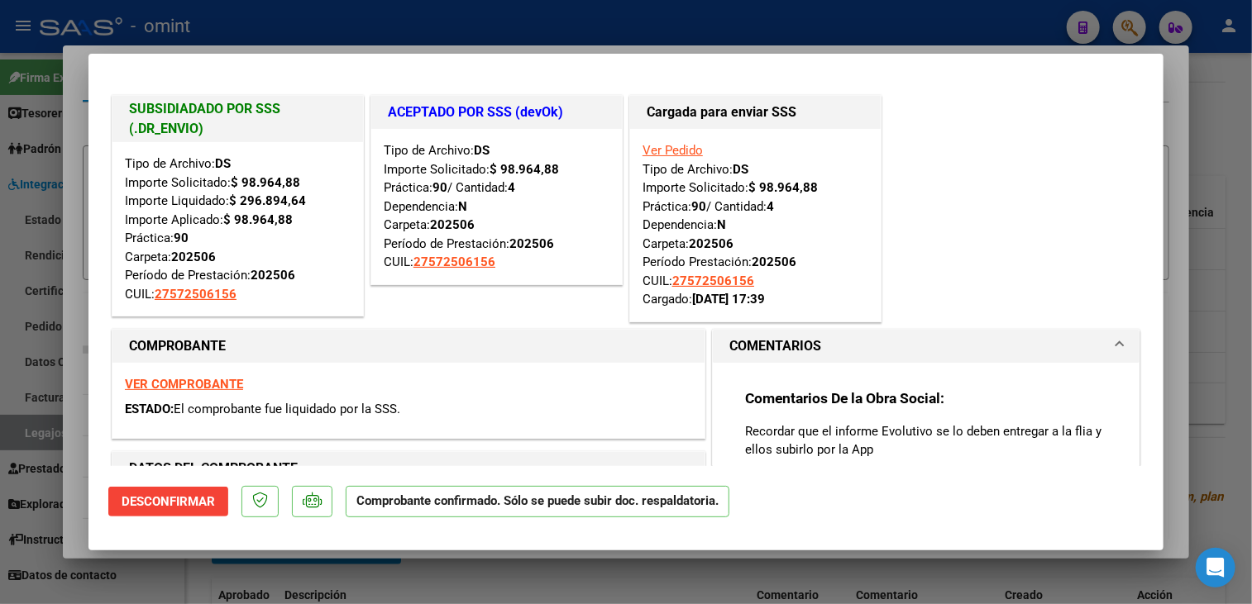
click at [209, 580] on div at bounding box center [626, 302] width 1252 height 604
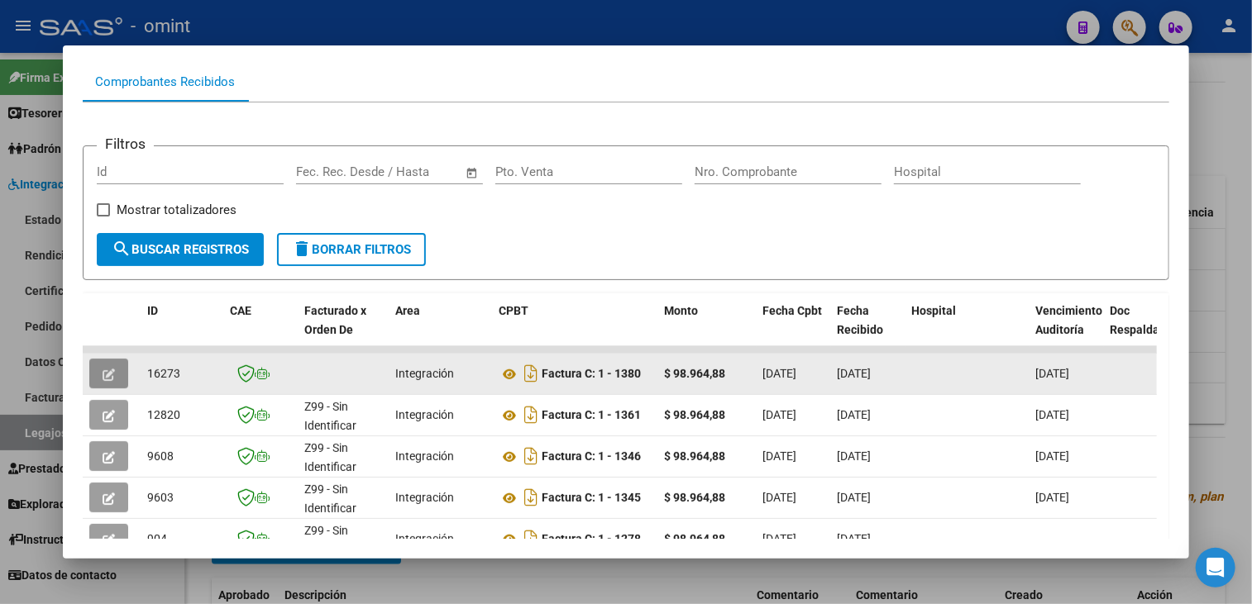
click at [117, 367] on button "button" at bounding box center [108, 374] width 39 height 30
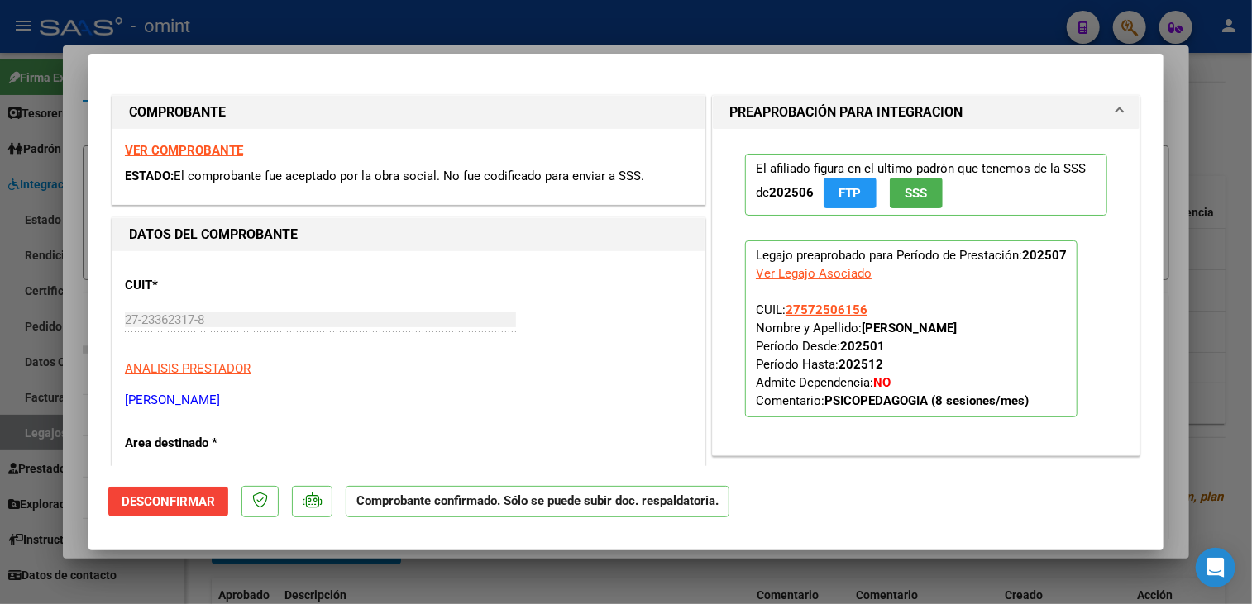
click at [217, 571] on div at bounding box center [626, 302] width 1252 height 604
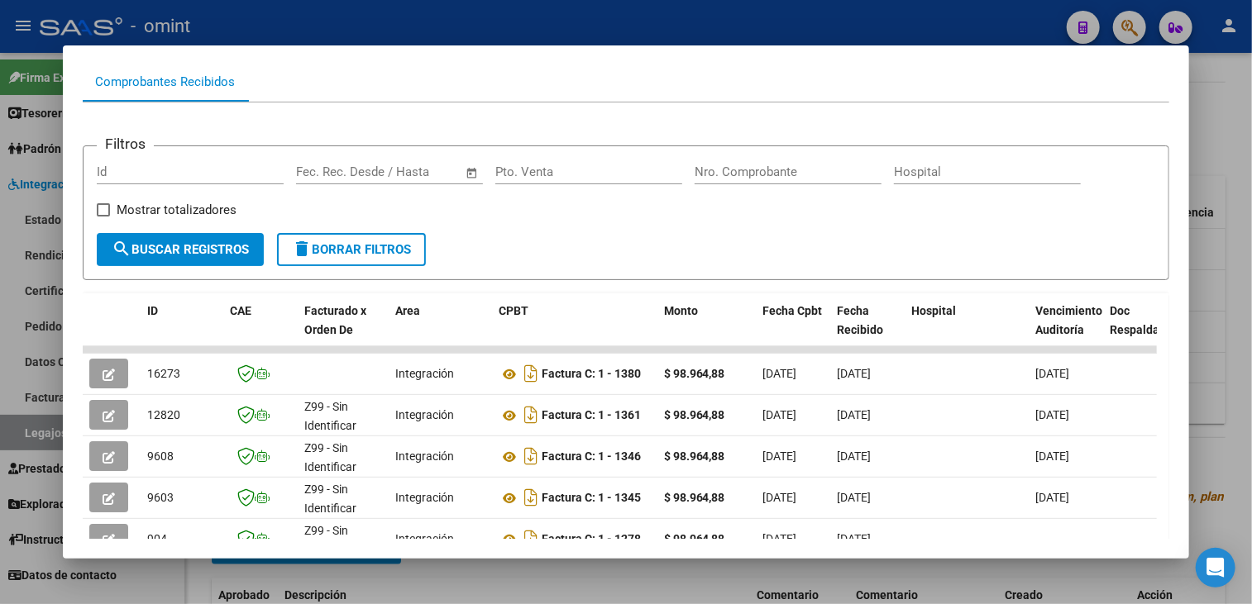
click at [217, 571] on div at bounding box center [626, 302] width 1252 height 604
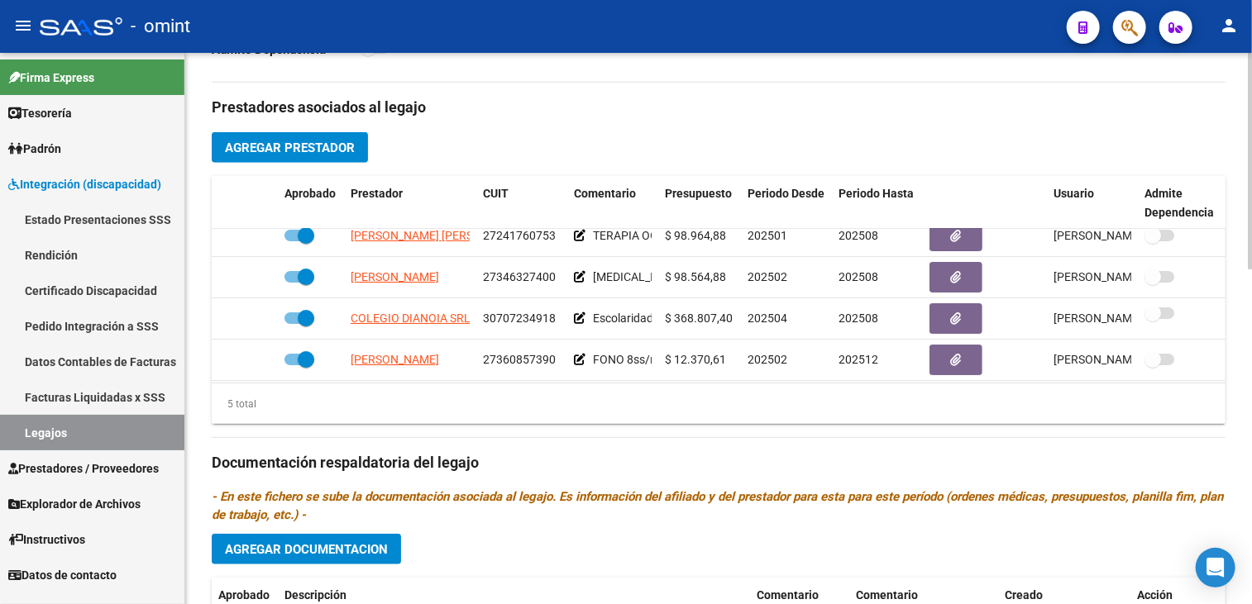
scroll to position [70, 0]
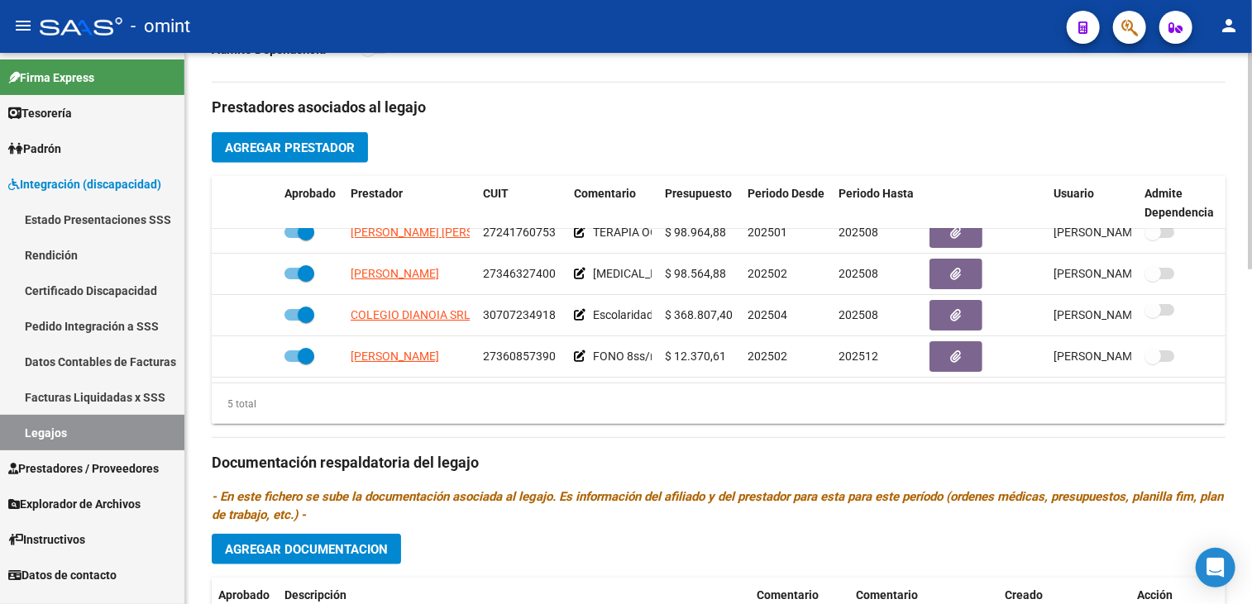
click at [955, 455] on h3 "Documentación respaldatoria del legajo" at bounding box center [718, 462] width 1013 height 23
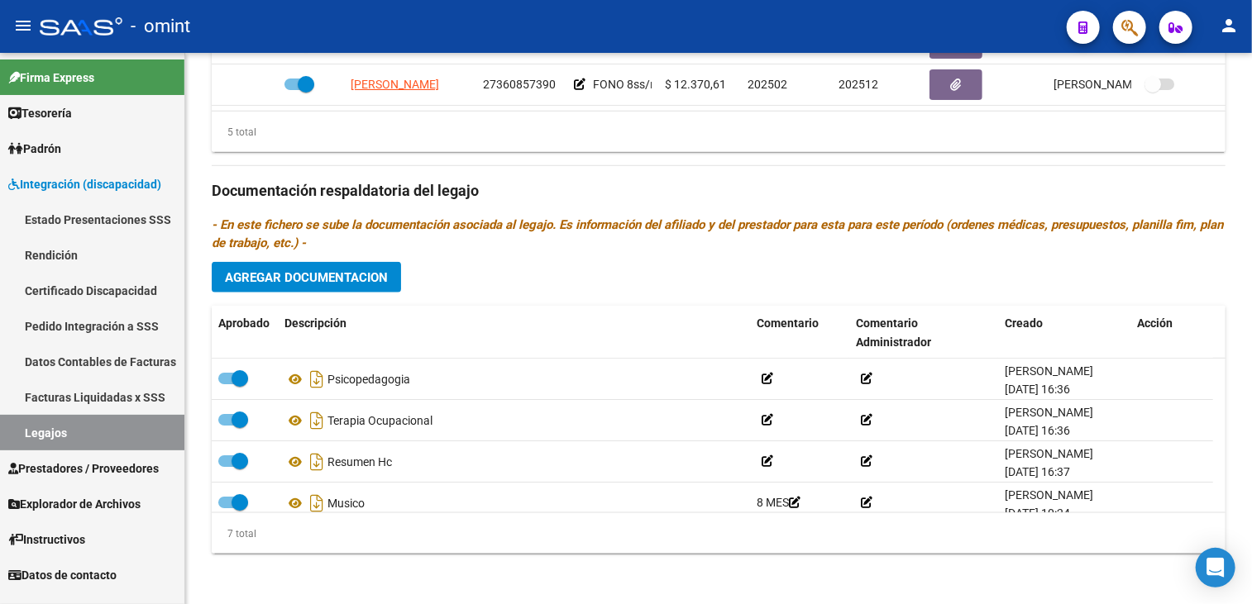
scroll to position [603, 0]
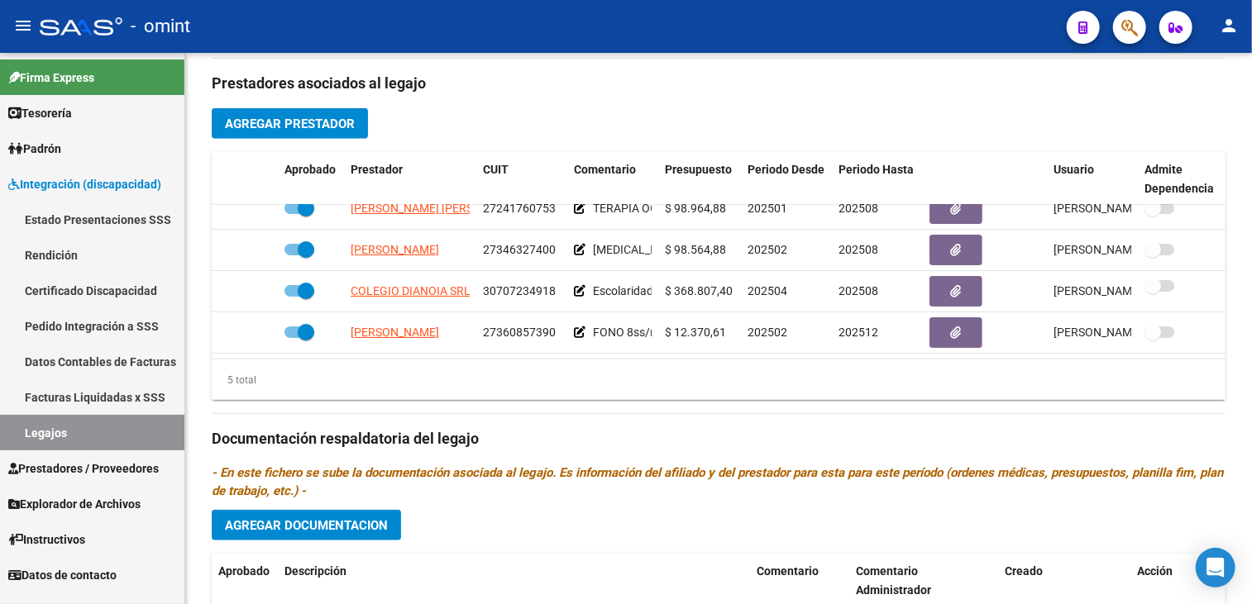
click at [309, 117] on span "Agregar Prestador" at bounding box center [290, 124] width 130 height 15
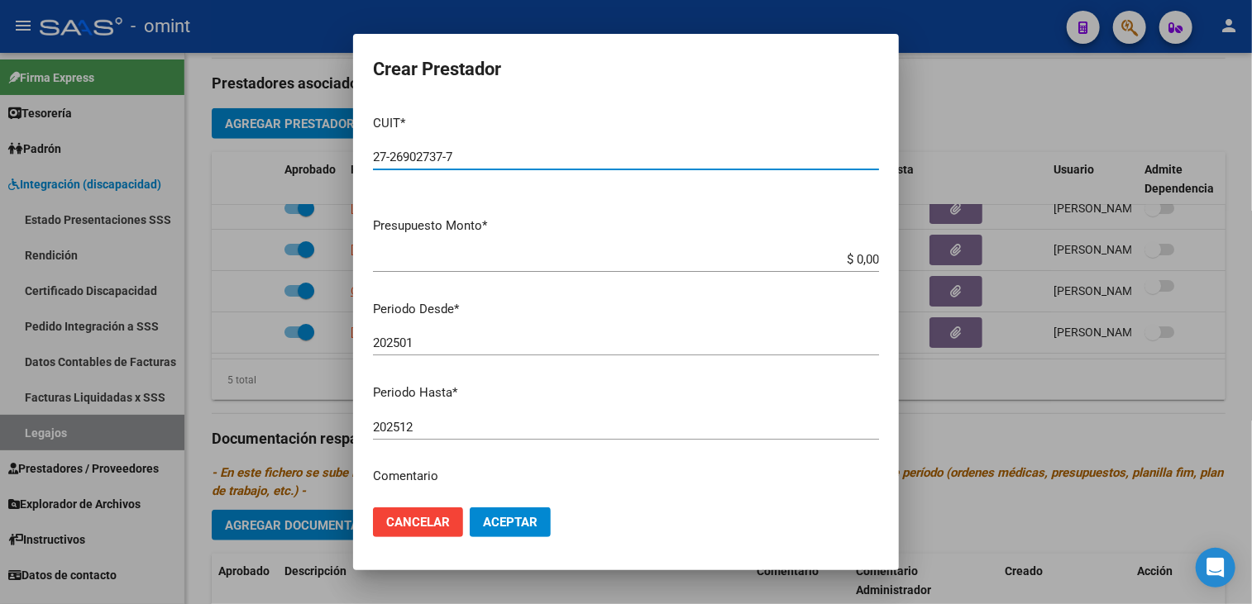
type input "27-26902737-7"
click at [859, 253] on input "$ 0,00" at bounding box center [626, 259] width 506 height 15
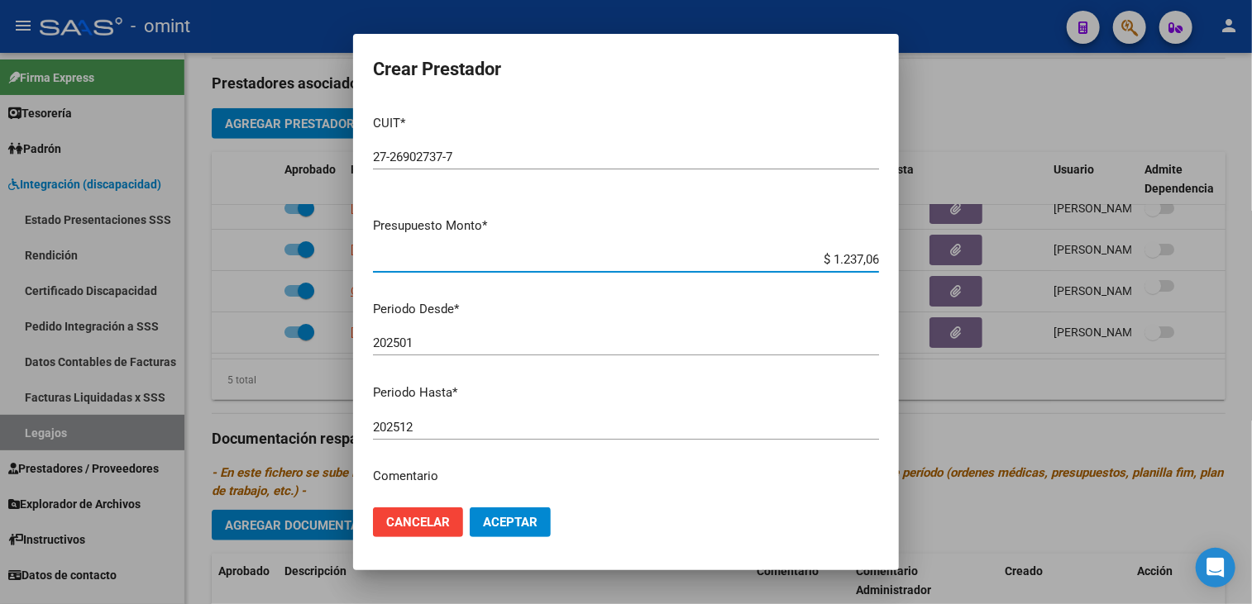
type input "$ 12.370,61"
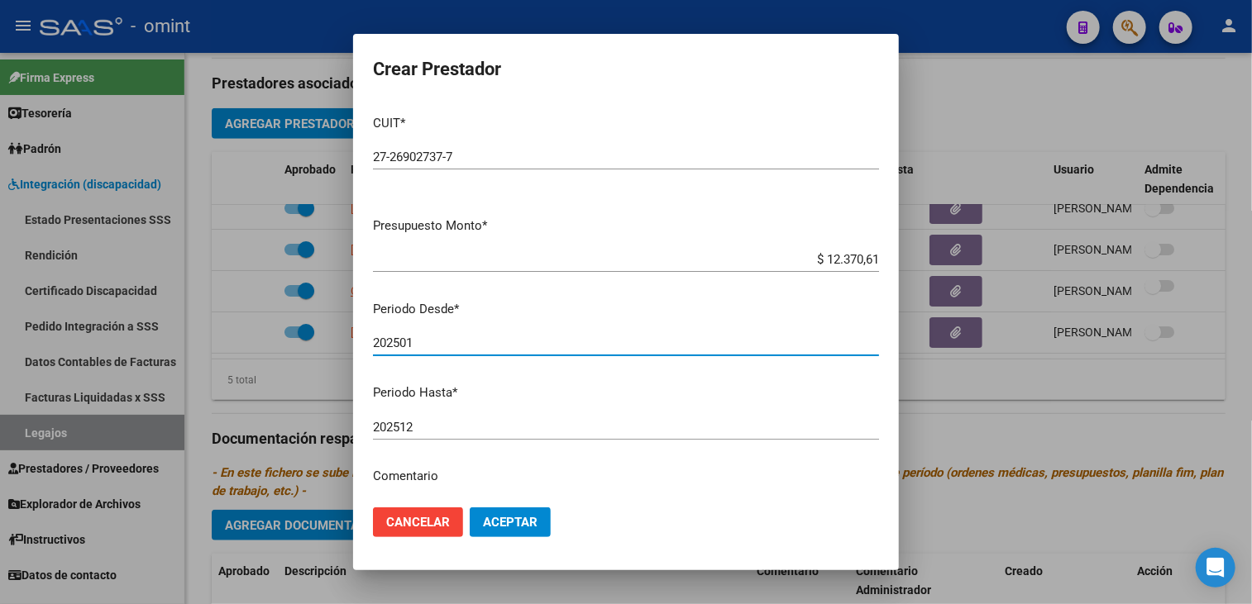
click at [451, 343] on input "202501" at bounding box center [626, 343] width 506 height 15
type input "202502"
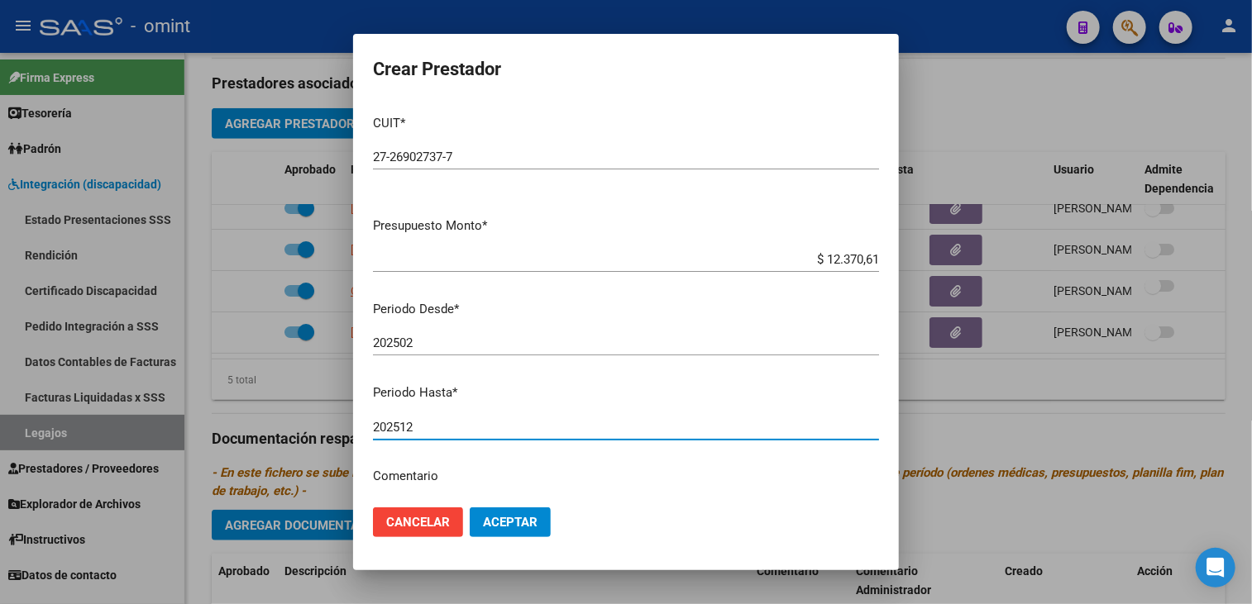
click at [426, 424] on input "202512" at bounding box center [626, 427] width 506 height 15
type input "202506"
click at [483, 473] on p "Comentario" at bounding box center [626, 476] width 506 height 19
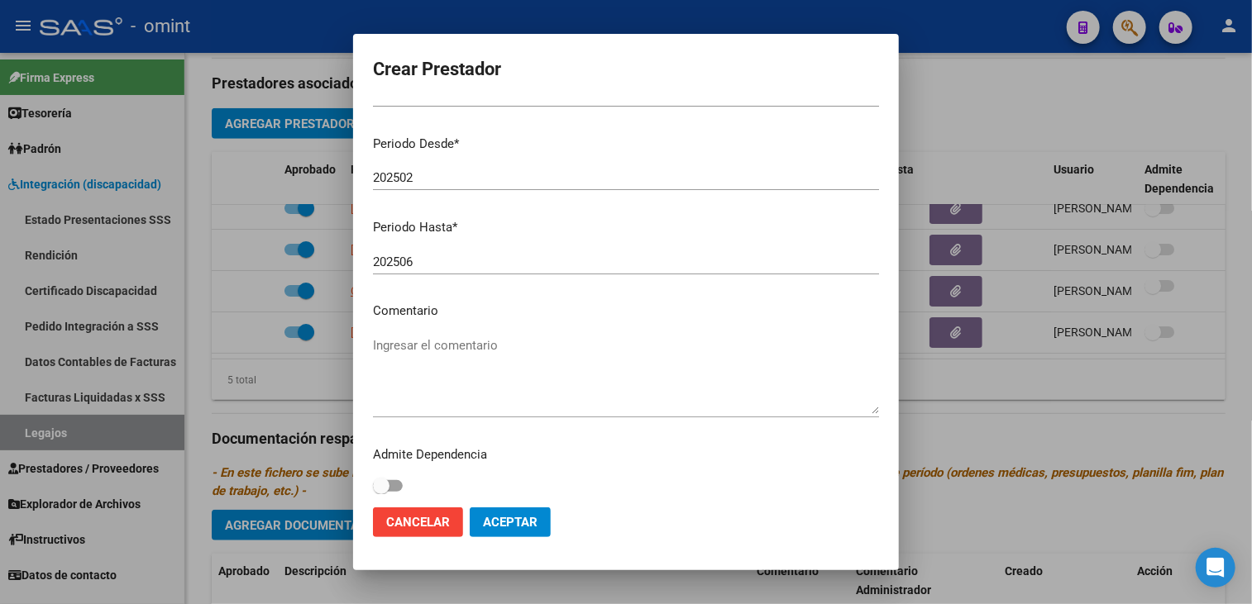
click at [415, 416] on div "Ingresar el comentario" at bounding box center [626, 375] width 506 height 84
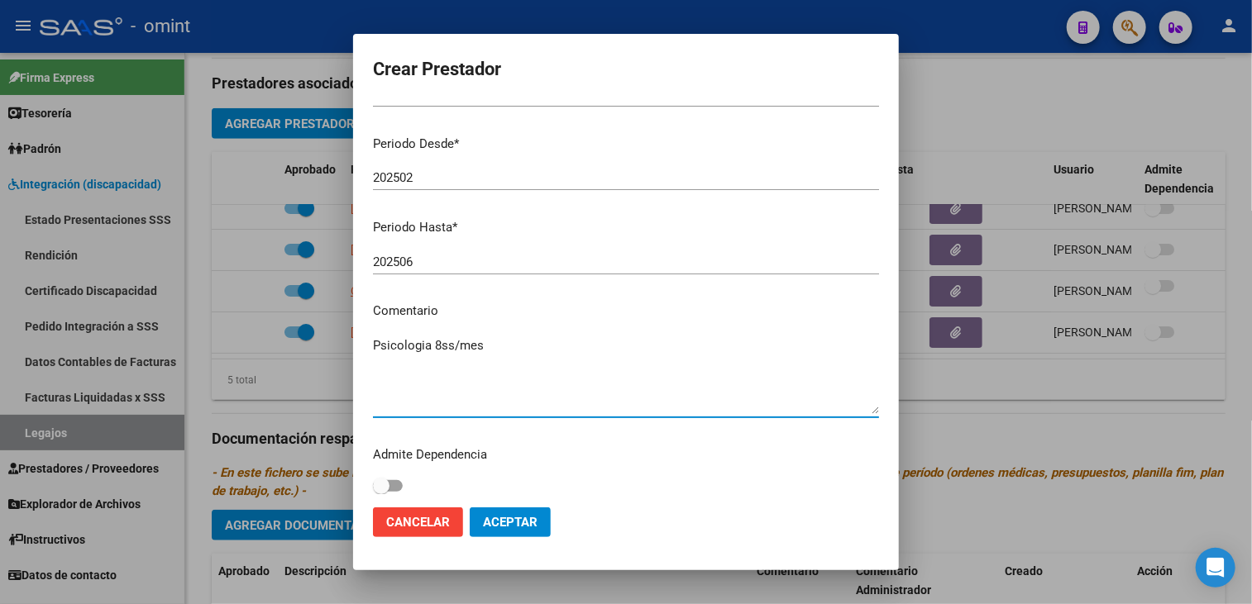
type textarea "Psicologia 8ss/mes"
click at [499, 531] on button "Aceptar" at bounding box center [510, 523] width 81 height 30
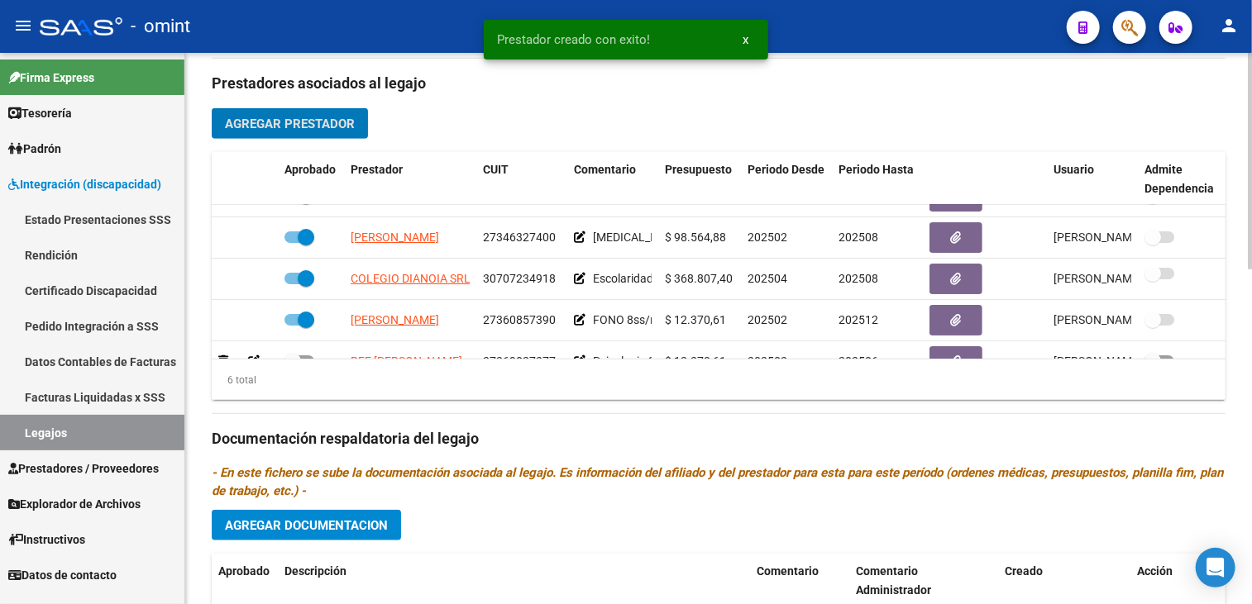
scroll to position [112, 0]
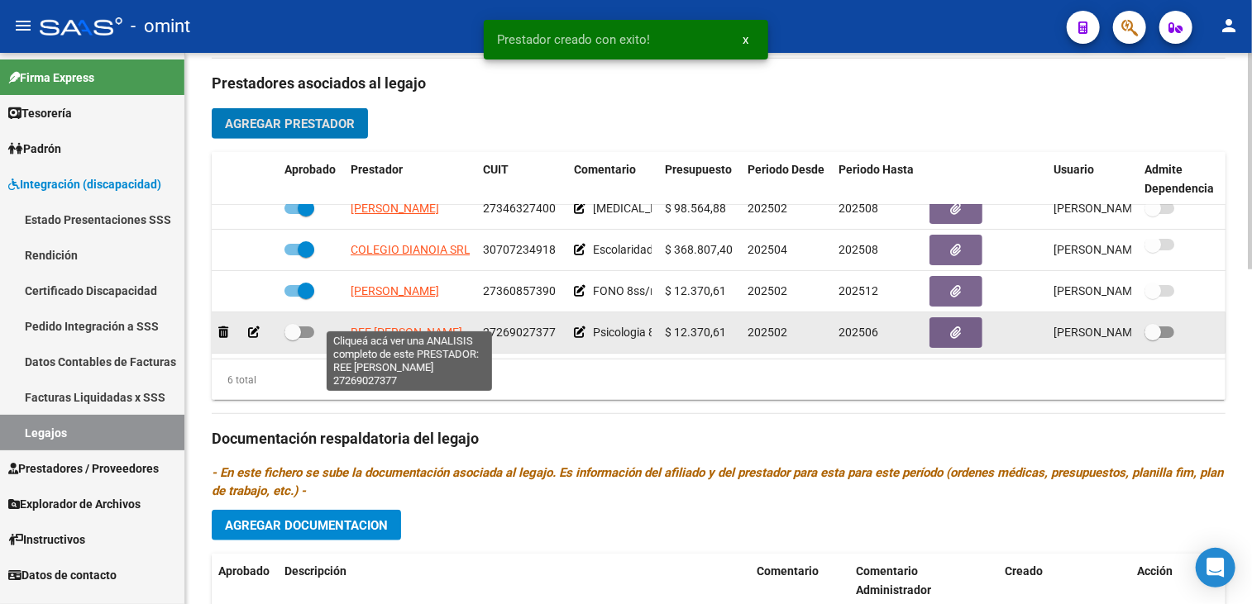
click at [404, 326] on span "REE [PERSON_NAME]" at bounding box center [406, 332] width 112 height 13
type textarea "27269027377"
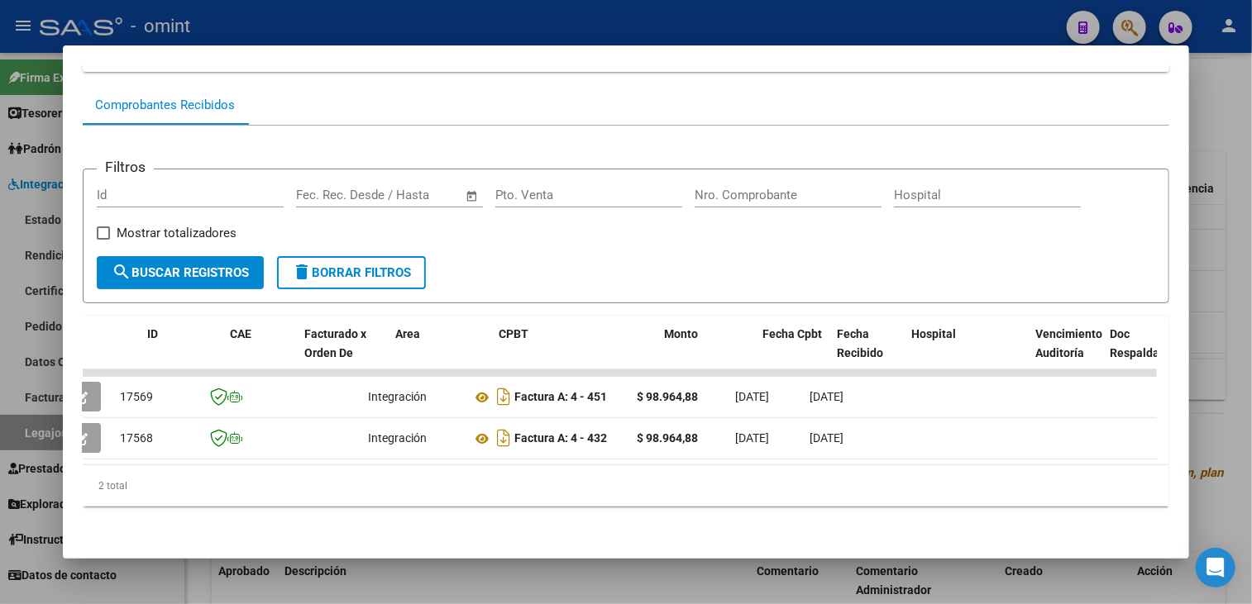
scroll to position [0, 0]
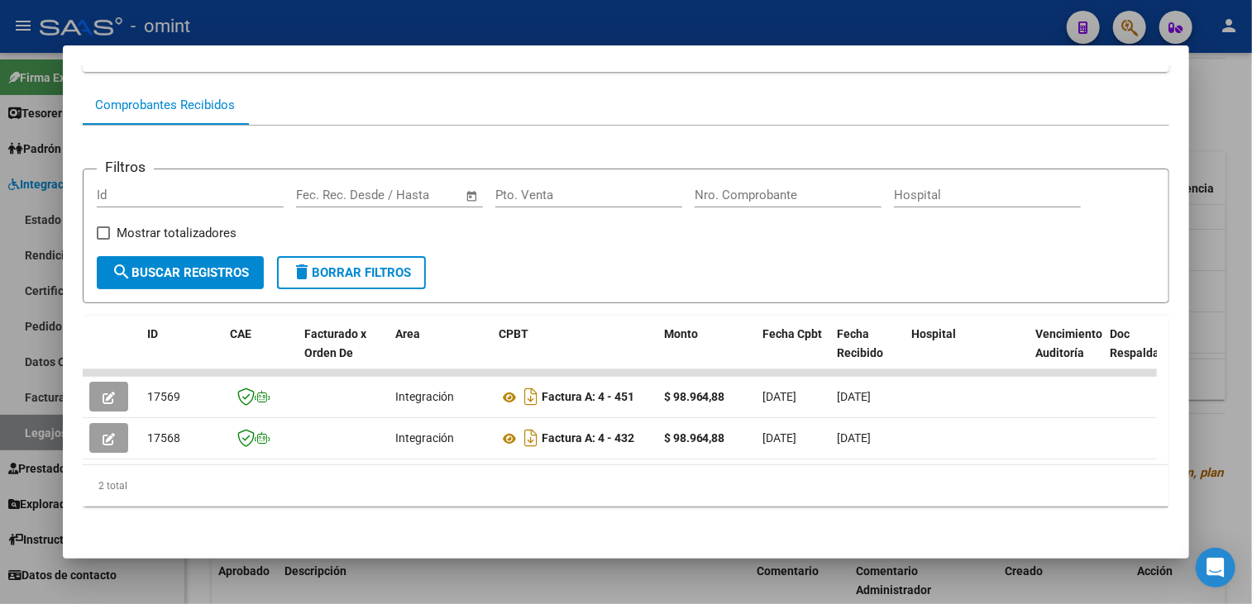
click at [561, 581] on div at bounding box center [626, 302] width 1252 height 604
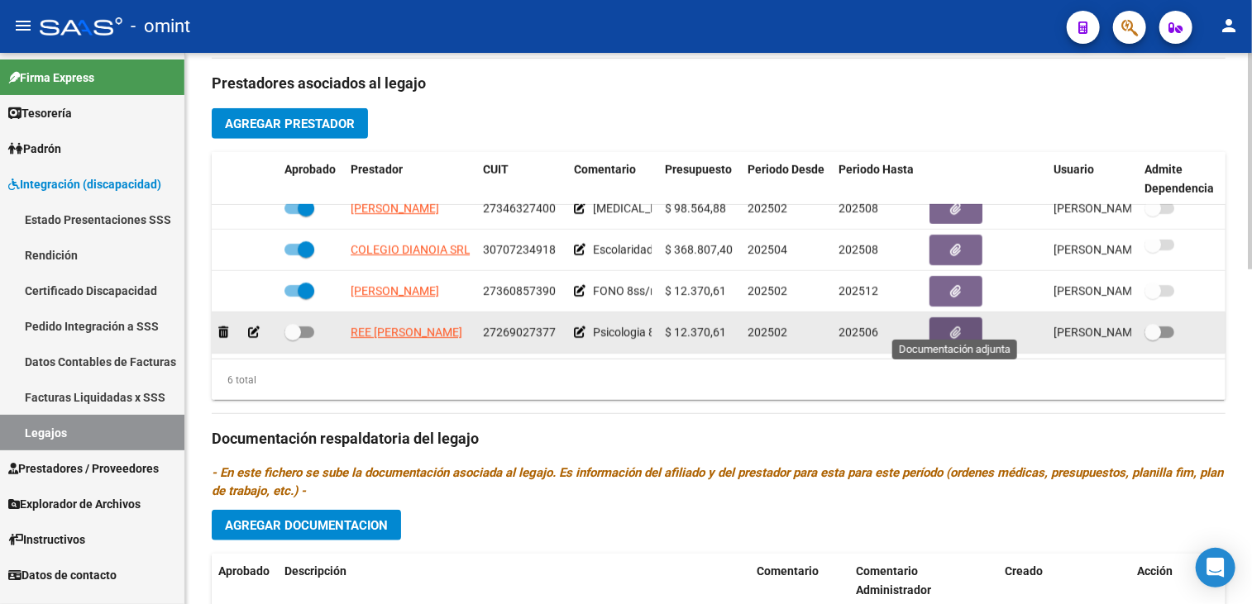
click at [951, 327] on icon "button" at bounding box center [956, 333] width 11 height 12
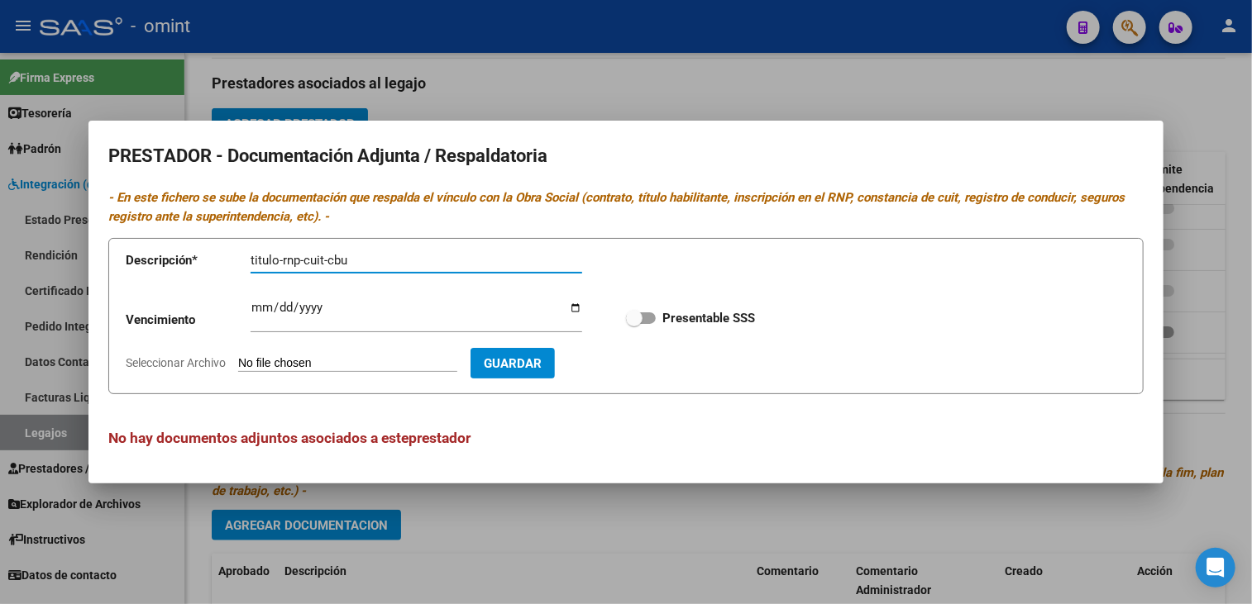
type input "titulo-rnp-cuit-cbu"
click at [248, 300] on app-form-text-field "Vencimiento Ingresar vencimiento" at bounding box center [366, 323] width 480 height 50
click at [261, 310] on input "Ingresar vencimiento" at bounding box center [415, 314] width 331 height 26
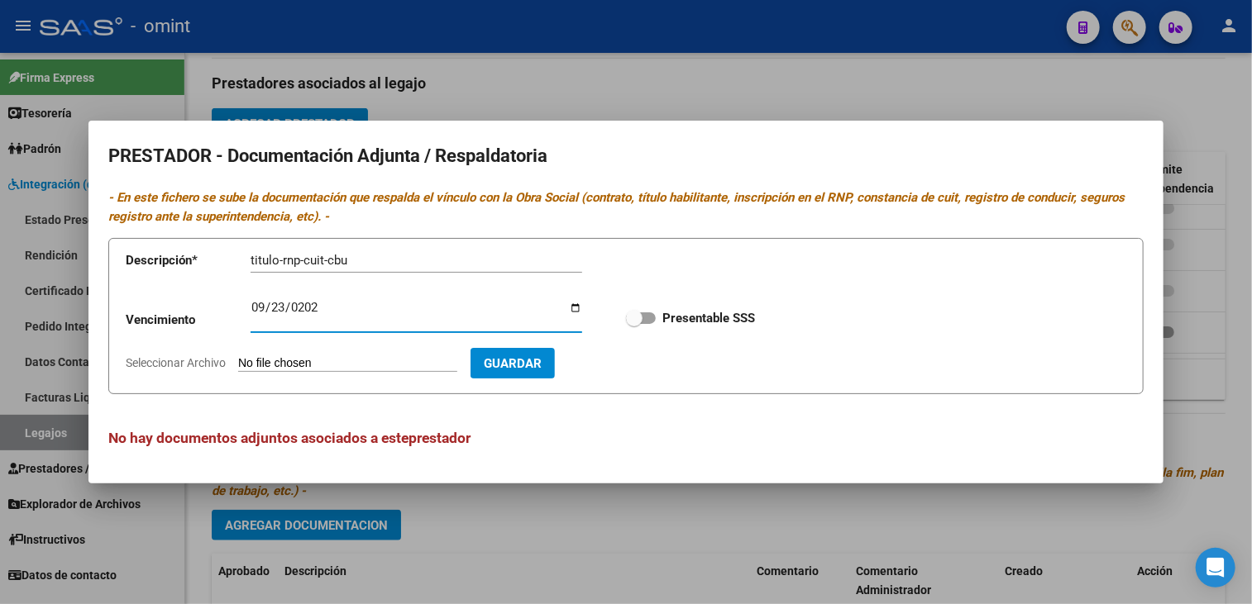
type input "2026-09-23"
click at [655, 318] on label "Presentable SSS" at bounding box center [690, 318] width 129 height 20
click at [634, 324] on input "Presentable SSS" at bounding box center [633, 324] width 1 height 1
checkbox input "true"
click at [208, 362] on span "Seleccionar Archivo" at bounding box center [176, 362] width 100 height 13
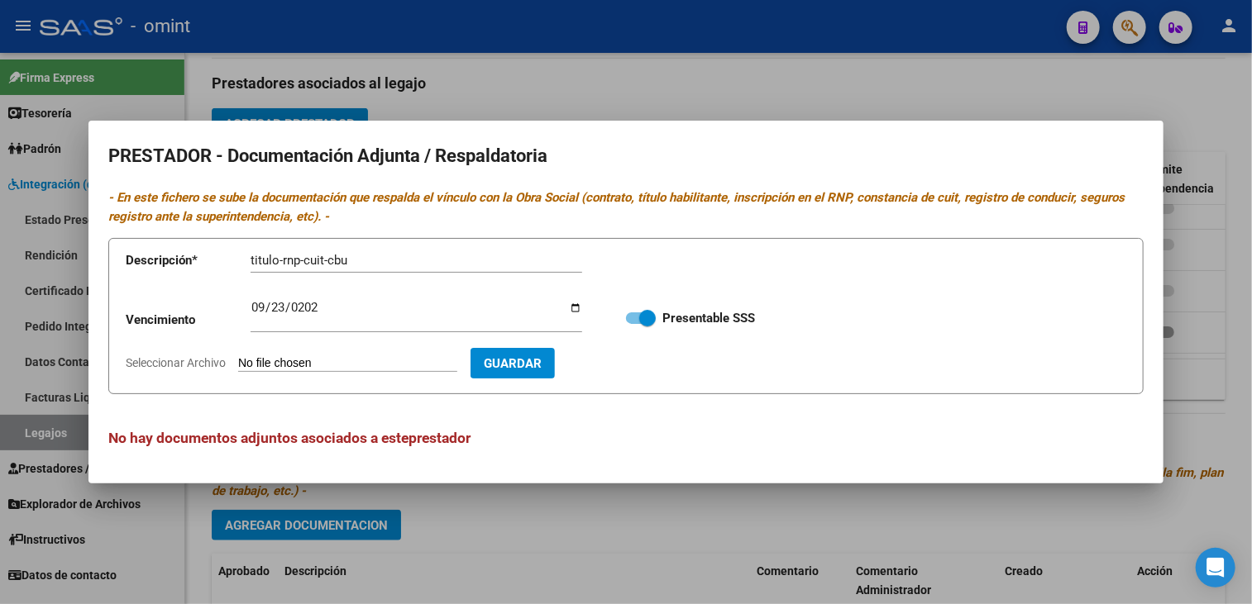
click at [238, 362] on input "Seleccionar Archivo" at bounding box center [347, 364] width 219 height 16
type input "C:\fakepath\Psicologo.pdf"
click at [637, 365] on span "Guardar" at bounding box center [608, 363] width 58 height 15
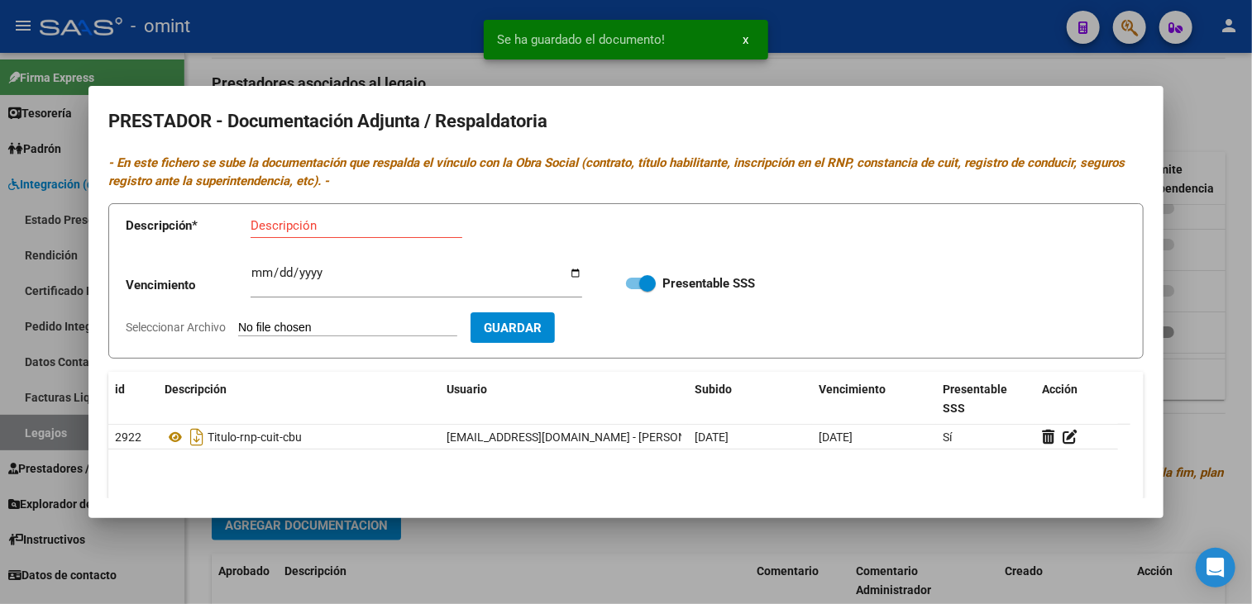
click at [542, 537] on div at bounding box center [626, 302] width 1252 height 604
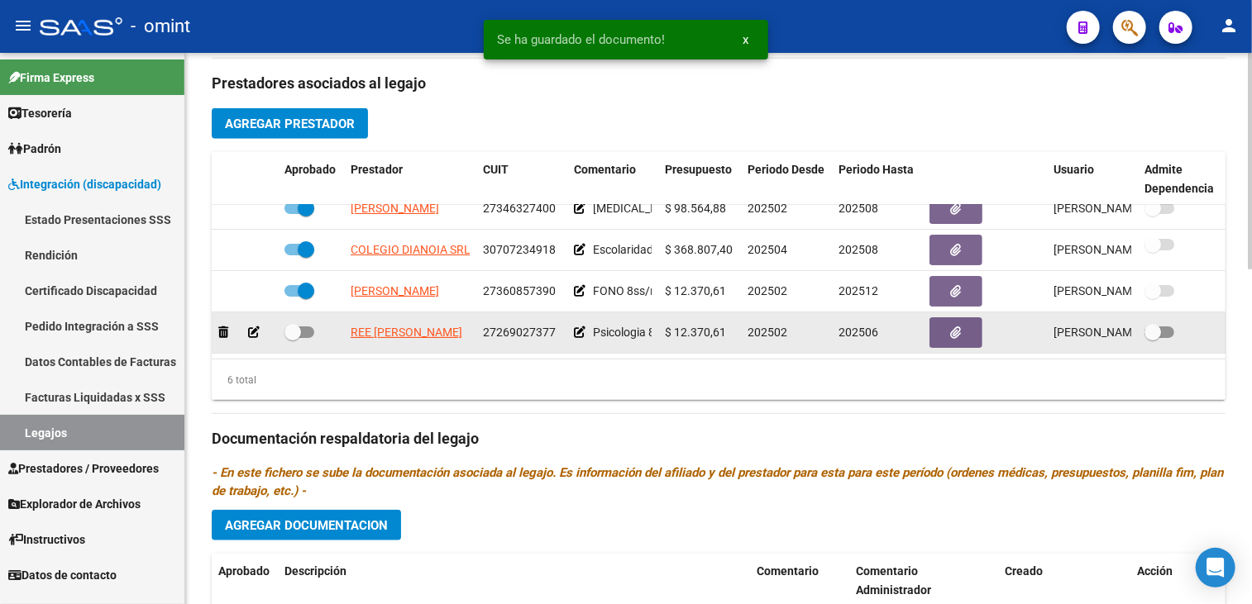
click at [305, 327] on span at bounding box center [299, 333] width 30 height 12
click at [293, 338] on input "checkbox" at bounding box center [292, 338] width 1 height 1
checkbox input "true"
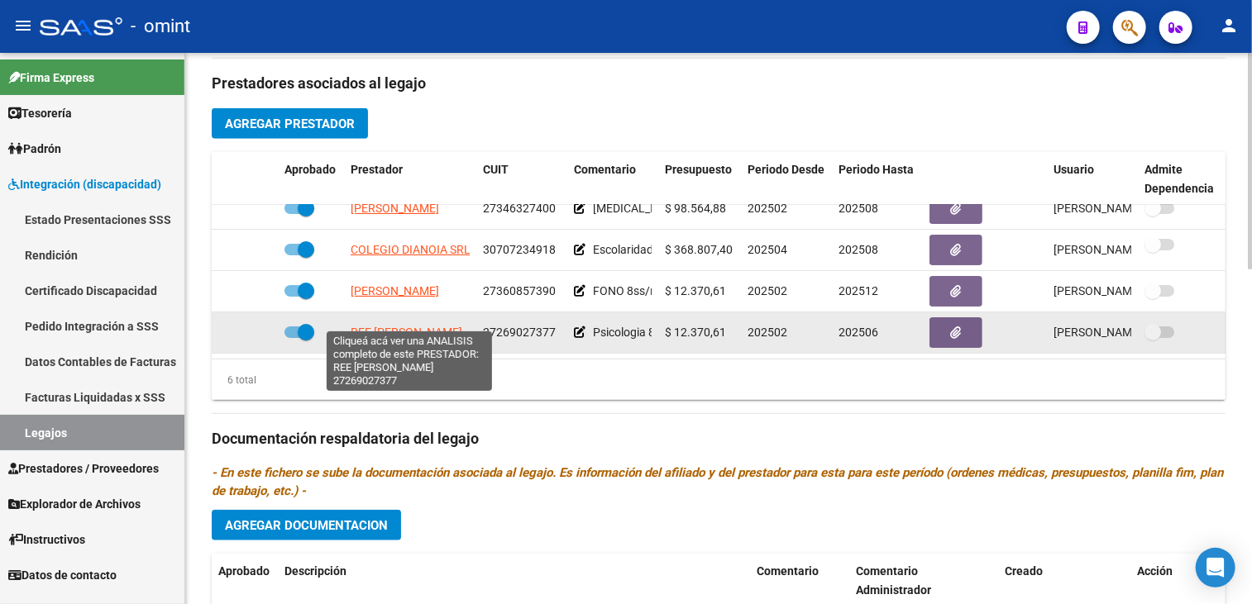
click at [408, 326] on span "REE [PERSON_NAME]" at bounding box center [406, 332] width 112 height 13
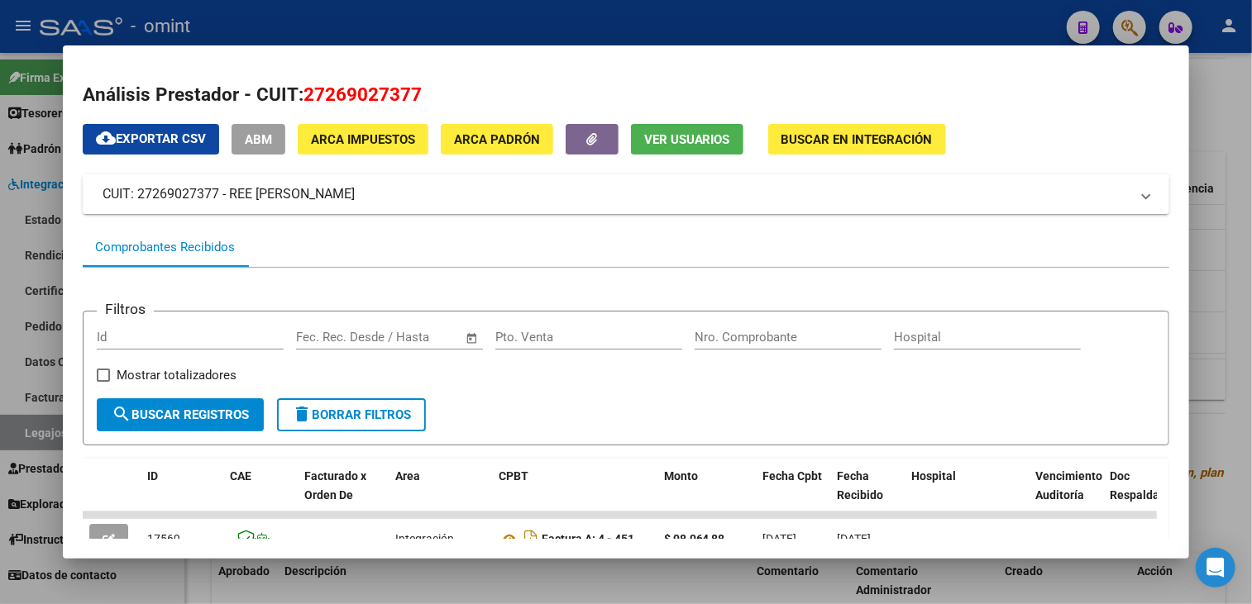
click at [341, 86] on span "27269027377" at bounding box center [362, 93] width 118 height 21
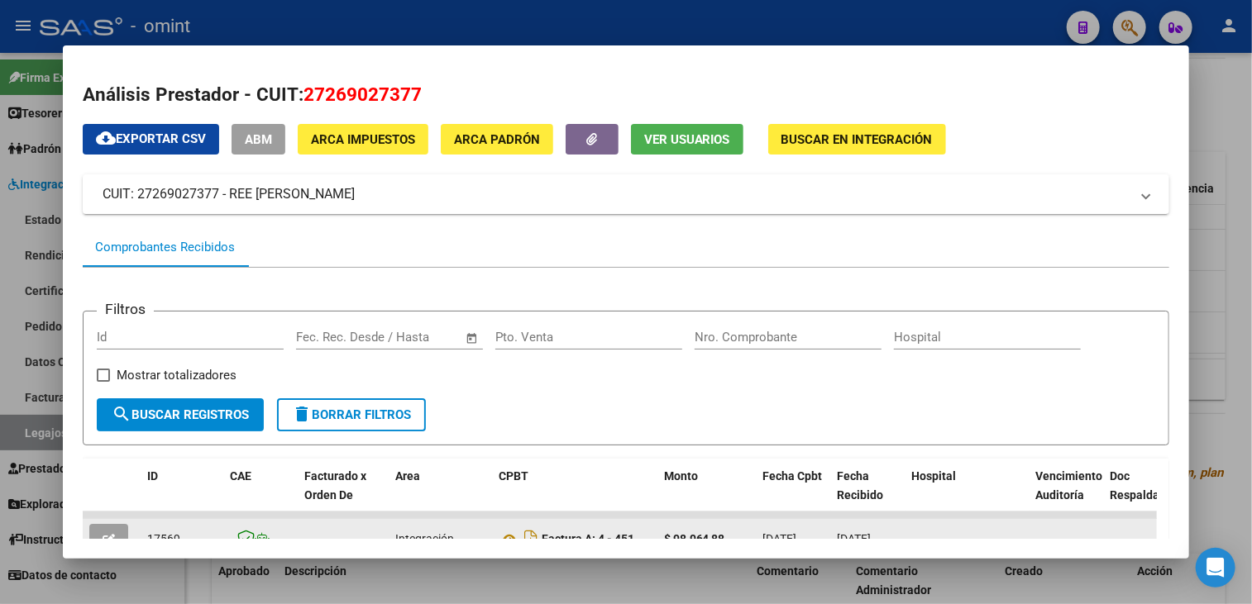
scroll to position [83, 0]
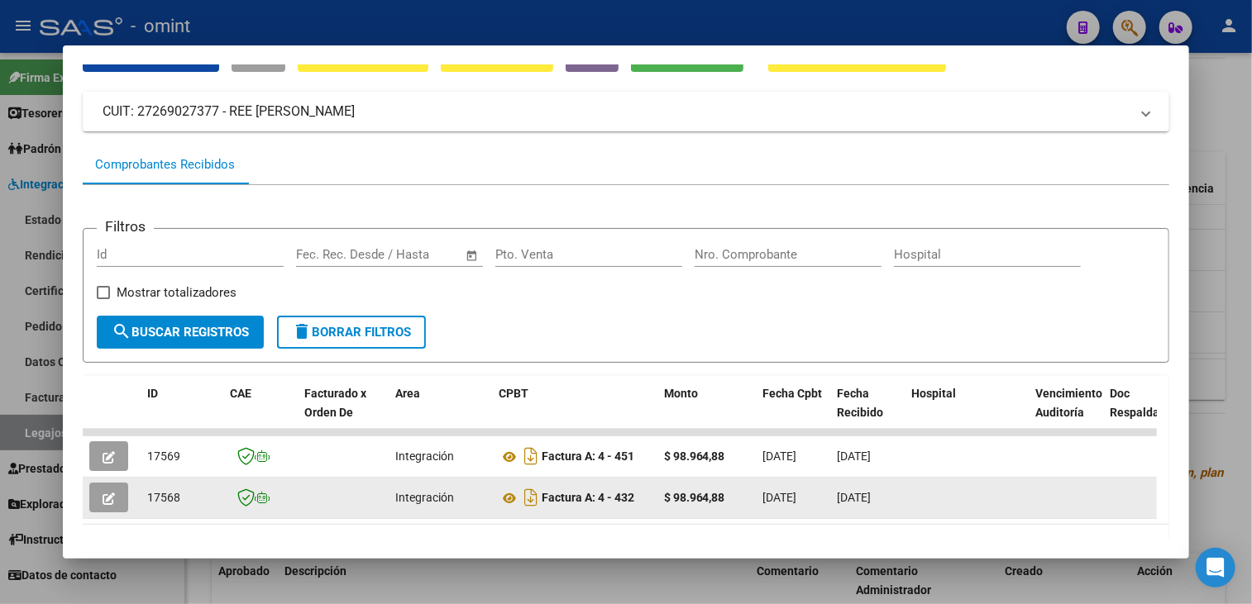
click at [122, 494] on button "button" at bounding box center [108, 498] width 39 height 30
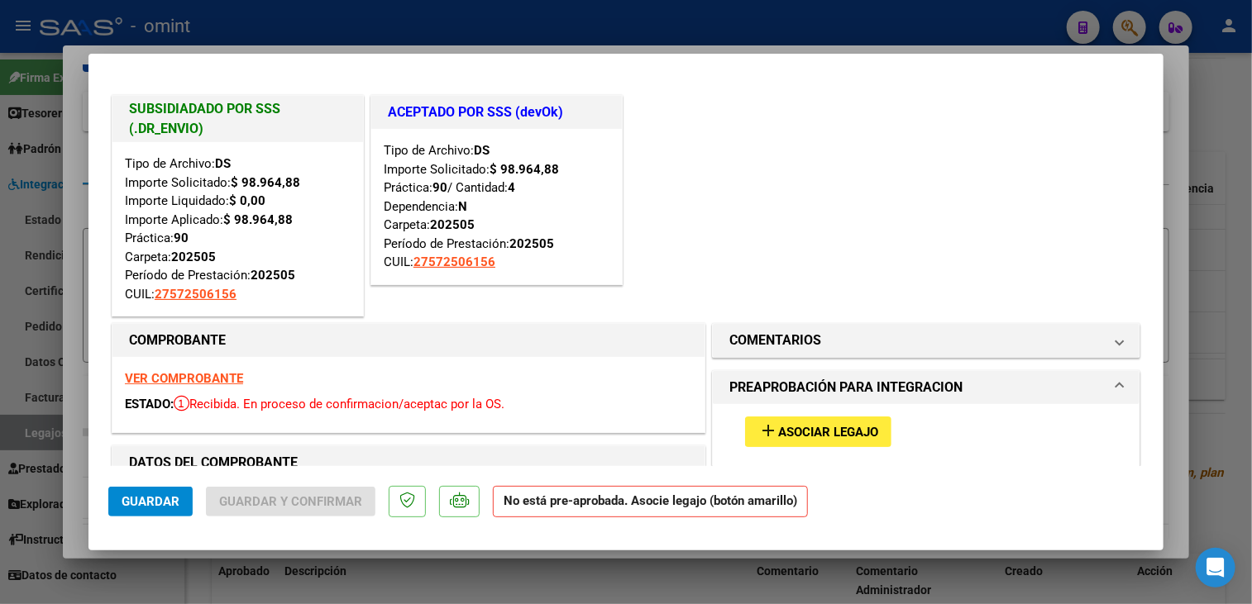
click at [295, 582] on div at bounding box center [626, 302] width 1252 height 604
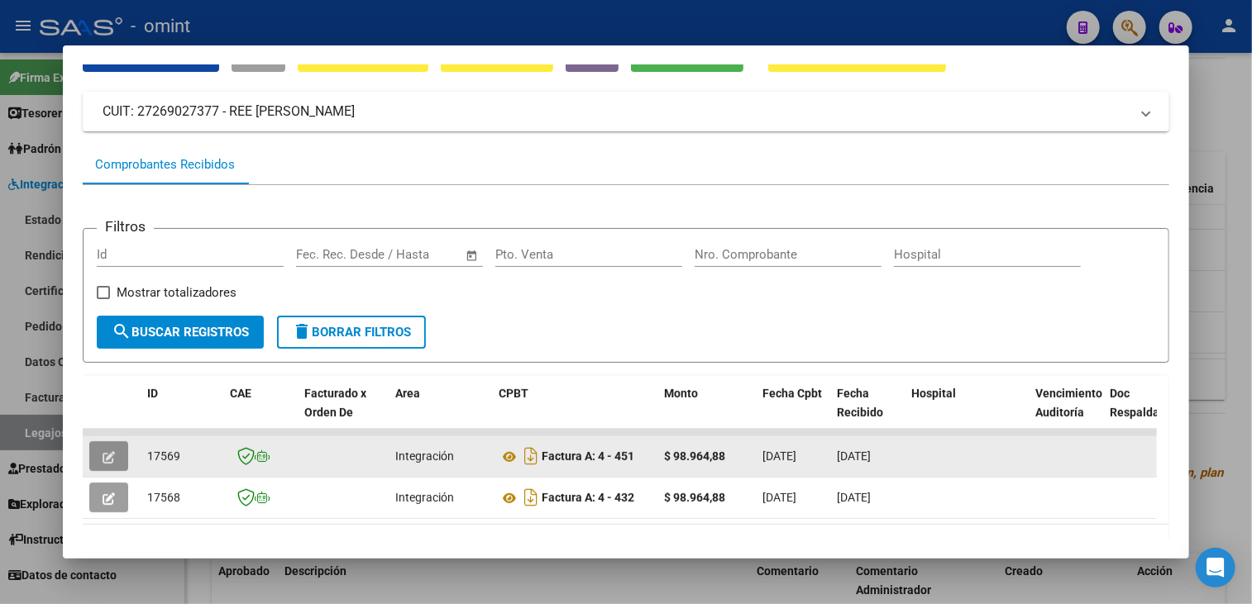
click at [109, 452] on icon "button" at bounding box center [109, 457] width 12 height 12
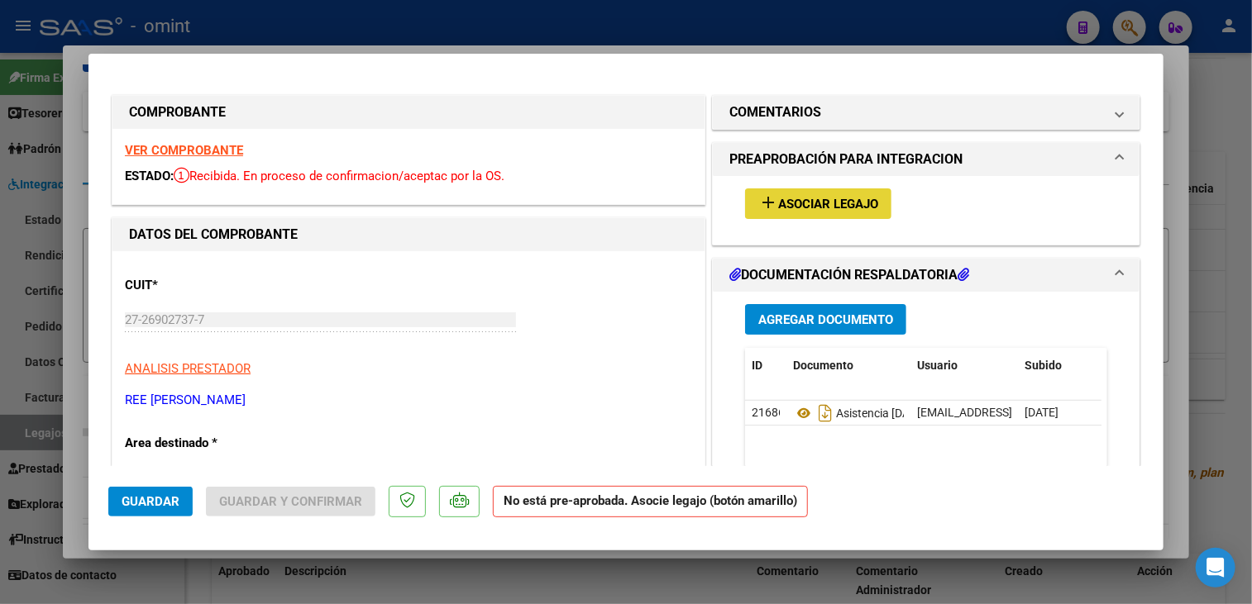
click at [835, 210] on span "Asociar Legajo" at bounding box center [828, 204] width 100 height 15
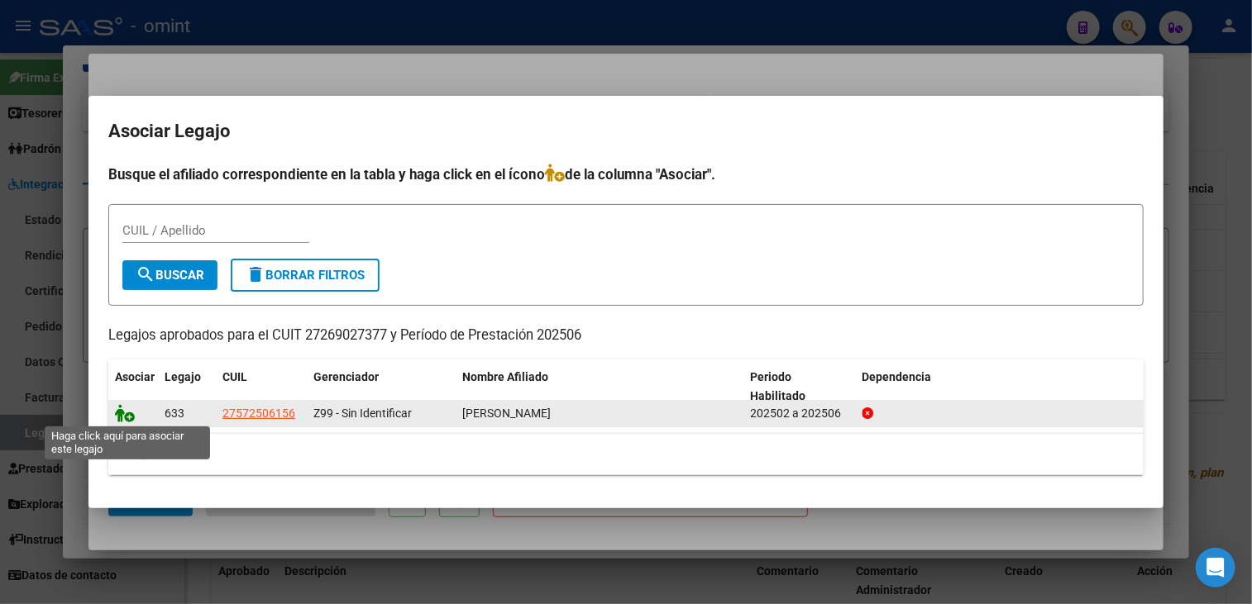
click at [117, 412] on icon at bounding box center [125, 413] width 20 height 18
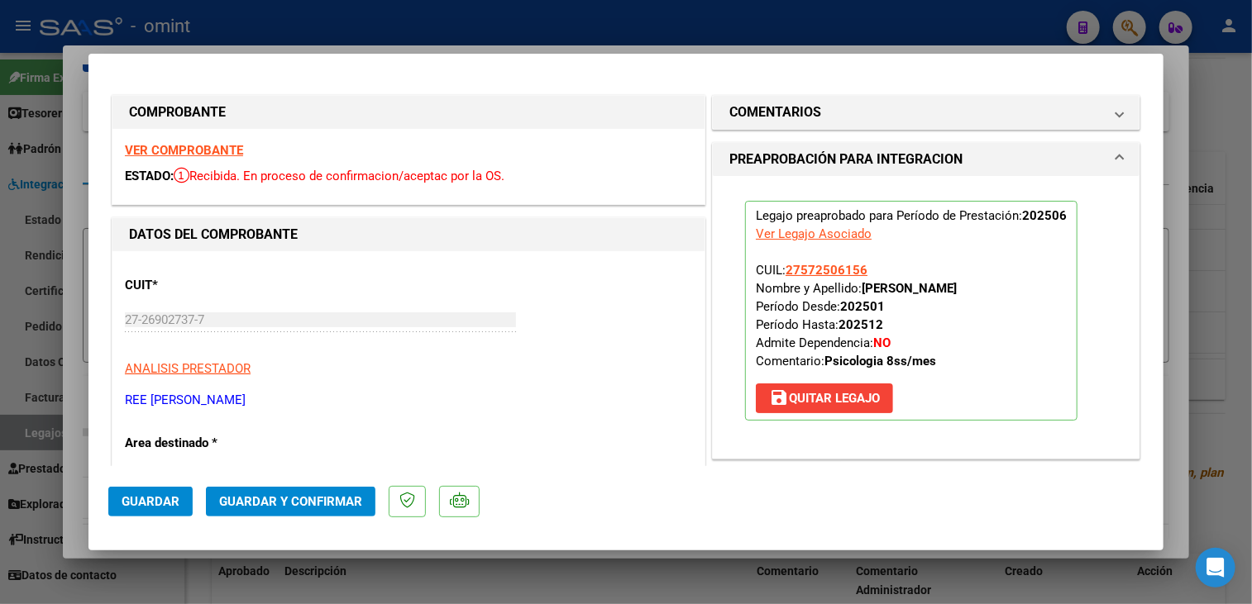
click at [205, 148] on strong "VER COMPROBANTE" at bounding box center [184, 150] width 118 height 15
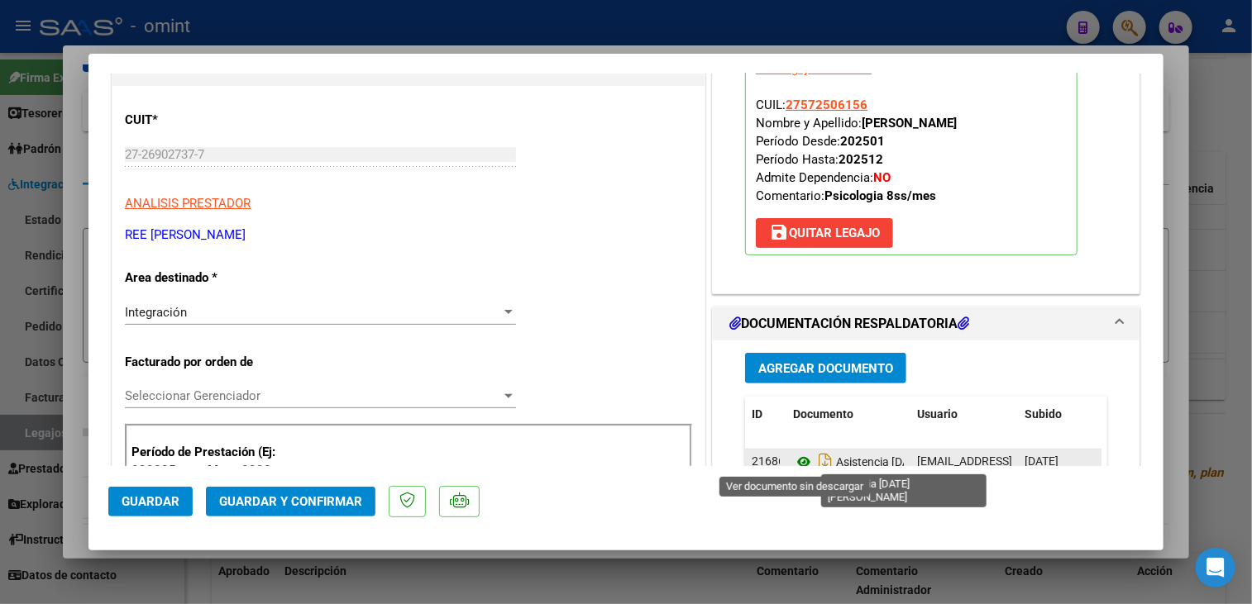
click at [793, 460] on icon at bounding box center [803, 462] width 21 height 20
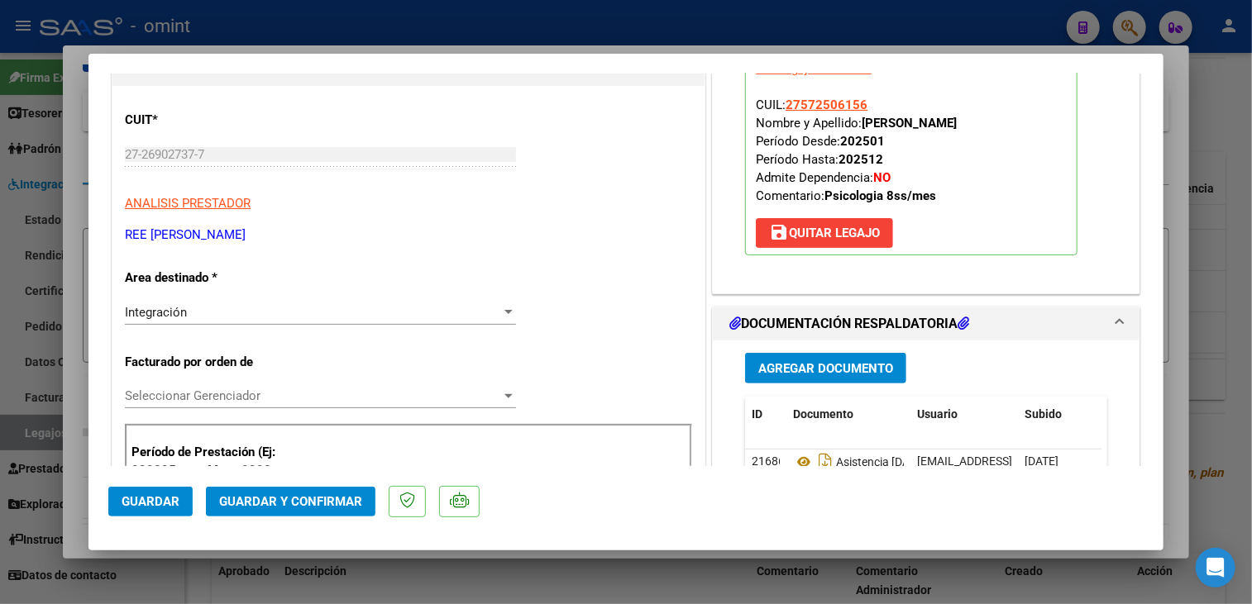
scroll to position [248, 0]
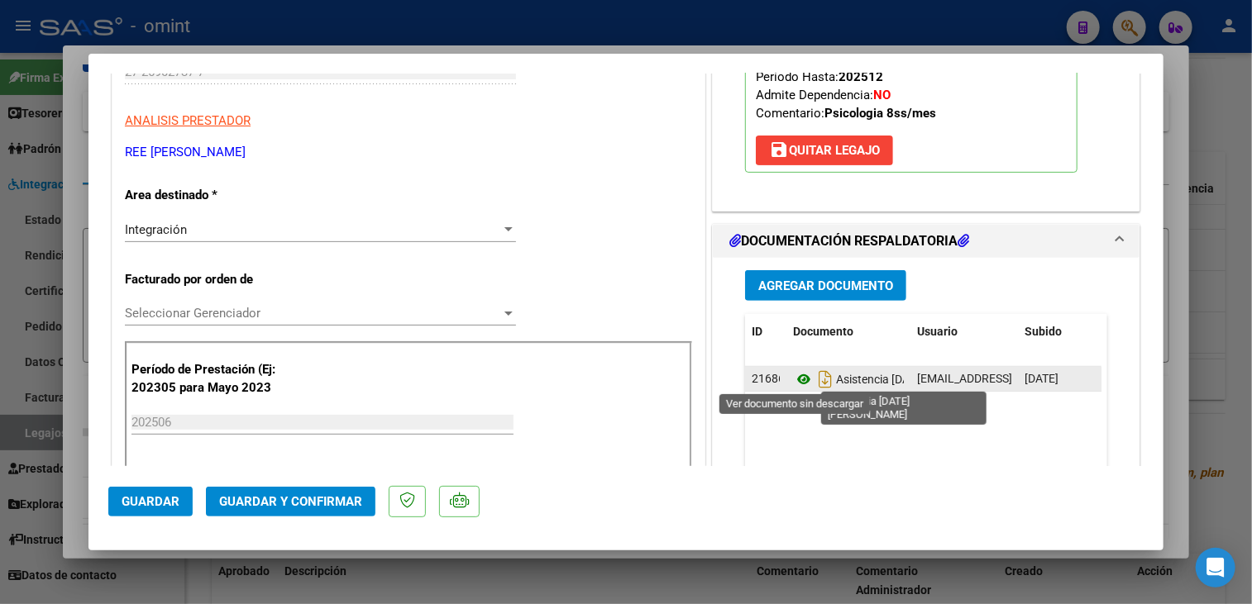
click at [794, 378] on icon at bounding box center [803, 380] width 21 height 20
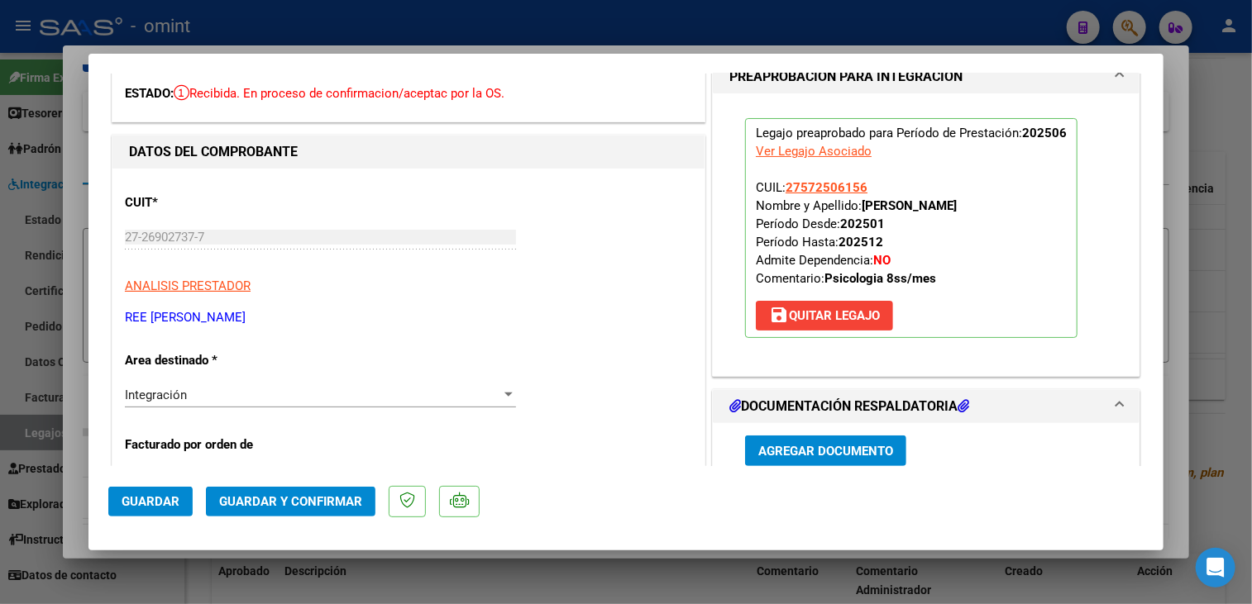
scroll to position [0, 0]
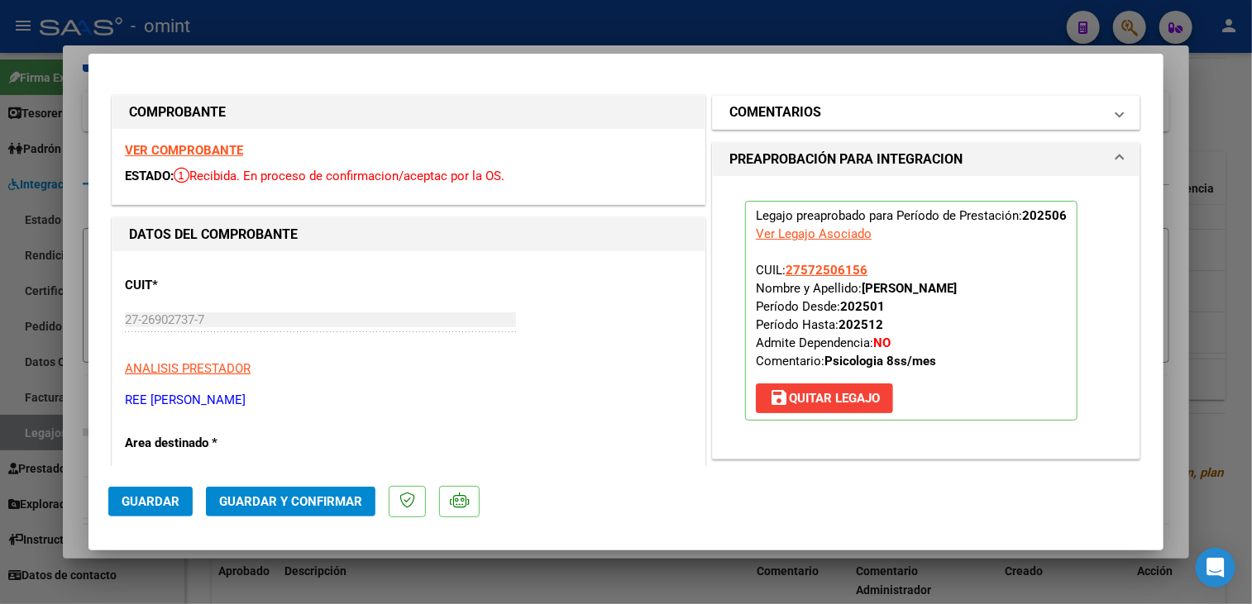
click at [807, 105] on h1 "COMENTARIOS" at bounding box center [775, 113] width 92 height 20
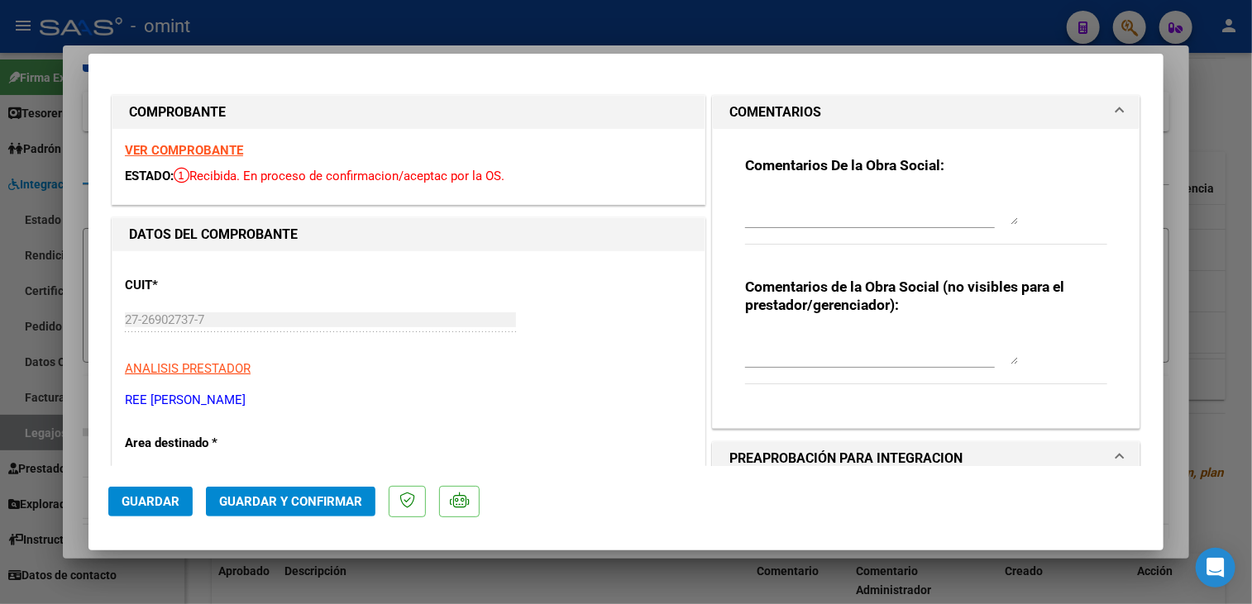
click at [804, 222] on textarea at bounding box center [881, 208] width 273 height 33
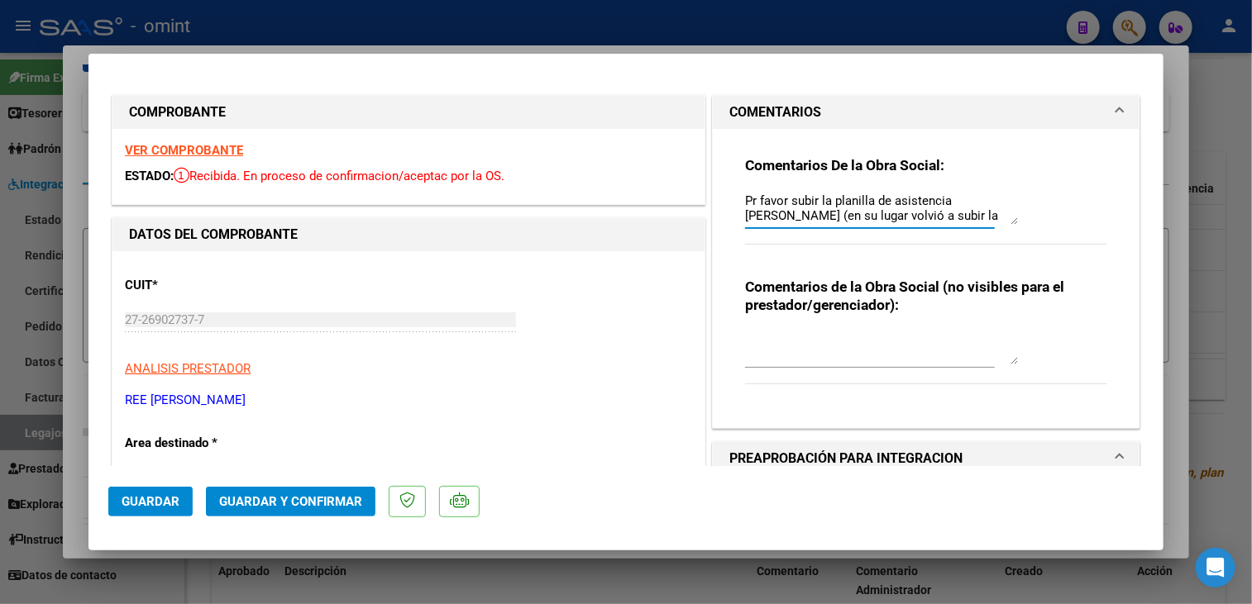
click at [942, 217] on textarea "Pr favor subir la planilla de asistencia de Junio (en su lugar volvió a subir l…" at bounding box center [881, 208] width 273 height 33
click at [745, 212] on textarea "Pr favor subir la planilla de asistencia de Junio (en su lugar volvió a subir l…" at bounding box center [881, 208] width 273 height 33
click at [944, 217] on textarea "Pr favor subir la planilla de asistencia de Junio ,en su lugar volvió a subir l…" at bounding box center [881, 208] width 273 height 33
click at [946, 217] on textarea "Pr favor subir la planilla de asistencia de Junio ,en su lugar volvió a subir l…" at bounding box center [881, 208] width 273 height 33
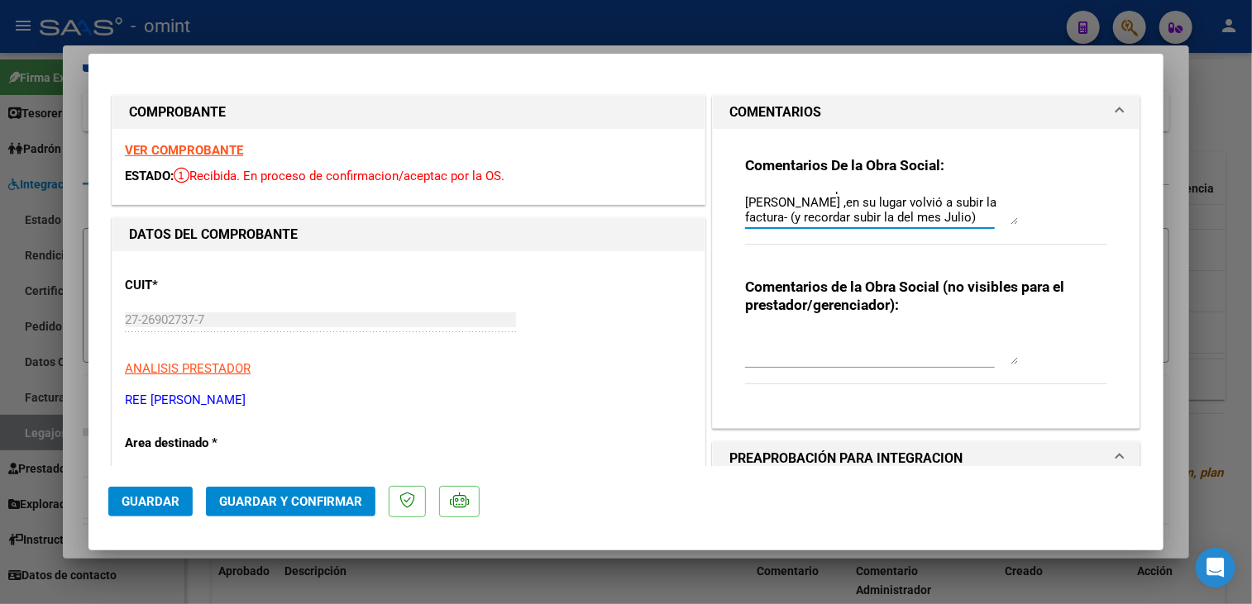
click at [832, 216] on textarea "Pr favor subir la planilla de asistencia de Junio ,en su lugar volvió a subir l…" at bounding box center [881, 208] width 273 height 33
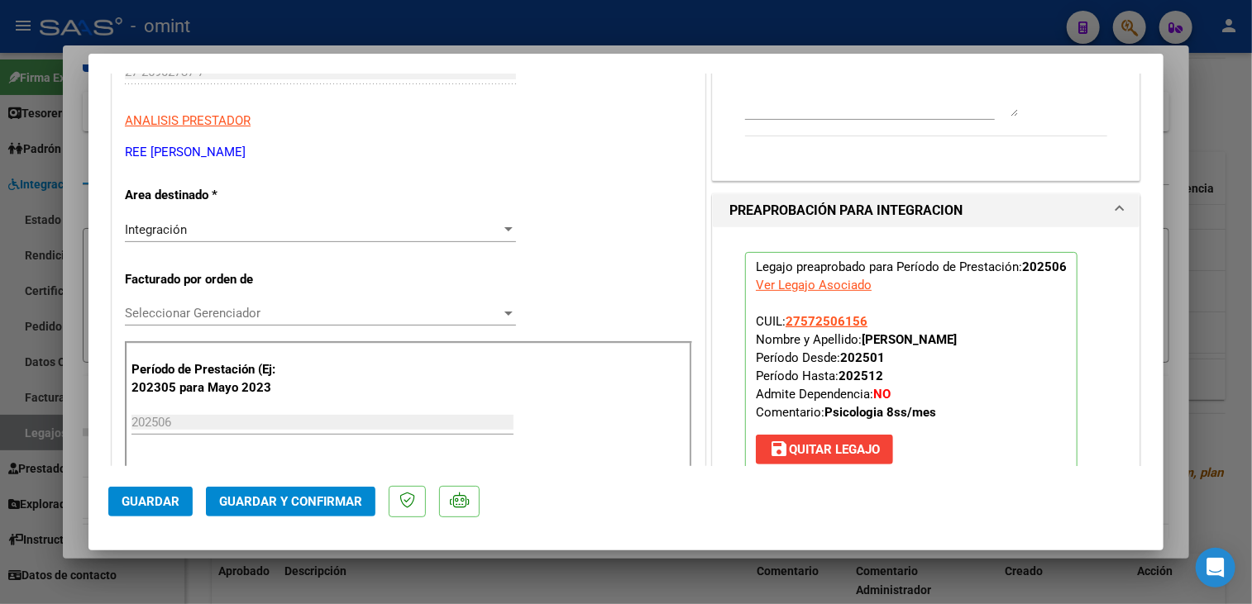
scroll to position [331, 0]
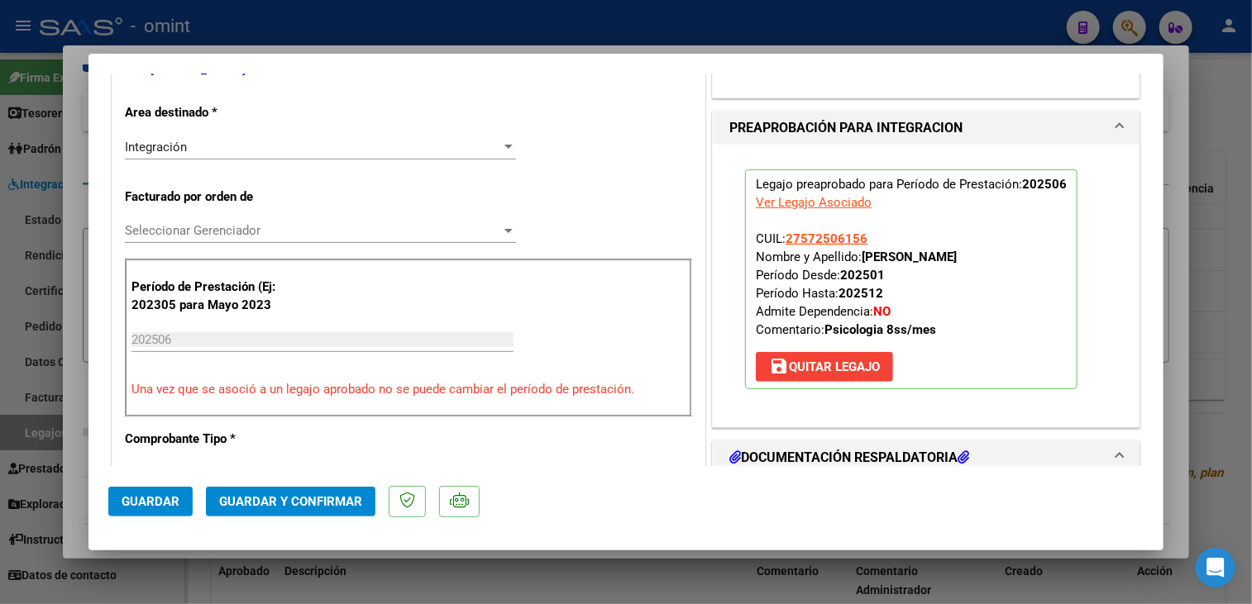
type textarea "Pr favor subir la planilla de asistencia de Junio ,en su lugar volvió a subir l…"
click at [139, 505] on span "Guardar" at bounding box center [151, 501] width 58 height 15
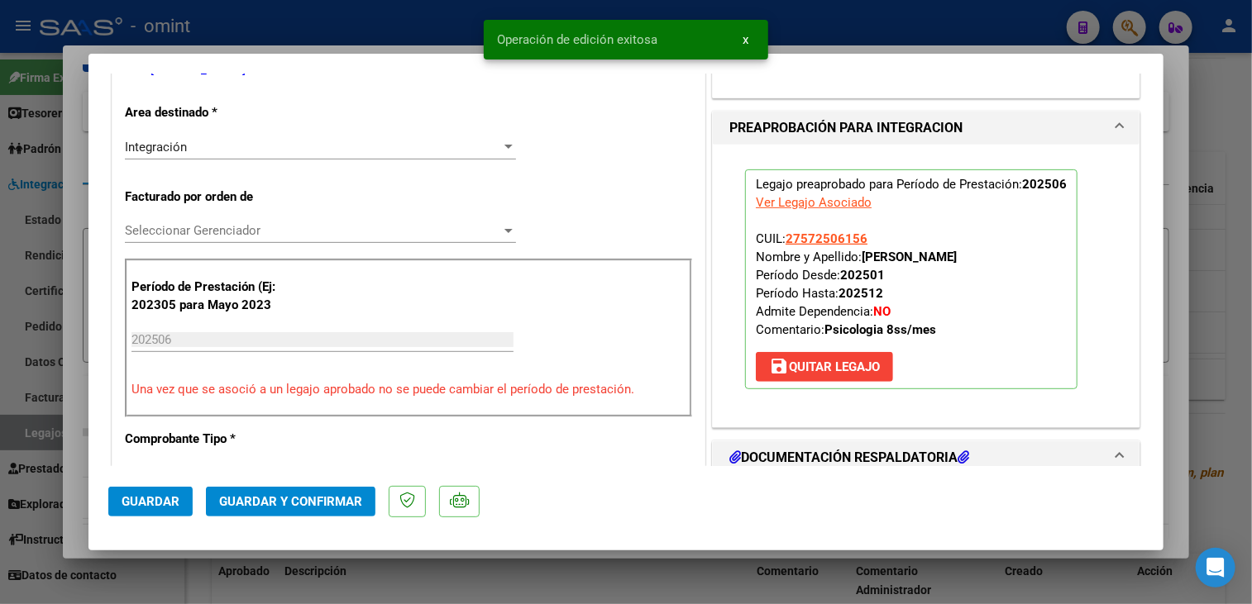
click at [480, 570] on div at bounding box center [626, 302] width 1252 height 604
type input "$ 0,00"
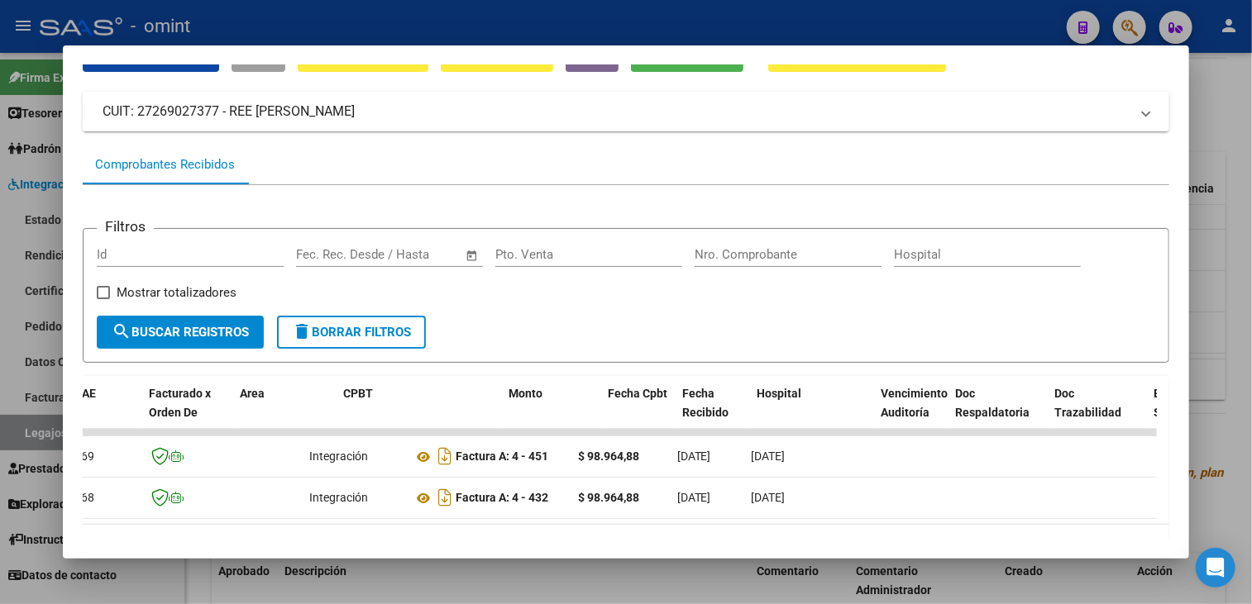
scroll to position [0, 0]
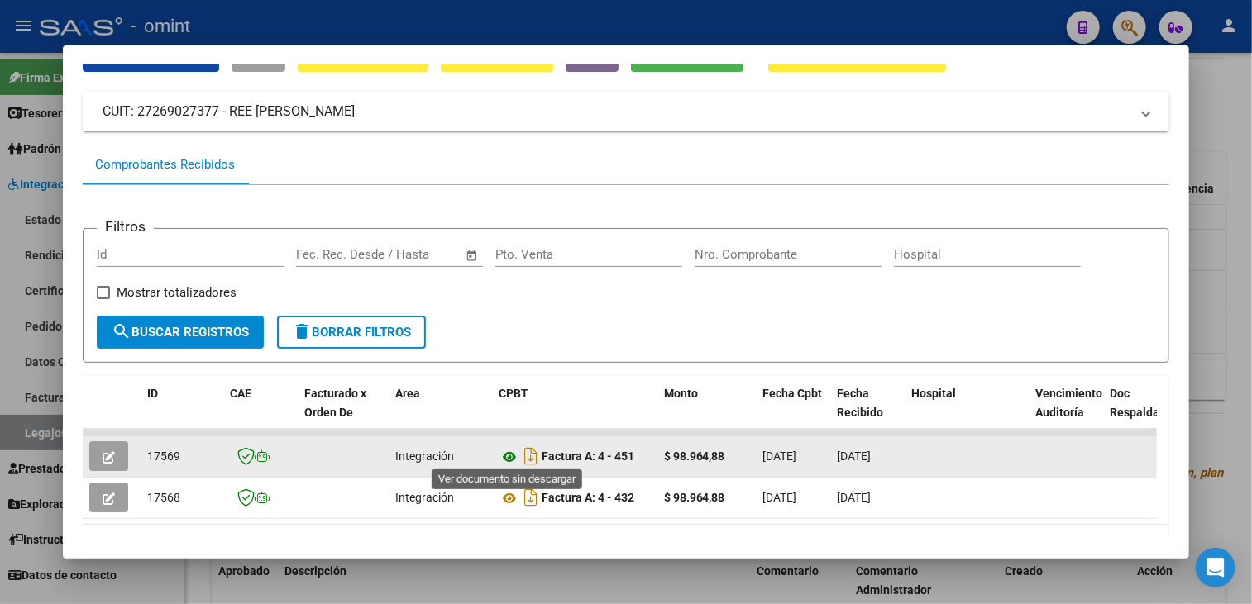
click at [510, 455] on icon at bounding box center [508, 457] width 21 height 20
click at [104, 452] on icon "button" at bounding box center [109, 457] width 12 height 12
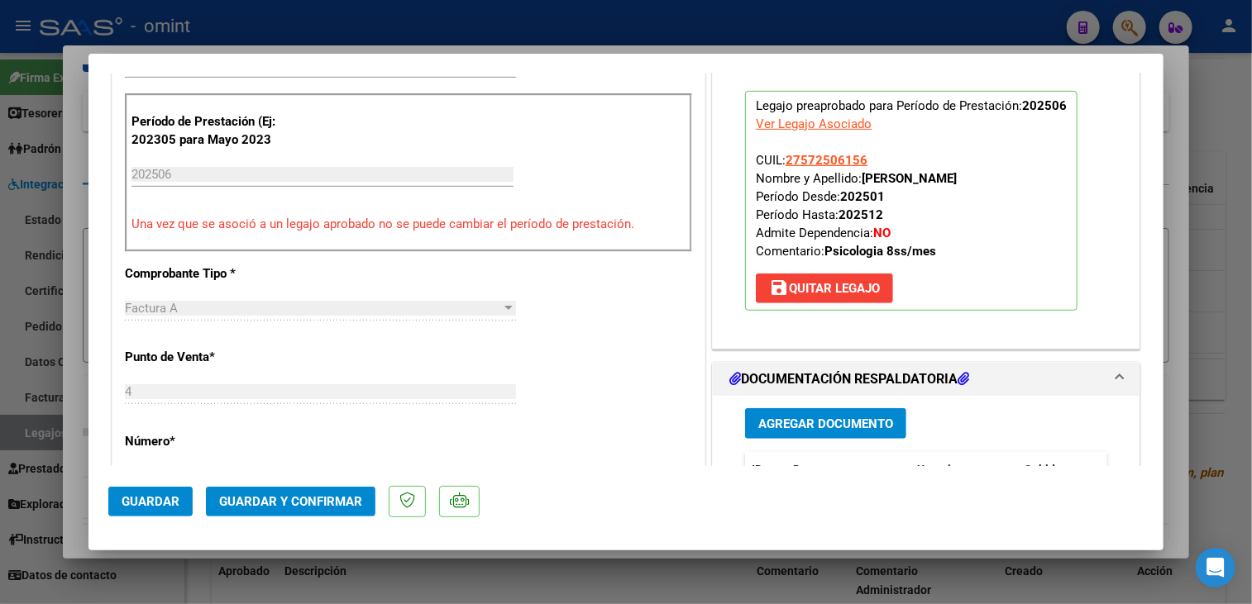
scroll to position [744, 0]
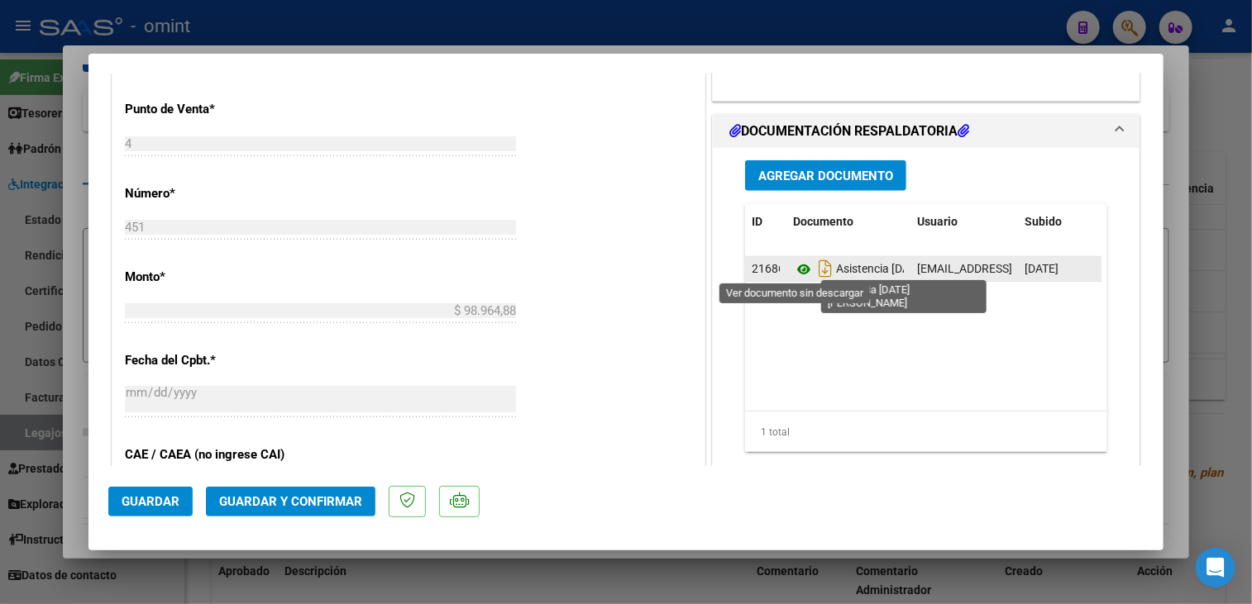
click at [795, 269] on icon at bounding box center [803, 270] width 21 height 20
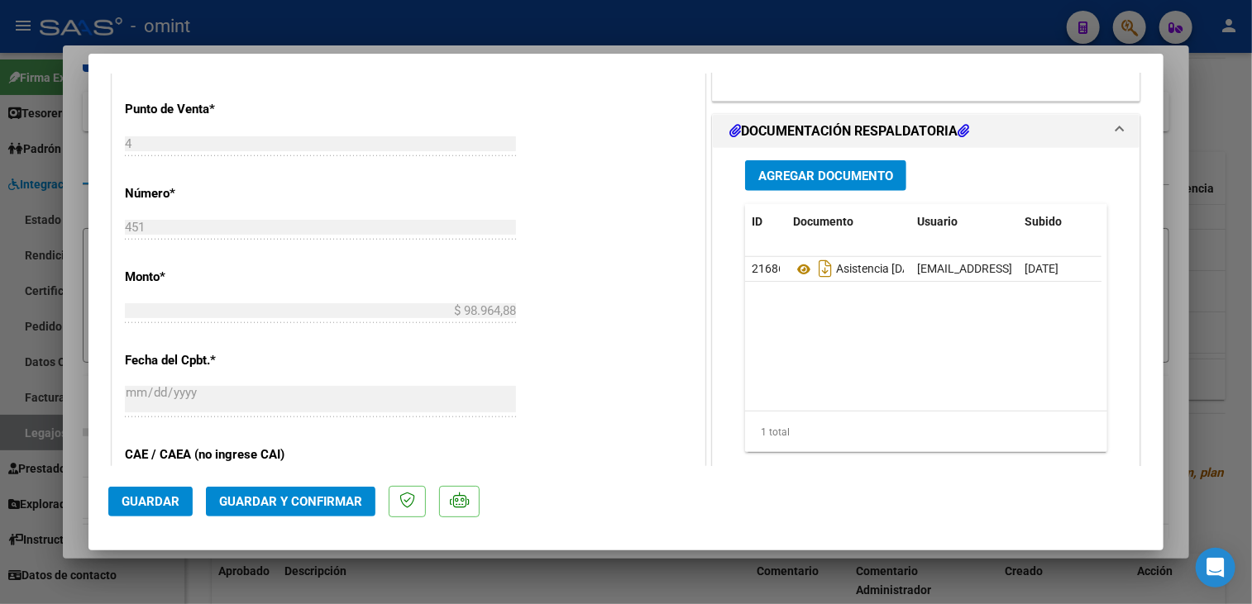
click at [154, 513] on button "Guardar" at bounding box center [150, 502] width 84 height 30
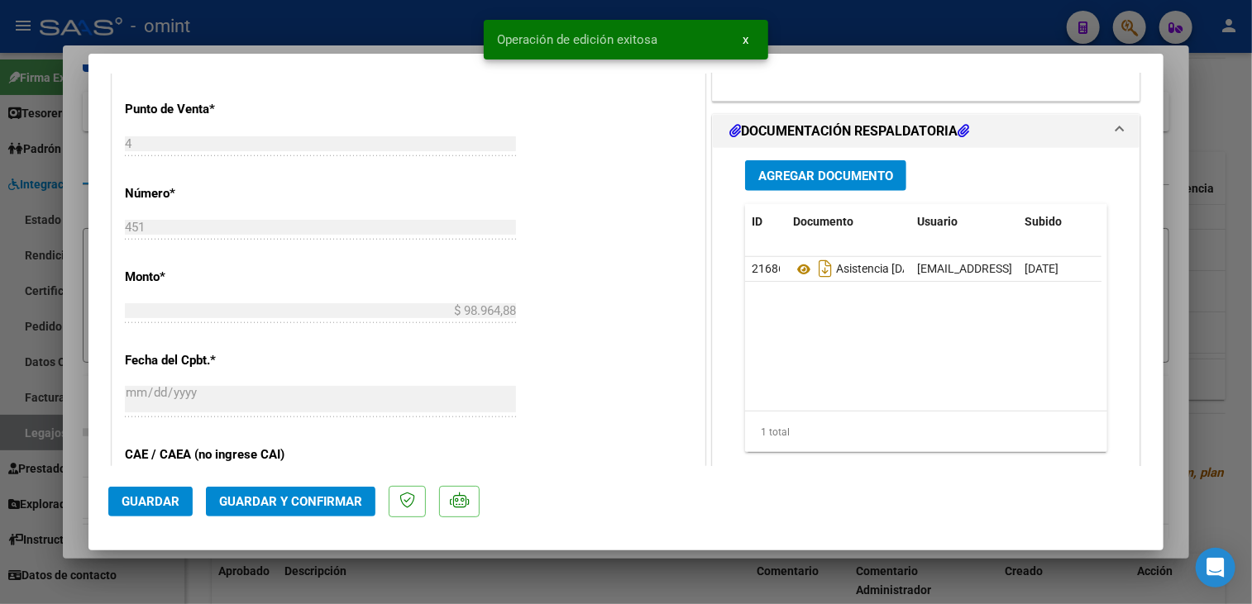
click at [604, 581] on div at bounding box center [626, 302] width 1252 height 604
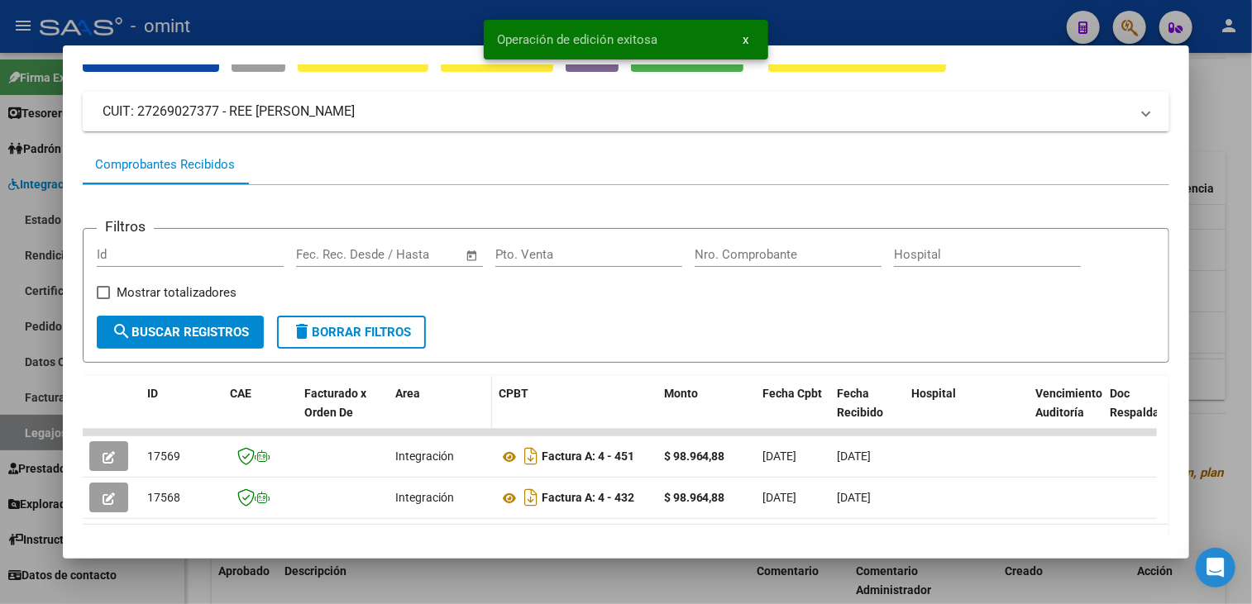
scroll to position [0, 0]
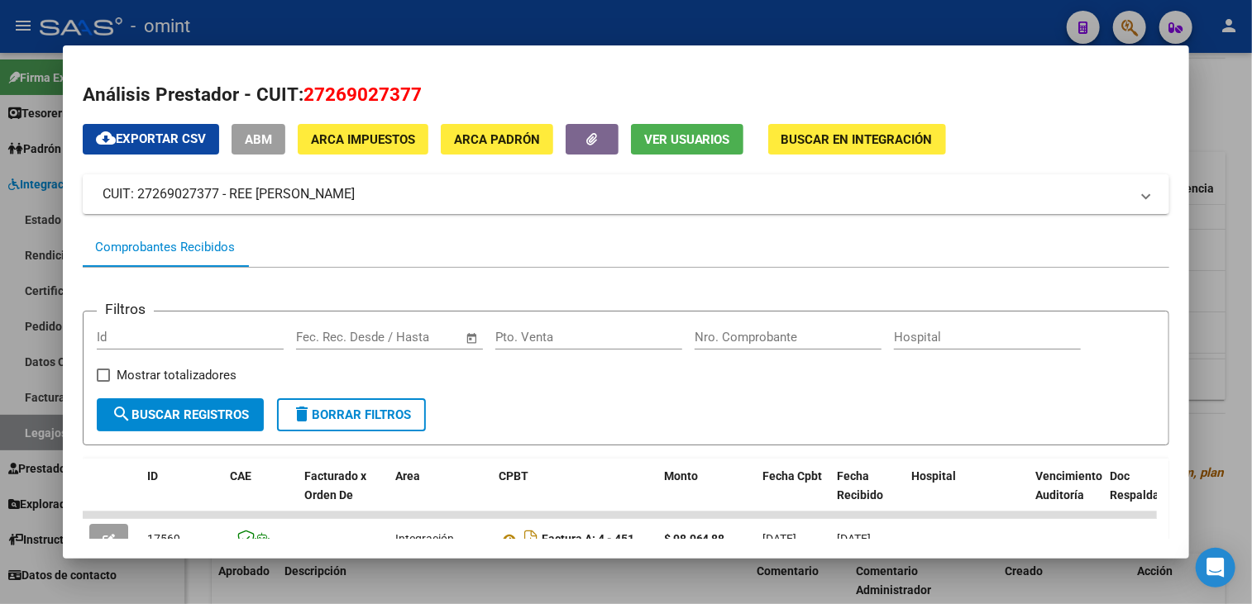
click at [331, 94] on span "27269027377" at bounding box center [362, 93] width 118 height 21
click at [324, 98] on span "27269027377" at bounding box center [362, 93] width 118 height 21
click at [319, 93] on span "27269027377" at bounding box center [362, 93] width 118 height 21
click at [317, 94] on span "27269027377" at bounding box center [362, 93] width 118 height 21
click at [372, 94] on span "27269027377" at bounding box center [362, 93] width 118 height 21
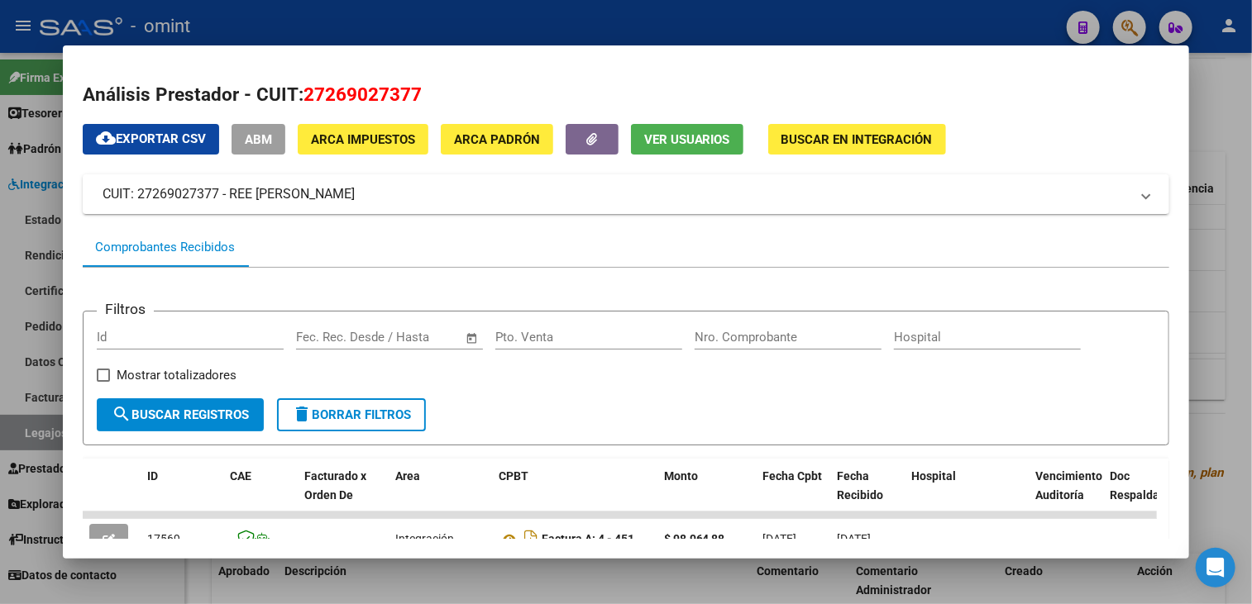
click at [372, 94] on span "27269027377" at bounding box center [362, 93] width 118 height 21
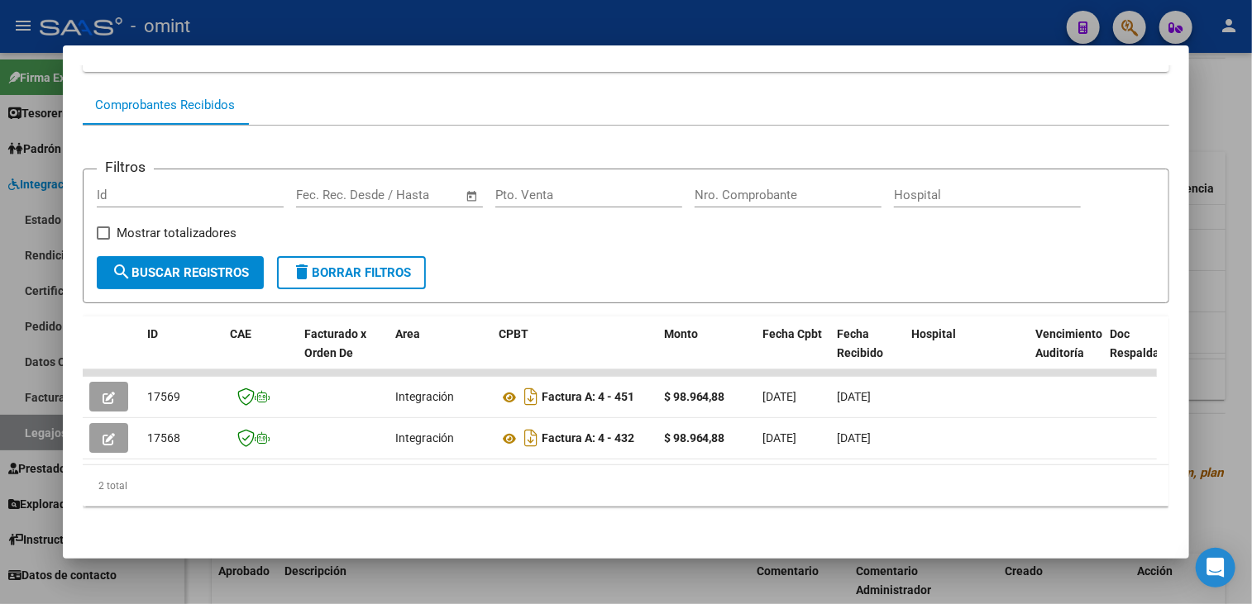
click at [470, 585] on div at bounding box center [626, 302] width 1252 height 604
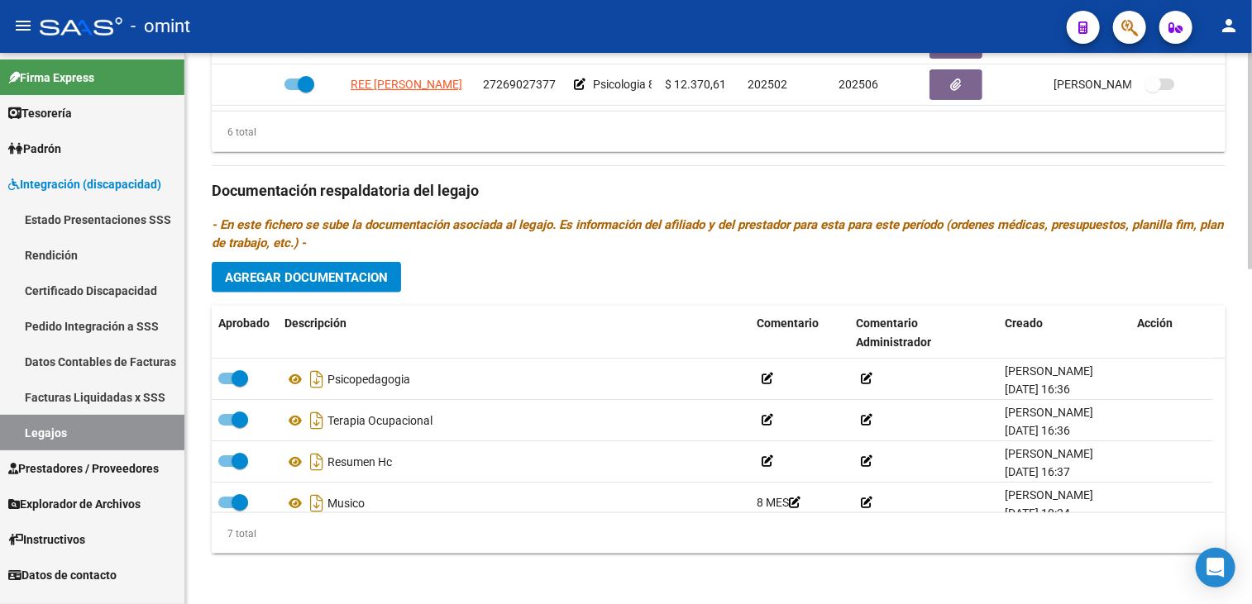
scroll to position [685, 0]
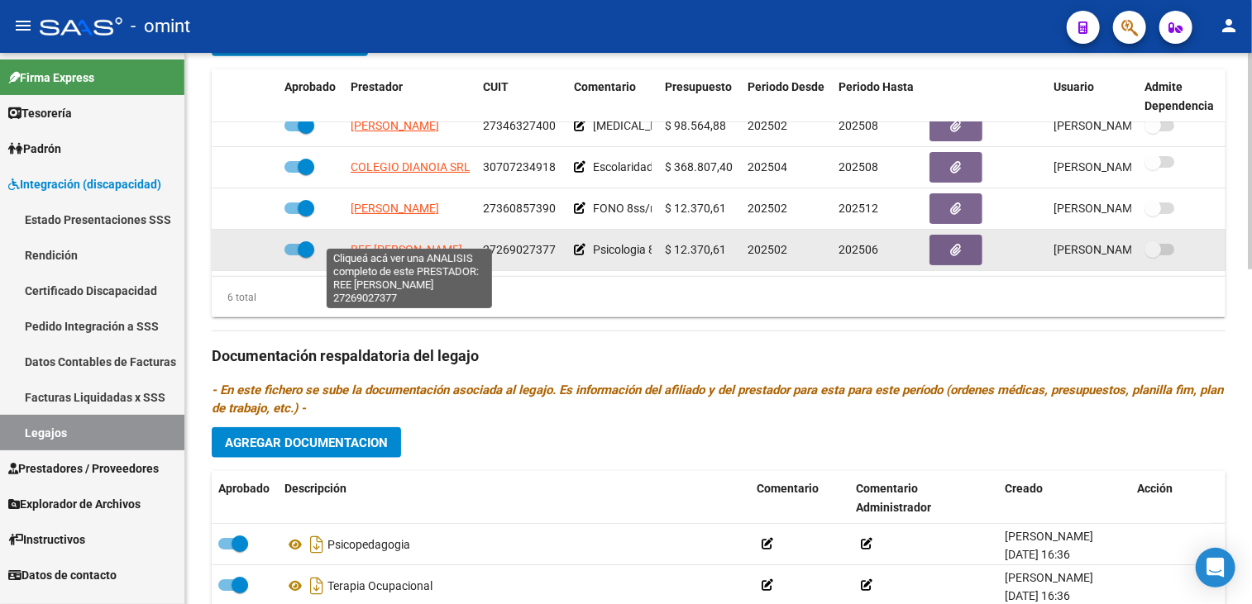
click at [412, 243] on span "REE [PERSON_NAME]" at bounding box center [406, 249] width 112 height 13
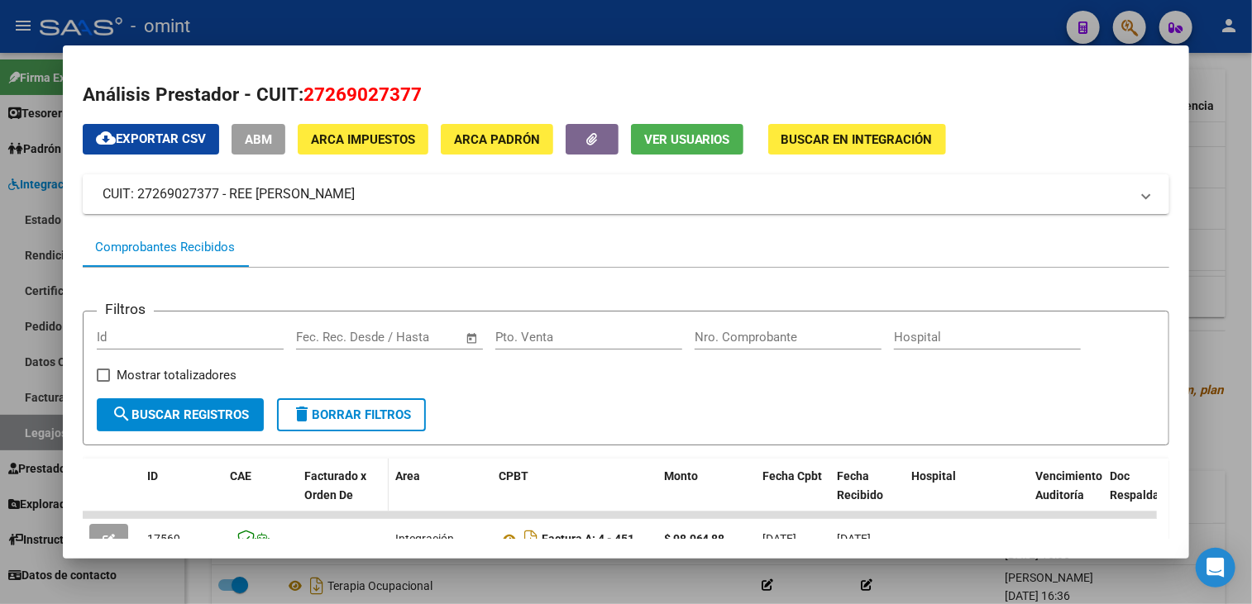
scroll to position [148, 0]
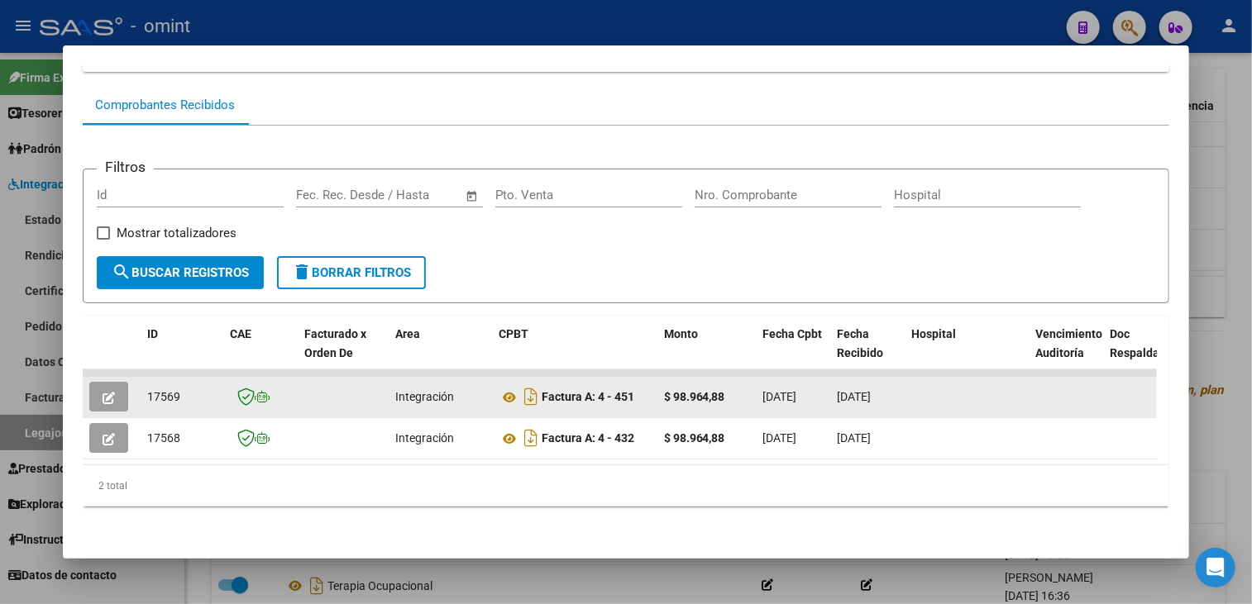
click at [96, 393] on button "button" at bounding box center [108, 397] width 39 height 30
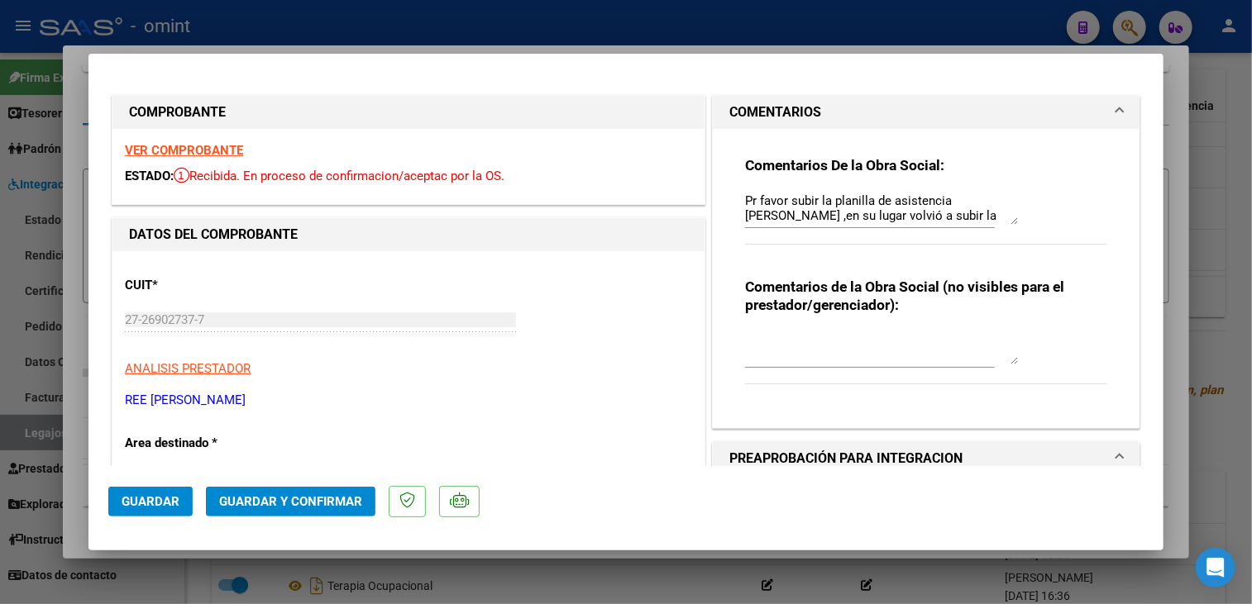
click at [677, 589] on div at bounding box center [626, 302] width 1252 height 604
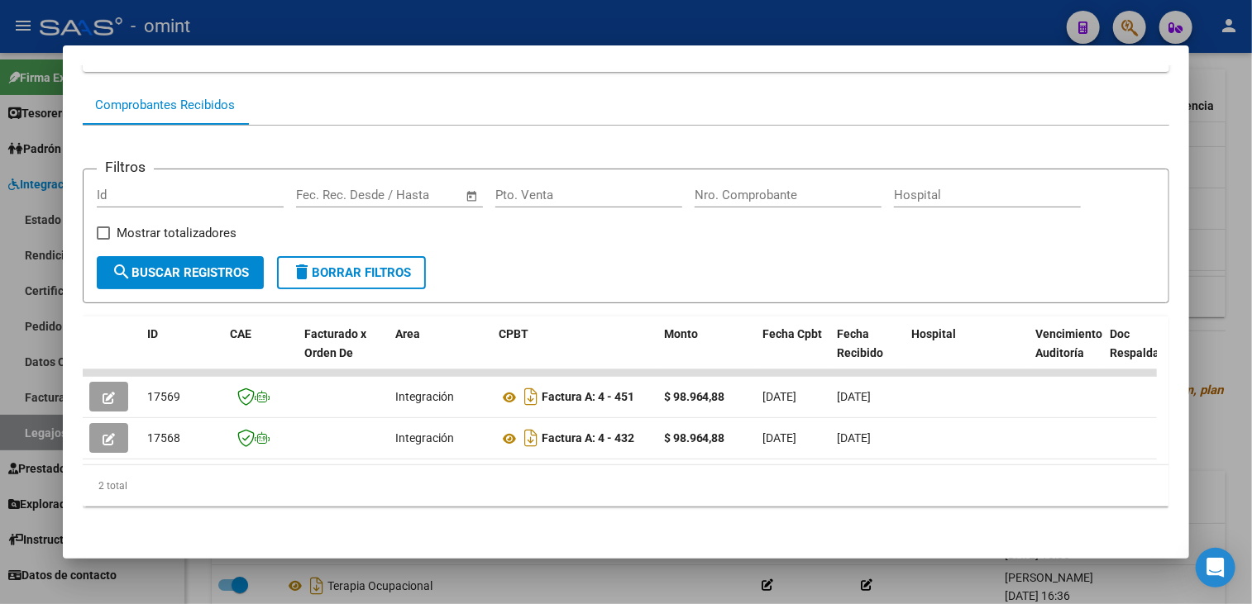
click at [514, 578] on div at bounding box center [626, 302] width 1252 height 604
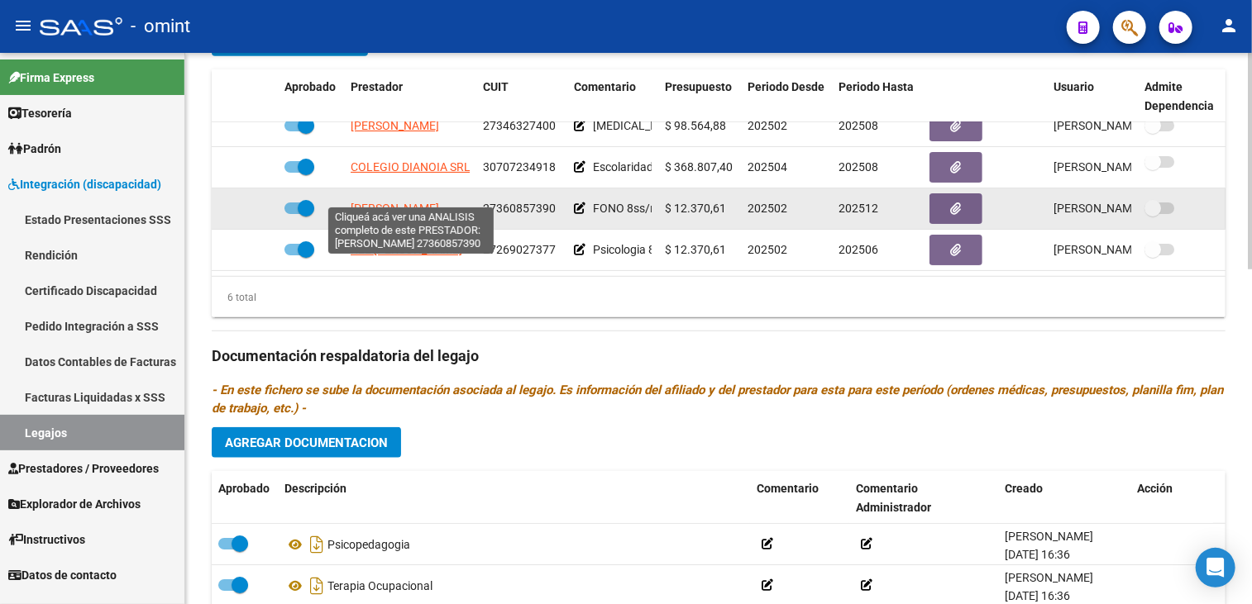
click at [407, 202] on span "[PERSON_NAME]" at bounding box center [394, 208] width 88 height 13
type textarea "27360857390"
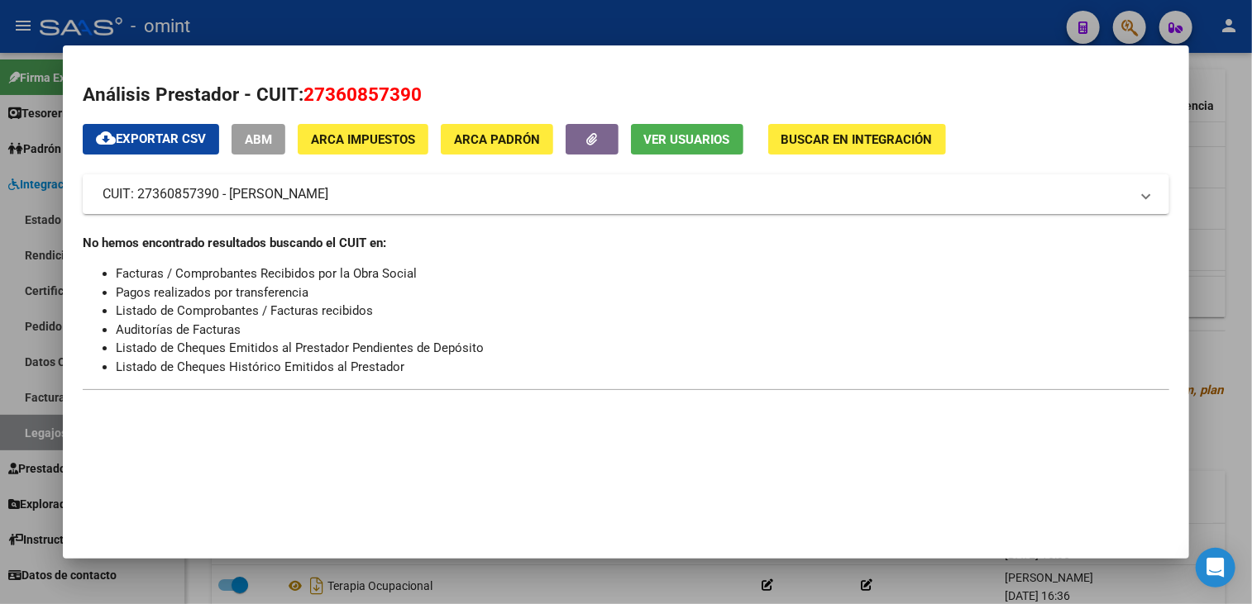
click at [609, 589] on div at bounding box center [626, 302] width 1252 height 604
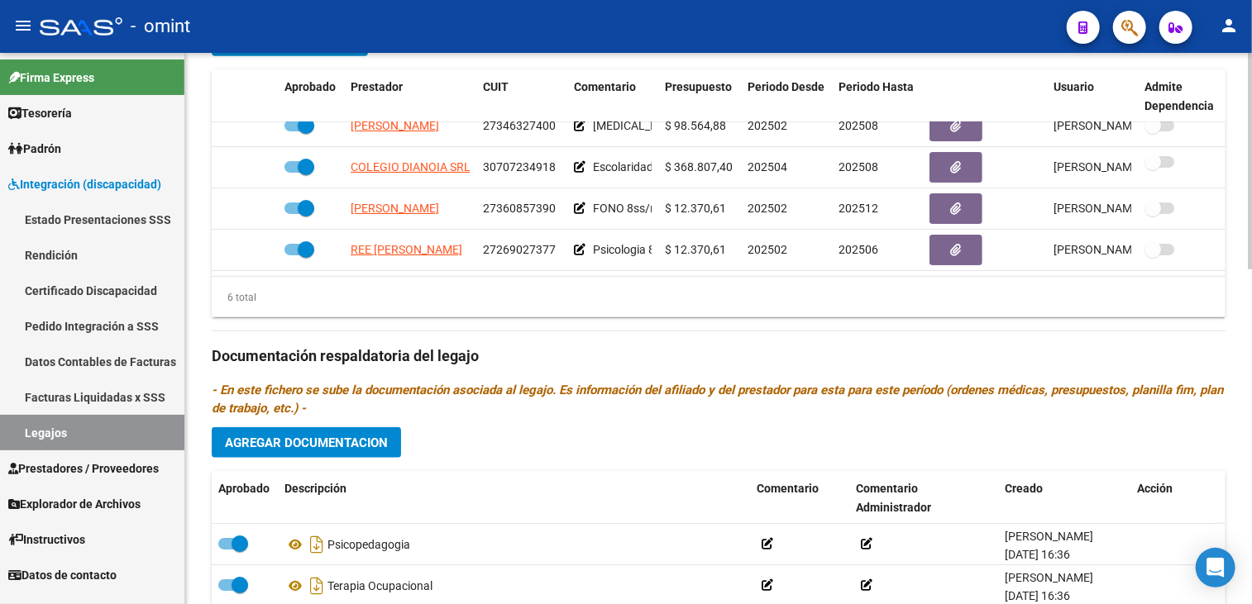
scroll to position [520, 0]
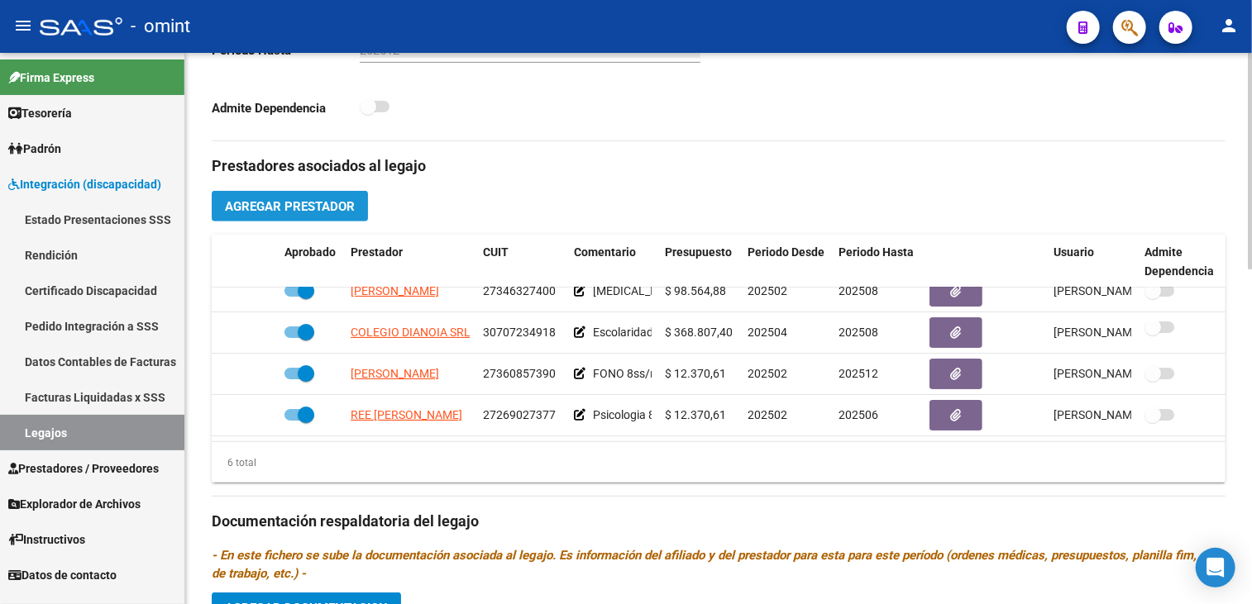
click at [330, 211] on span "Agregar Prestador" at bounding box center [290, 206] width 130 height 15
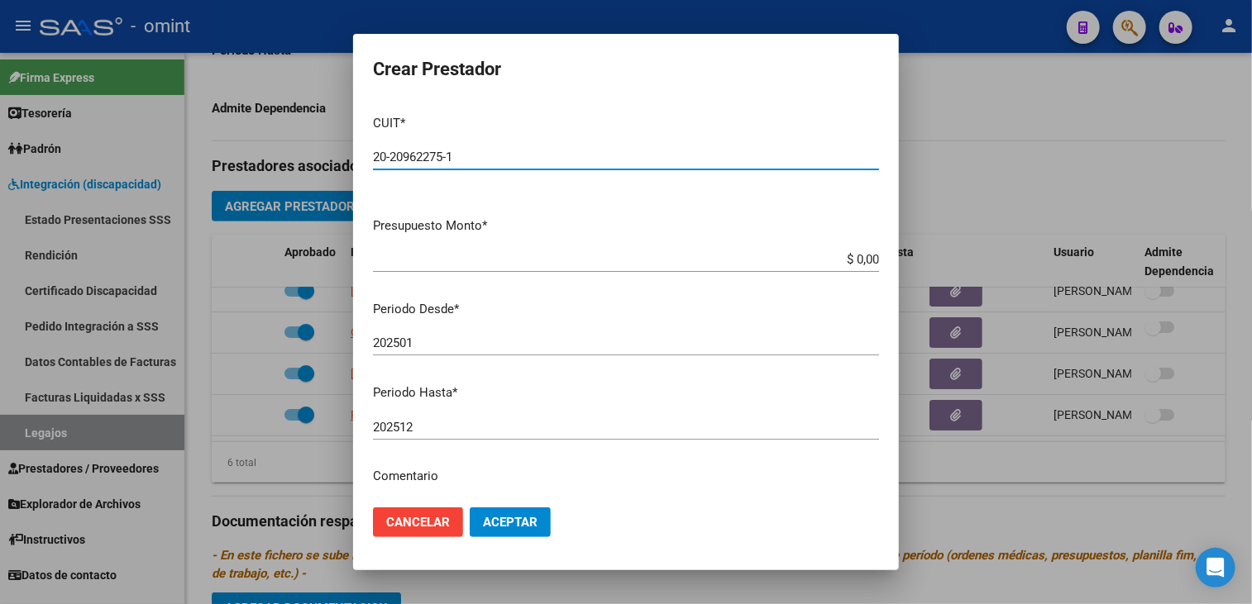
type input "20-20962275-1"
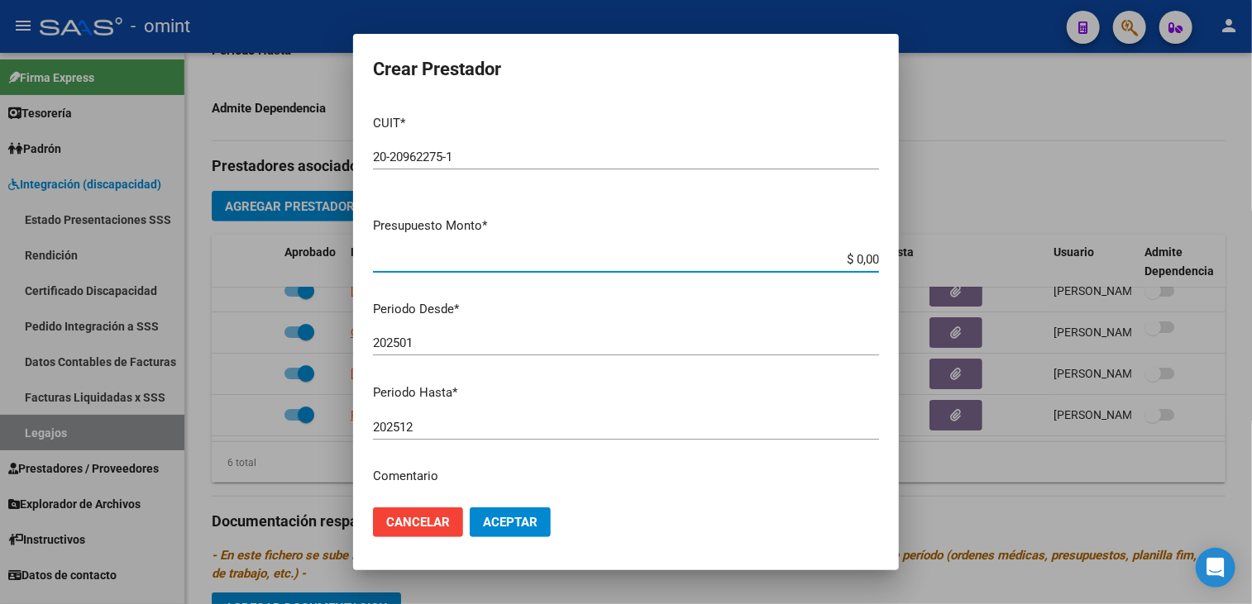
click at [854, 260] on input "$ 0,00" at bounding box center [626, 259] width 506 height 15
click at [865, 257] on input "$ 0,00" at bounding box center [626, 259] width 506 height 15
type input "$ 142.311,84"
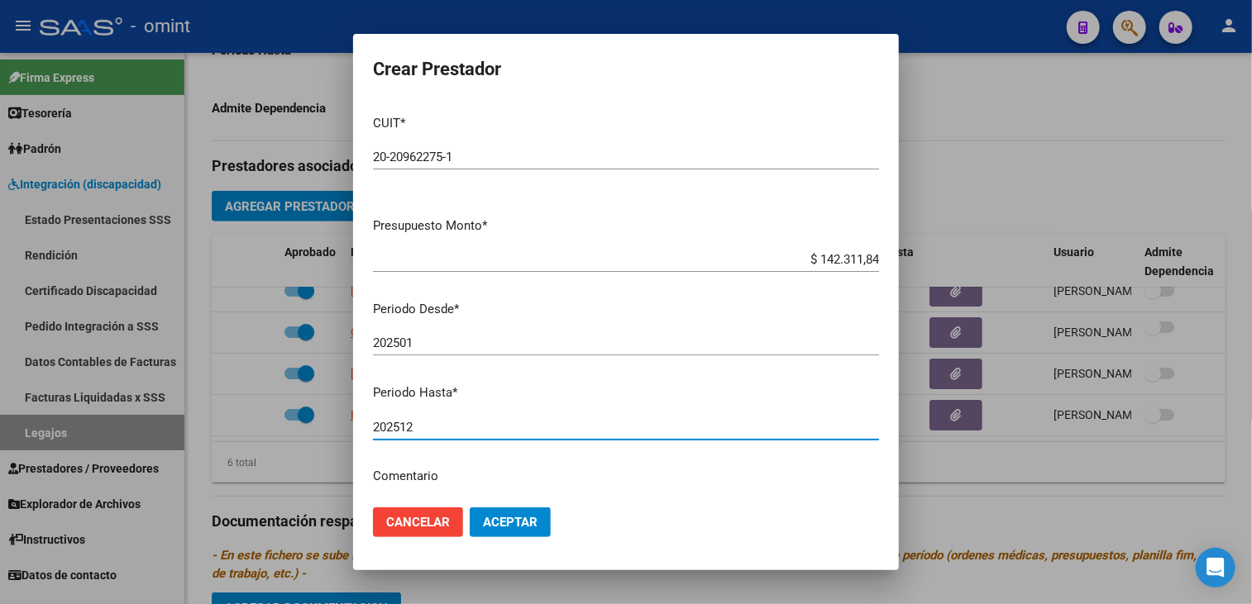
click at [420, 426] on input "202512" at bounding box center [626, 427] width 506 height 15
type input "202509"
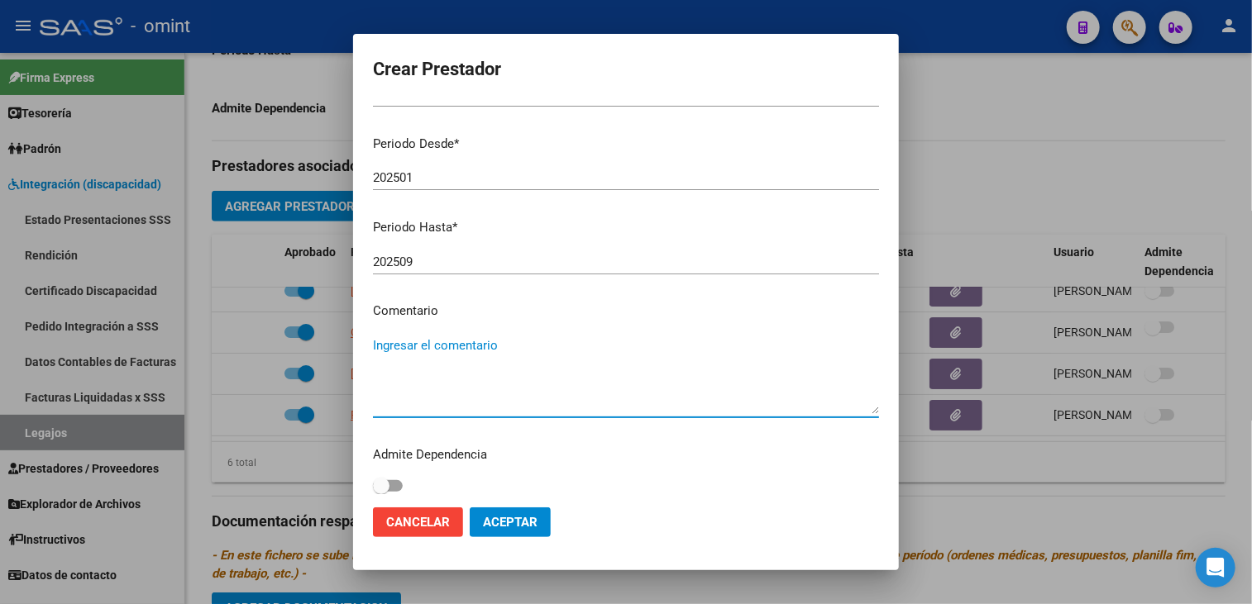
click at [421, 346] on textarea "Ingresar el comentario" at bounding box center [626, 375] width 506 height 78
drag, startPoint x: 403, startPoint y: 343, endPoint x: 397, endPoint y: 350, distance: 9.4
click at [403, 342] on textarea "Trans Educativo 264km /mes" at bounding box center [626, 375] width 506 height 78
type textarea "Transport Educativo 264km /mes"
click at [523, 527] on span "Aceptar" at bounding box center [510, 522] width 55 height 15
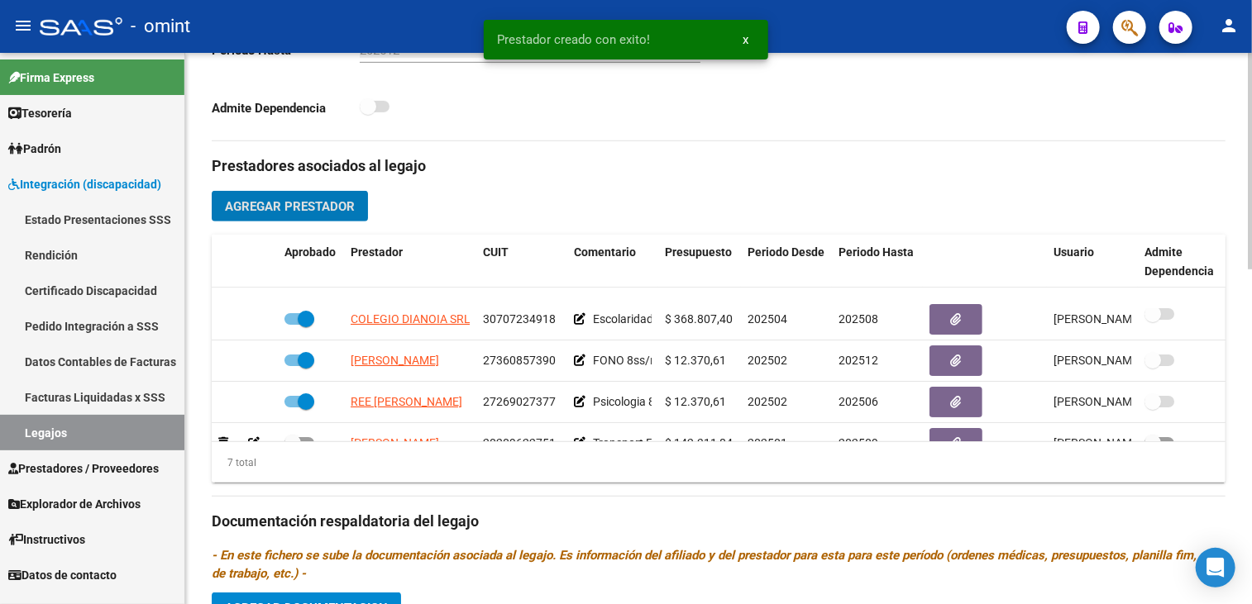
scroll to position [153, 0]
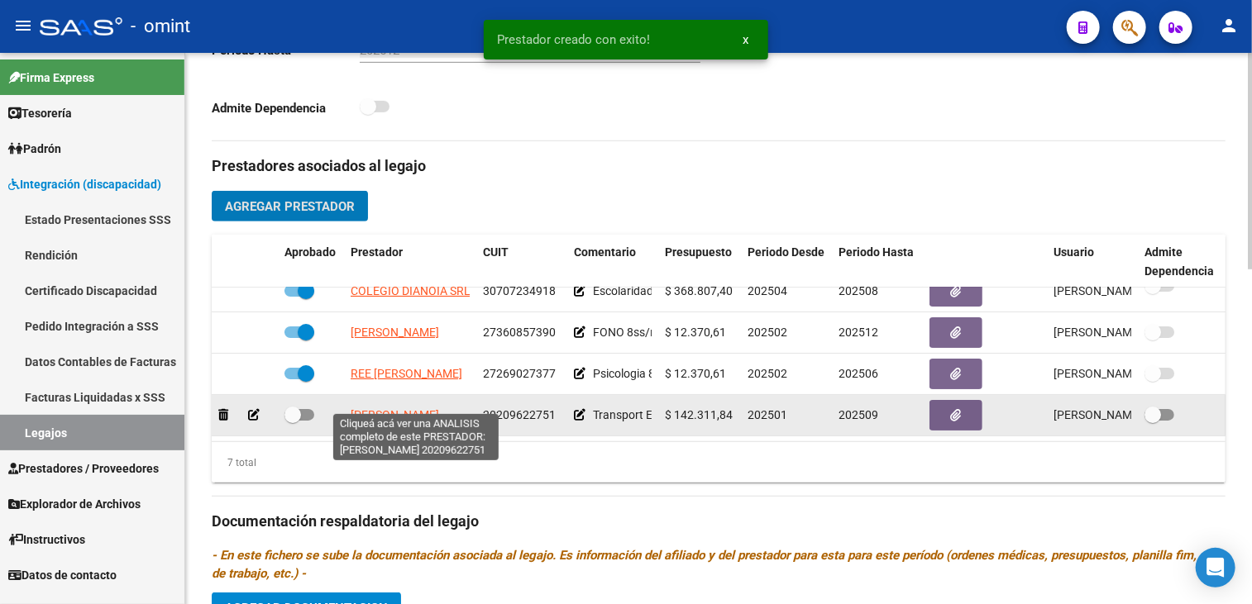
click at [439, 408] on span "RIVAROLA LUIS OSVALDO" at bounding box center [394, 414] width 88 height 13
type textarea "20209622751"
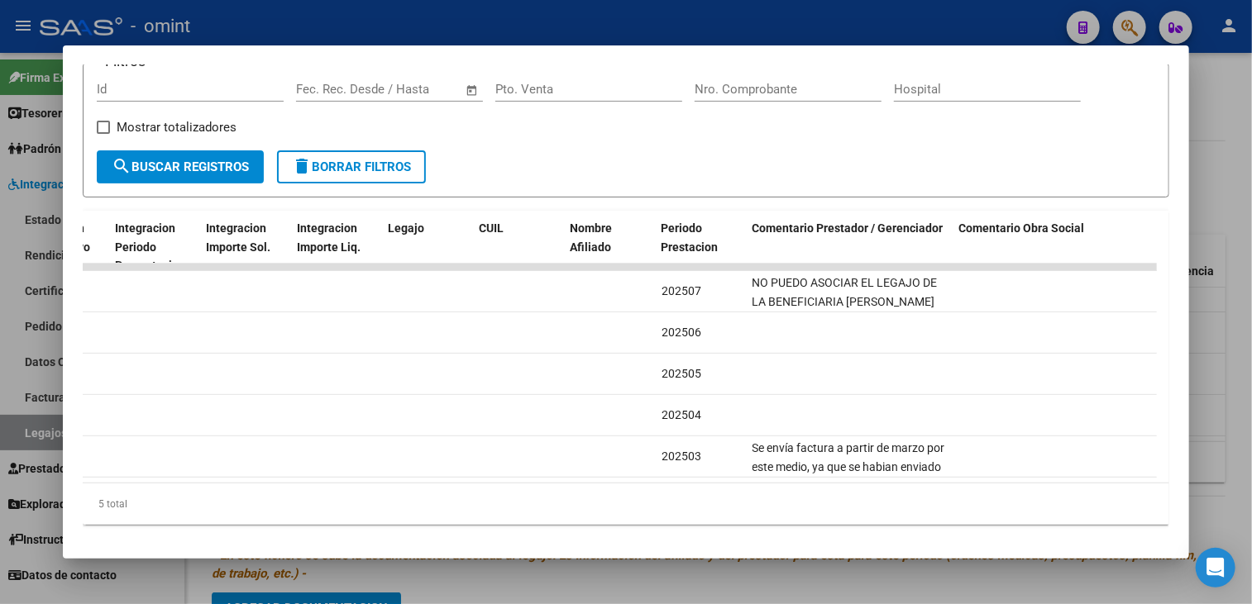
scroll to position [0, 2325]
click at [969, 587] on div at bounding box center [626, 302] width 1252 height 604
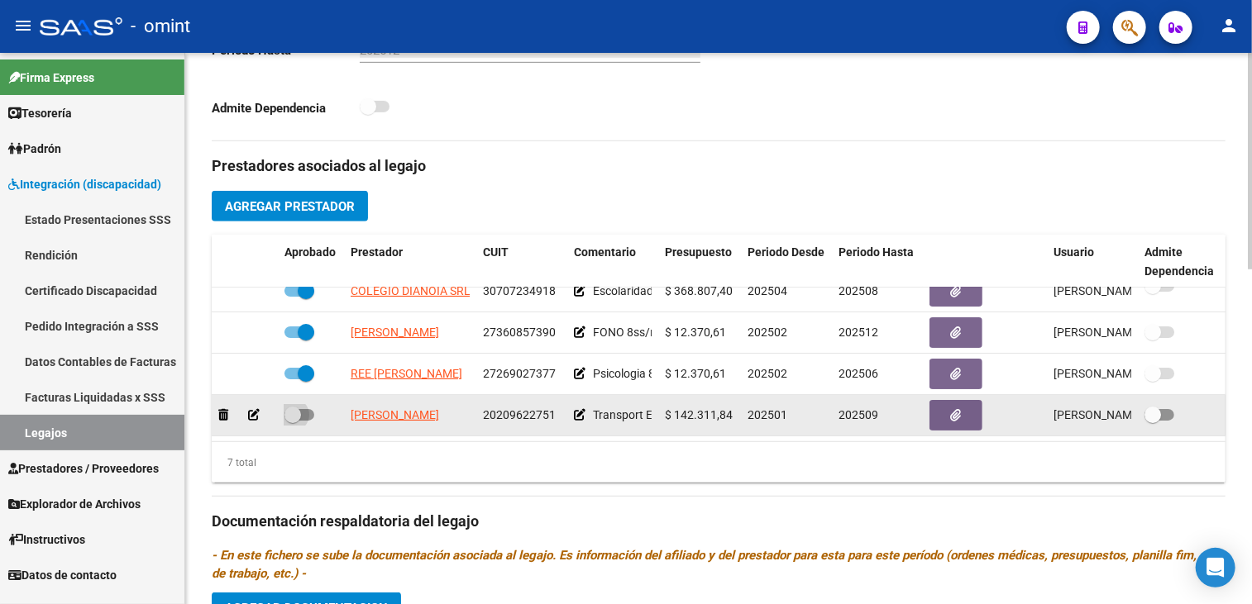
click at [305, 409] on span at bounding box center [299, 415] width 30 height 12
click at [293, 421] on input "checkbox" at bounding box center [292, 421] width 1 height 1
checkbox input "true"
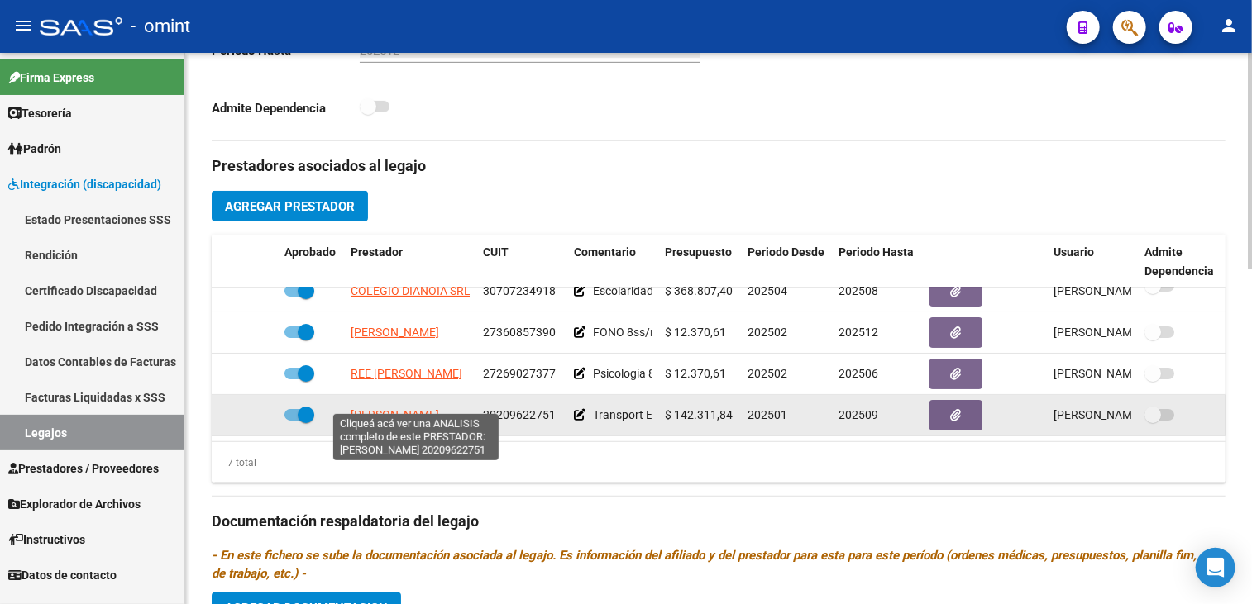
click at [390, 408] on span "RIVAROLA LUIS OSVALDO" at bounding box center [394, 414] width 88 height 13
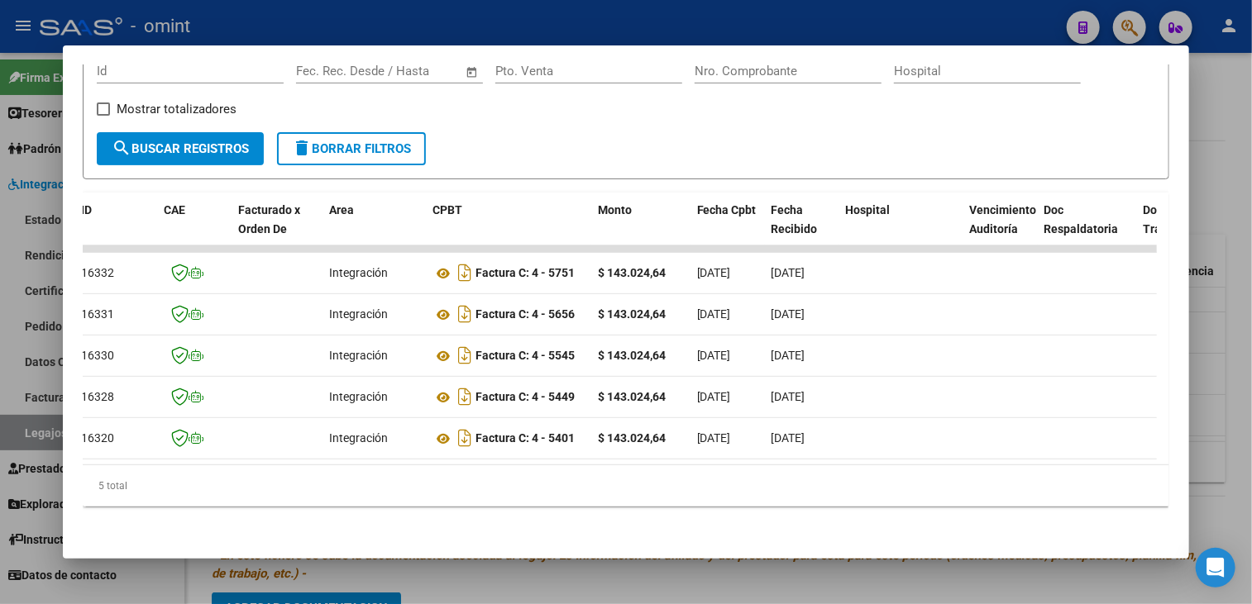
scroll to position [0, 0]
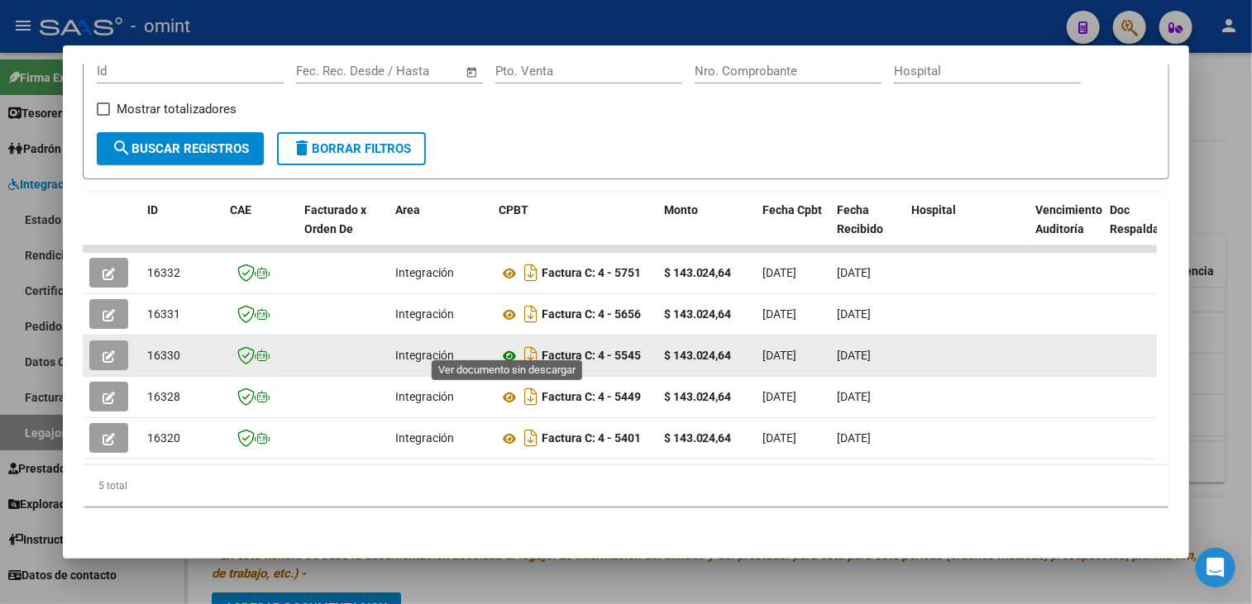
click at [512, 346] on icon at bounding box center [508, 356] width 21 height 20
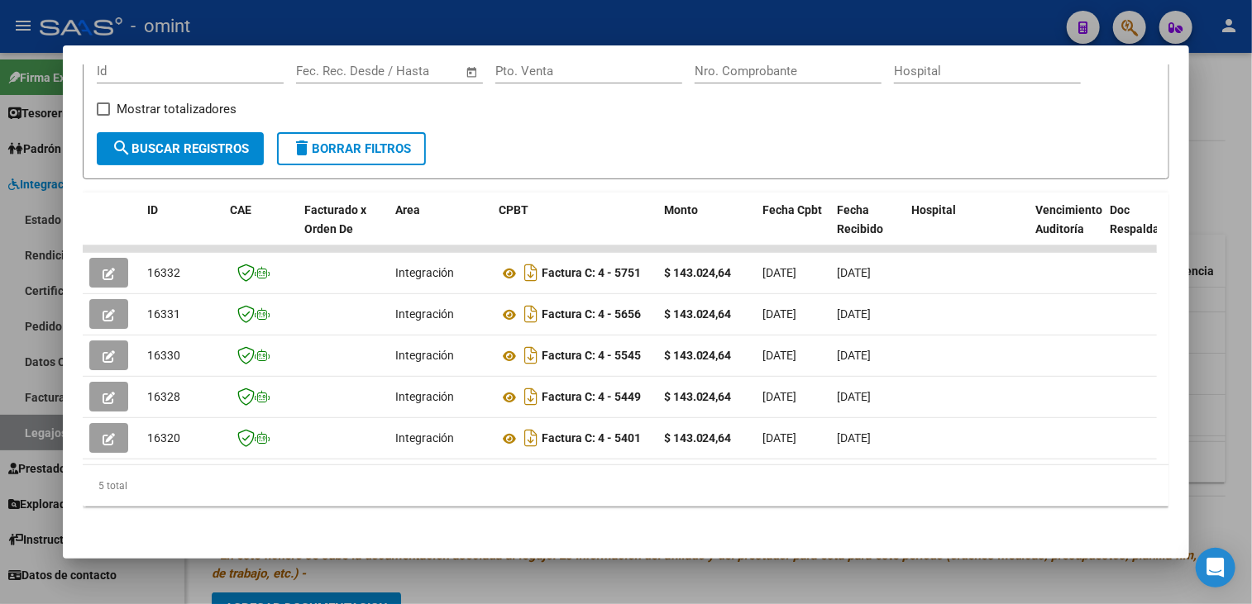
click at [541, 587] on div at bounding box center [626, 302] width 1252 height 604
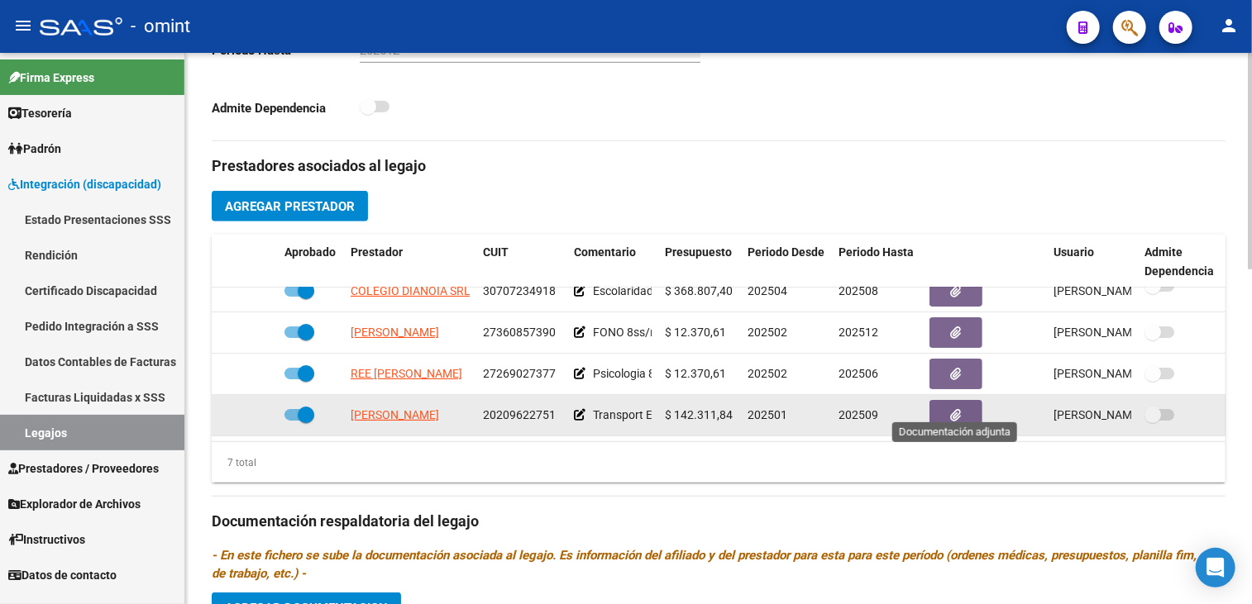
click at [943, 400] on button "button" at bounding box center [955, 415] width 53 height 31
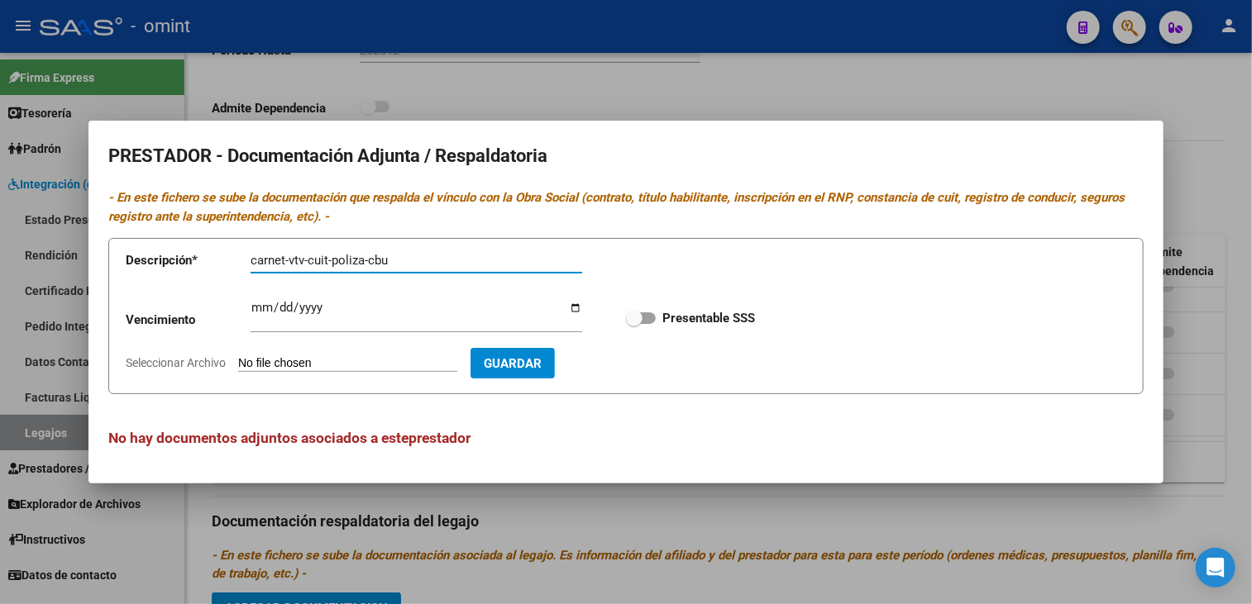
type input "carnet-vtv-cuit-poliza-cbu"
click at [256, 304] on input "Ingresar vencimiento" at bounding box center [415, 314] width 331 height 26
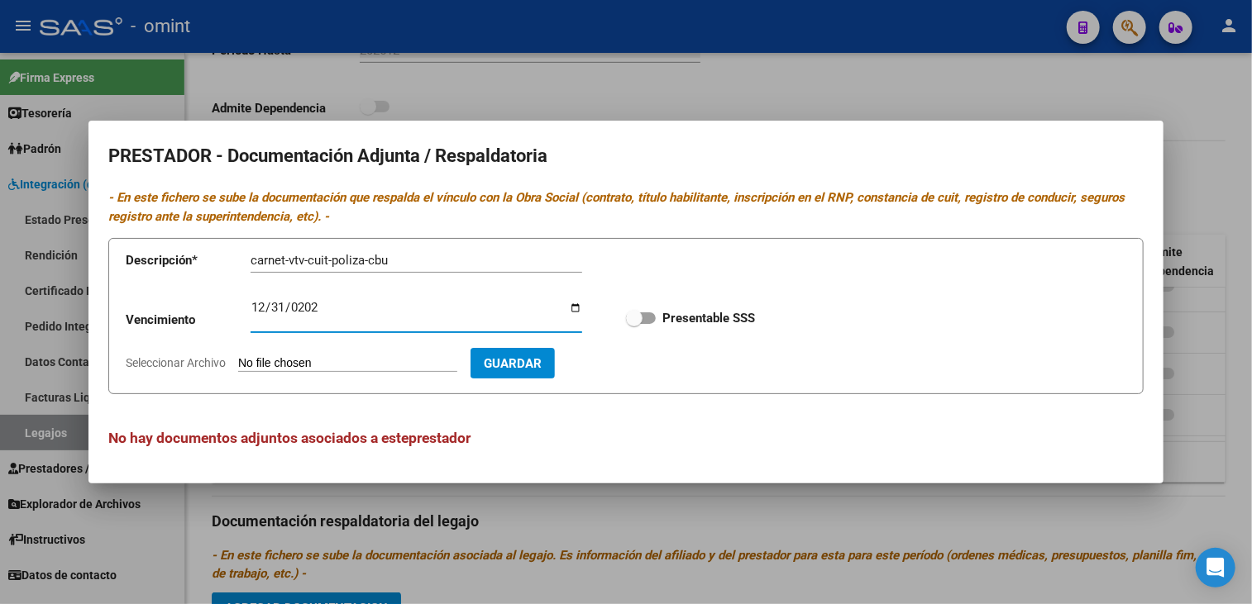
type input "2025-12-31"
click at [645, 318] on span at bounding box center [641, 318] width 30 height 12
click at [634, 324] on input "Presentable SSS" at bounding box center [633, 324] width 1 height 1
checkbox input "true"
click at [194, 364] on span "Seleccionar Archivo" at bounding box center [176, 362] width 100 height 13
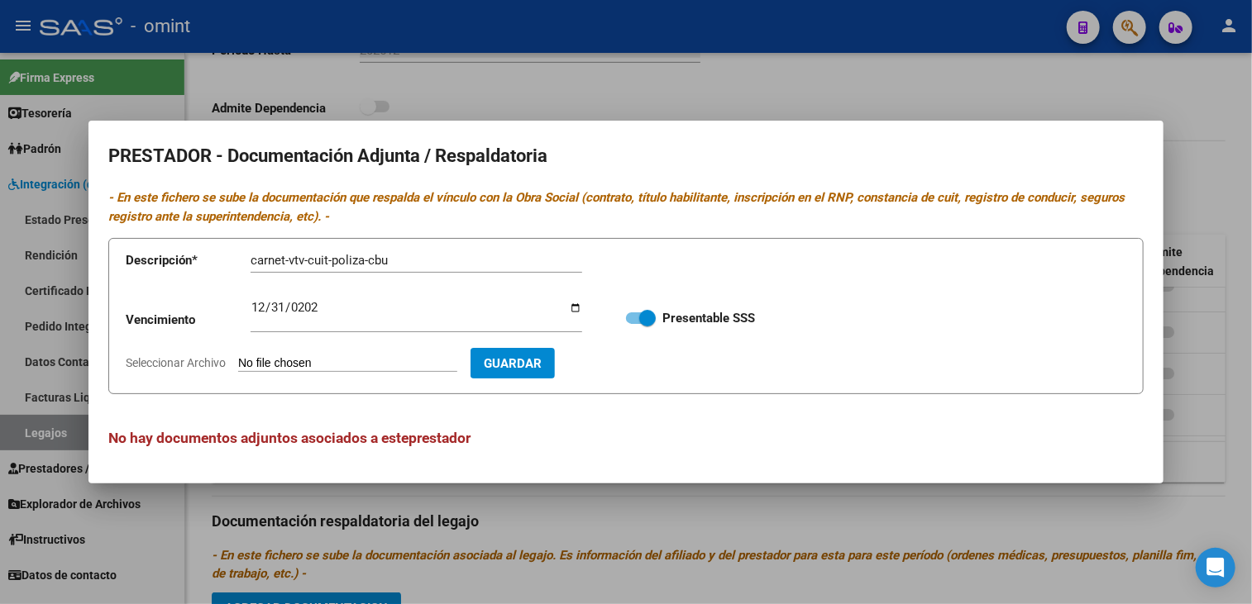
click at [238, 364] on input "Seleccionar Archivo" at bounding box center [347, 364] width 219 height 16
type input "C:\fakepath\Transportista.pdf"
click at [637, 362] on span "Guardar" at bounding box center [608, 363] width 58 height 15
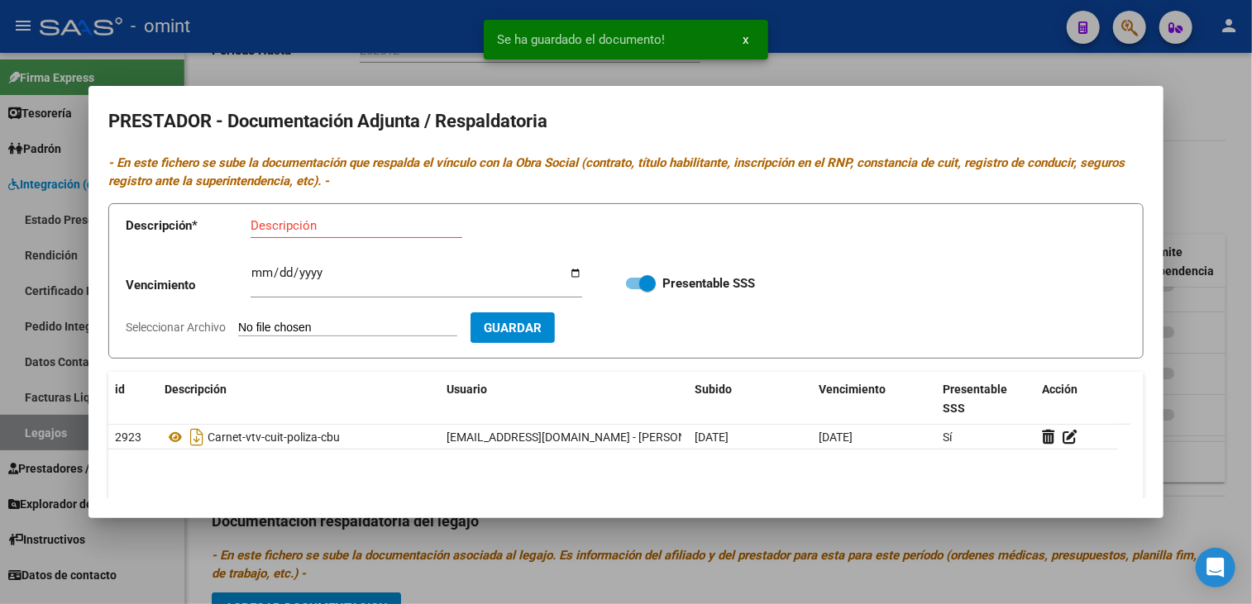
click at [544, 533] on div at bounding box center [626, 302] width 1252 height 604
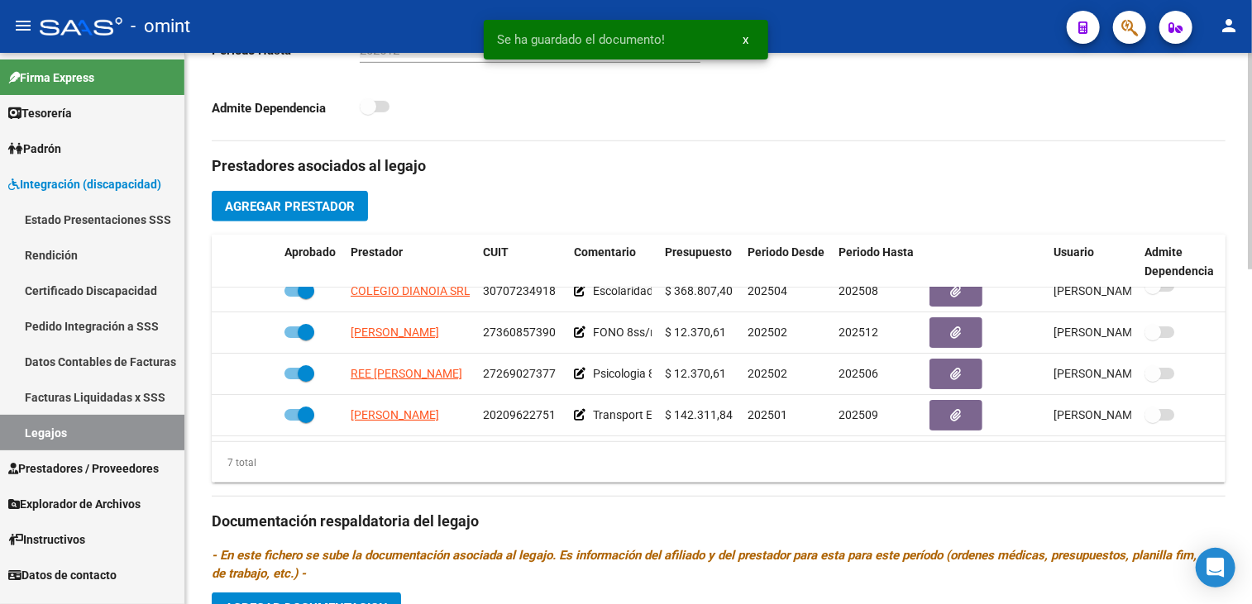
scroll to position [603, 0]
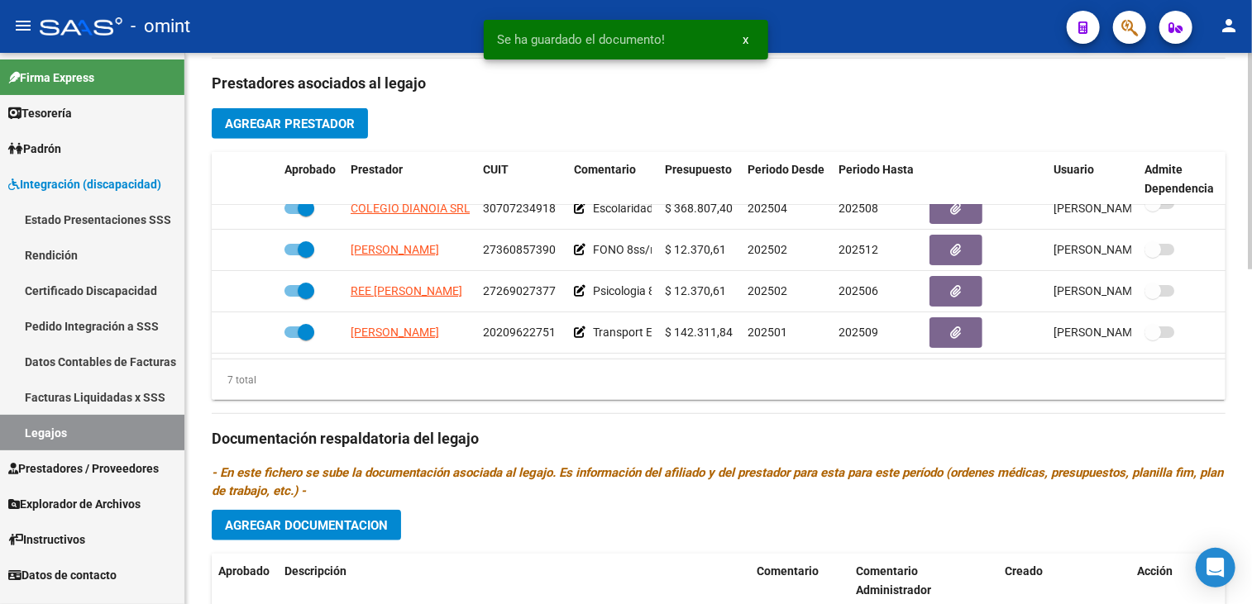
click at [363, 527] on span "Agregar Documentacion" at bounding box center [306, 525] width 163 height 15
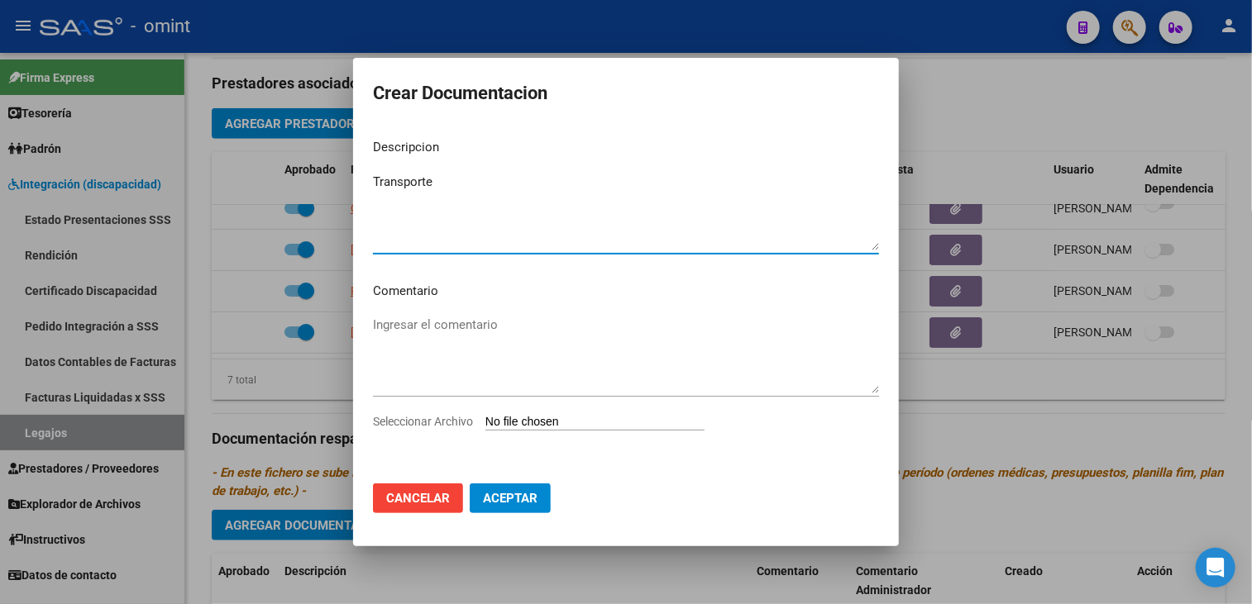
type textarea "Transporte"
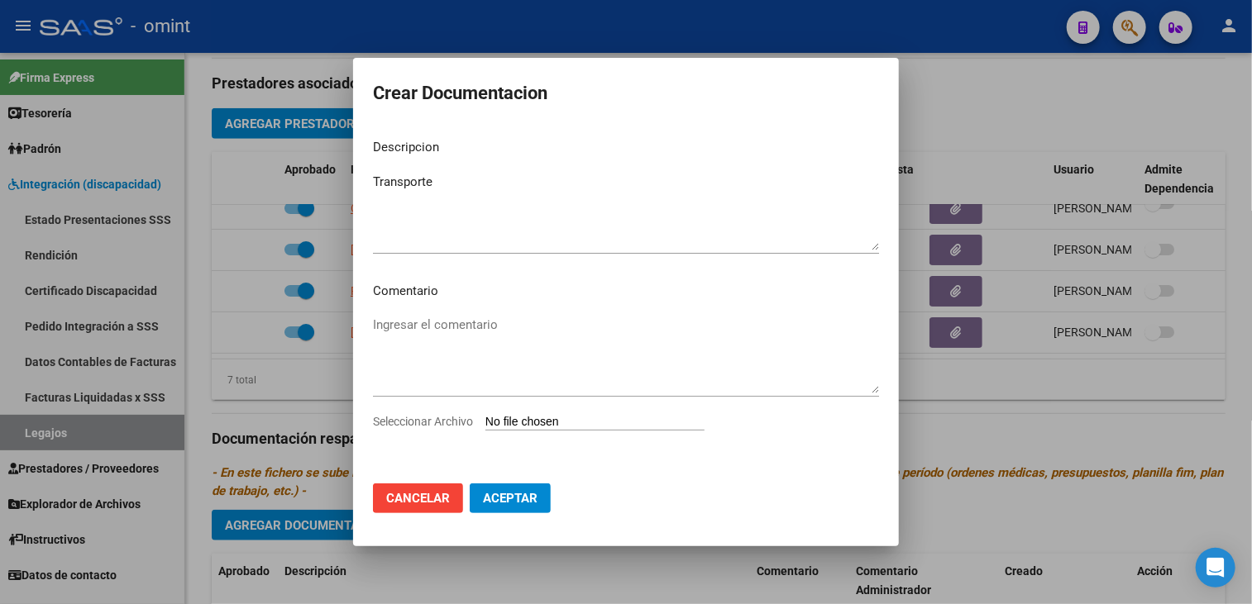
click at [410, 422] on span "Seleccionar Archivo" at bounding box center [423, 421] width 100 height 13
click at [485, 422] on input "Seleccionar Archivo" at bounding box center [594, 423] width 219 height 16
type input "C:\fakepath\Transporte Educat.pdf"
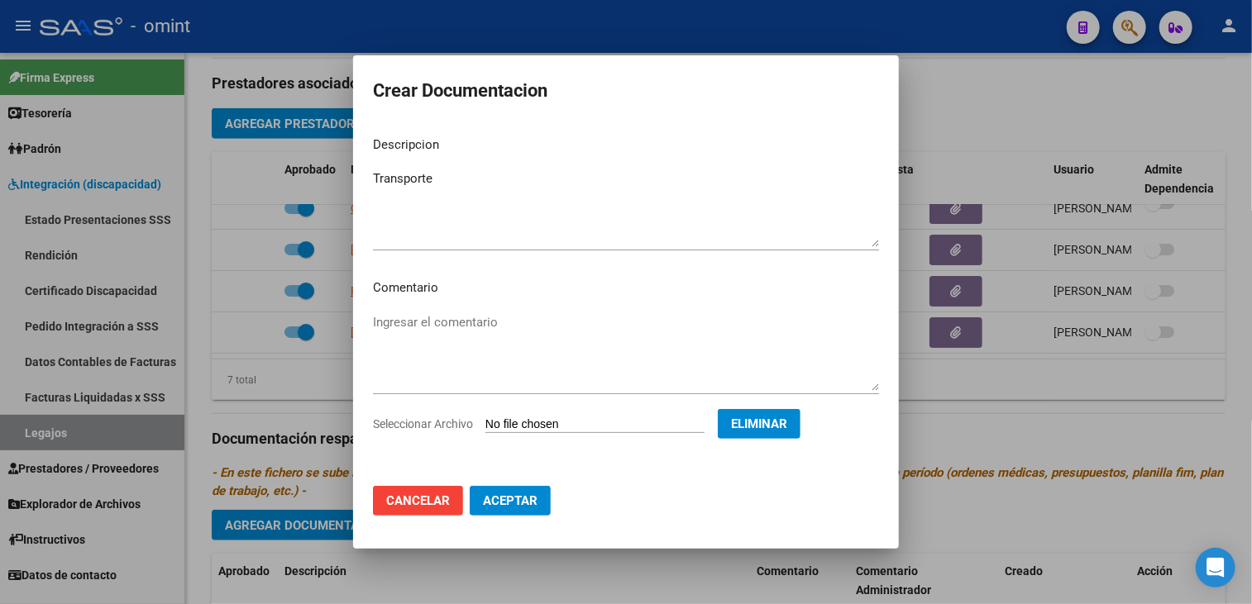
click at [521, 511] on button "Aceptar" at bounding box center [510, 501] width 81 height 30
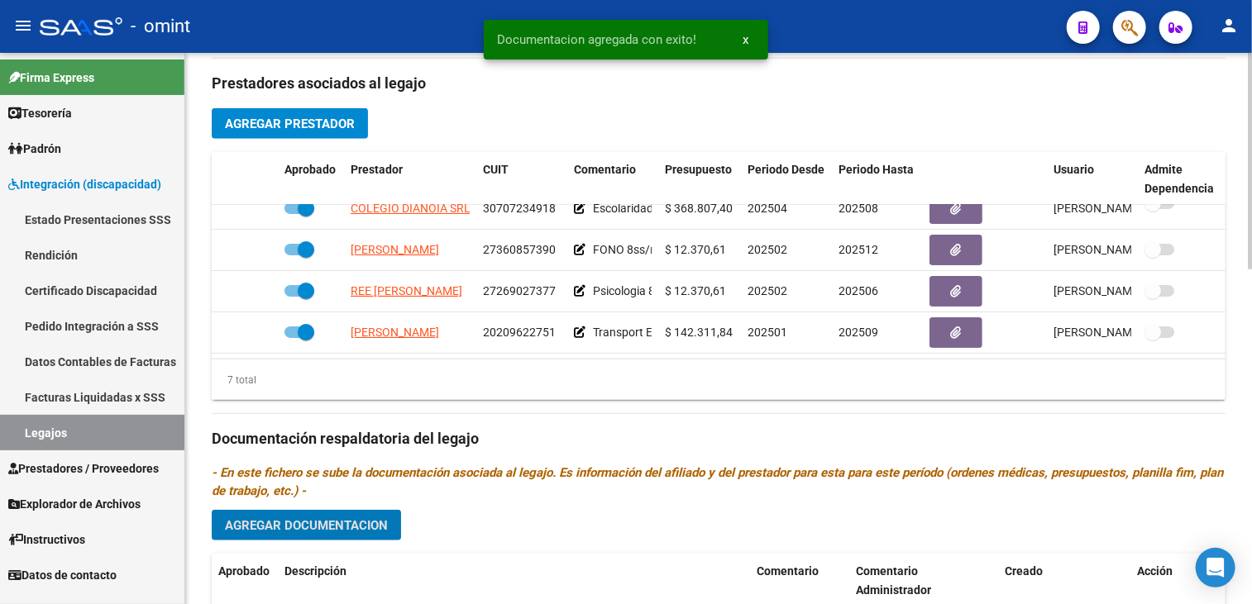
scroll to position [768, 0]
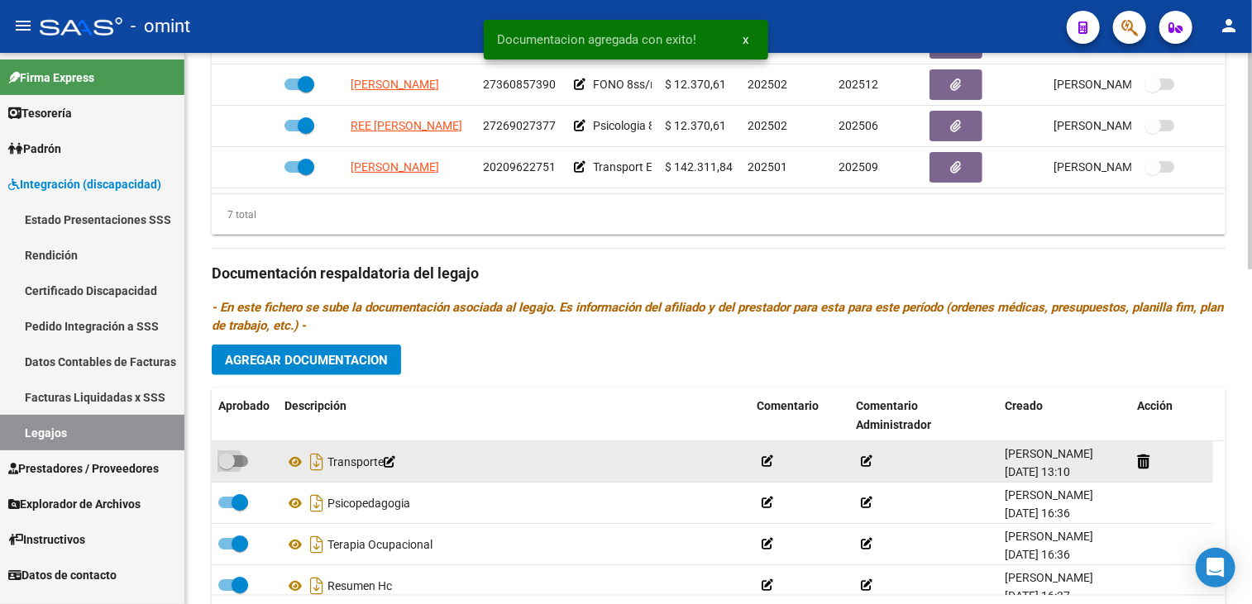
click at [237, 460] on span at bounding box center [233, 461] width 30 height 12
click at [227, 467] on input "checkbox" at bounding box center [226, 467] width 1 height 1
checkbox input "true"
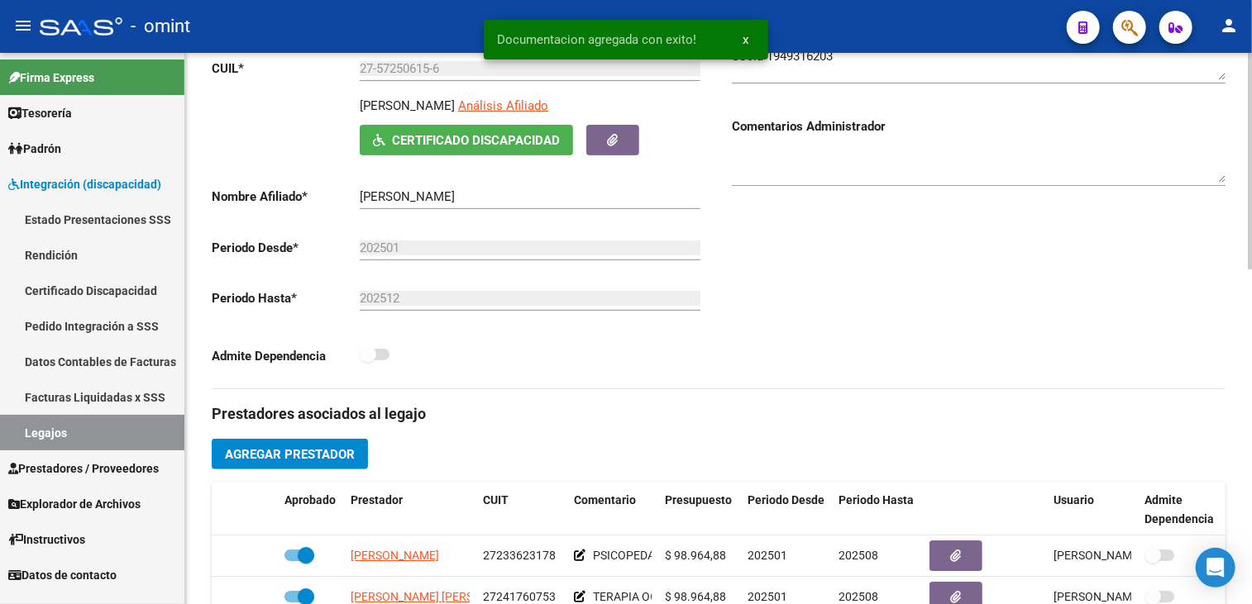
scroll to position [24, 0]
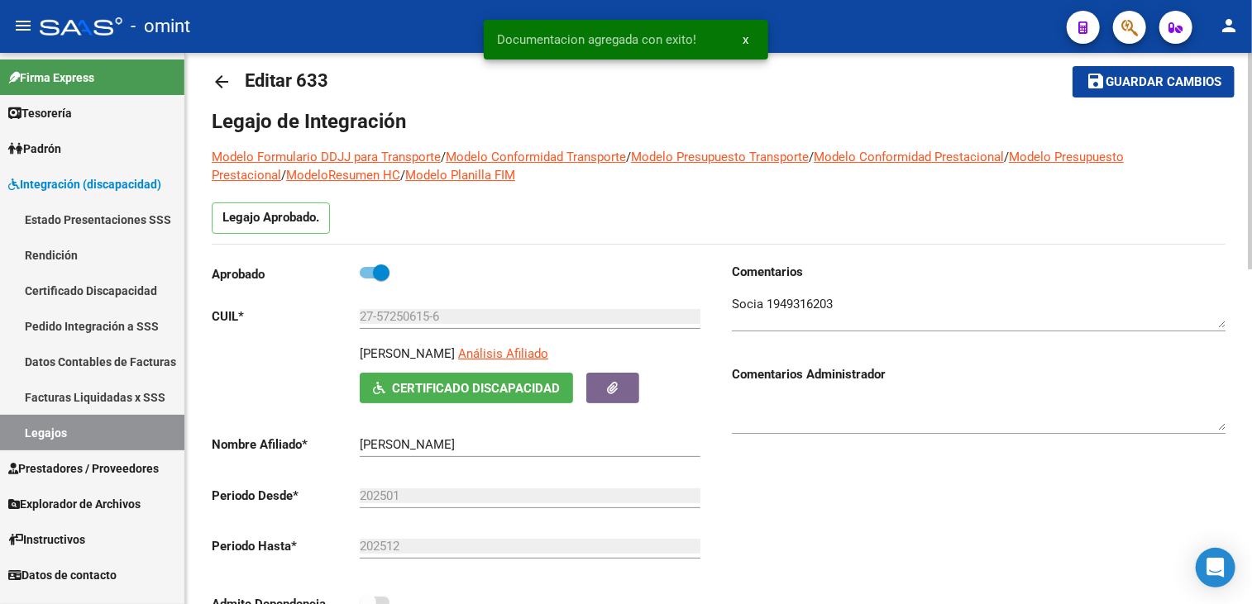
click at [1106, 84] on span "Guardar cambios" at bounding box center [1163, 82] width 116 height 15
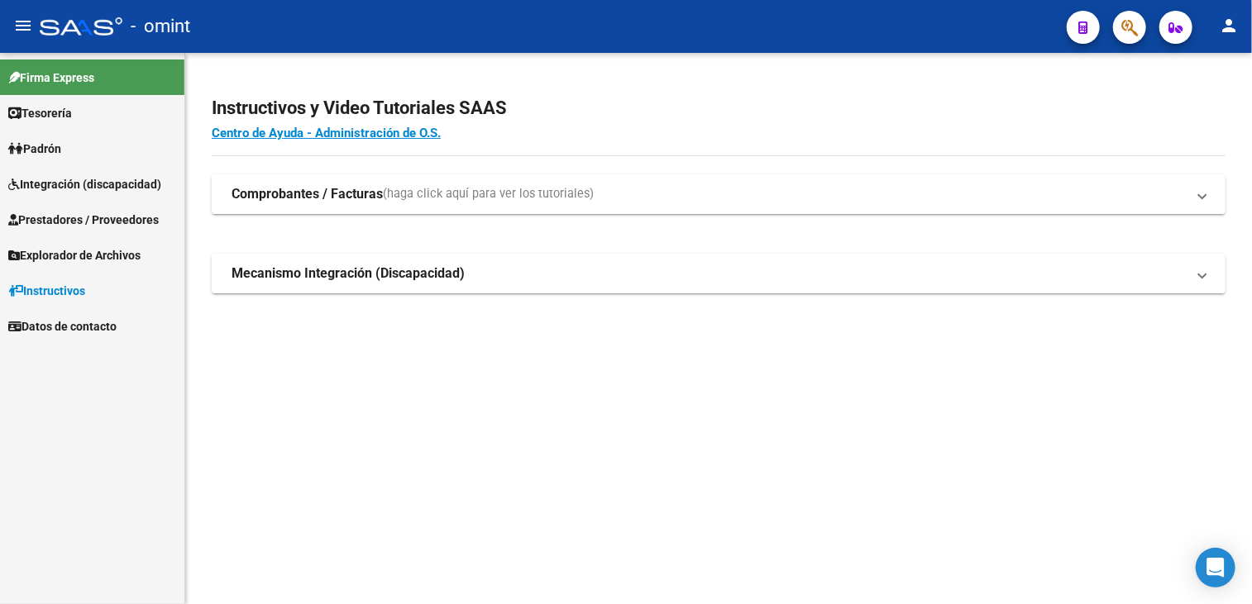
click at [93, 180] on span "Integración (discapacidad)" at bounding box center [84, 184] width 153 height 18
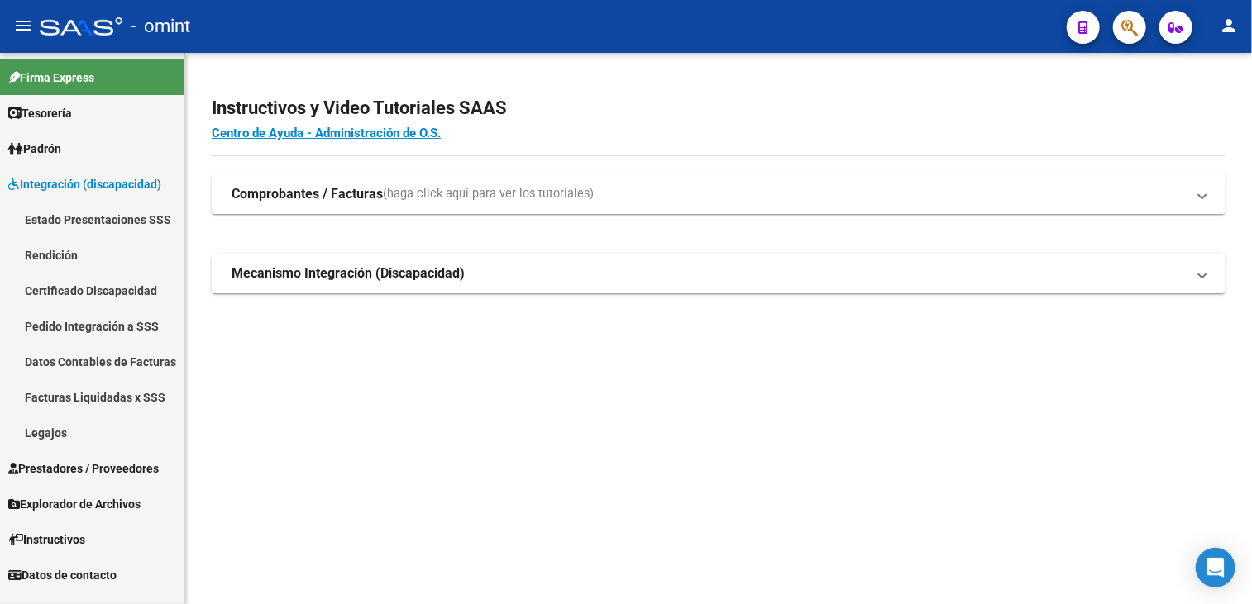
click at [143, 398] on link "Facturas Liquidadas x SSS" at bounding box center [92, 397] width 184 height 36
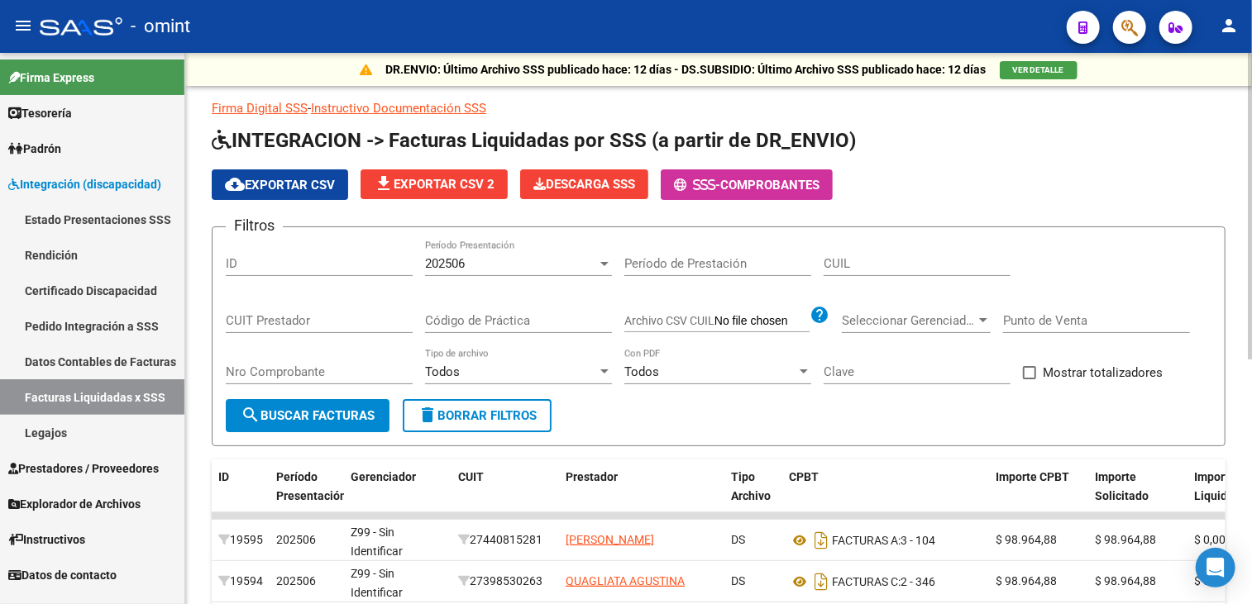
click at [535, 416] on span "delete Borrar Filtros" at bounding box center [476, 415] width 119 height 15
click at [336, 317] on input "CUIT Prestador" at bounding box center [319, 320] width 187 height 15
paste input "27-36085739-0"
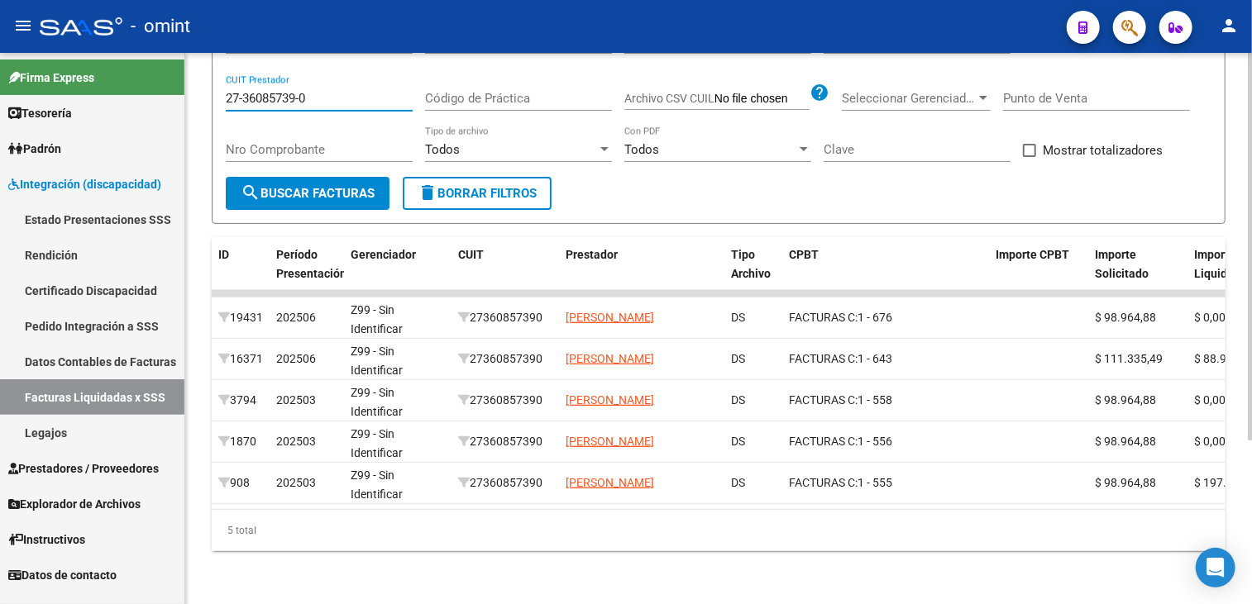
drag, startPoint x: 261, startPoint y: 87, endPoint x: 193, endPoint y: 76, distance: 69.4
click at [193, 76] on div "DR.ENVIO: Último Archivo SSS publicado hace: 12 días - DS.SUBSIDIO: Último Arch…" at bounding box center [718, 218] width 1066 height 774
paste input "30-70723491-8"
type input "30-70723491-8"
click at [460, 186] on span "delete Borrar Filtros" at bounding box center [476, 193] width 119 height 15
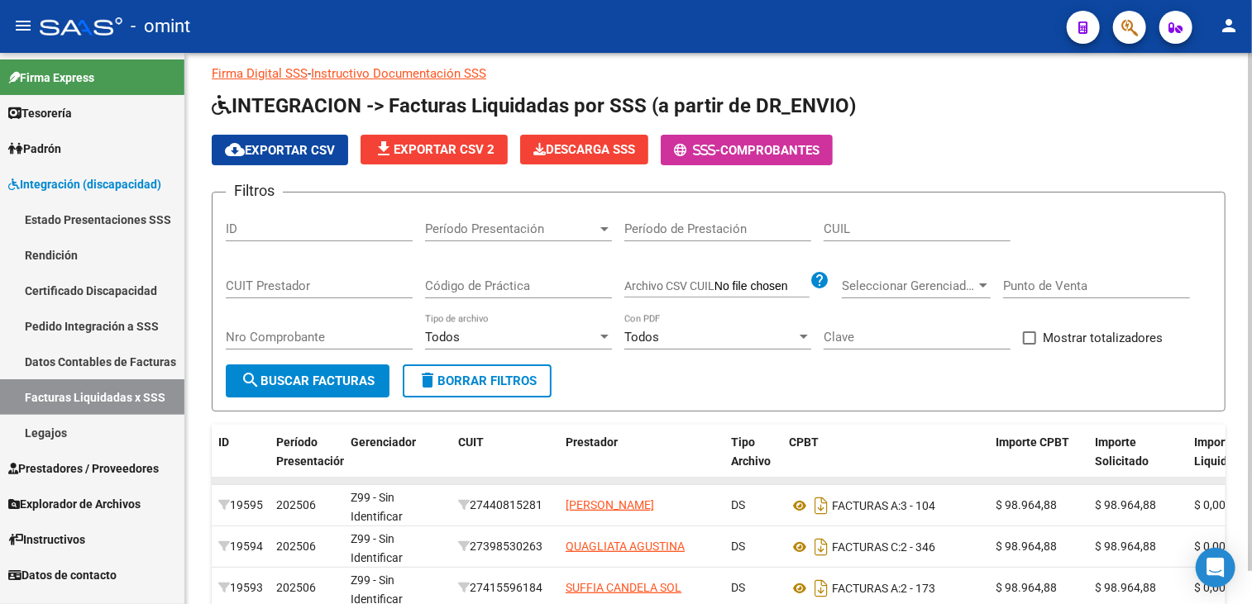
scroll to position [231, 0]
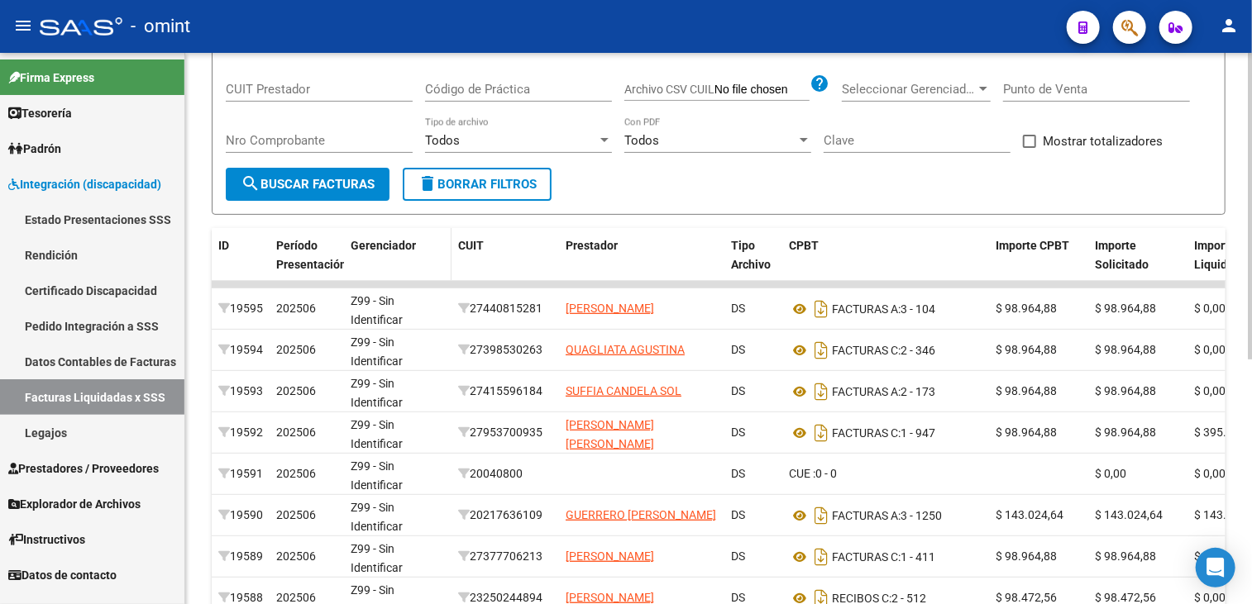
click at [354, 275] on datatable-header-cell "Gerenciador" at bounding box center [397, 264] width 107 height 73
click at [290, 94] on div "CUIT Prestador" at bounding box center [319, 84] width 187 height 36
paste input "30-70723491-8"
click at [290, 168] on button "search Buscar Facturas" at bounding box center [308, 184] width 164 height 33
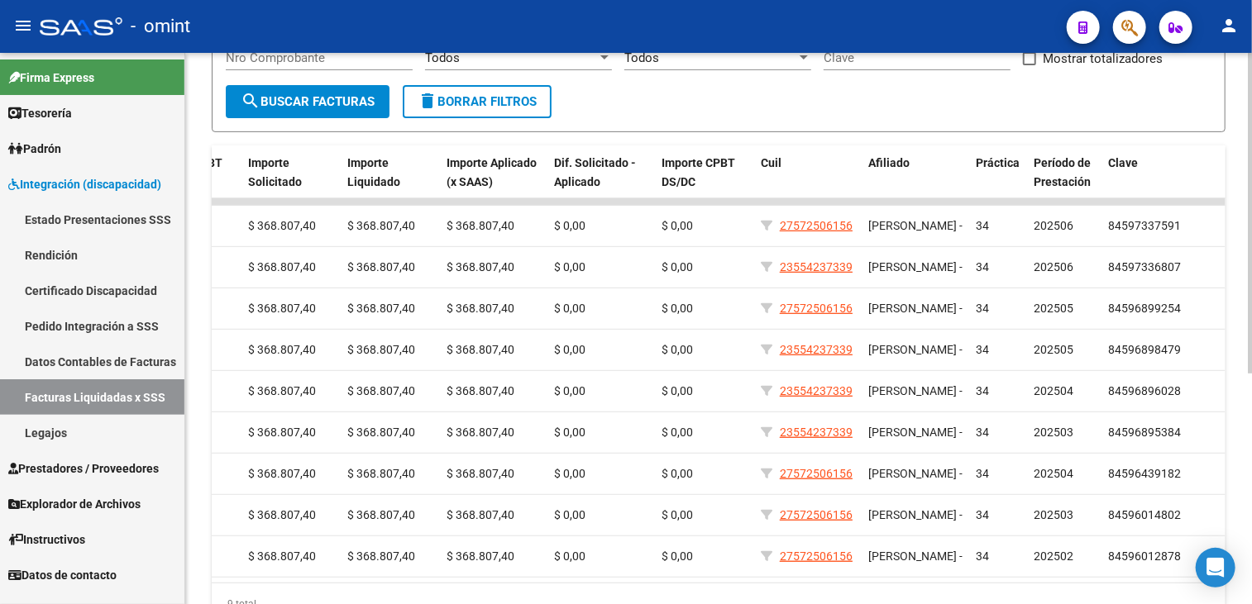
scroll to position [66, 0]
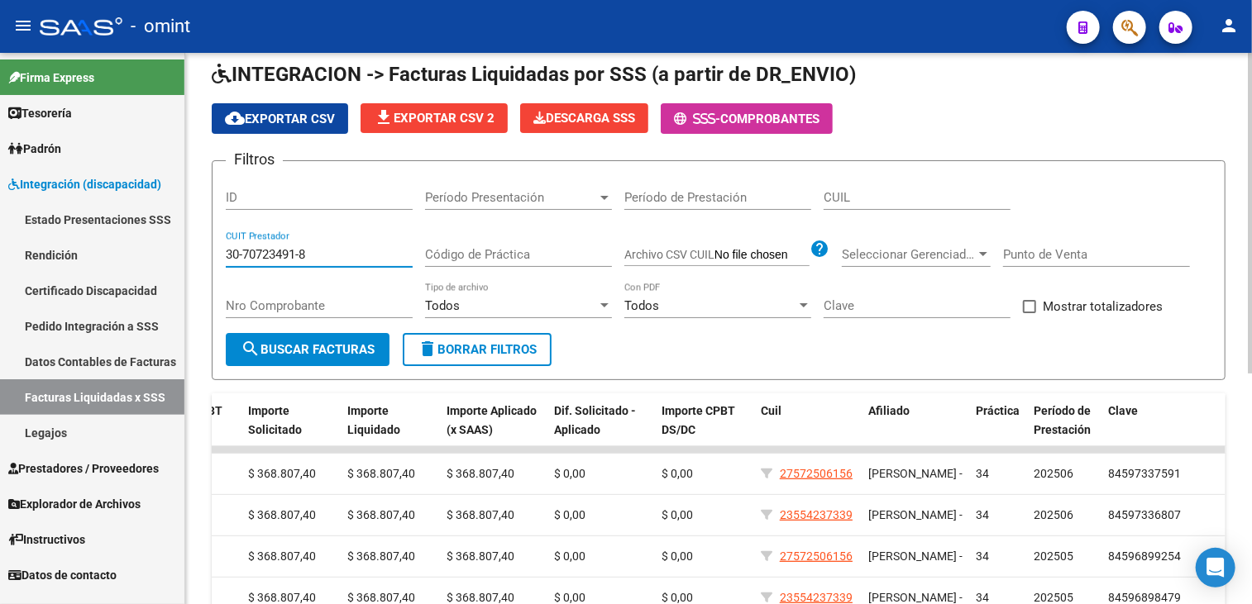
drag, startPoint x: 314, startPoint y: 244, endPoint x: 198, endPoint y: 240, distance: 116.6
click at [198, 240] on div "DR.ENVIO: Último Archivo SSS publicado hace: 12 días - DS.SUBSIDIO: Último Arch…" at bounding box center [718, 456] width 1066 height 939
paste input "27-34632740-0"
type input "27-34632740-0"
click at [331, 350] on span "search Buscar Facturas" at bounding box center [308, 349] width 134 height 15
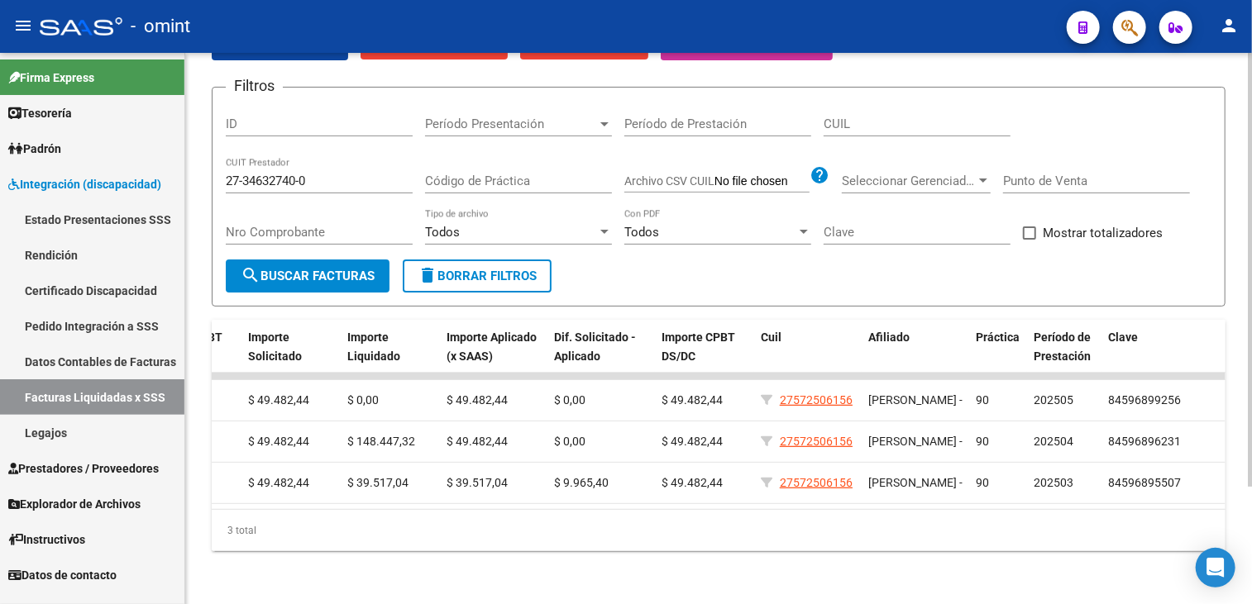
scroll to position [0, 0]
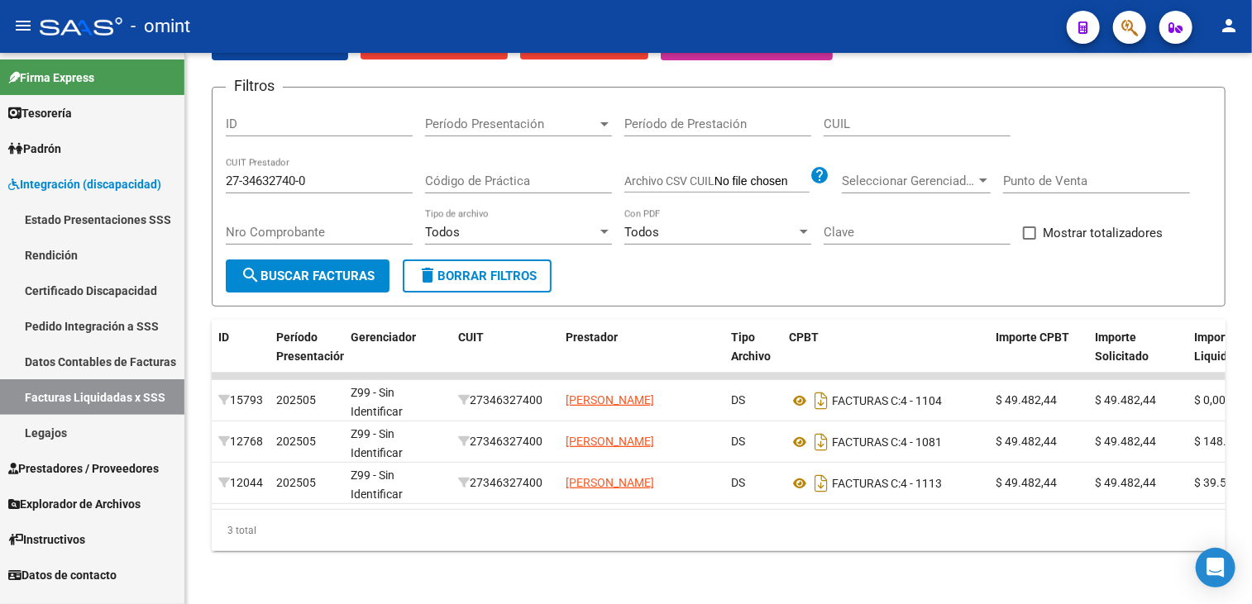
click at [112, 467] on span "Prestadores / Proveedores" at bounding box center [83, 469] width 150 height 18
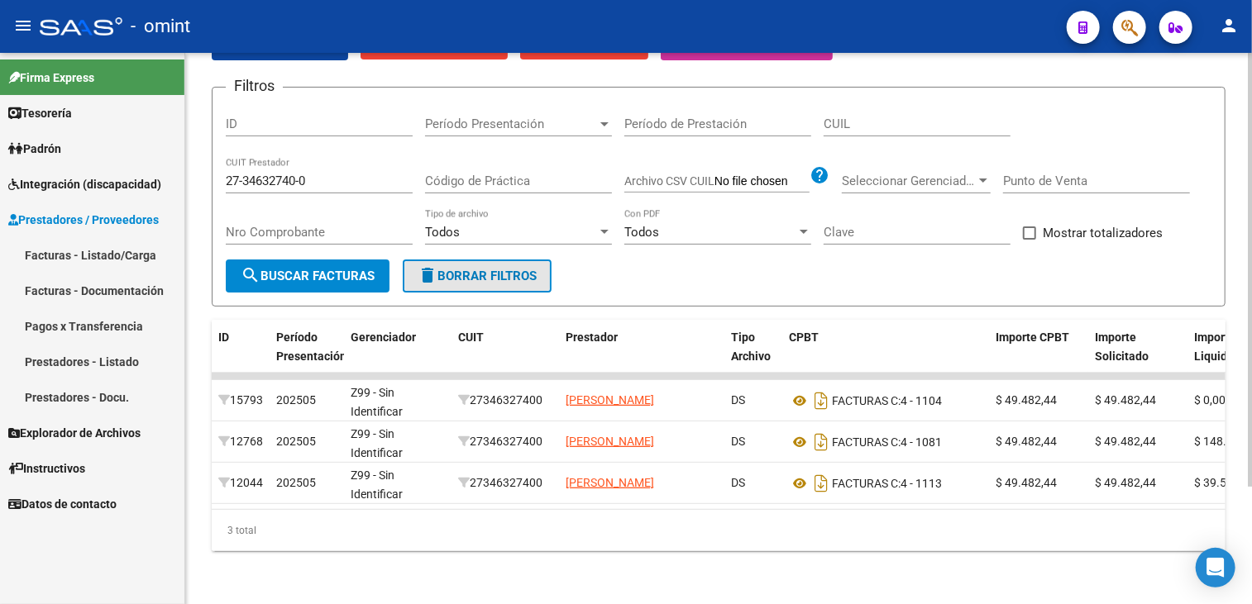
click at [468, 269] on span "delete Borrar Filtros" at bounding box center [476, 276] width 119 height 15
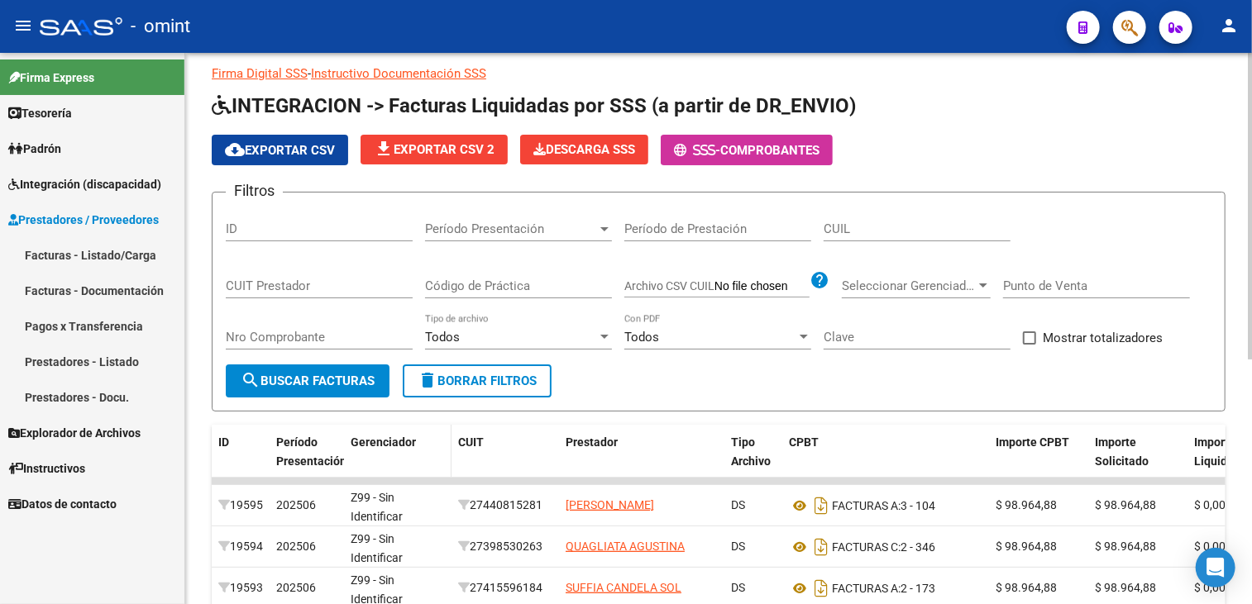
scroll to position [149, 0]
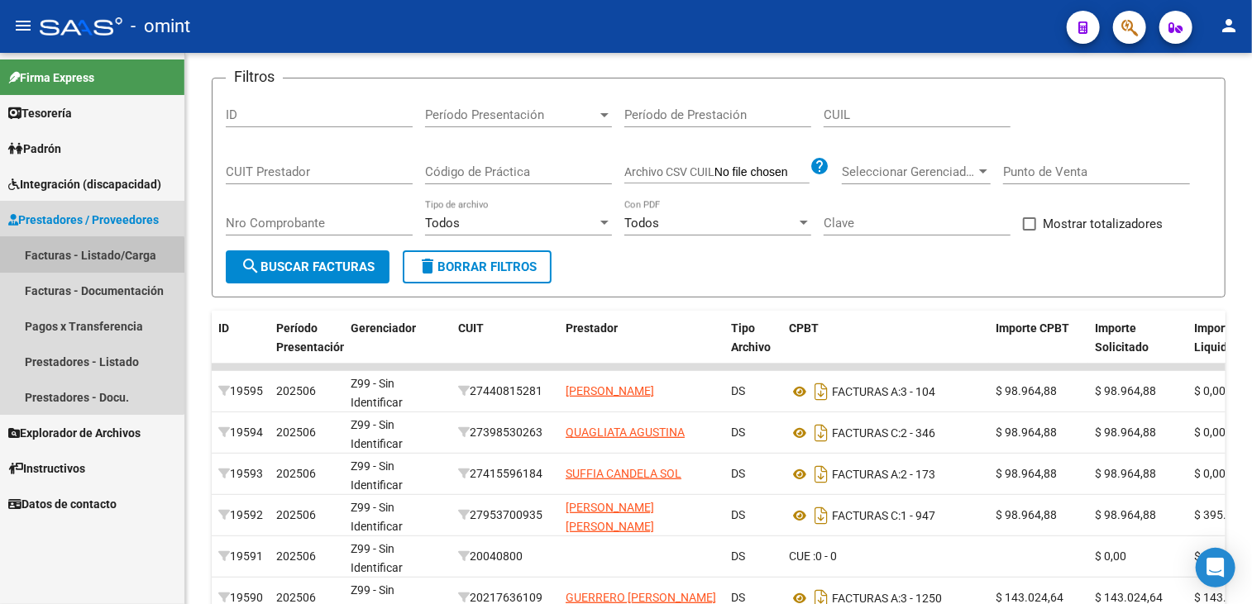
click at [89, 260] on link "Facturas - Listado/Carga" at bounding box center [92, 255] width 184 height 36
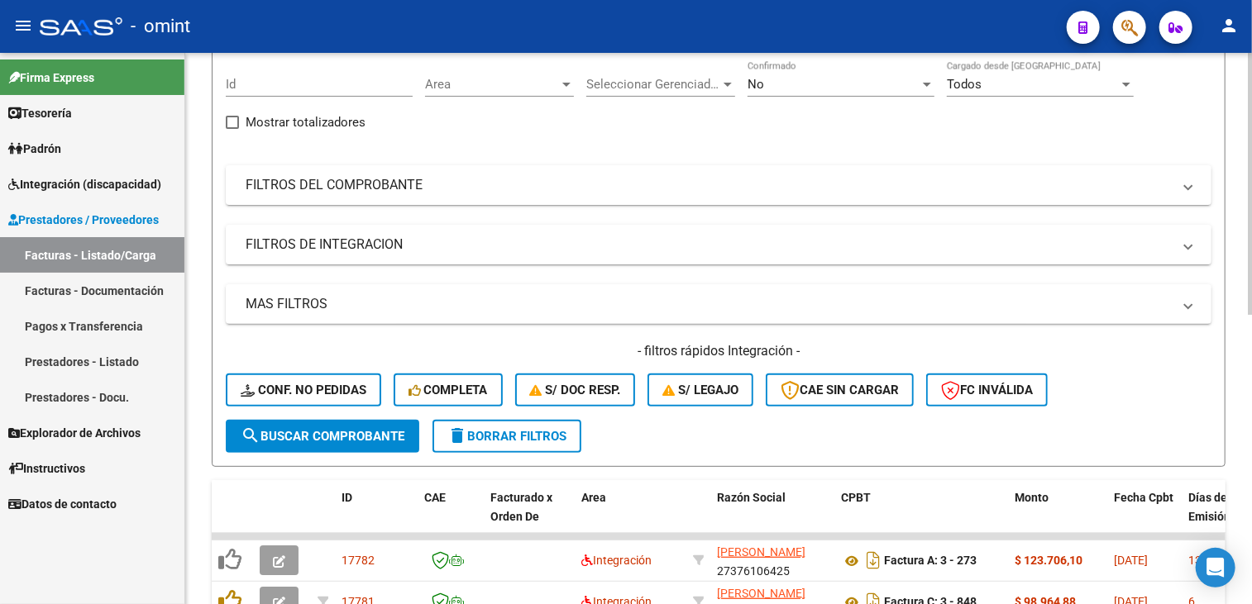
click at [544, 431] on span "delete Borrar Filtros" at bounding box center [506, 436] width 119 height 15
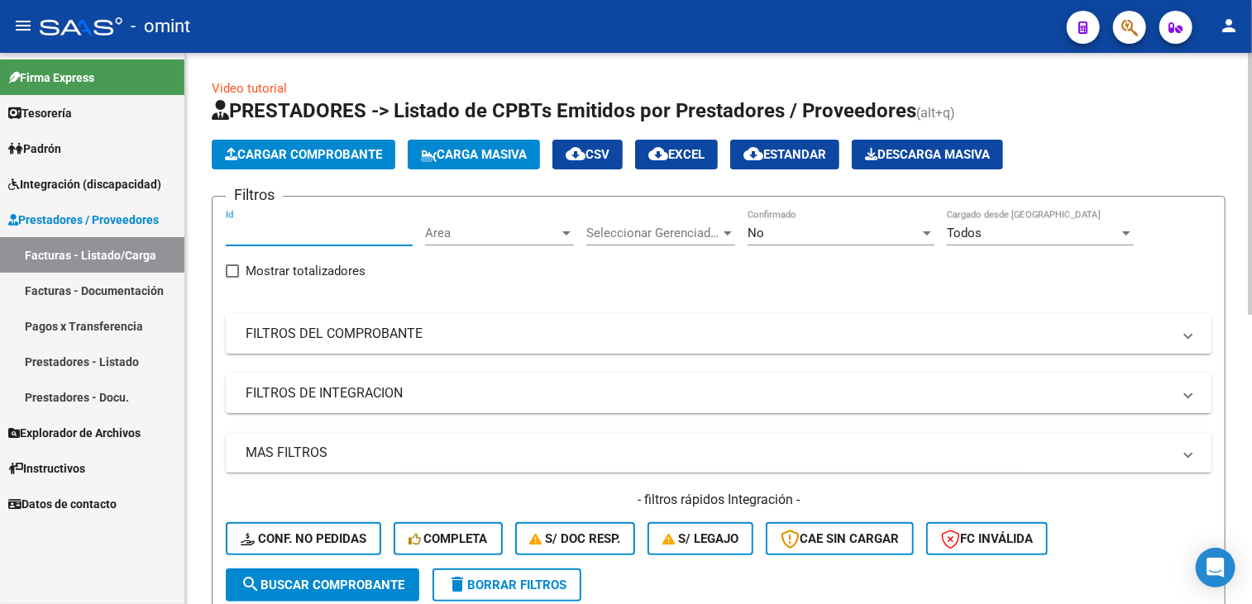
click at [283, 231] on input "Id" at bounding box center [319, 233] width 187 height 15
paste input "11874"
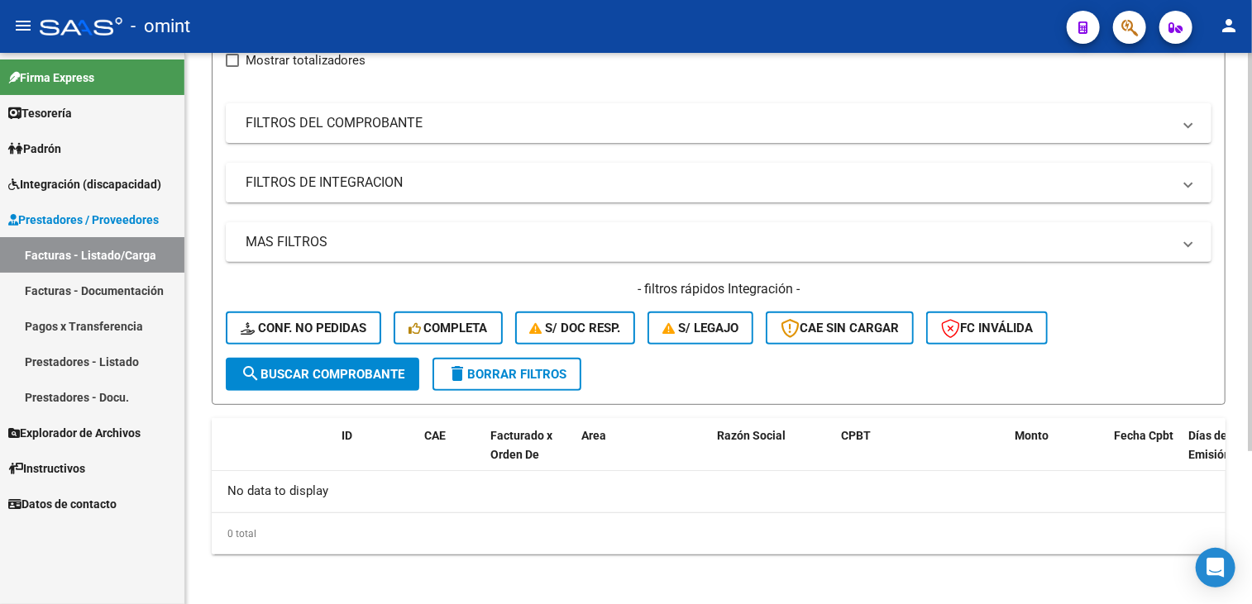
scroll to position [128, 0]
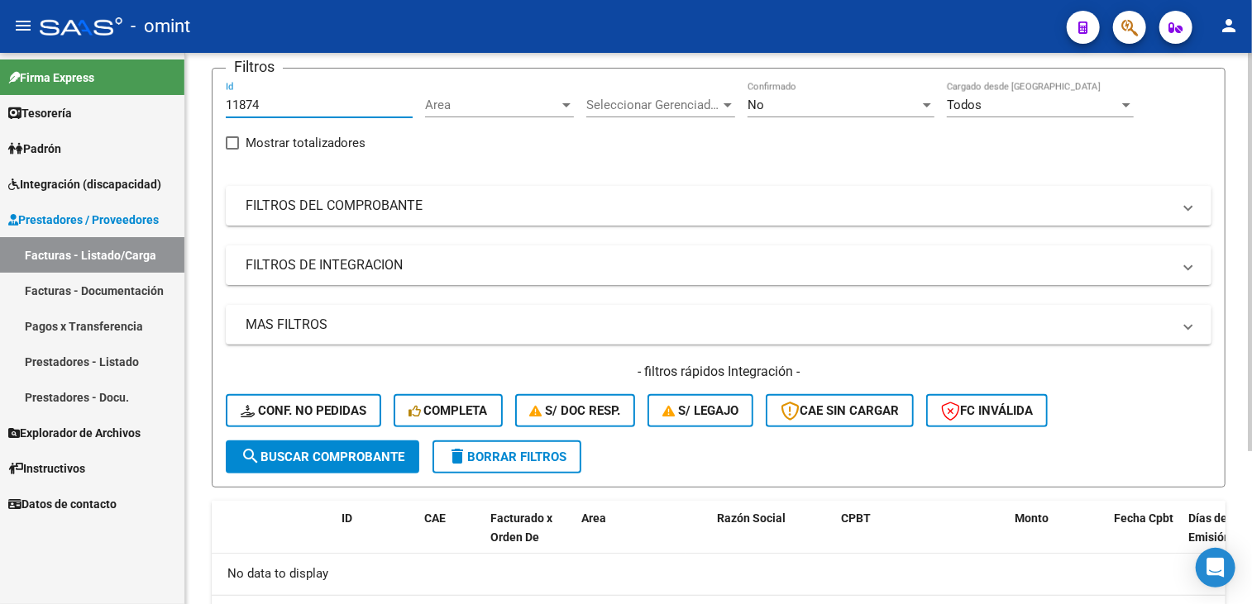
type input "11874"
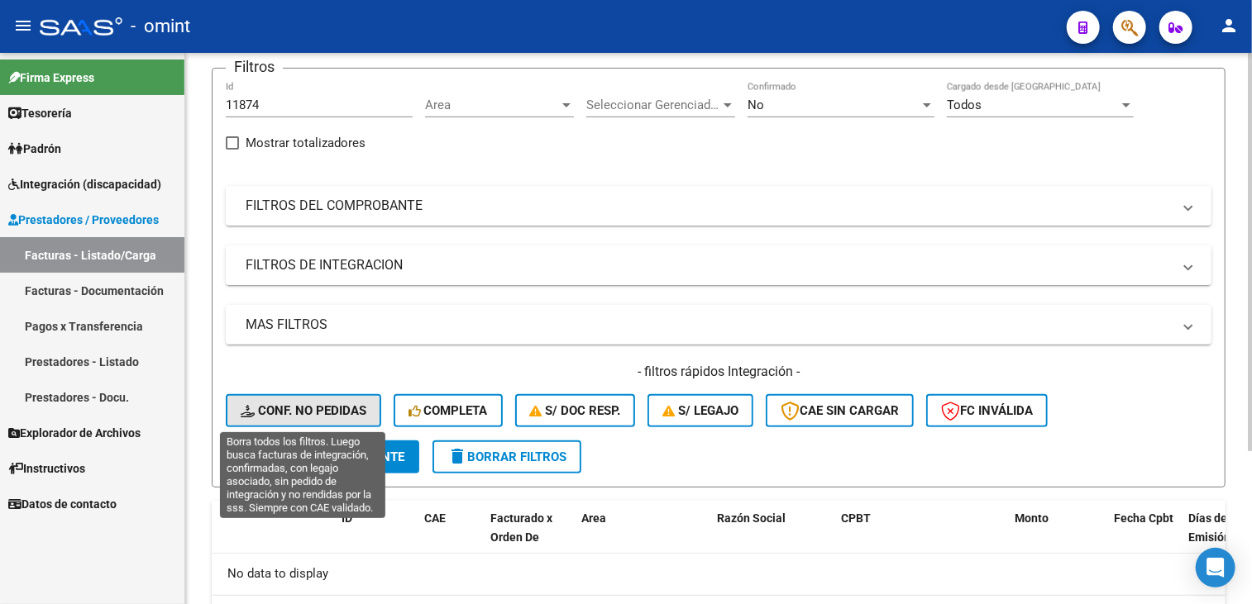
click at [339, 412] on span "Conf. no pedidas" at bounding box center [304, 410] width 126 height 15
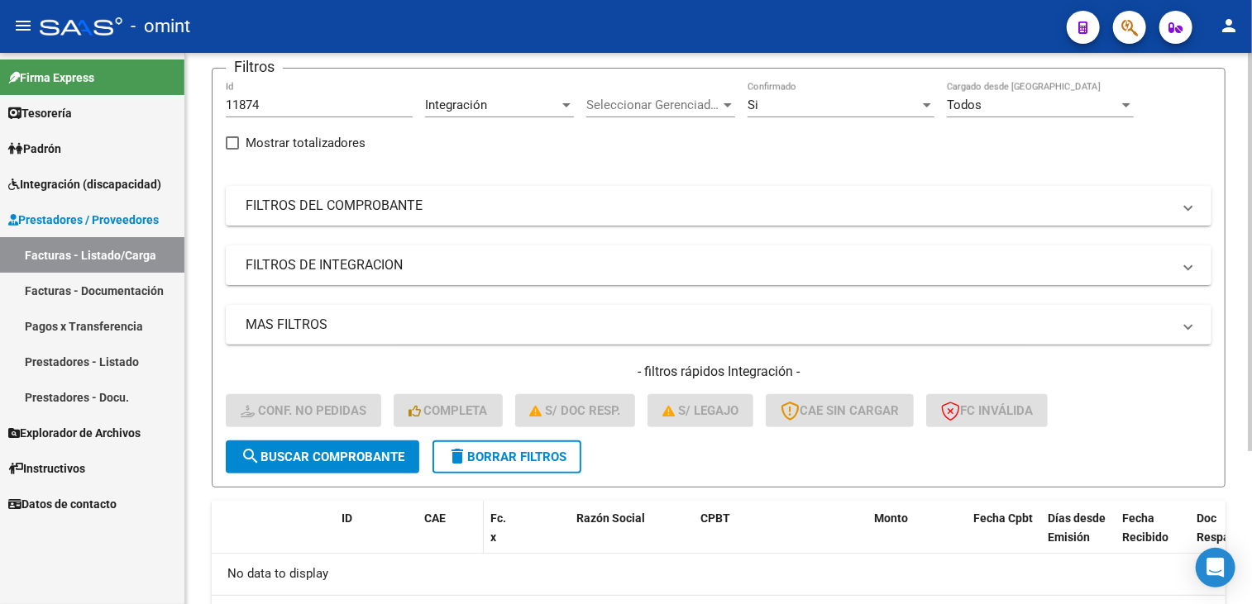
scroll to position [211, 0]
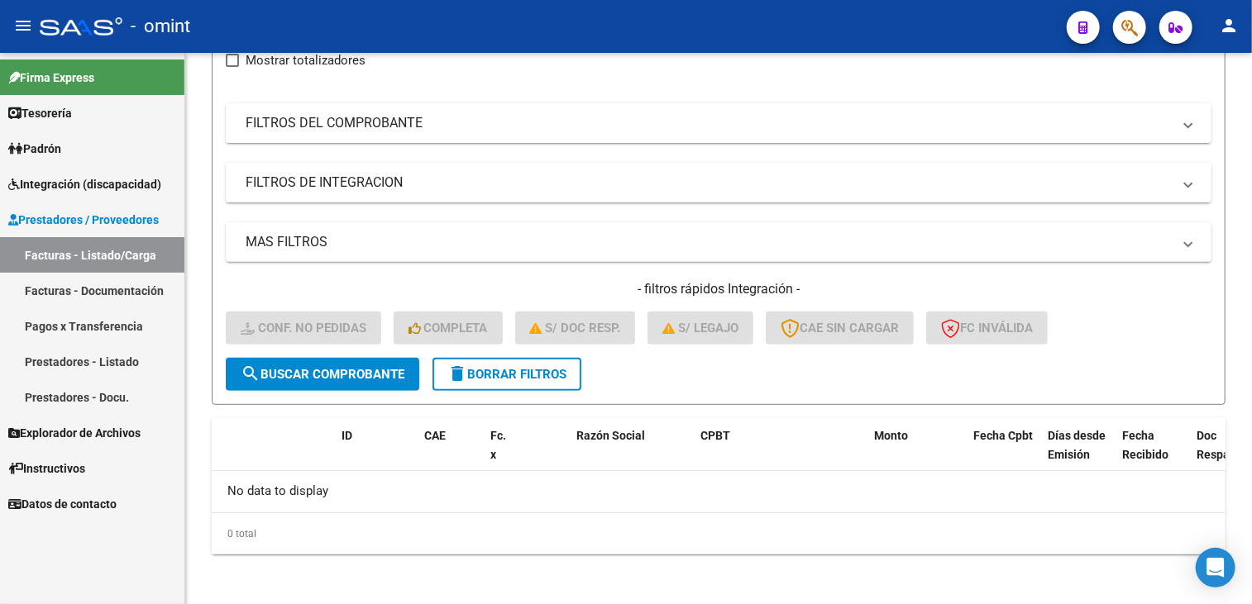
click at [85, 179] on span "Integración (discapacidad)" at bounding box center [84, 184] width 153 height 18
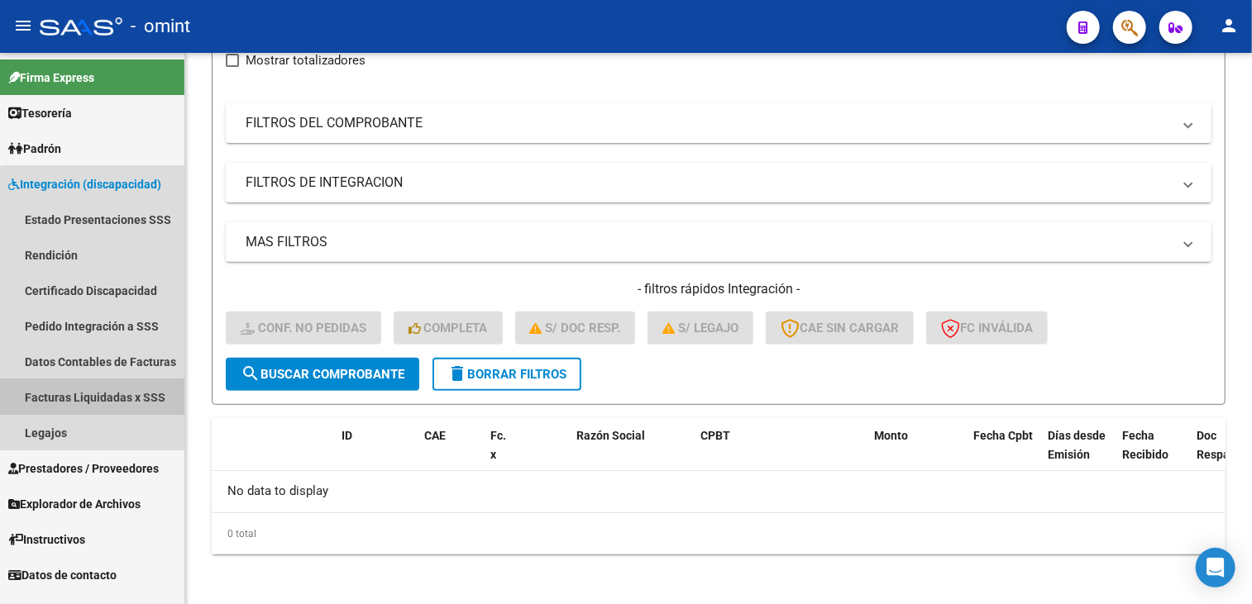
click at [109, 400] on link "Facturas Liquidadas x SSS" at bounding box center [92, 397] width 184 height 36
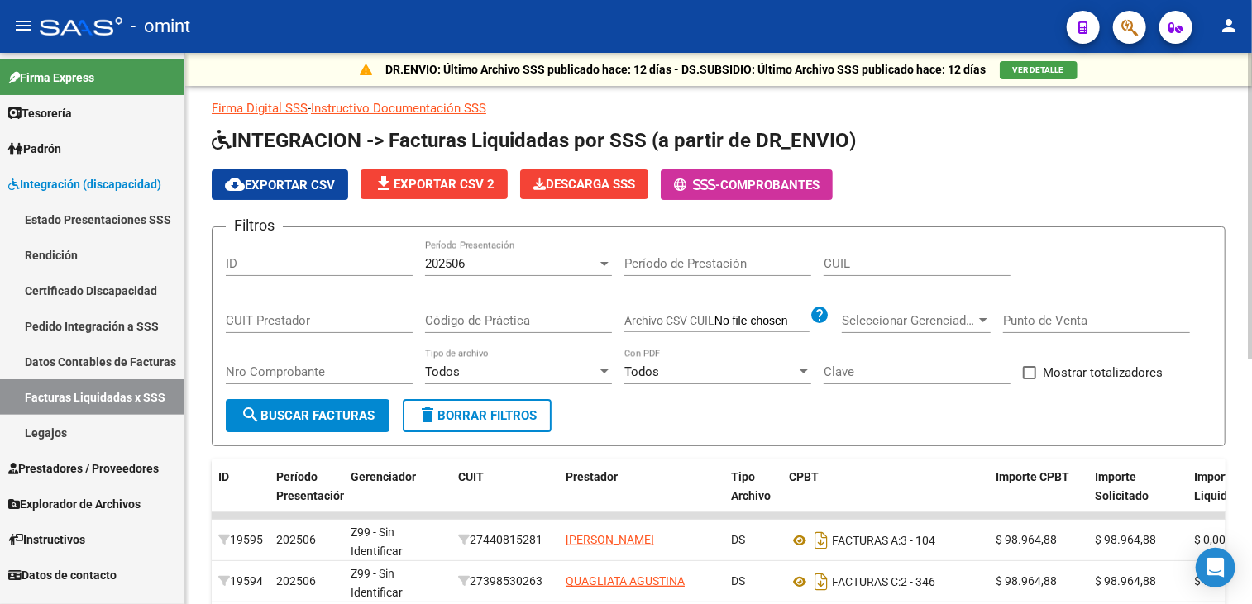
click at [265, 260] on input "ID" at bounding box center [319, 263] width 187 height 15
paste input "11874"
type input "11874"
click at [322, 412] on span "search Buscar Facturas" at bounding box center [308, 415] width 134 height 15
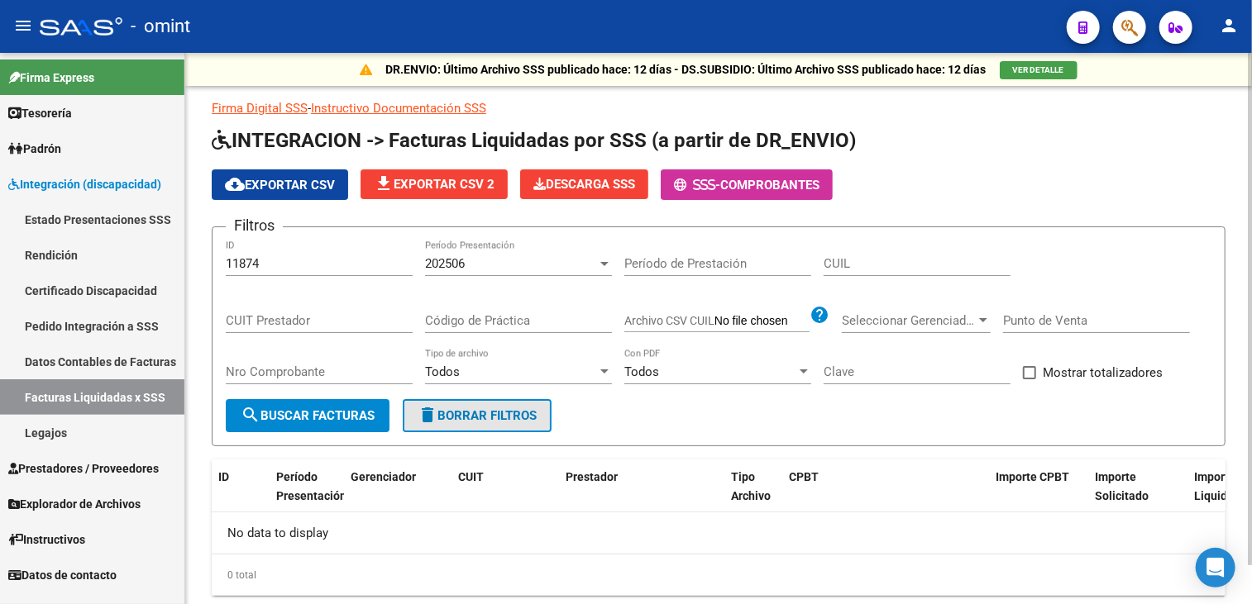
click at [465, 417] on span "delete Borrar Filtros" at bounding box center [476, 415] width 119 height 15
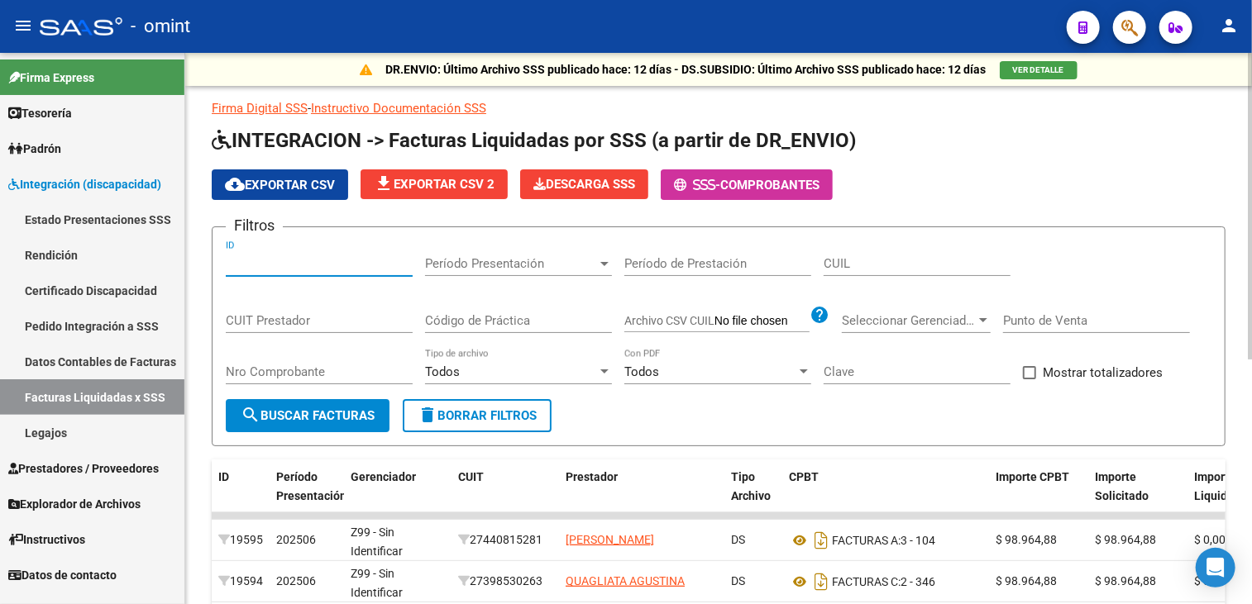
click at [271, 263] on input "ID" at bounding box center [319, 263] width 187 height 15
paste input "11874"
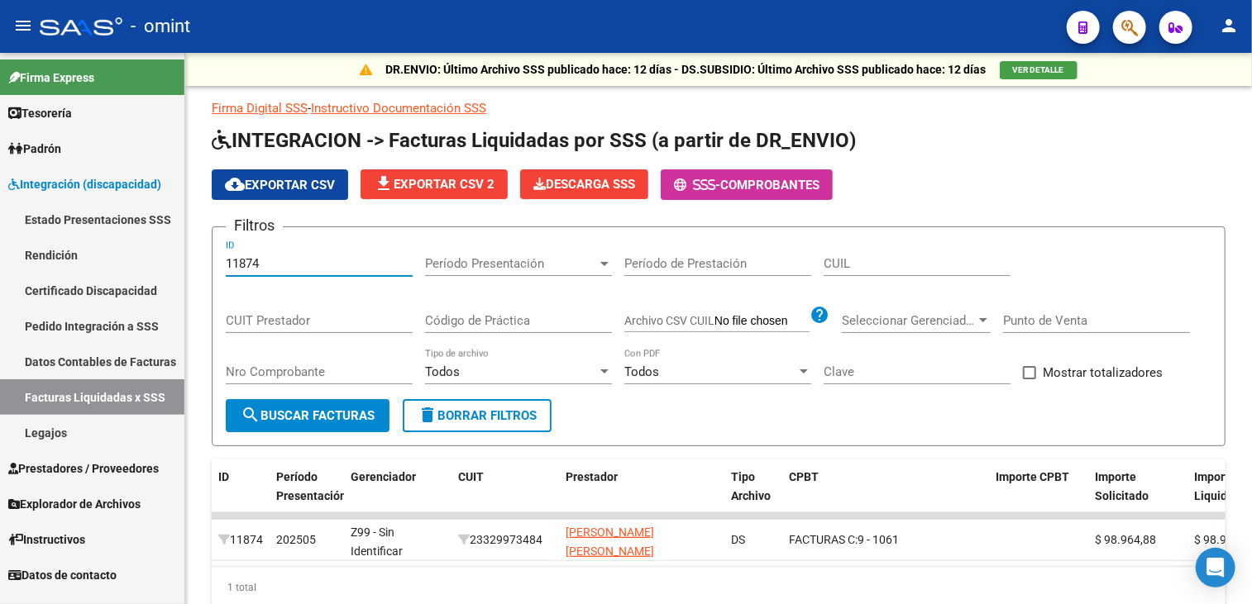
type input "11874"
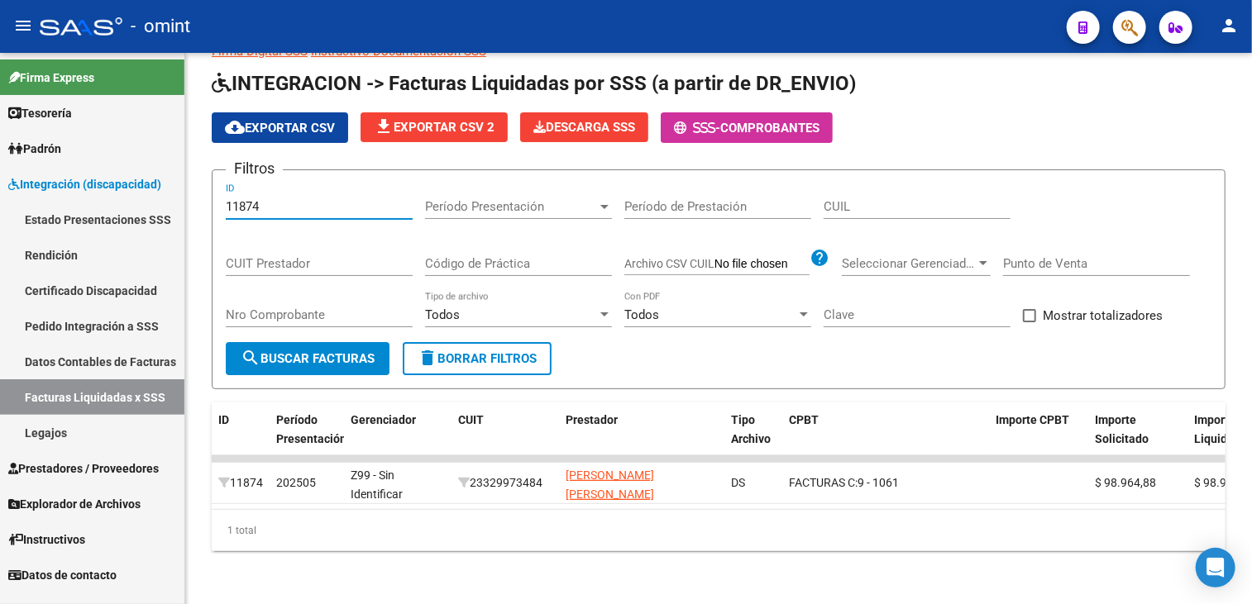
click at [145, 472] on span "Prestadores / Proveedores" at bounding box center [83, 469] width 150 height 18
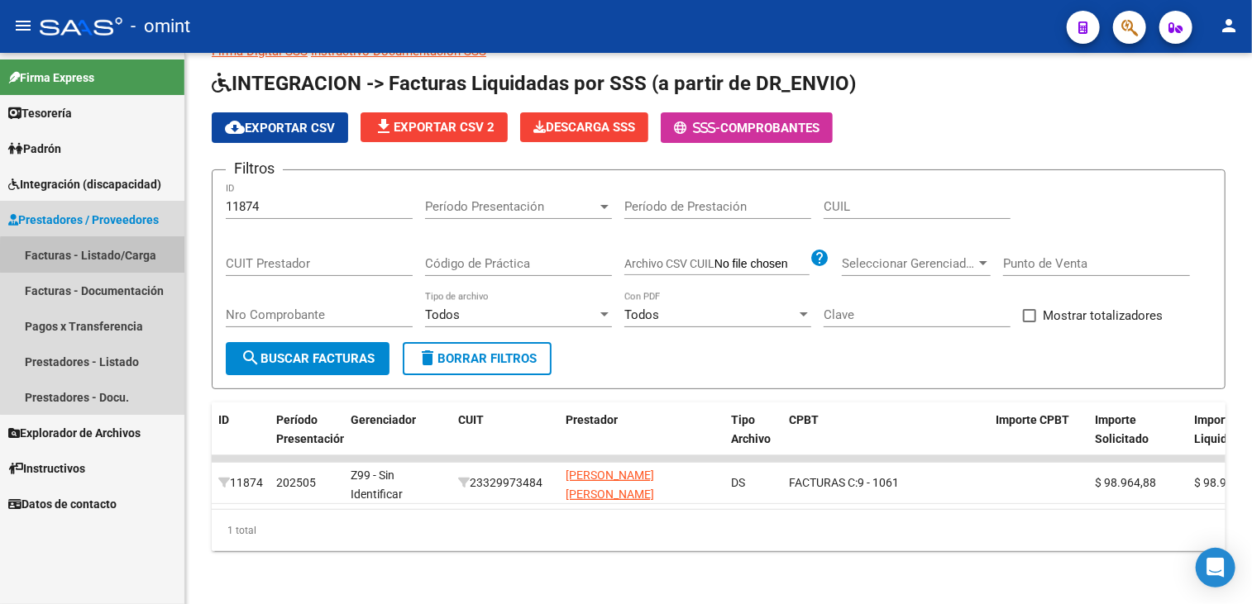
click at [117, 257] on link "Facturas - Listado/Carga" at bounding box center [92, 255] width 184 height 36
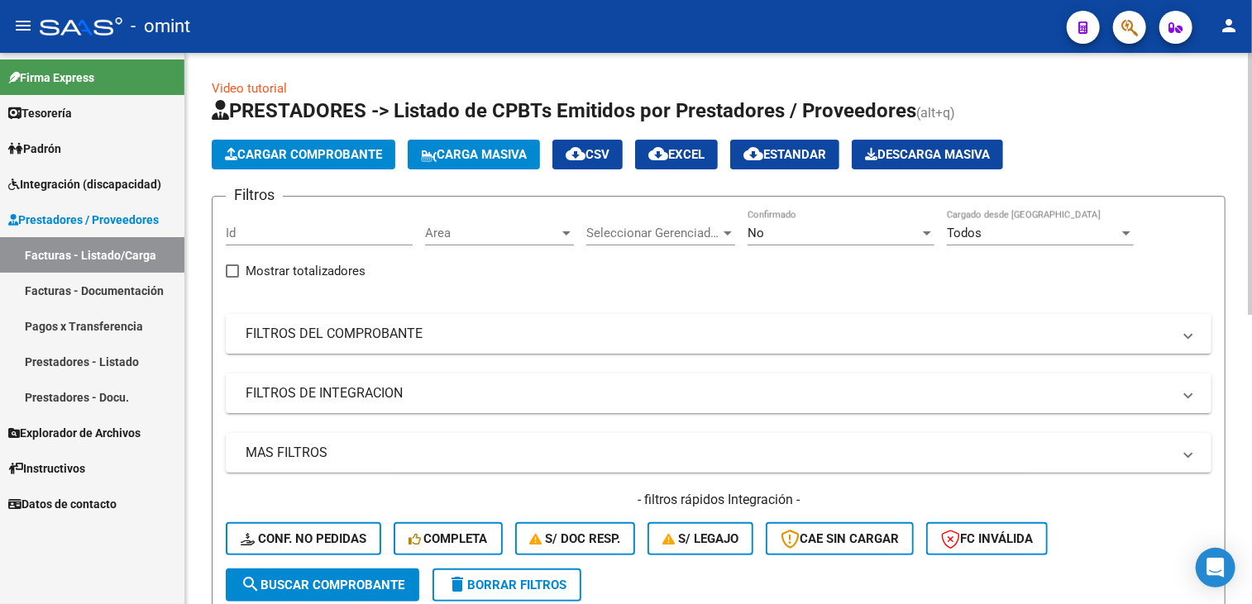
click at [494, 590] on button "delete Borrar Filtros" at bounding box center [506, 585] width 149 height 33
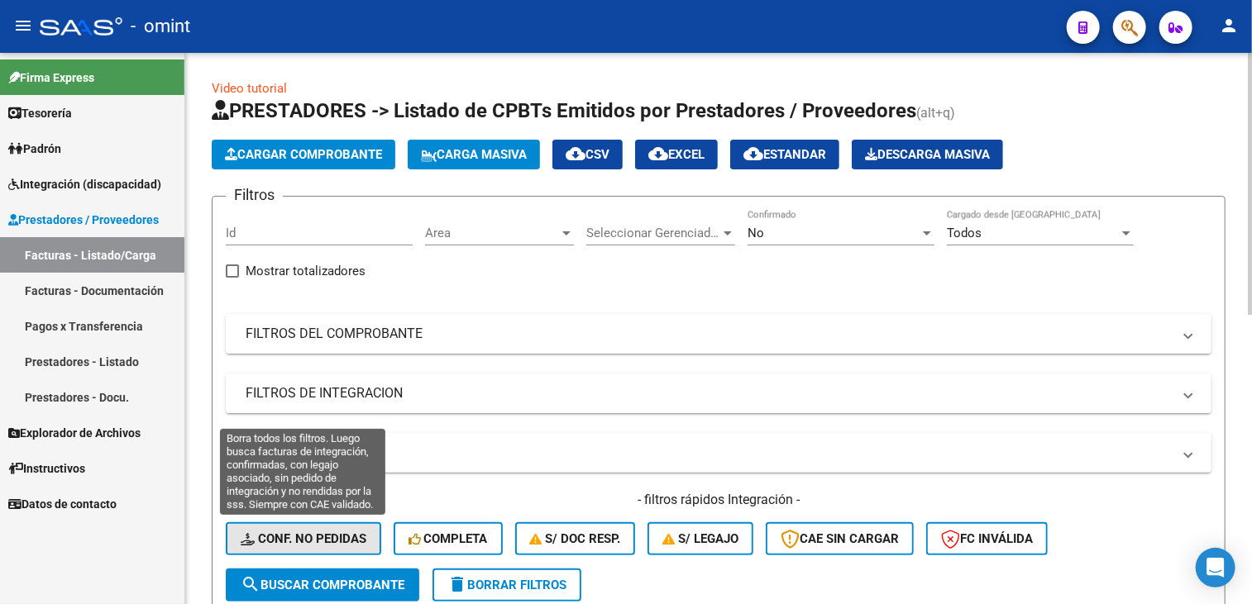
click at [335, 541] on span "Conf. no pedidas" at bounding box center [304, 539] width 126 height 15
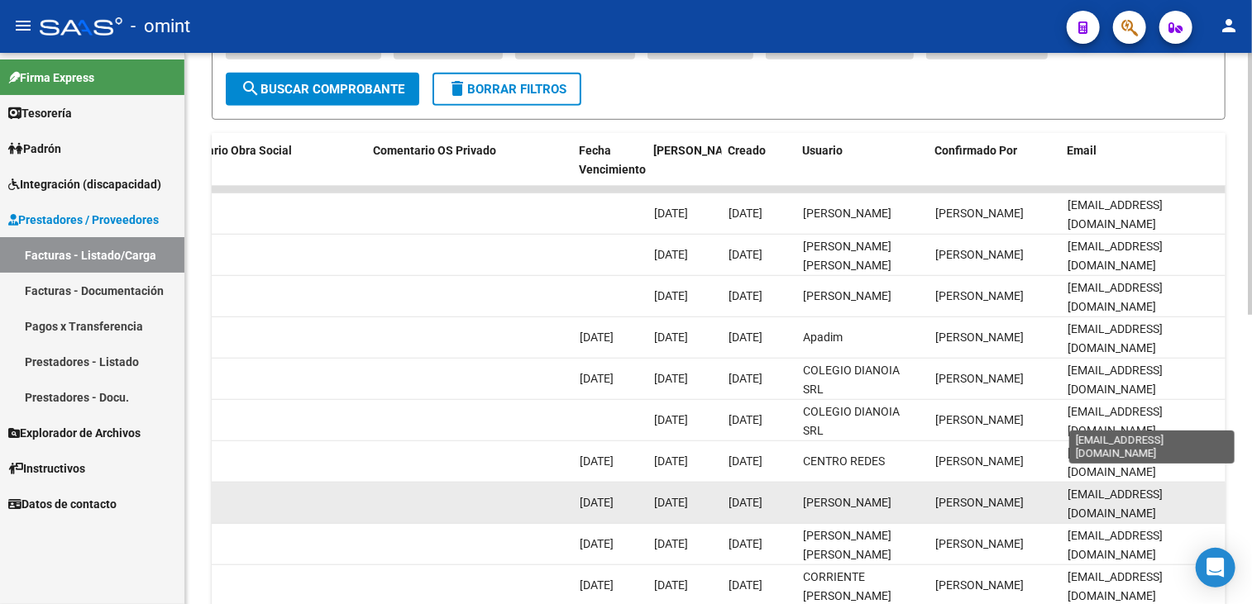
scroll to position [579, 0]
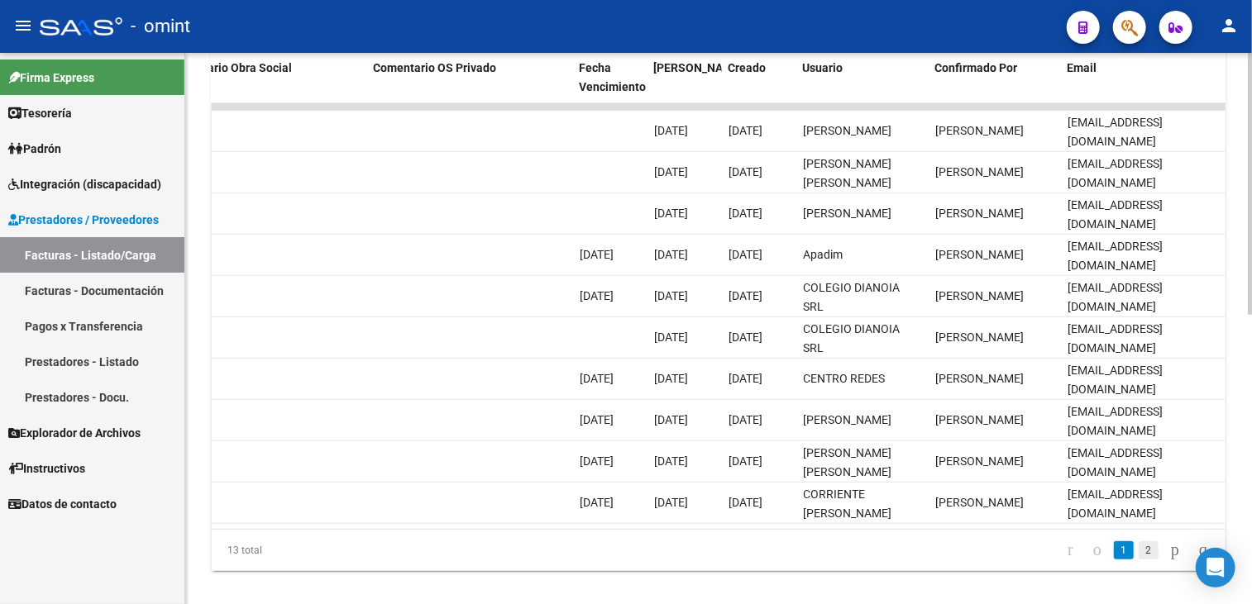
click at [1138, 556] on link "2" at bounding box center [1148, 550] width 20 height 18
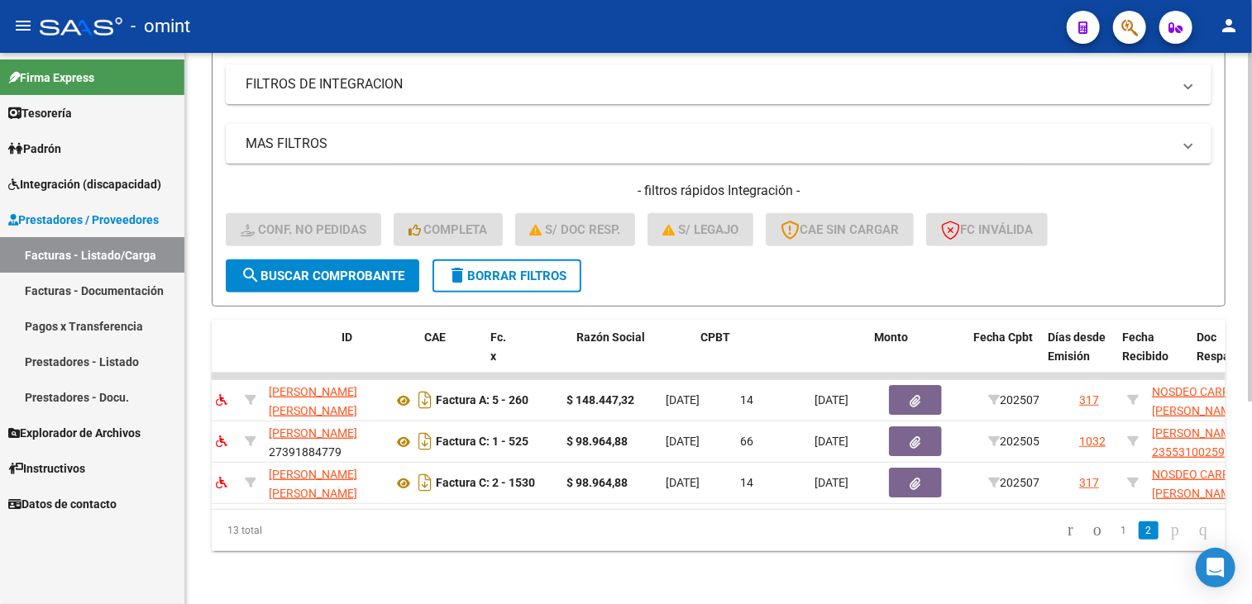
scroll to position [0, 0]
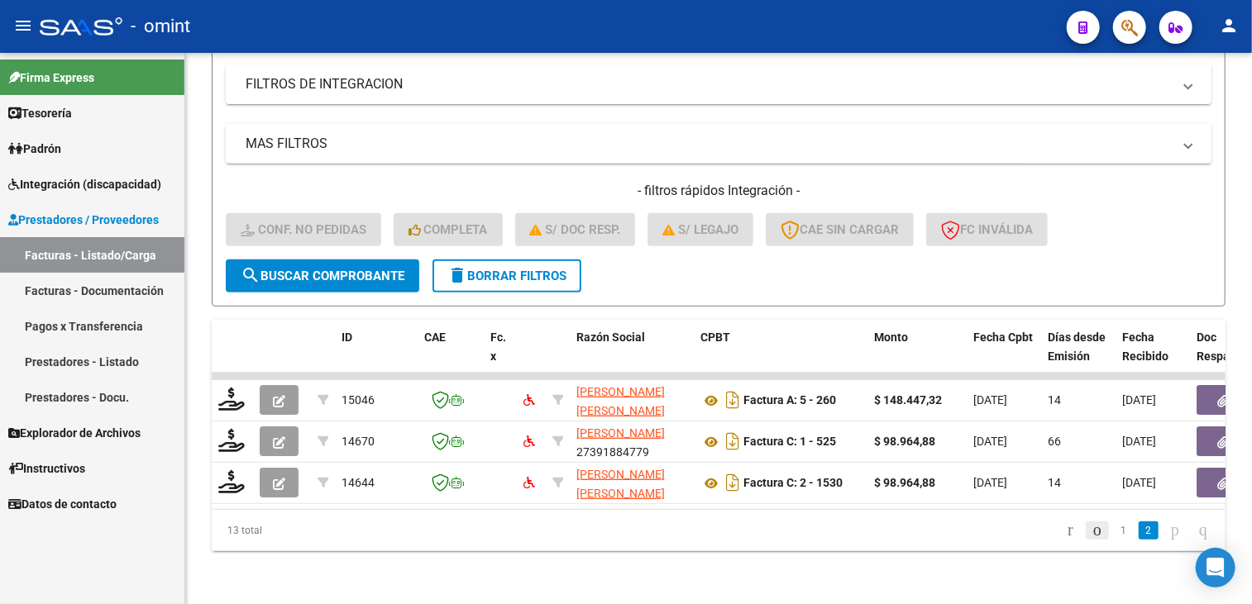
click at [1090, 528] on icon "go to previous page" at bounding box center [1096, 530] width 13 height 20
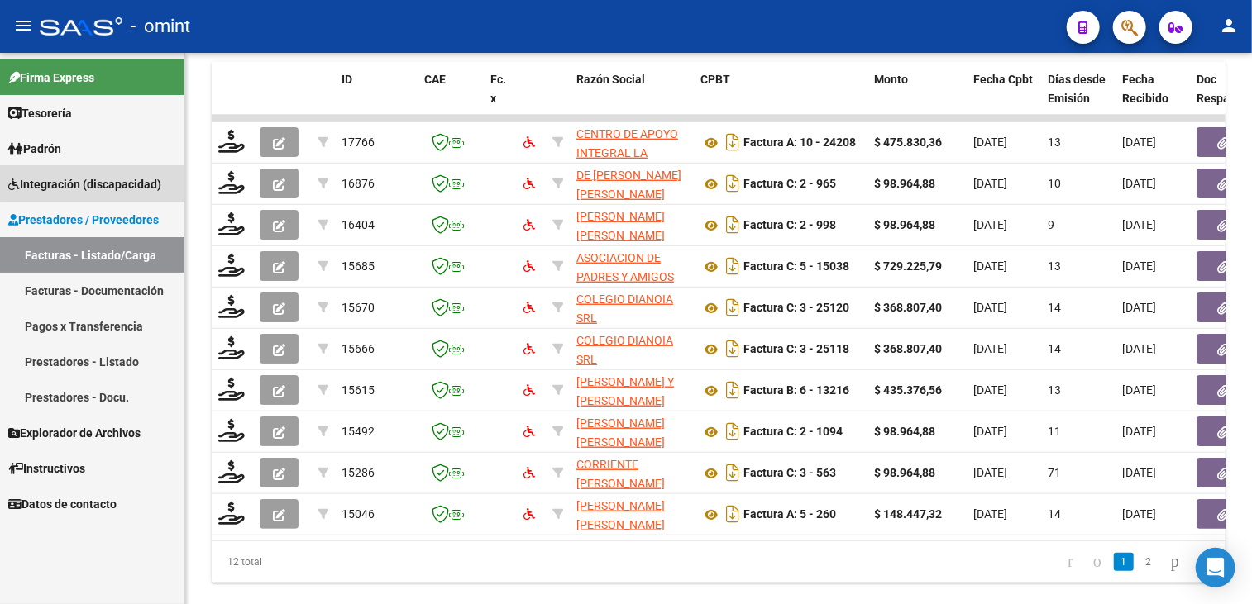
click at [93, 178] on span "Integración (discapacidad)" at bounding box center [84, 184] width 153 height 18
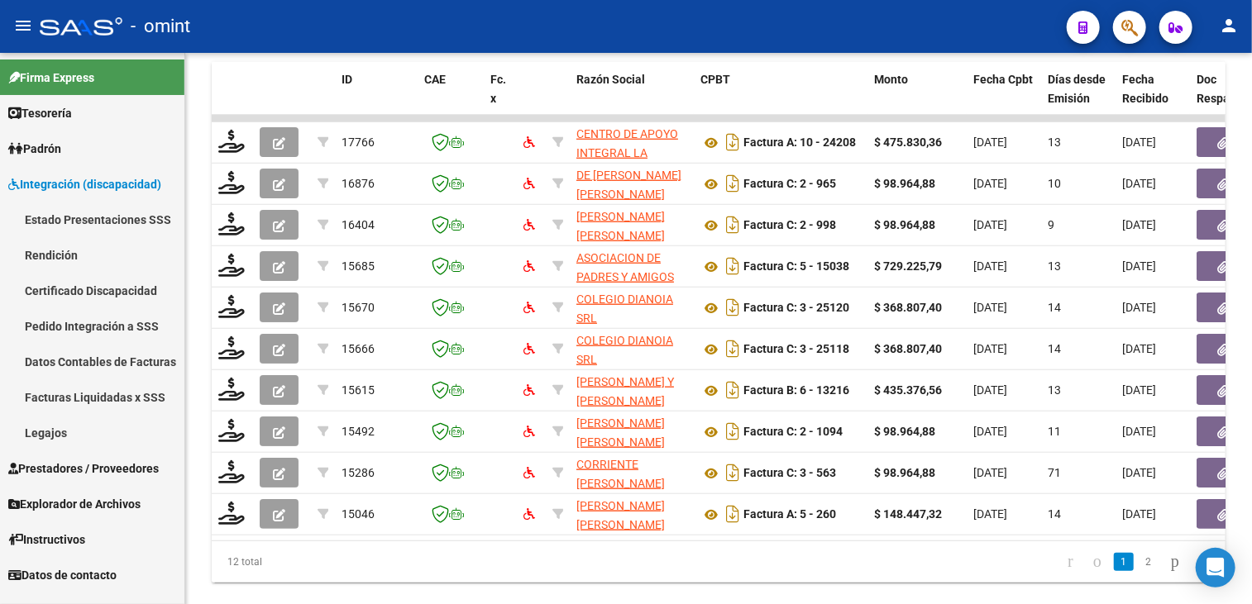
click at [118, 392] on link "Facturas Liquidadas x SSS" at bounding box center [92, 397] width 184 height 36
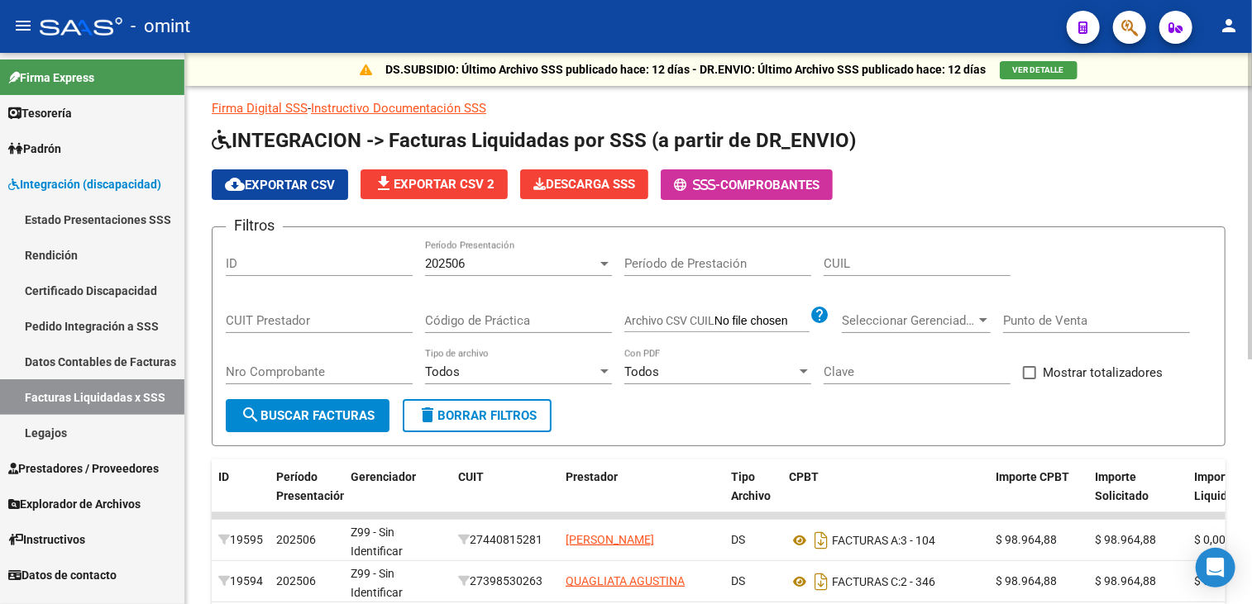
click at [478, 399] on button "delete Borrar Filtros" at bounding box center [477, 415] width 149 height 33
click at [327, 322] on input "CUIT Prestador" at bounding box center [319, 320] width 187 height 15
paste input "27-24176075-3"
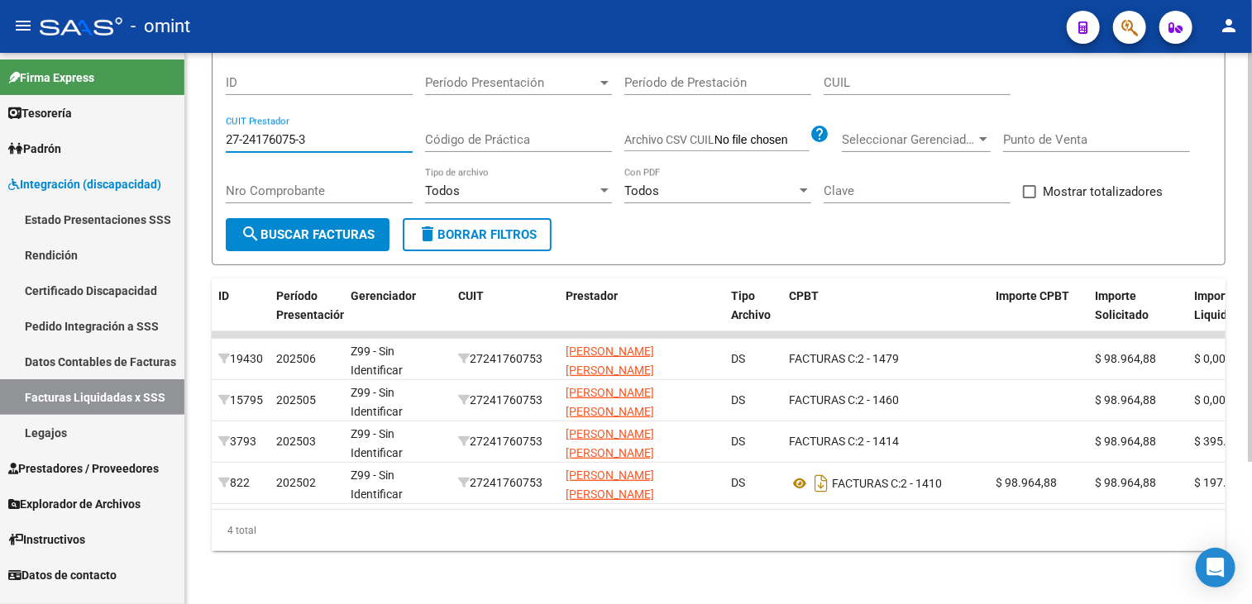
drag, startPoint x: 319, startPoint y: 122, endPoint x: 186, endPoint y: 105, distance: 134.2
click at [186, 105] on div "DS.SUBSIDIO: Último Archivo SSS publicado hace: 12 días - DR.ENVIO: Último Arch…" at bounding box center [718, 238] width 1066 height 732
paste input "6902737-7"
click at [346, 227] on span "search Buscar Facturas" at bounding box center [308, 234] width 134 height 15
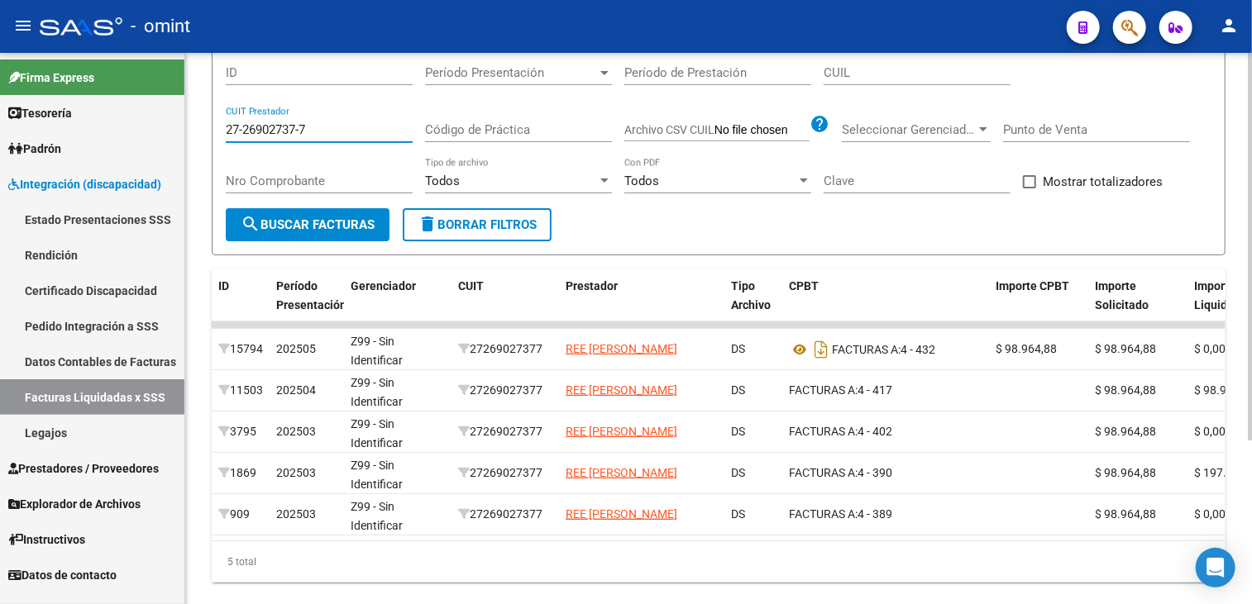
drag, startPoint x: 322, startPoint y: 125, endPoint x: 190, endPoint y: 108, distance: 133.3
click at [190, 108] on div "DS.SUBSIDIO: Último Archivo SSS publicado hace: 12 días - DR.ENVIO: Último Arch…" at bounding box center [718, 249] width 1066 height 774
paste input "0-20962275-1"
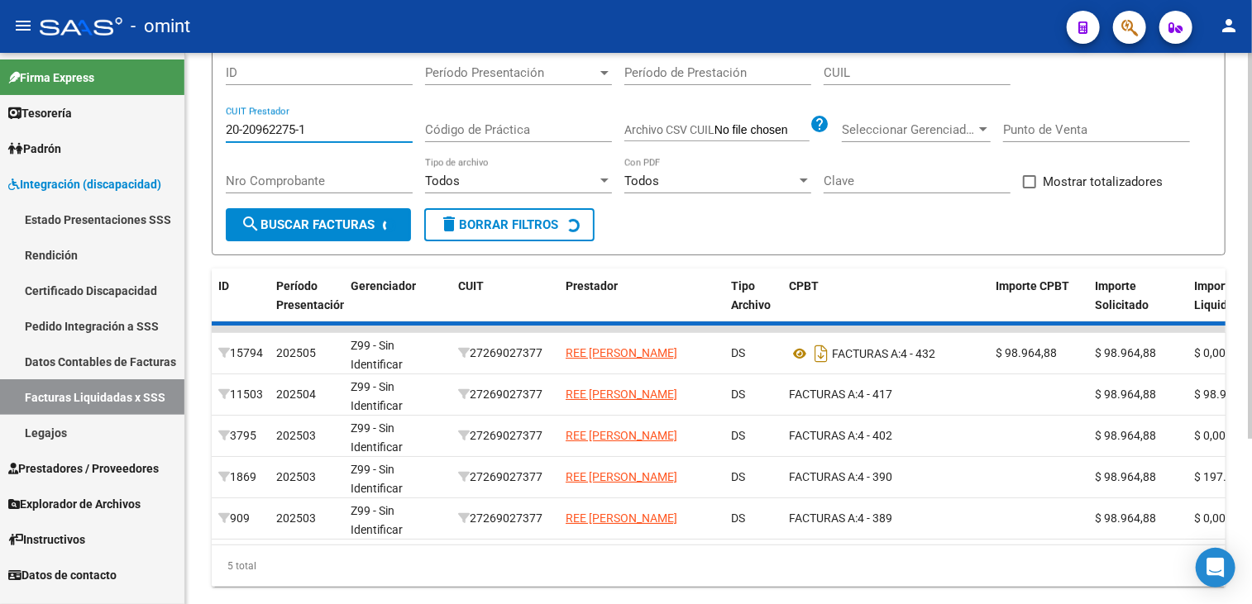
scroll to position [41, 0]
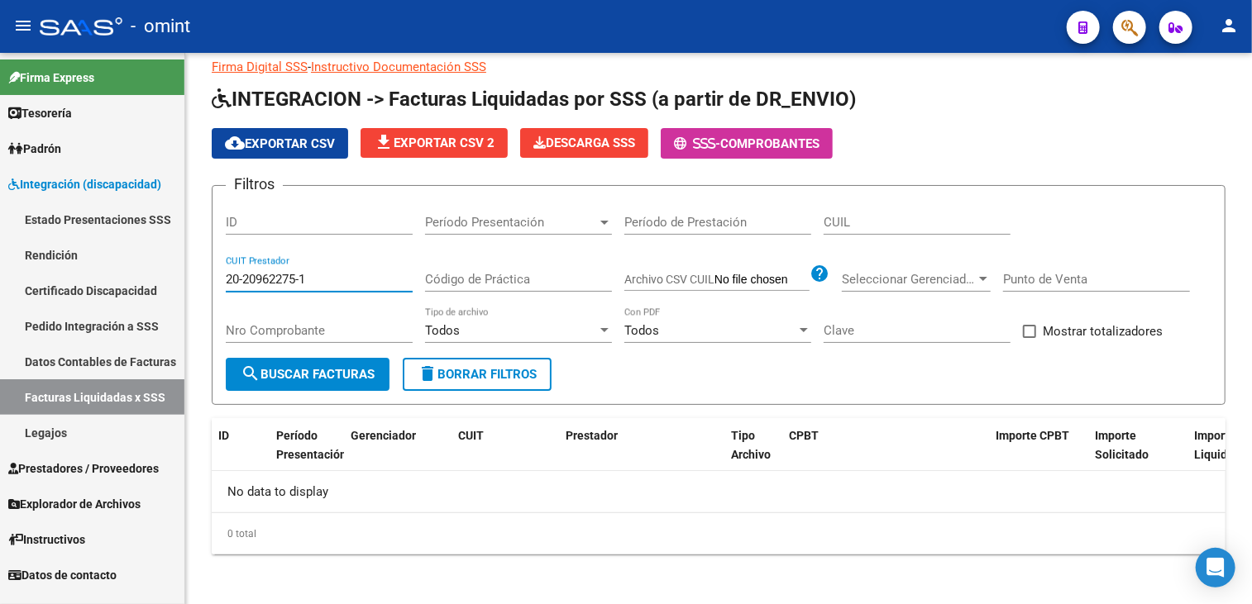
type input "20-20962275-1"
